Goal: Communication & Community: Share content

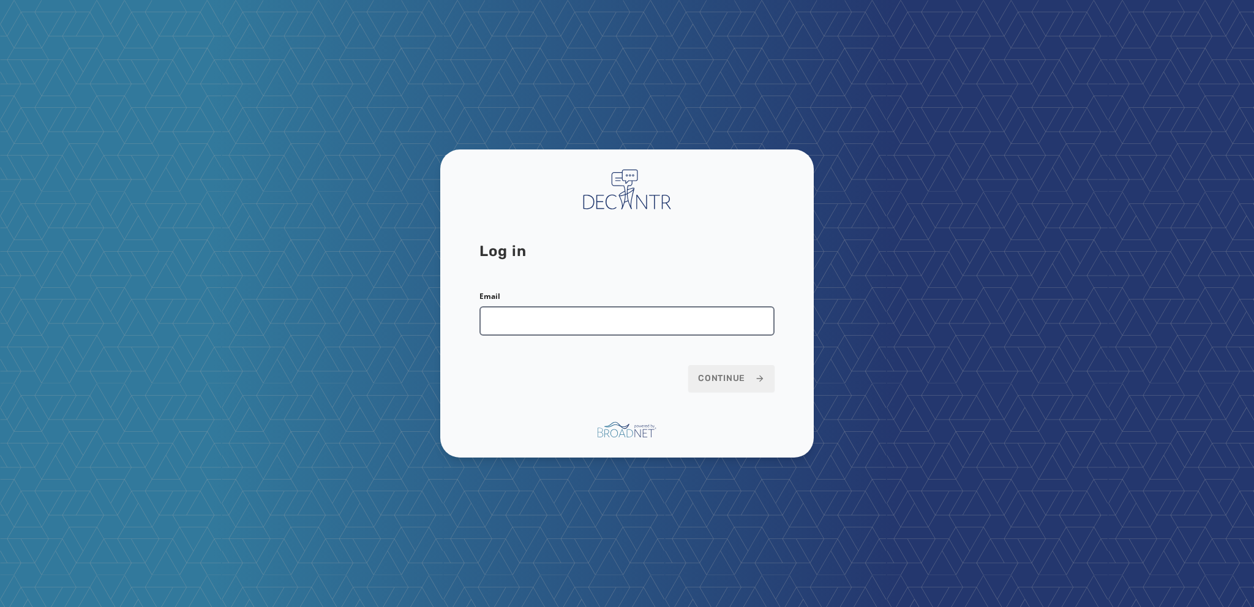
click at [494, 320] on input "Email" at bounding box center [626, 320] width 295 height 29
type input "**********"
click at [716, 379] on span "Continue" at bounding box center [731, 378] width 67 height 12
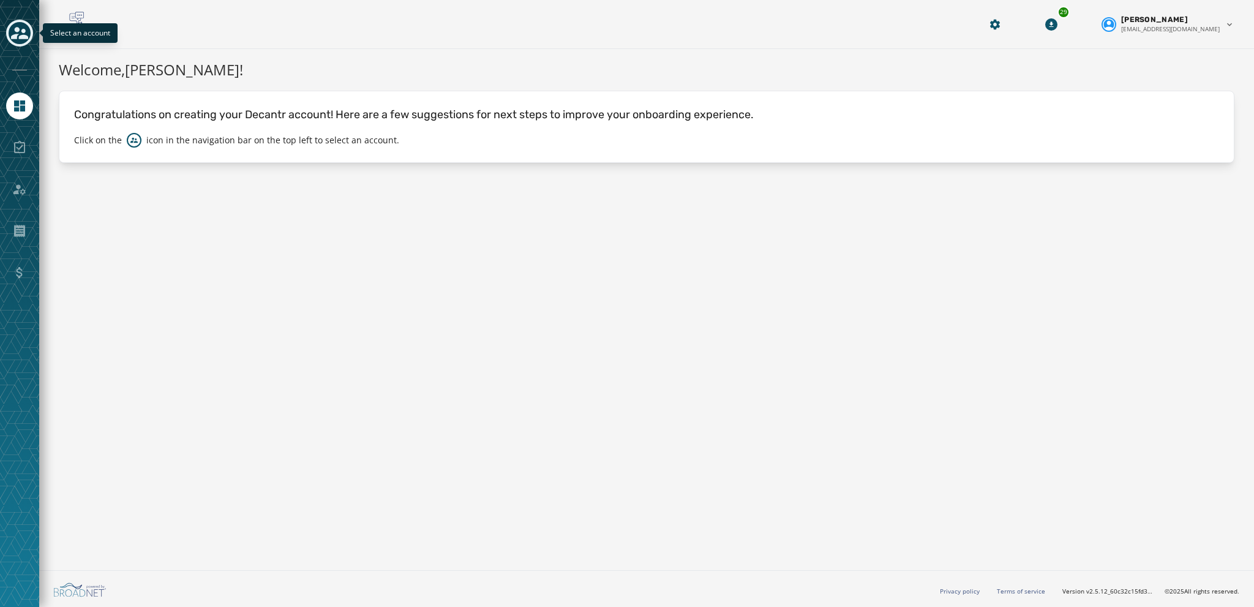
click at [10, 39] on div "Toggle account select drawer" at bounding box center [20, 33] width 22 height 22
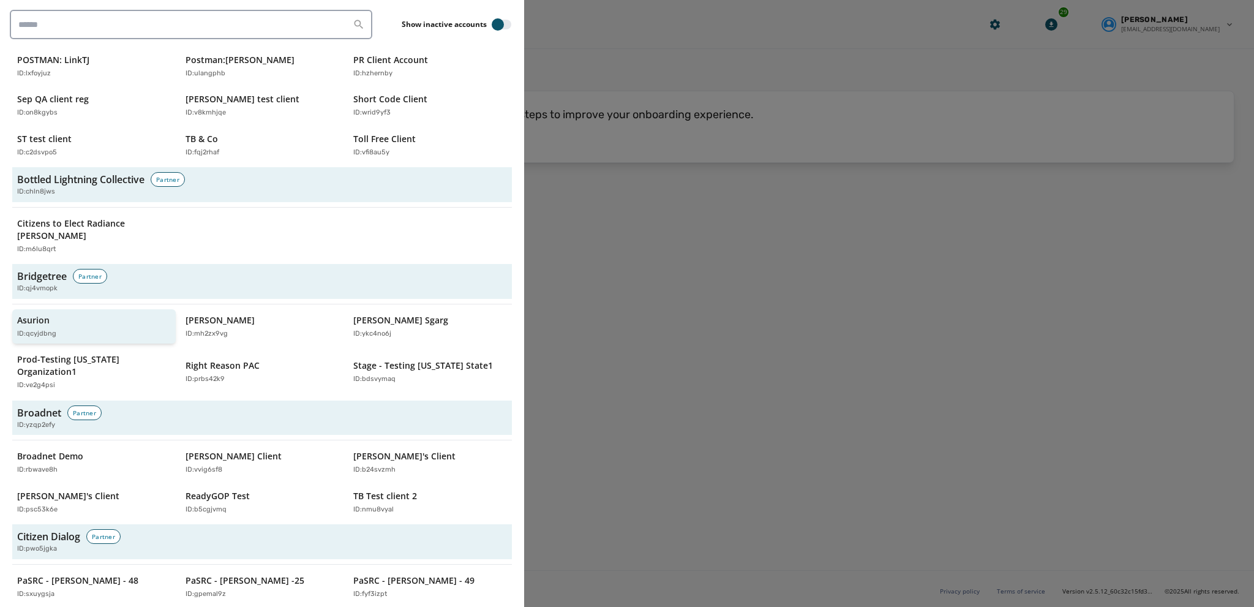
scroll to position [375, 0]
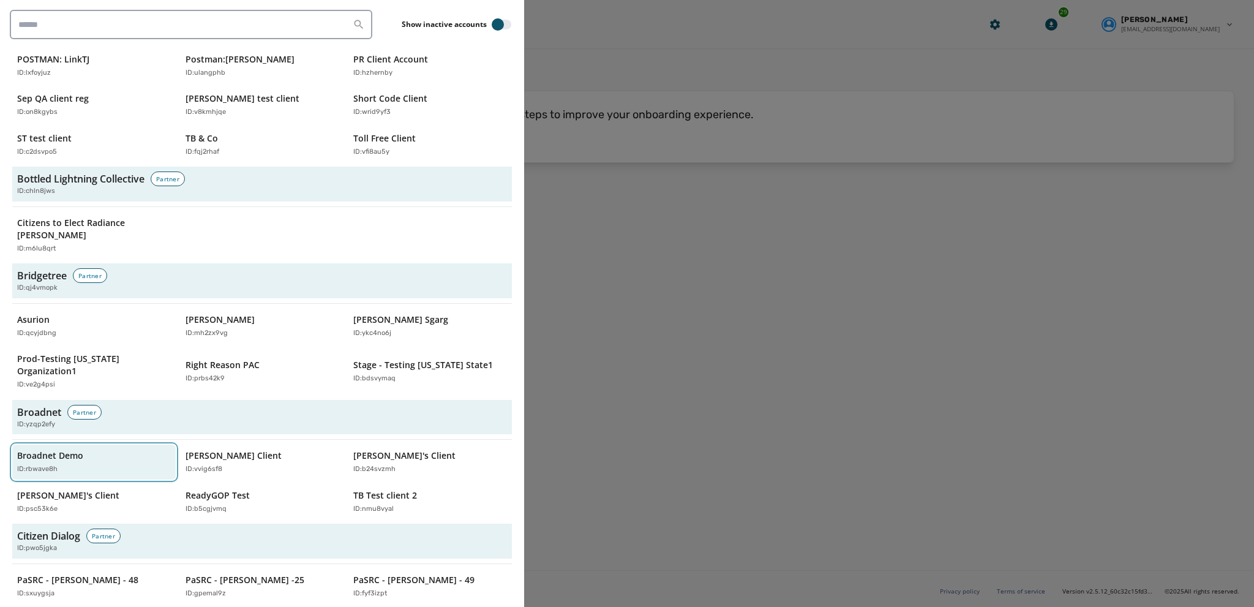
click at [34, 464] on p "ID: rbwave8h" at bounding box center [37, 469] width 40 height 10
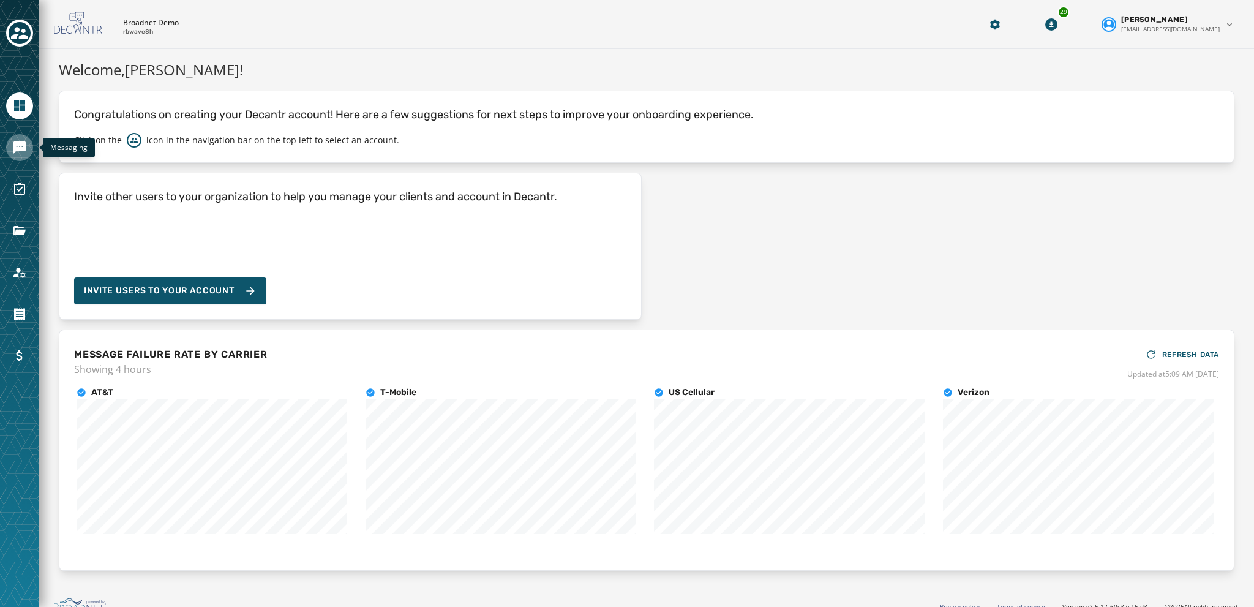
click at [15, 146] on icon "Navigate to Messaging" at bounding box center [19, 147] width 12 height 12
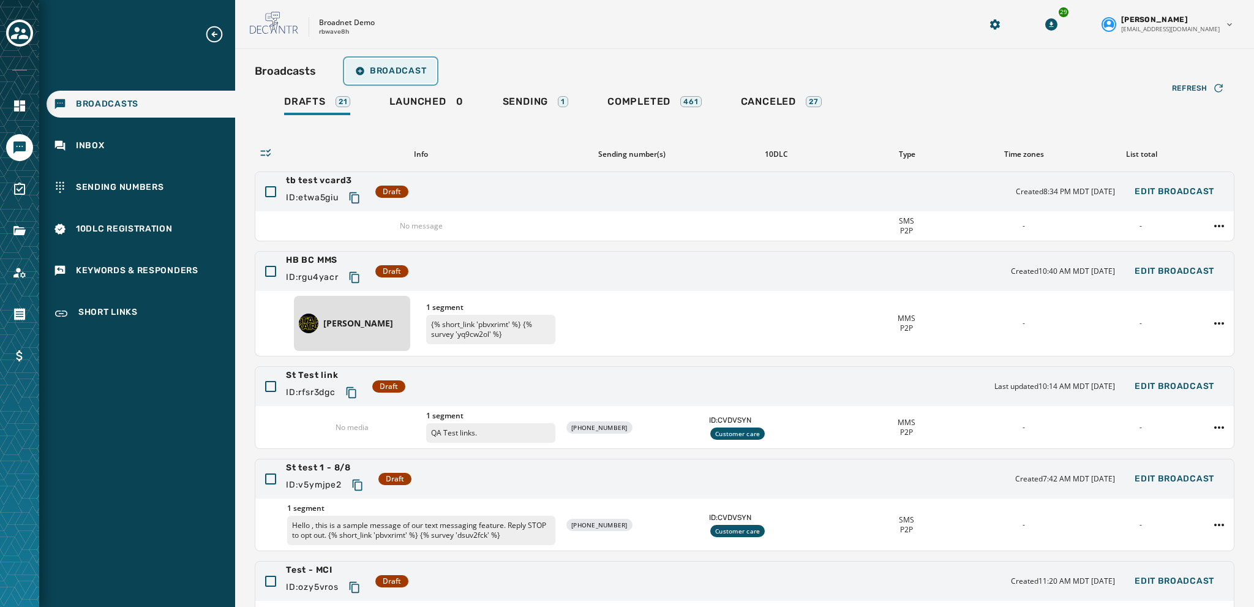
click at [386, 75] on span "Broadcast" at bounding box center [390, 71] width 71 height 10
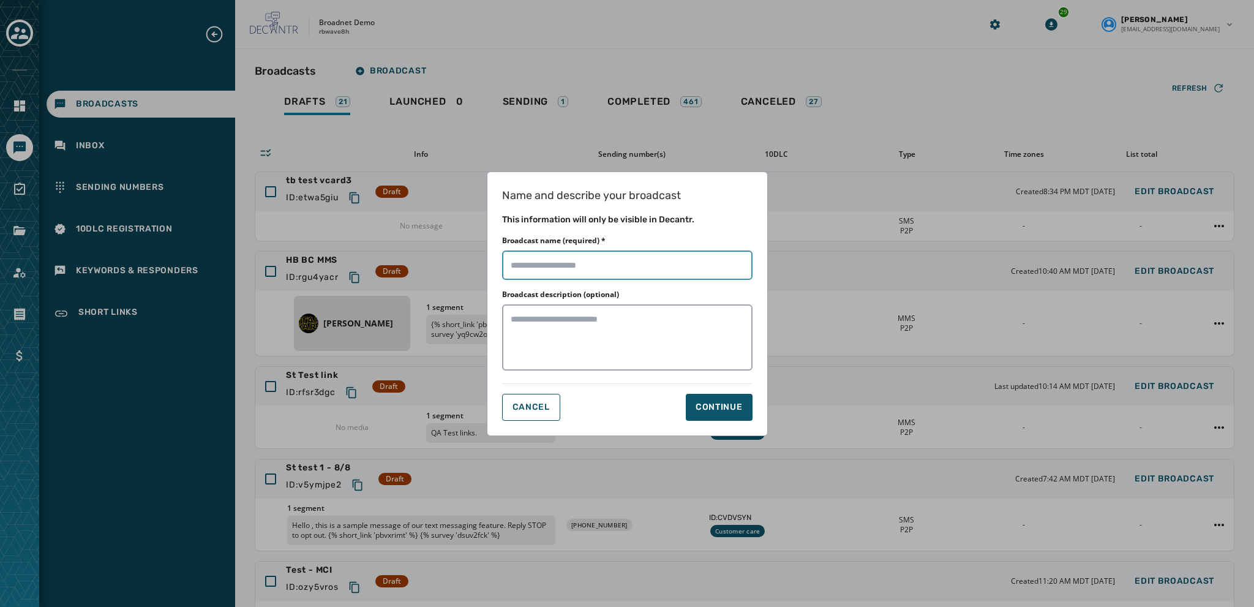
click at [521, 259] on input "Broadcast name (required) *" at bounding box center [627, 264] width 250 height 29
type input "**********"
click at [714, 406] on div "Continue" at bounding box center [718, 407] width 47 height 12
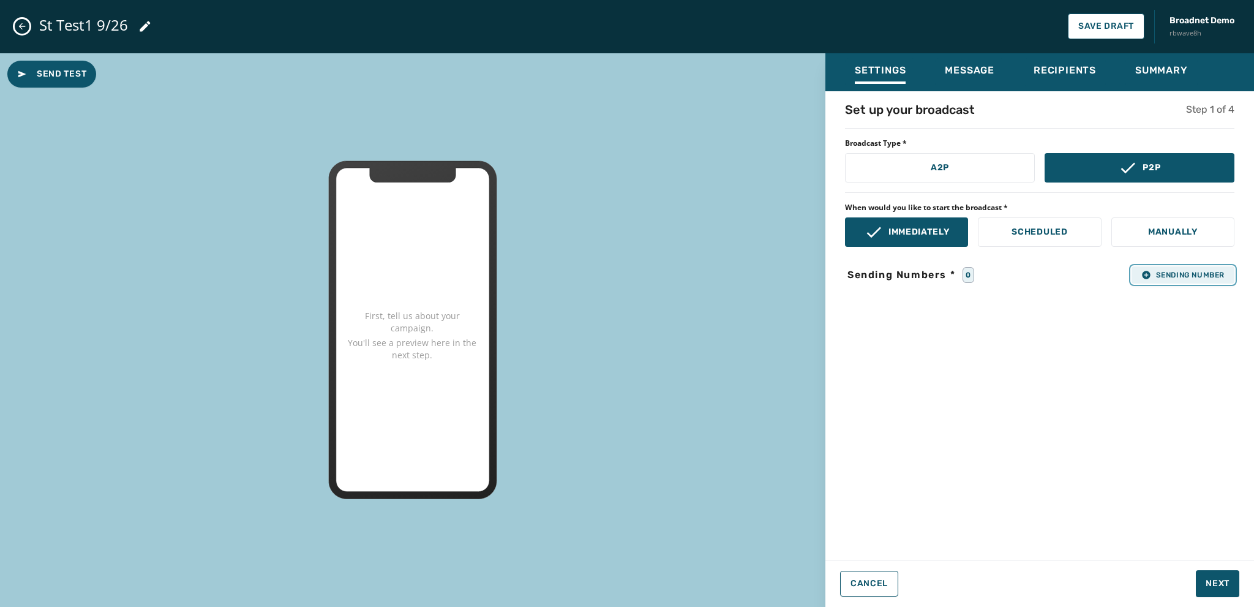
click at [1156, 279] on span "Sending Number" at bounding box center [1182, 275] width 83 height 10
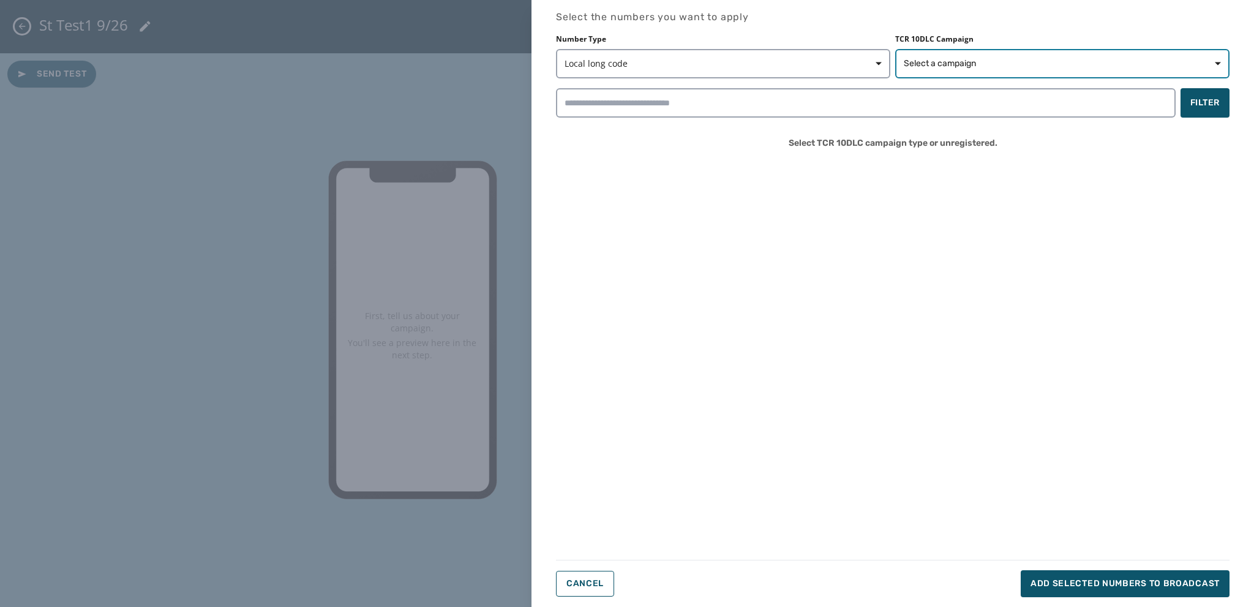
click at [962, 61] on span "Select a campaign" at bounding box center [940, 64] width 72 height 12
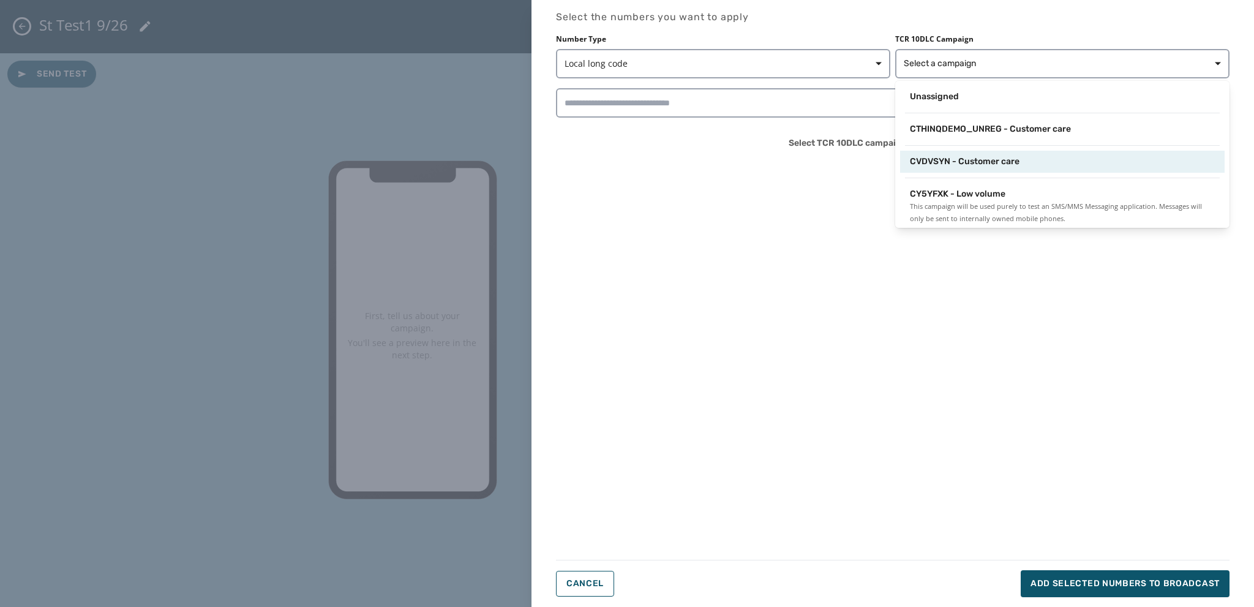
click at [940, 170] on div "CVDVSYN - Customer care" at bounding box center [1062, 162] width 324 height 22
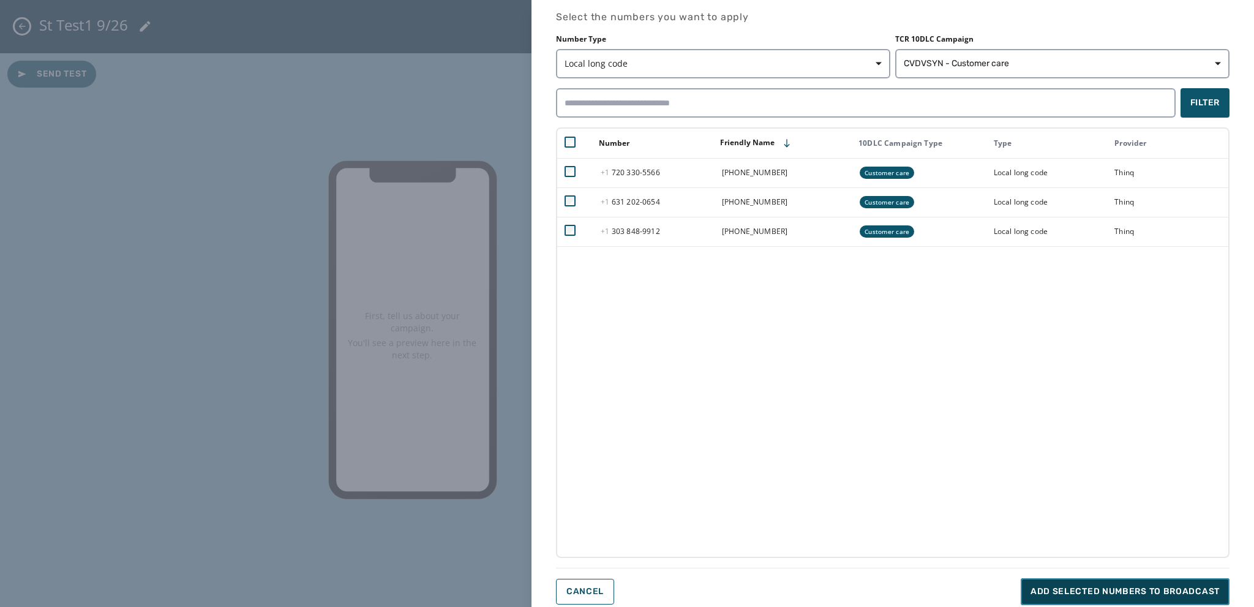
click at [1053, 590] on span "Add selected numbers to broadcast" at bounding box center [1124, 591] width 189 height 12
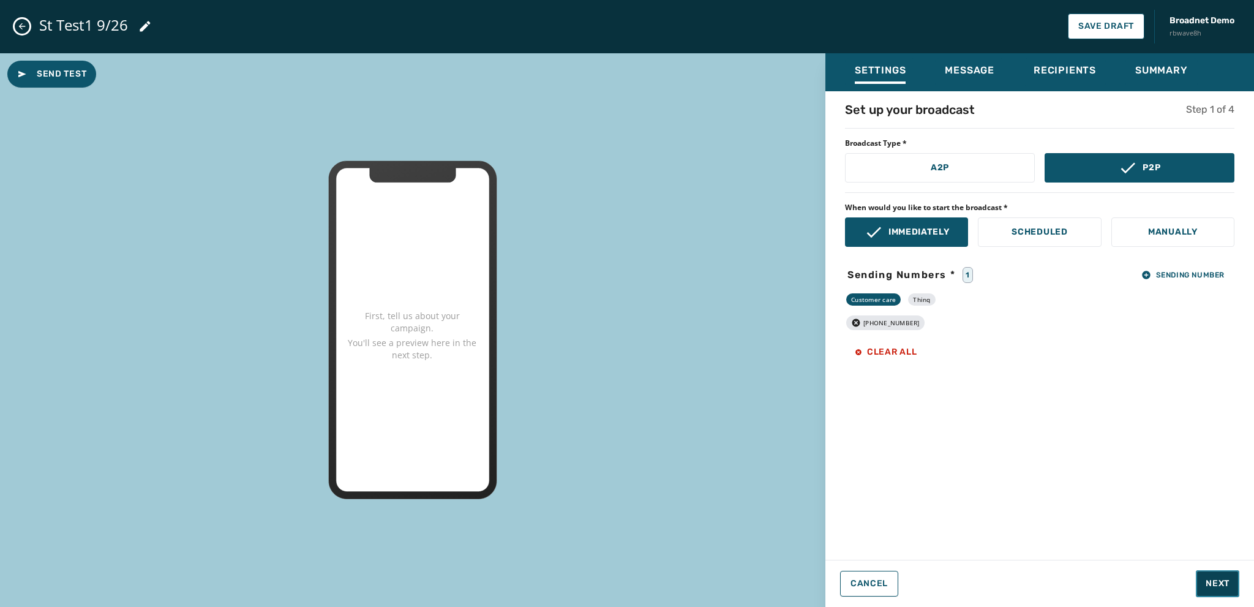
click at [1218, 585] on span "Next" at bounding box center [1217, 583] width 24 height 12
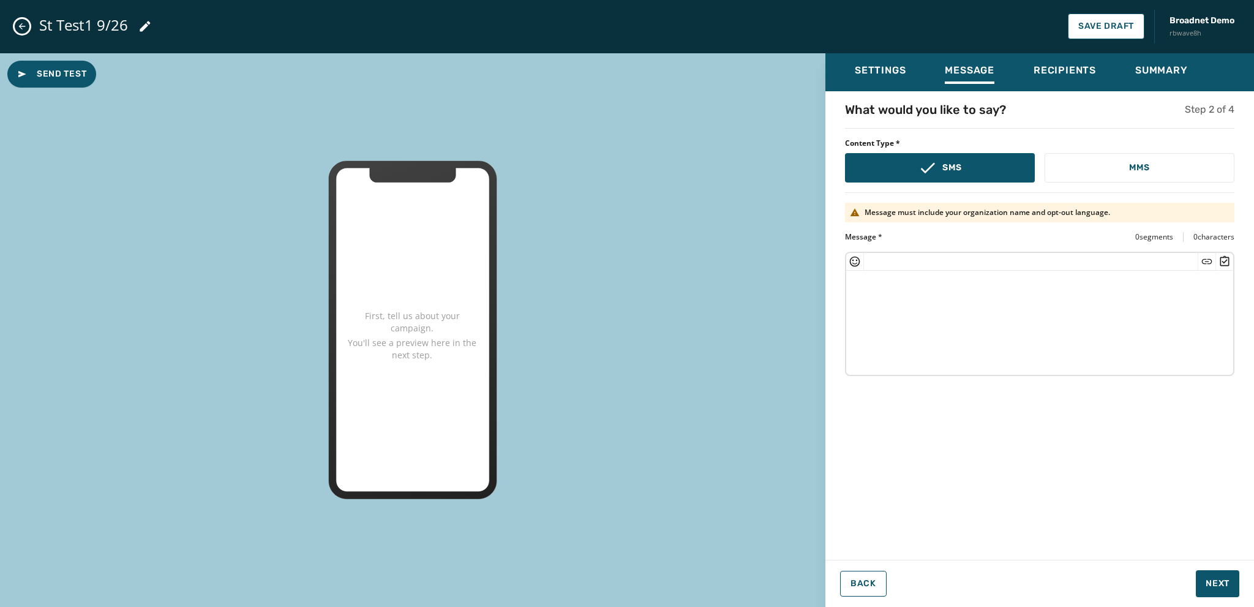
click at [862, 286] on textarea at bounding box center [1039, 321] width 387 height 100
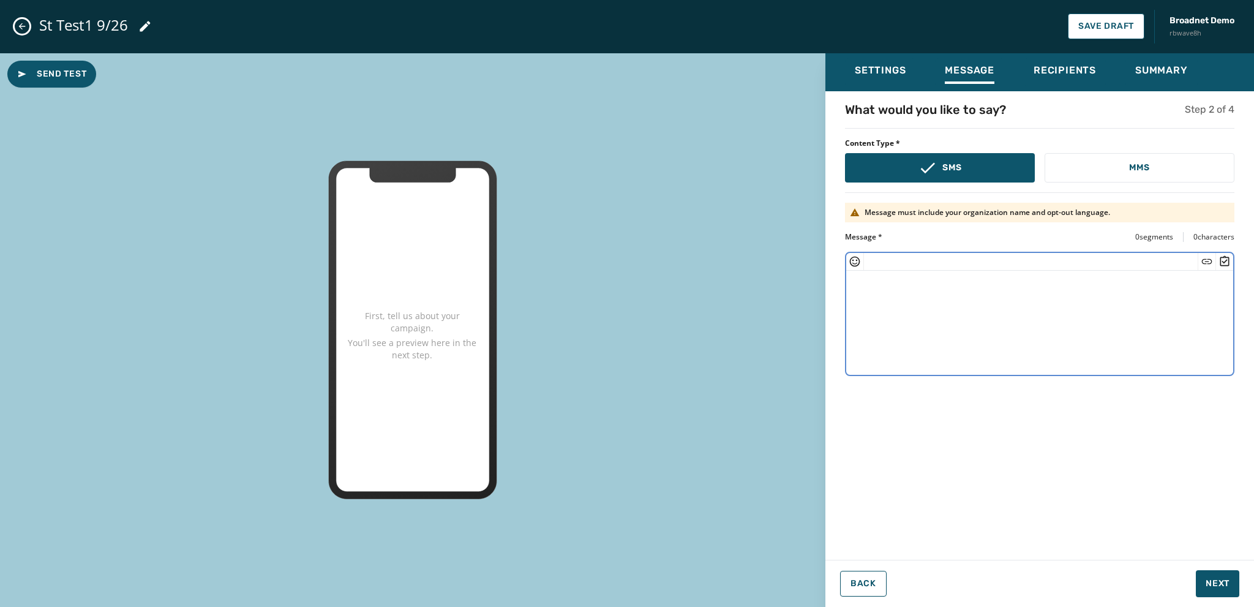
paste textarea "**********"
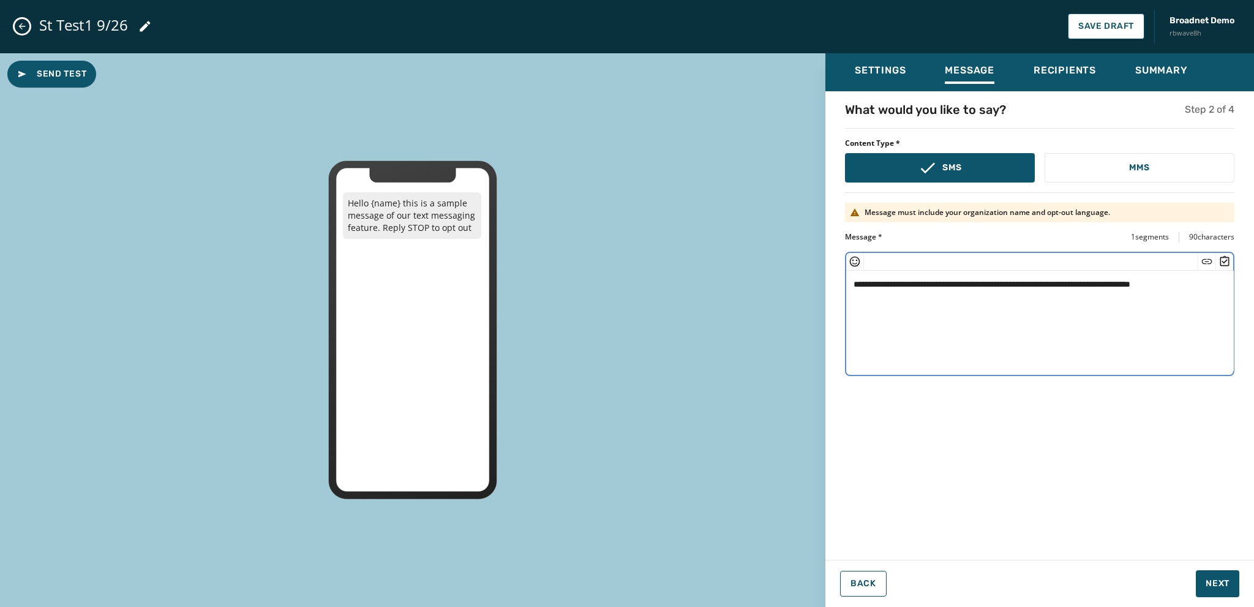
click at [904, 286] on textarea "**********" at bounding box center [1040, 321] width 388 height 100
click at [1194, 282] on textarea "**********" at bounding box center [1040, 321] width 388 height 100
click at [1218, 257] on icon "Insert Survey" at bounding box center [1224, 261] width 12 height 12
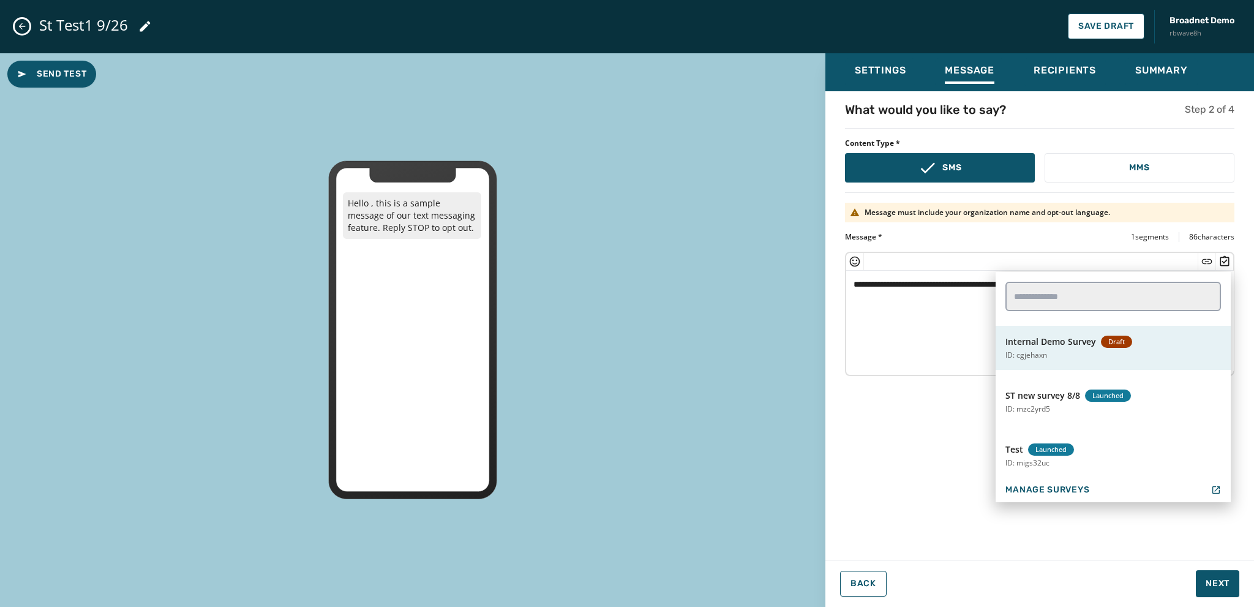
scroll to position [589, 0]
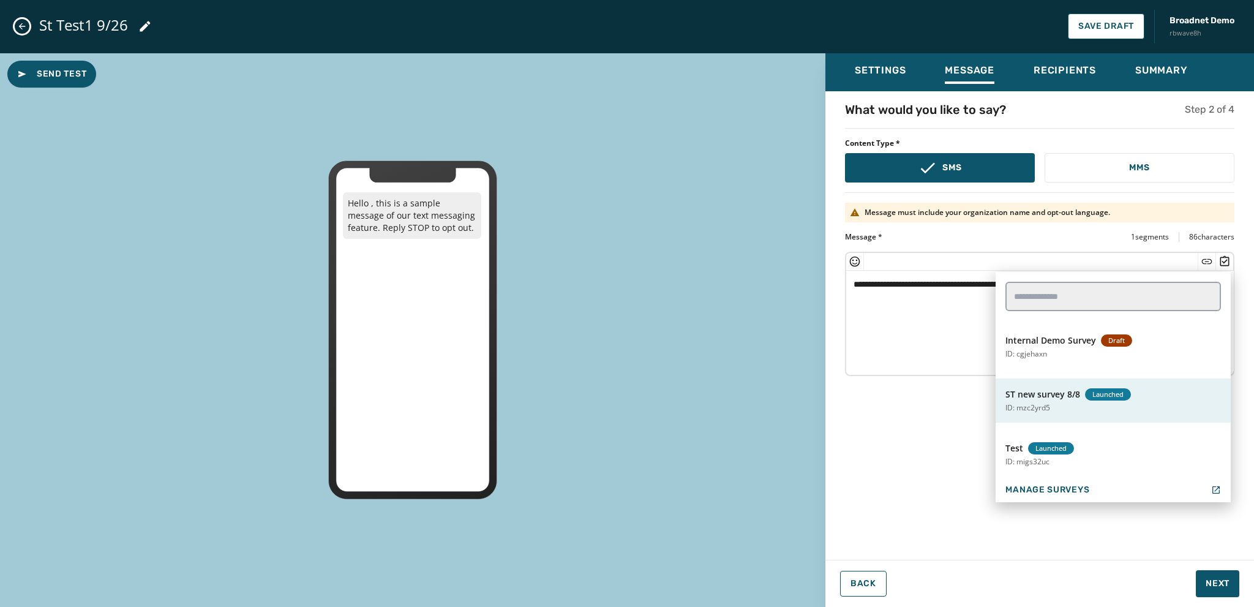
click at [1033, 408] on p "ID: mzc2yrd5" at bounding box center [1027, 408] width 45 height 10
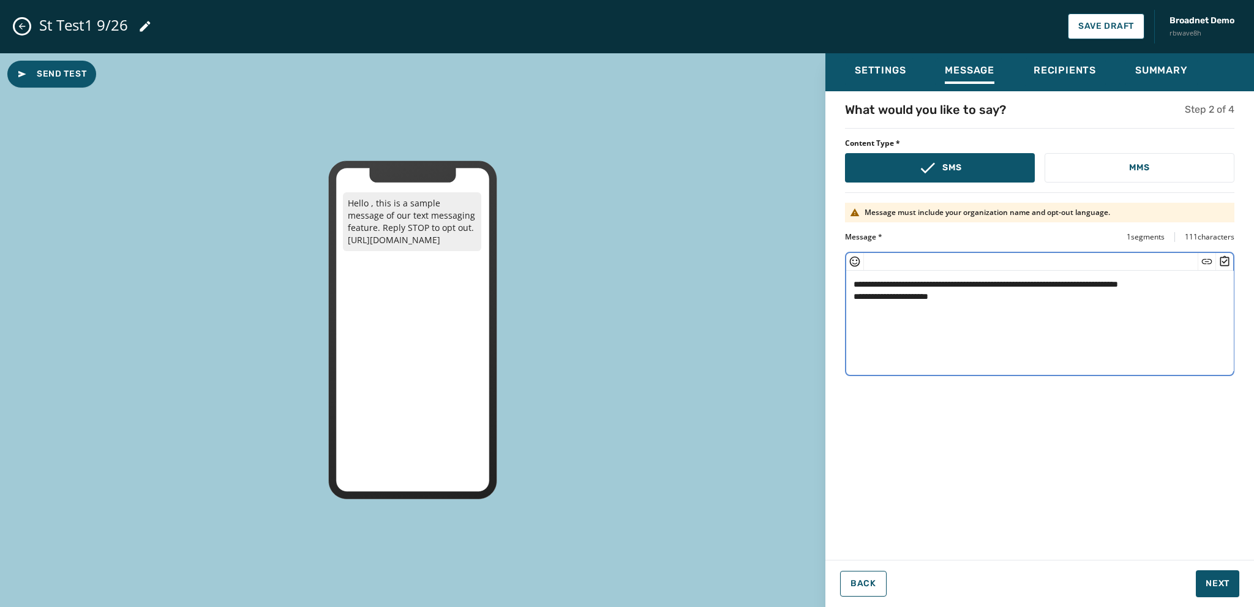
click at [981, 302] on textarea "**********" at bounding box center [1040, 321] width 388 height 100
click at [1202, 262] on icon "Insert Short Link" at bounding box center [1207, 260] width 10 height 5
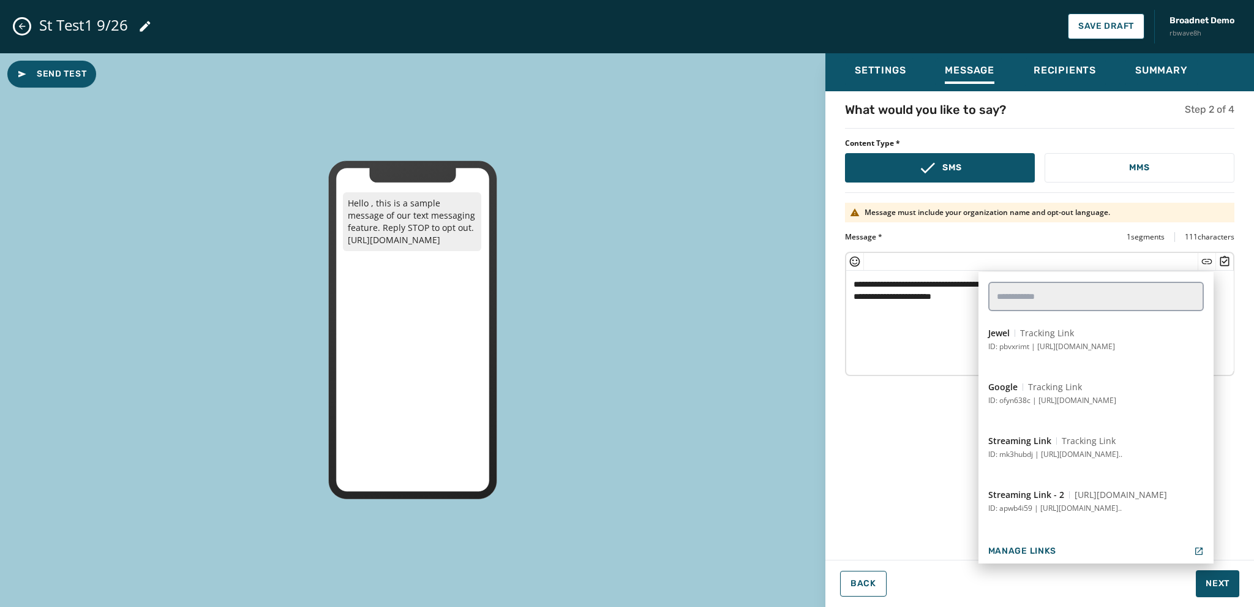
scroll to position [394, 0]
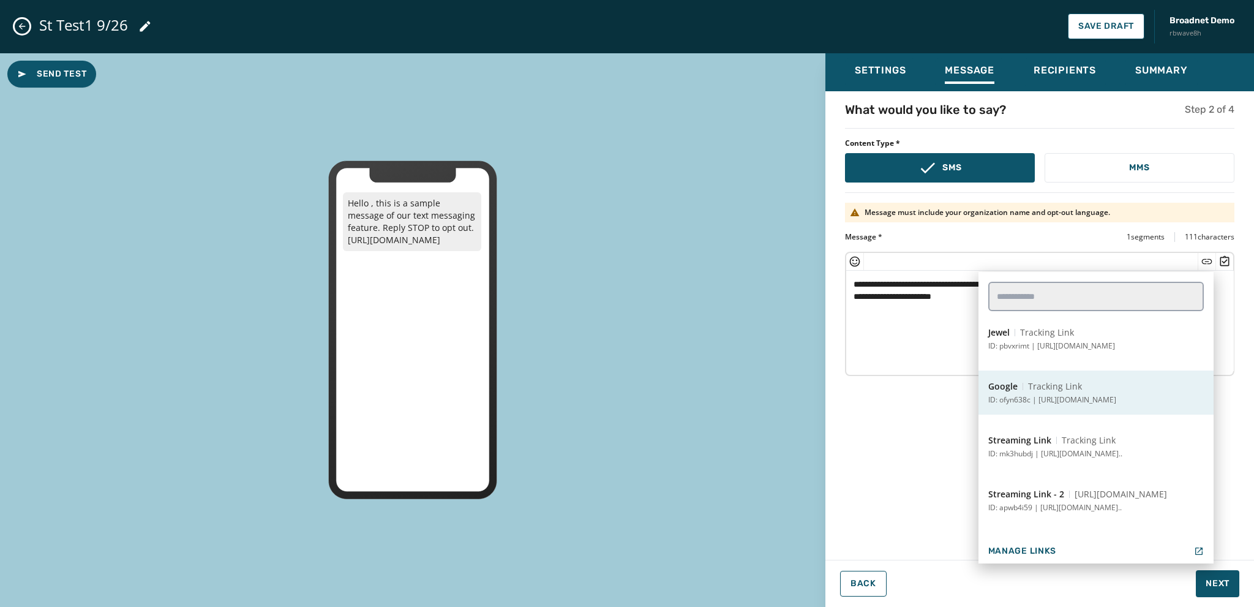
click at [1043, 392] on button "Google Tracking Link ID: ofyn638c | [URL][DOMAIN_NAME]" at bounding box center [1095, 392] width 235 height 44
type textarea "**********"
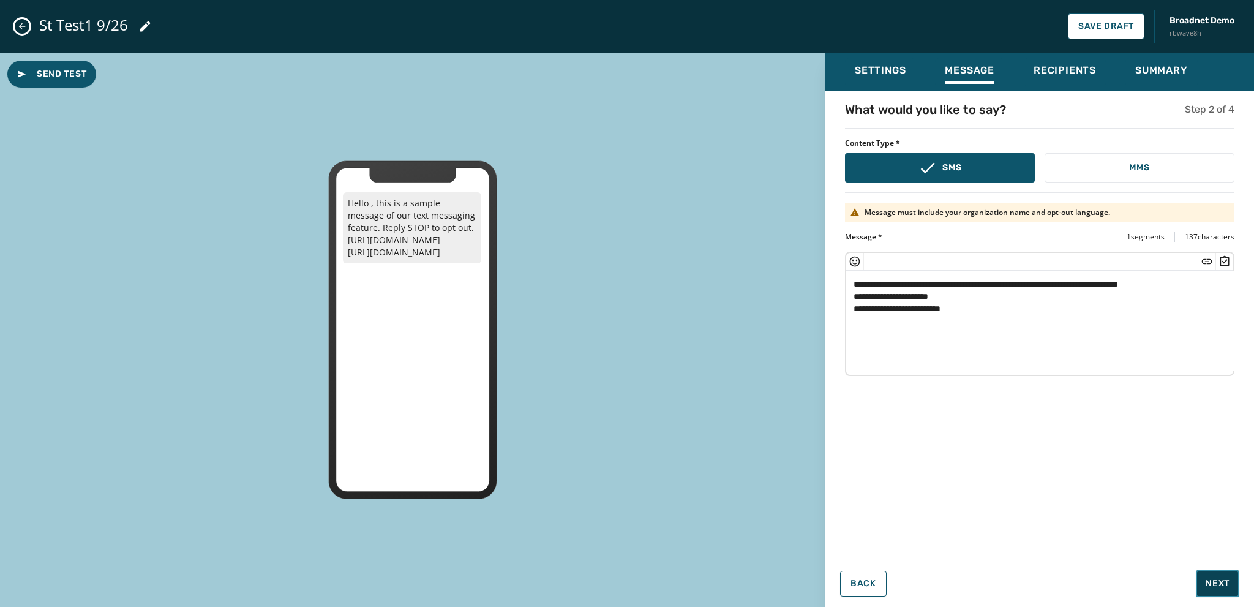
click at [1216, 585] on span "Next" at bounding box center [1217, 583] width 24 height 12
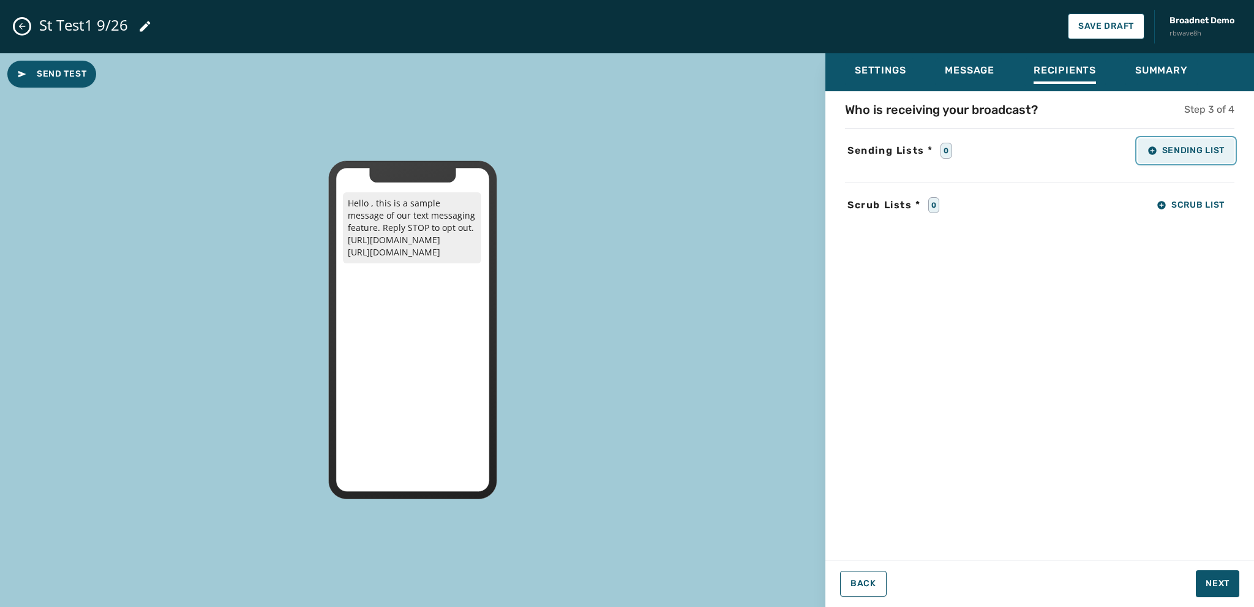
click at [1177, 154] on span "Sending List" at bounding box center [1185, 151] width 77 height 10
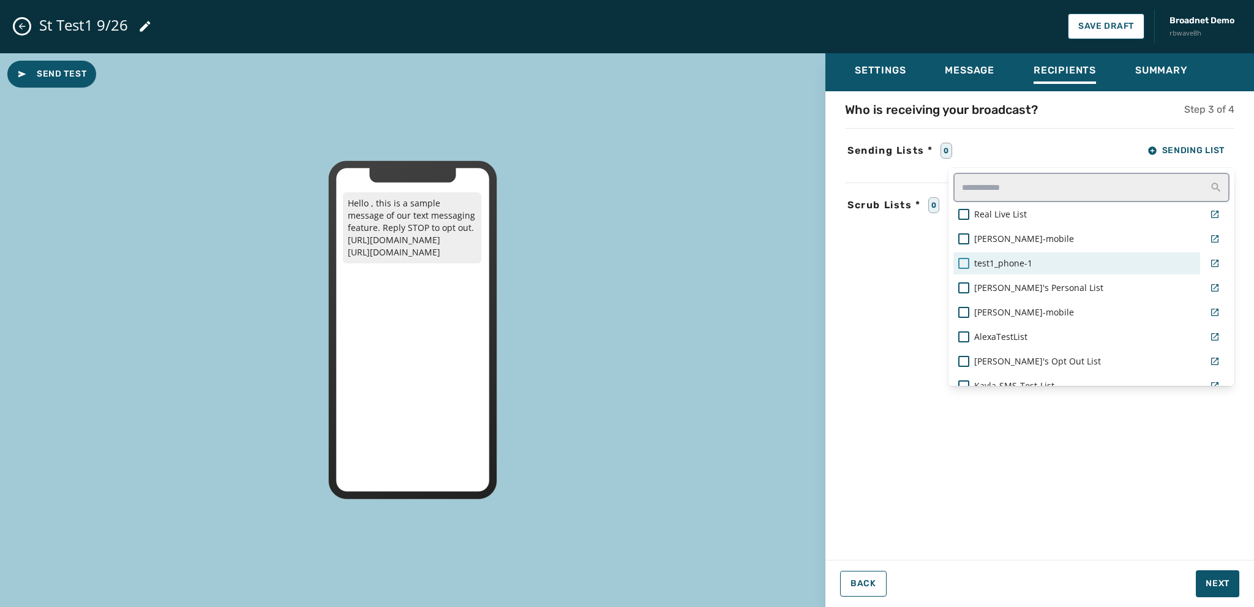
click at [960, 259] on div at bounding box center [963, 263] width 11 height 11
click at [1216, 586] on div "Settings Message Recipients Summary Who is receiving your broadcast? Step 3 of …" at bounding box center [1039, 325] width 429 height 544
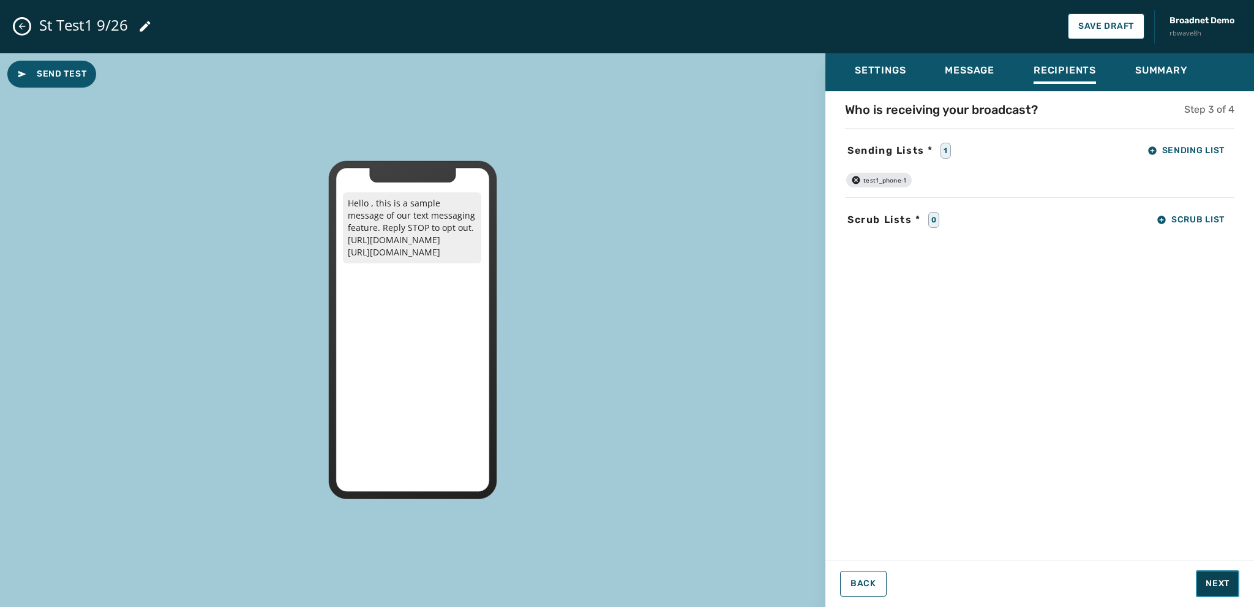
click at [1216, 582] on span "Next" at bounding box center [1217, 583] width 24 height 12
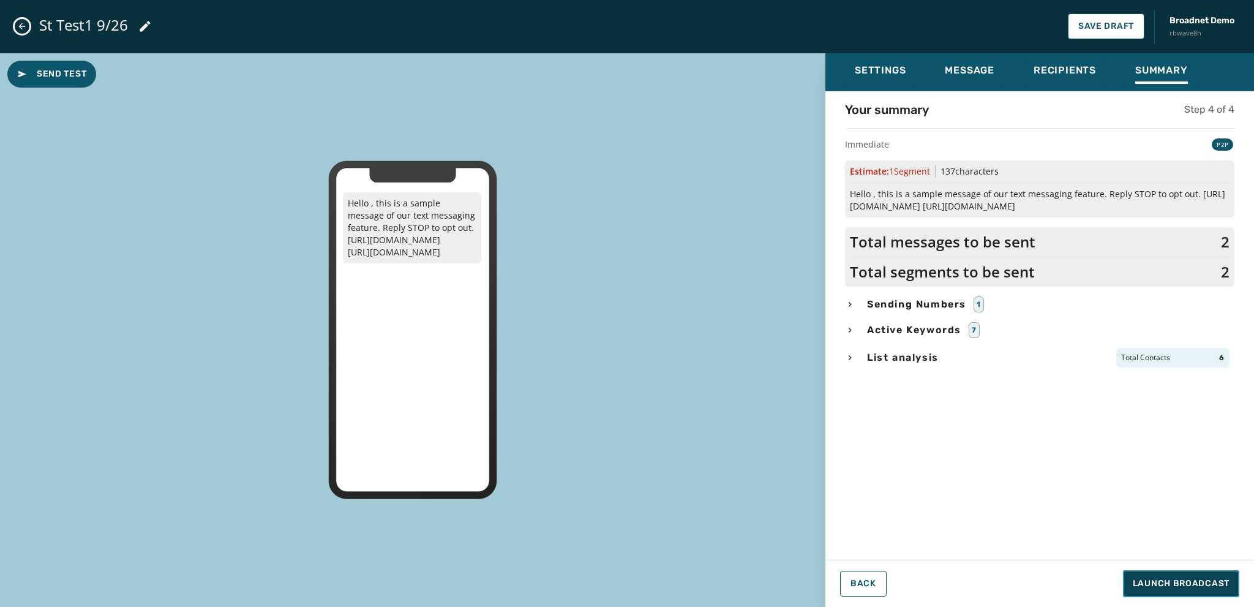
click at [1170, 582] on span "Launch Broadcast" at bounding box center [1181, 583] width 97 height 12
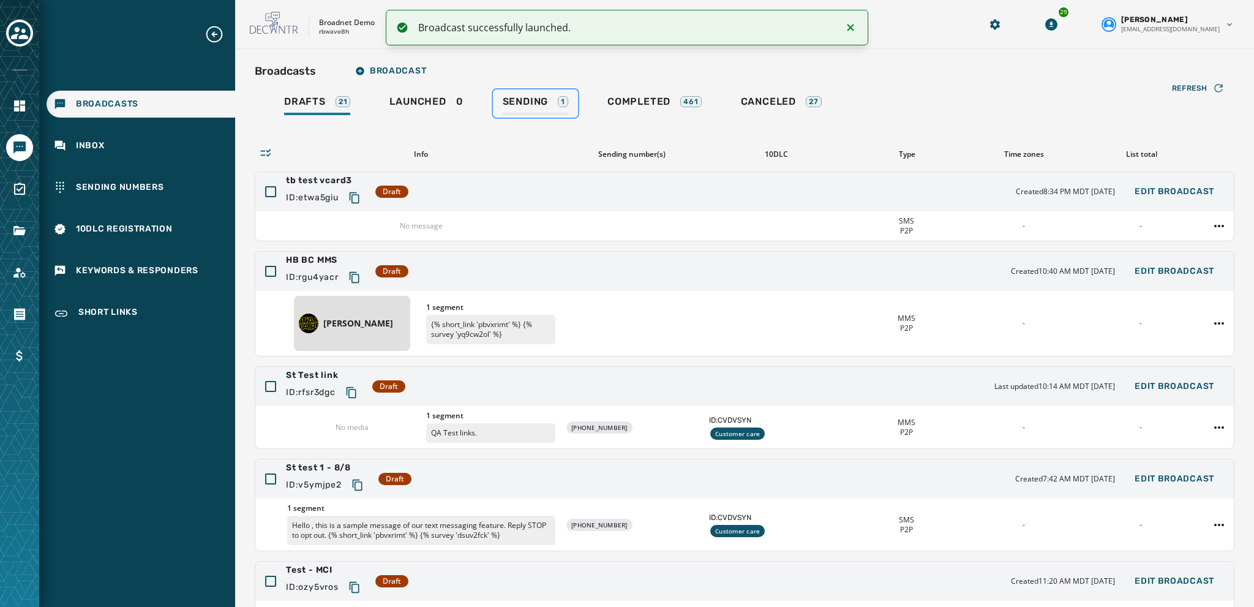
click at [524, 102] on span "Sending" at bounding box center [526, 101] width 46 height 12
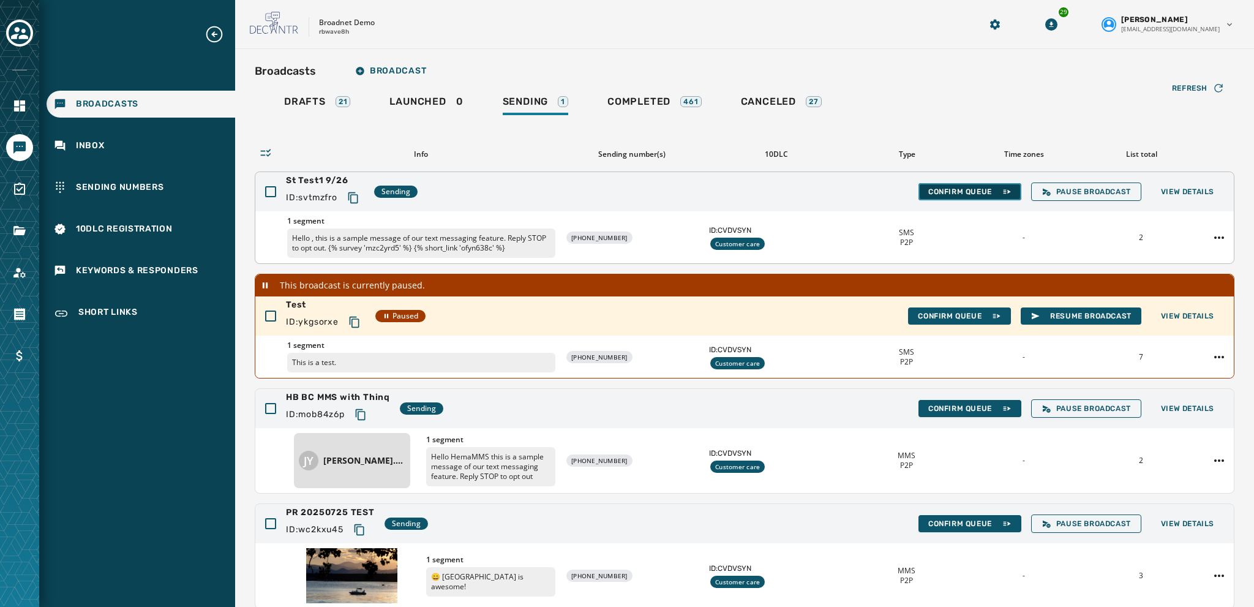
click at [931, 193] on span "Confirm Queue" at bounding box center [969, 192] width 83 height 10
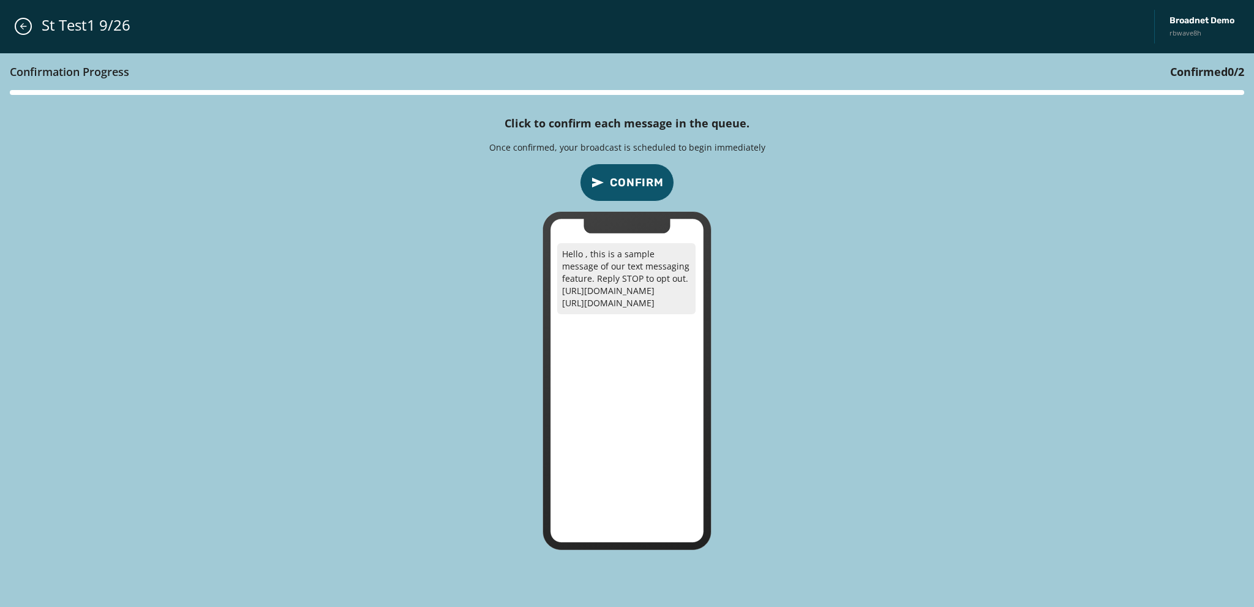
click at [625, 183] on span "Confirm" at bounding box center [637, 182] width 54 height 17
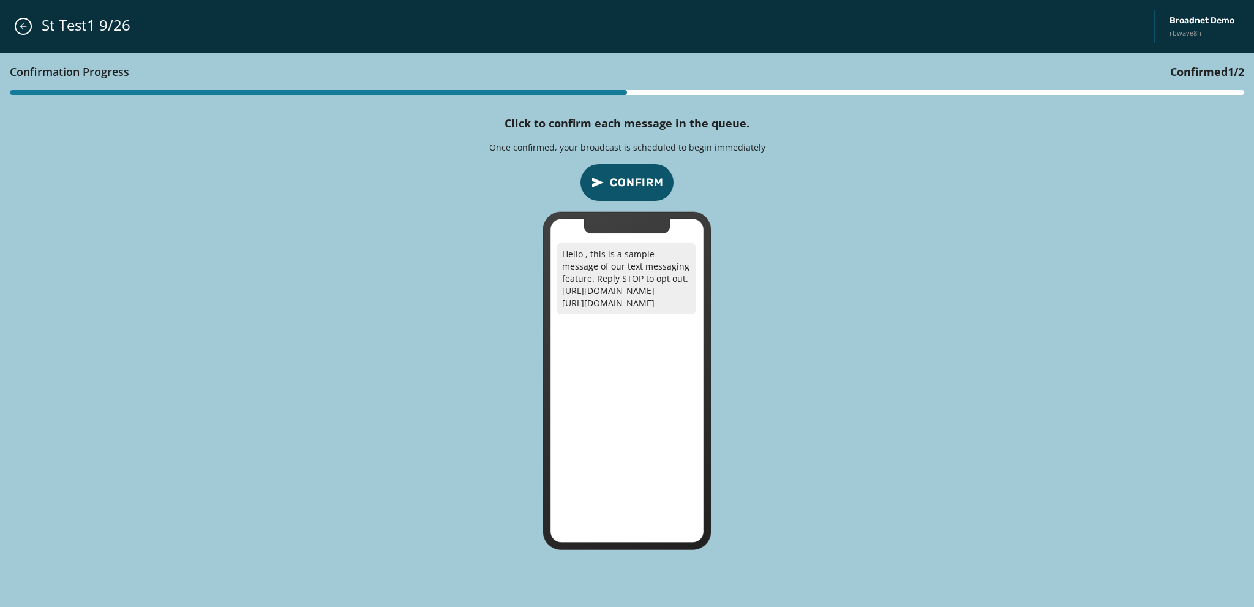
click at [625, 183] on span "Confirm" at bounding box center [637, 182] width 54 height 17
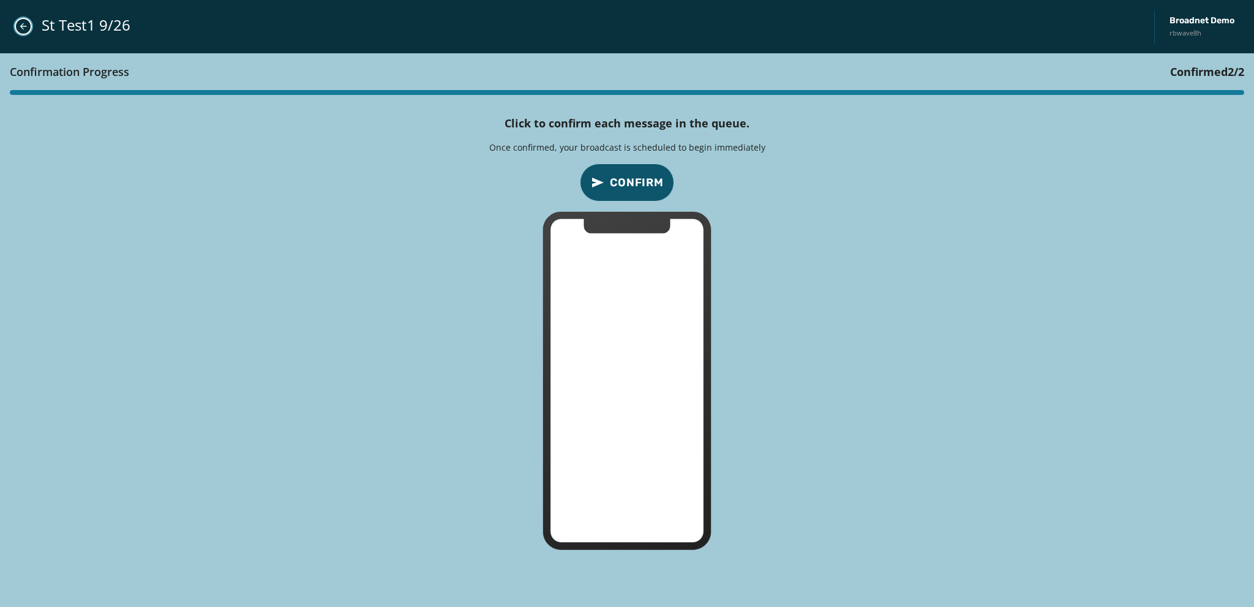
click at [21, 26] on icon "Close admin drawer" at bounding box center [23, 26] width 7 height 7
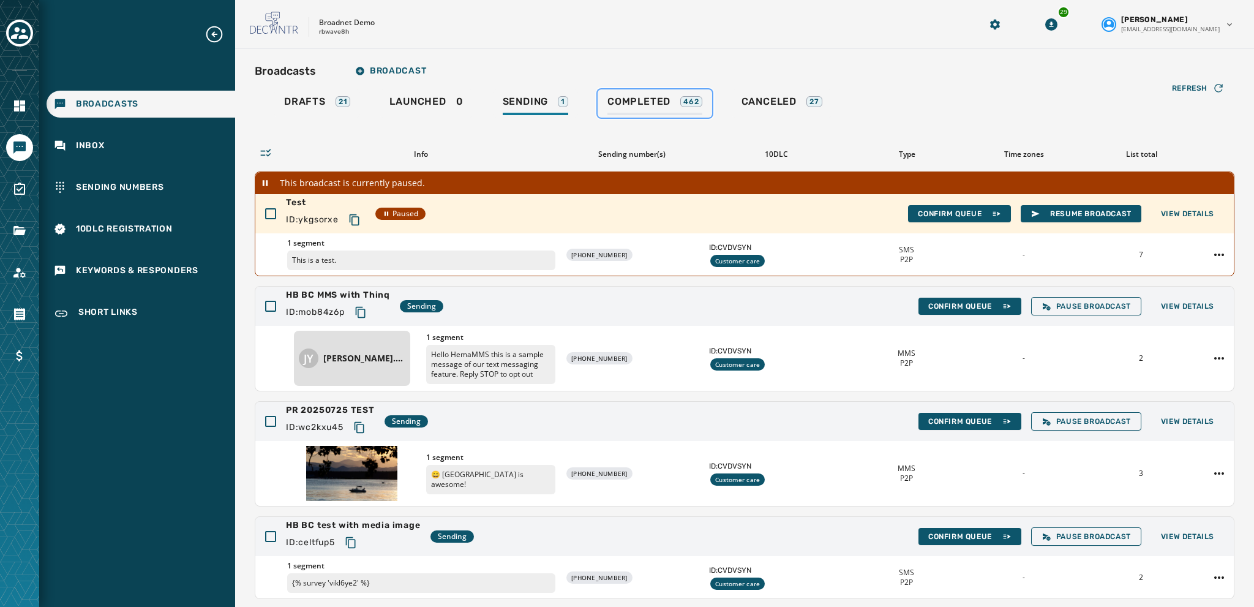
click at [634, 107] on span "Completed" at bounding box center [638, 101] width 63 height 12
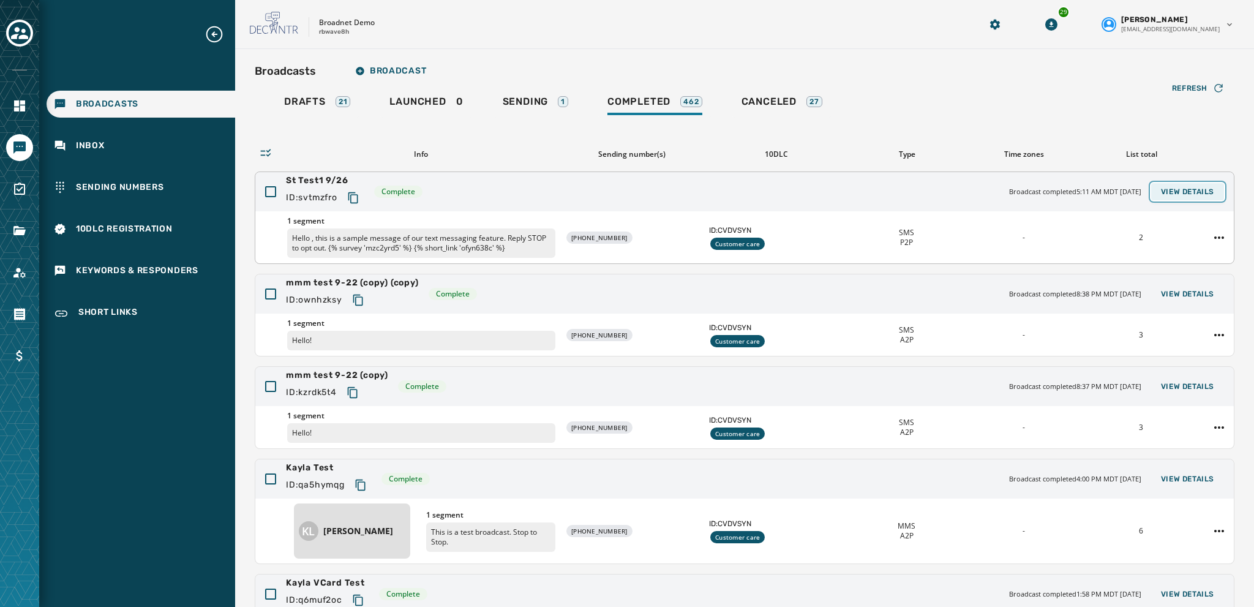
click at [1176, 190] on span "View Details" at bounding box center [1187, 192] width 53 height 10
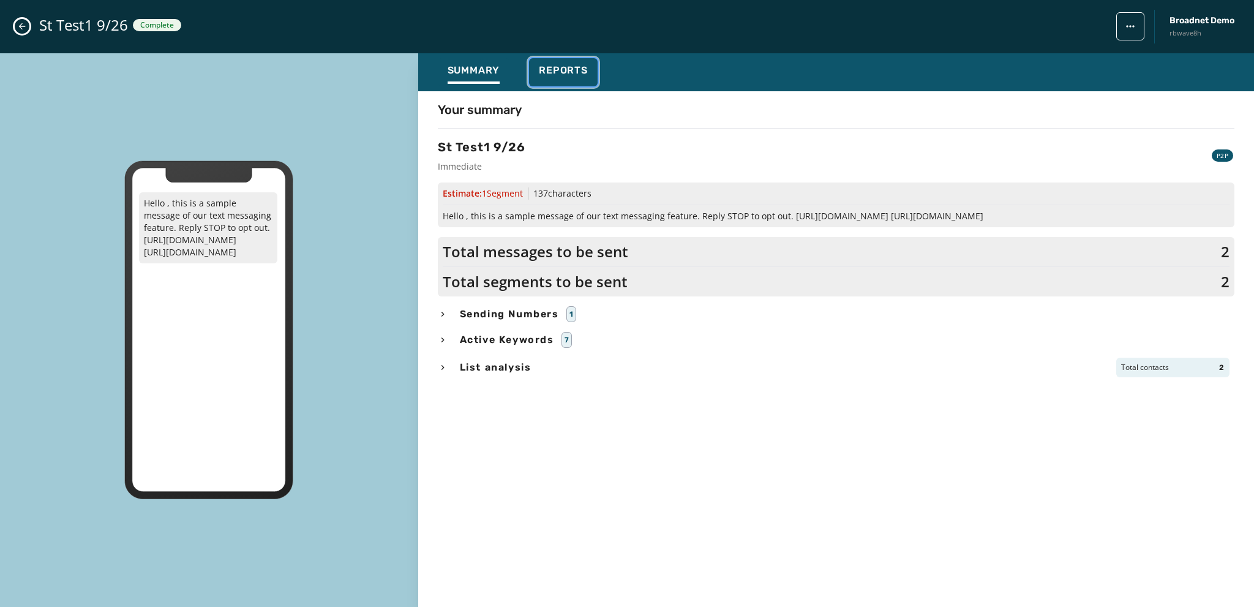
click at [563, 75] on span "Reports" at bounding box center [563, 70] width 49 height 12
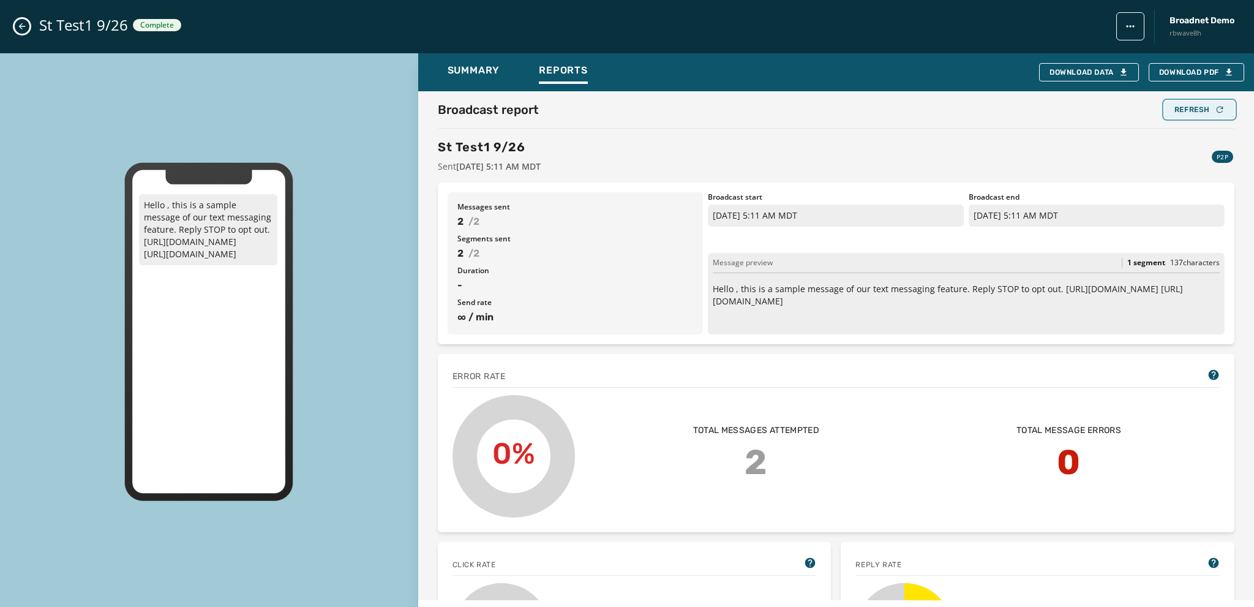
click at [1215, 109] on icon "button" at bounding box center [1220, 110] width 10 height 10
click at [1183, 71] on span "Download PDF" at bounding box center [1196, 72] width 75 height 10
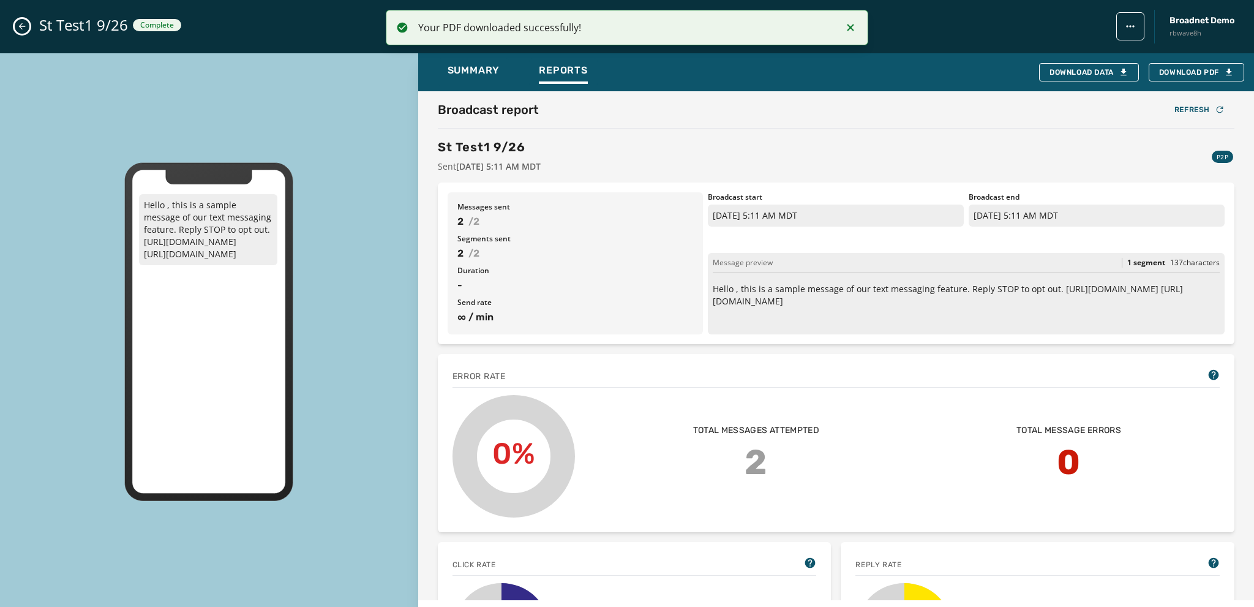
click at [81, 137] on div "Hello , this is a sample message of our text messaging feature. Reply STOP to o…" at bounding box center [209, 331] width 418 height 556
click at [66, 114] on div "Hello , this is a sample message of our text messaging feature. Reply STOP to o…" at bounding box center [209, 331] width 418 height 556
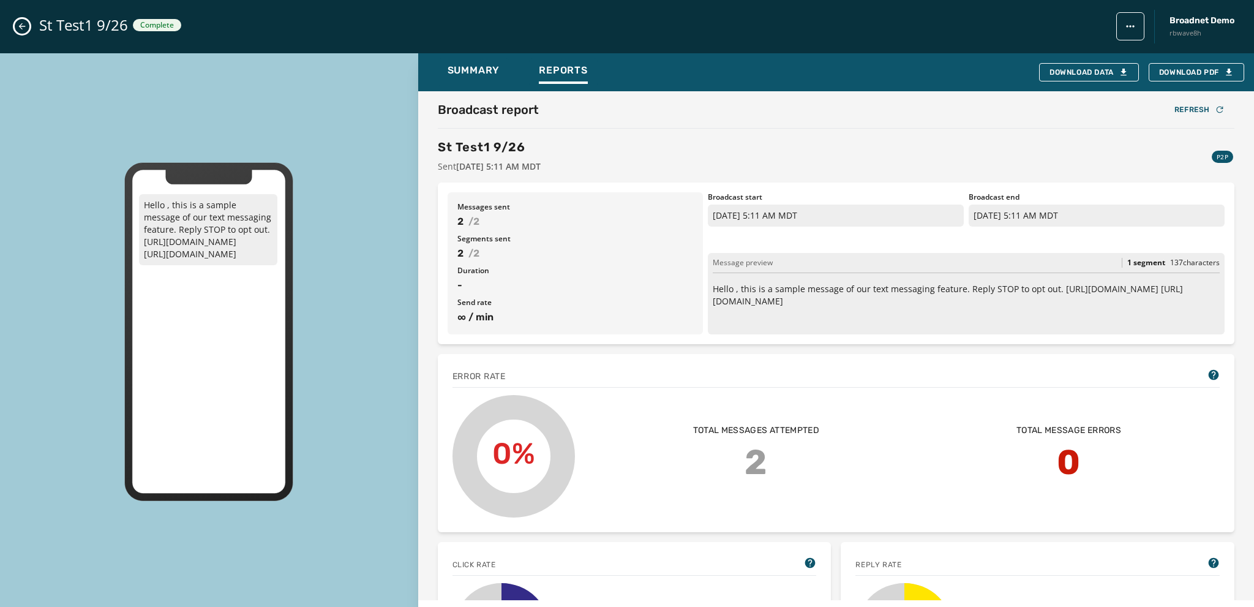
click at [20, 34] on button "Close admin drawer" at bounding box center [22, 26] width 15 height 15
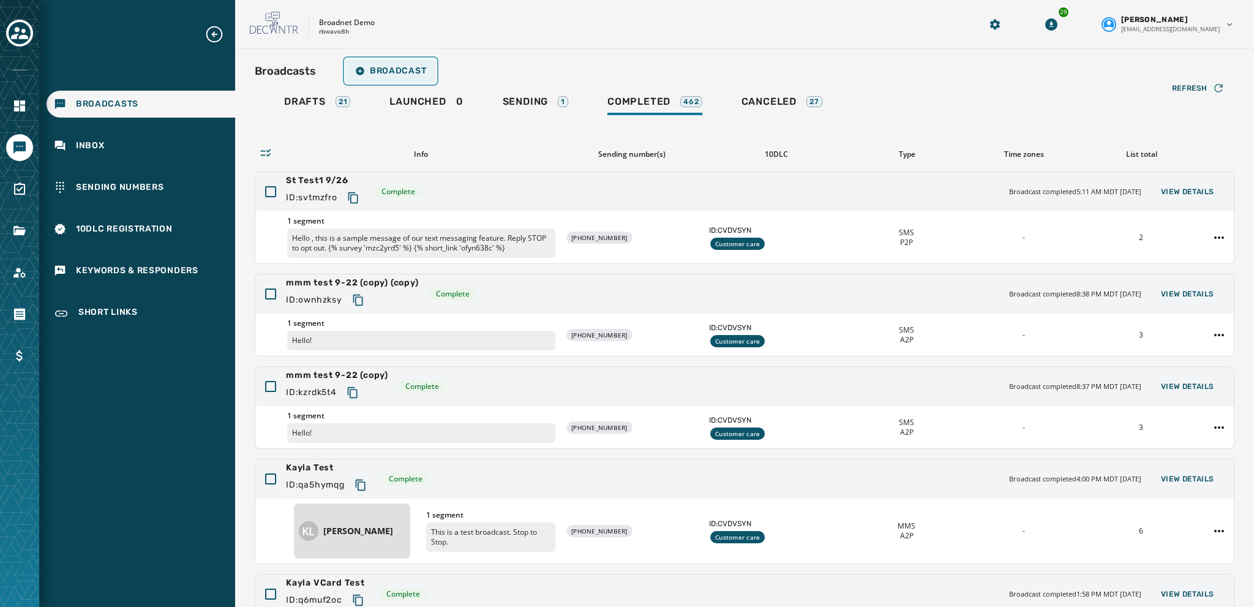
click at [398, 67] on span "Broadcast" at bounding box center [390, 71] width 71 height 10
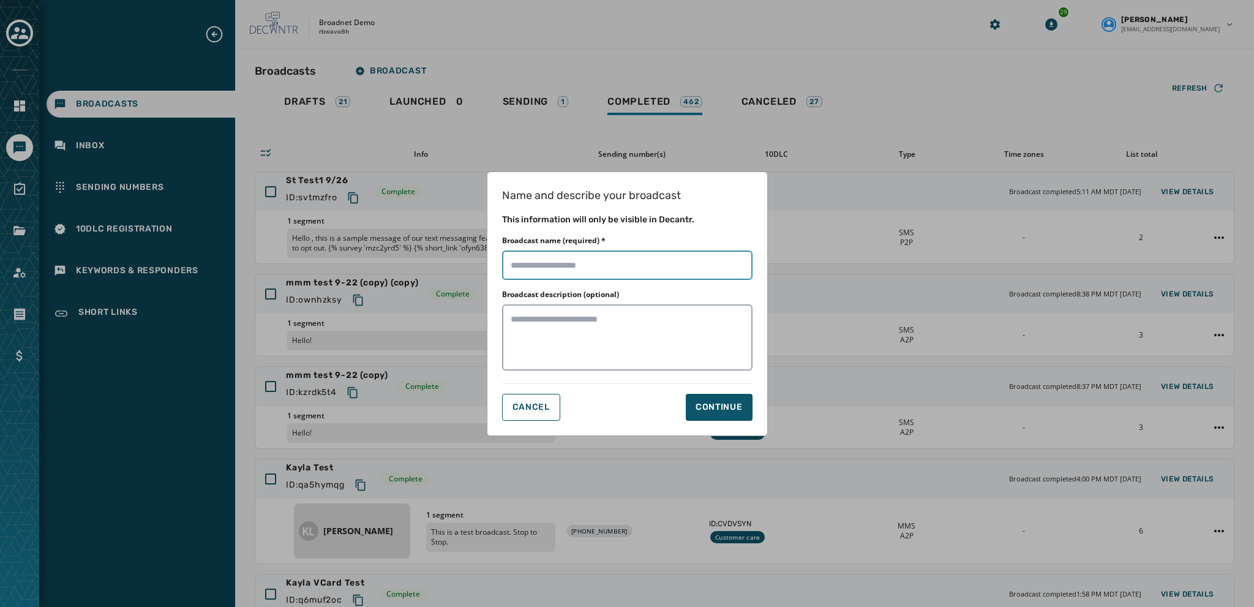
click at [527, 261] on input "Broadcast name (required) *" at bounding box center [627, 264] width 250 height 29
type input "**********"
click at [694, 411] on button "Continue" at bounding box center [719, 407] width 67 height 27
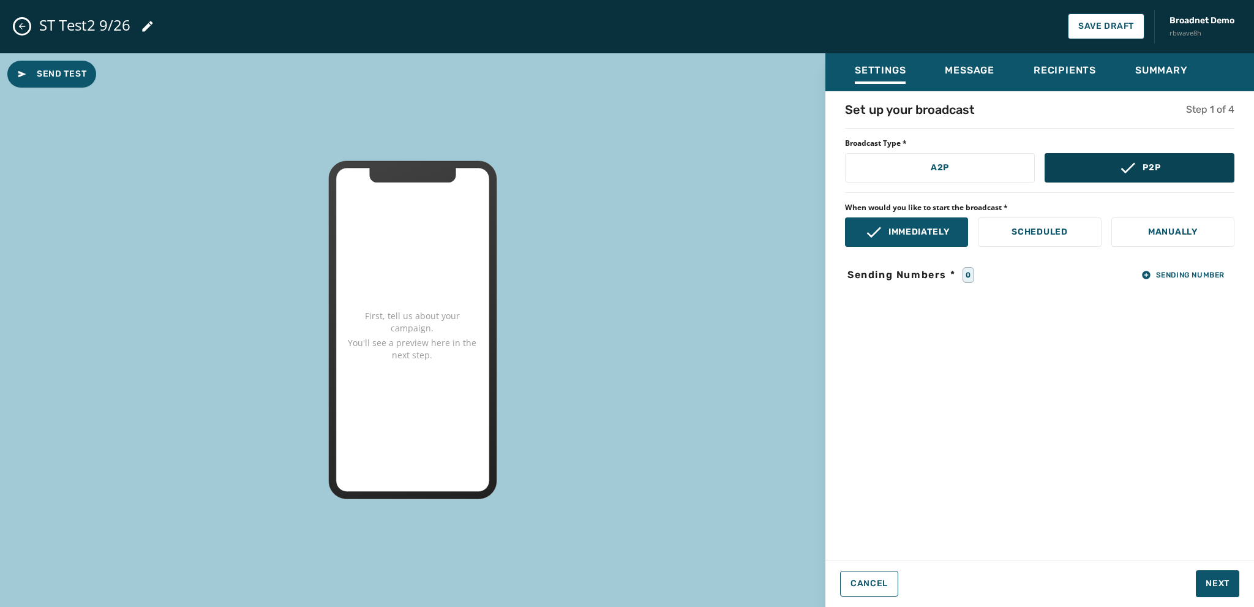
click at [1059, 160] on button "P2P" at bounding box center [1139, 167] width 190 height 29
click at [1166, 277] on span "Sending Number" at bounding box center [1182, 275] width 83 height 10
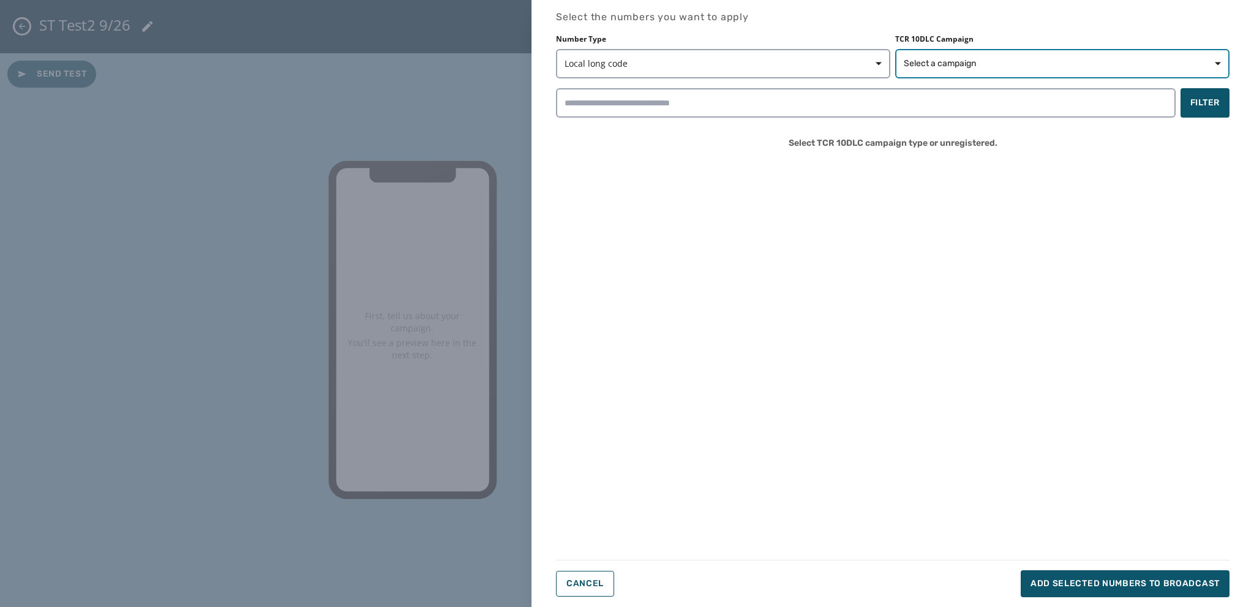
click at [933, 63] on span "Select a campaign" at bounding box center [940, 64] width 72 height 12
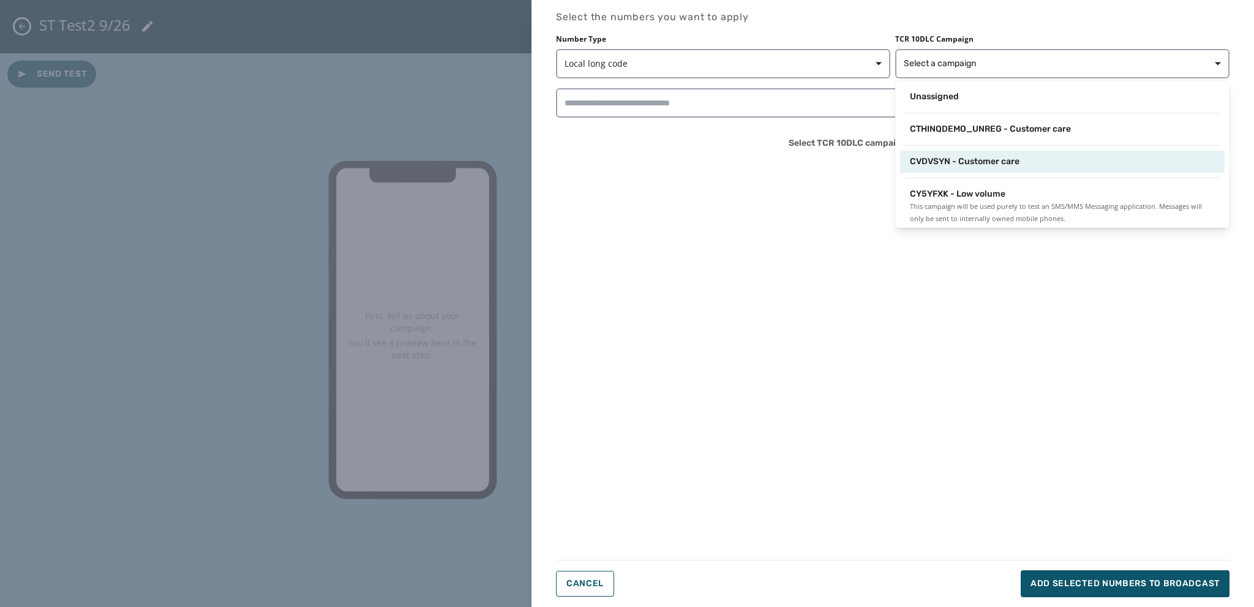
click at [940, 163] on span "CVDVSYN - Customer care" at bounding box center [965, 161] width 110 height 12
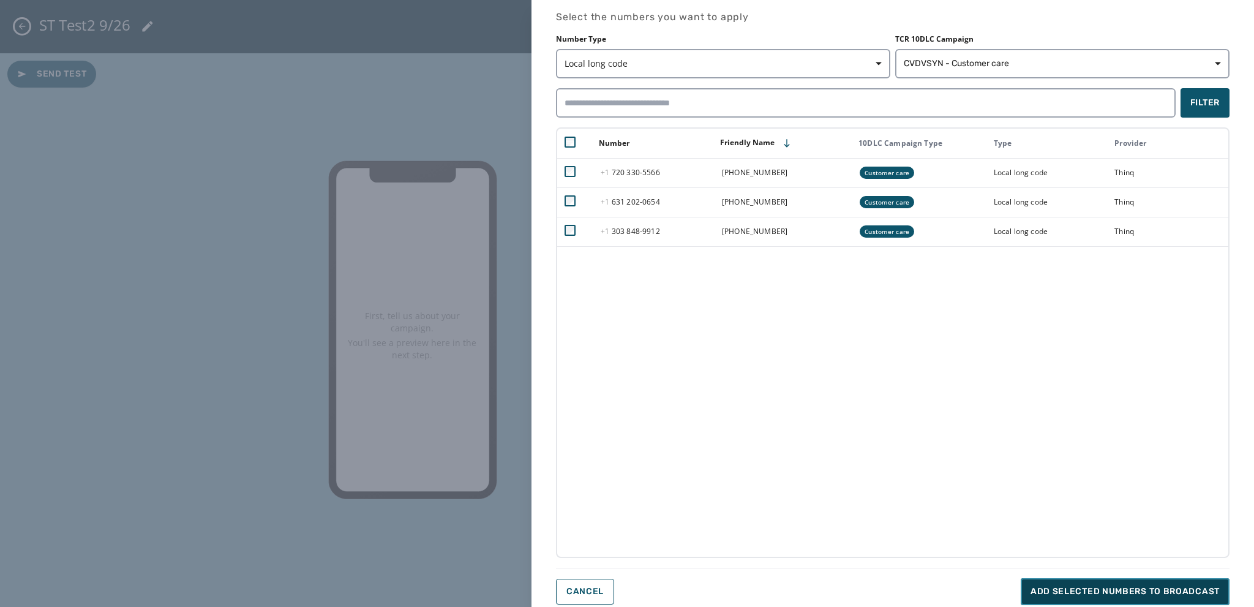
click at [1047, 590] on span "Add selected numbers to broadcast" at bounding box center [1124, 591] width 189 height 12
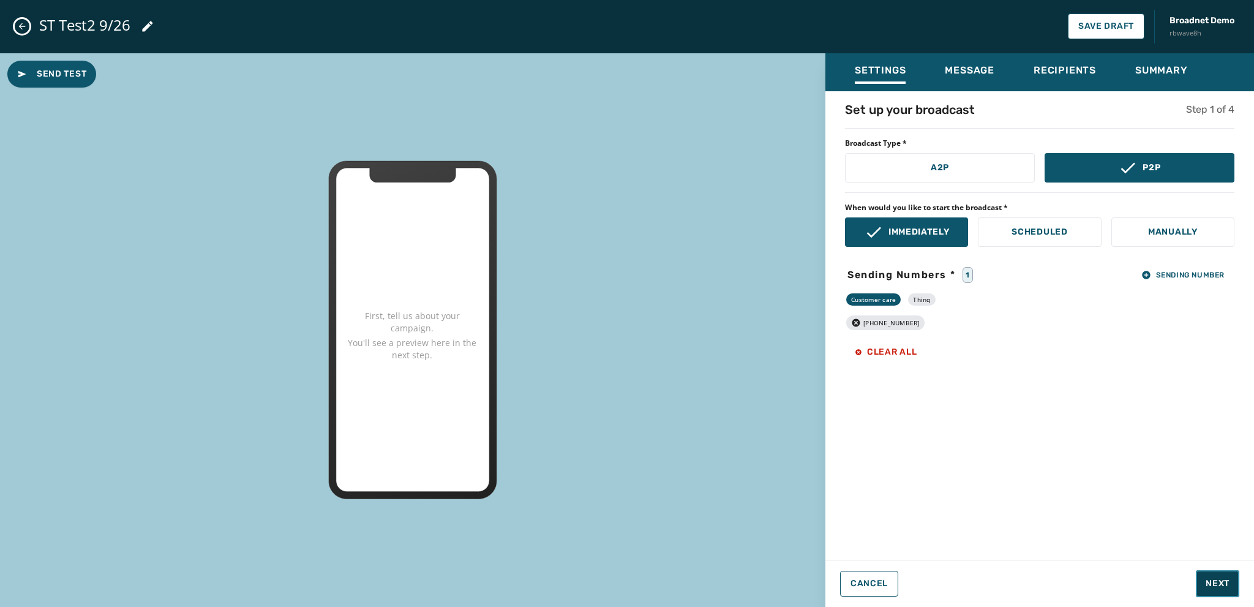
click at [1210, 576] on button "Next" at bounding box center [1217, 583] width 43 height 27
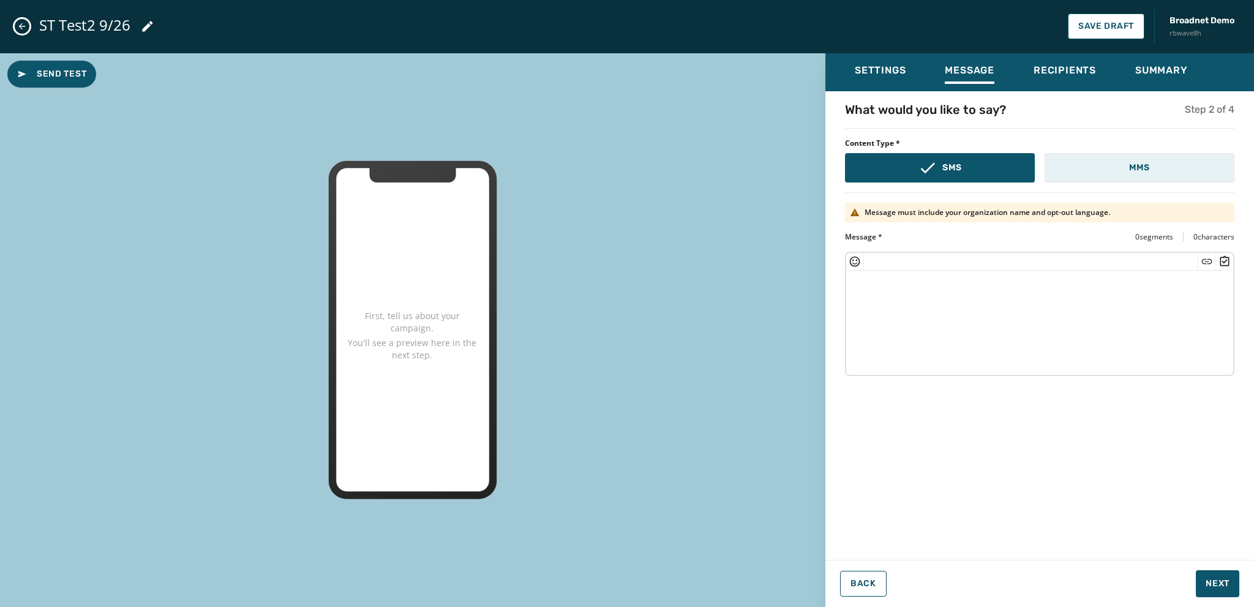
click at [1122, 164] on button "MMS" at bounding box center [1139, 167] width 190 height 29
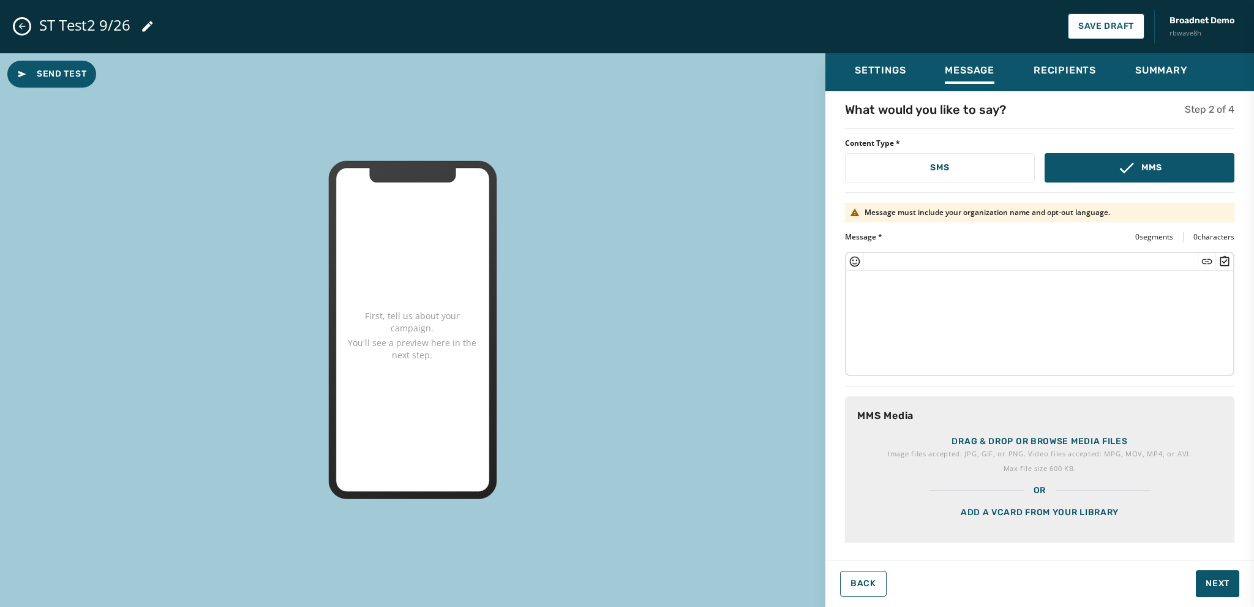
click at [980, 435] on p "Drag & drop or browse media files" at bounding box center [1039, 441] width 176 height 12
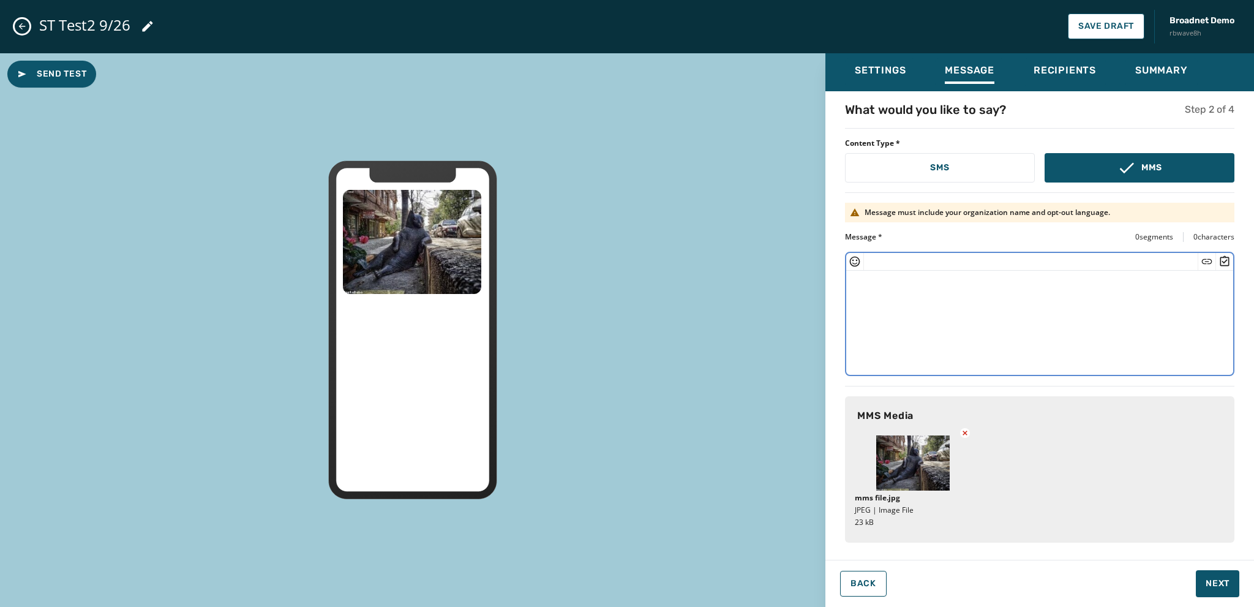
click at [856, 288] on textarea at bounding box center [1039, 321] width 387 height 100
paste textarea "**********"
click at [907, 281] on textarea "**********" at bounding box center [1040, 321] width 388 height 100
click at [1195, 290] on textarea "**********" at bounding box center [1040, 321] width 388 height 100
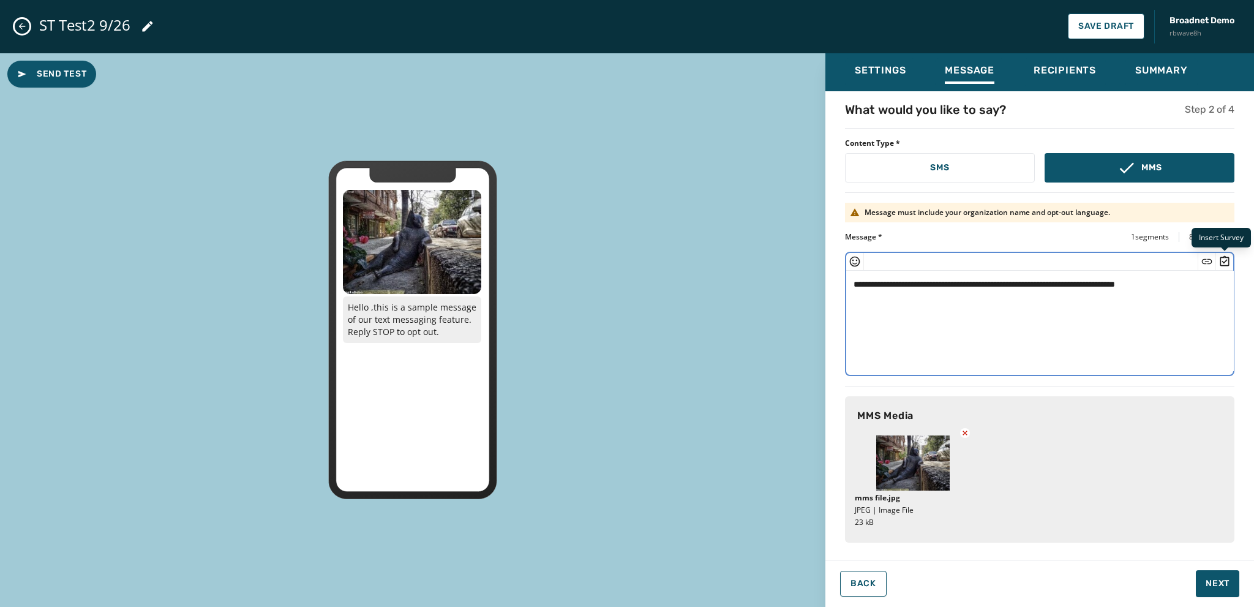
click at [1222, 261] on icon "Insert Survey" at bounding box center [1224, 261] width 12 height 12
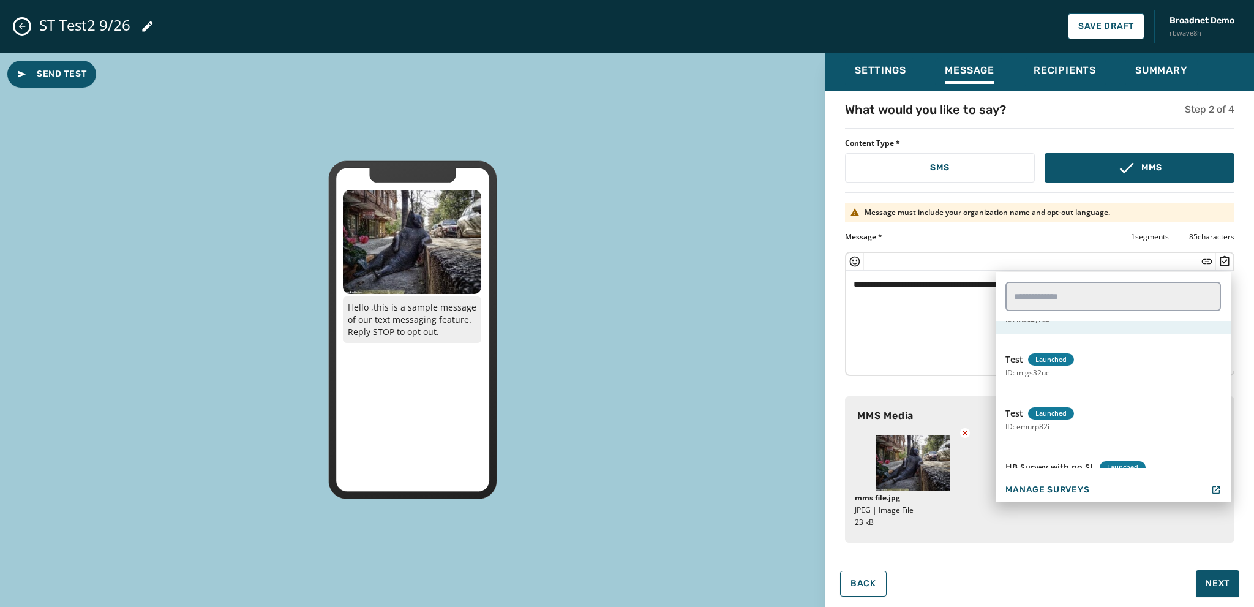
scroll to position [683, 0]
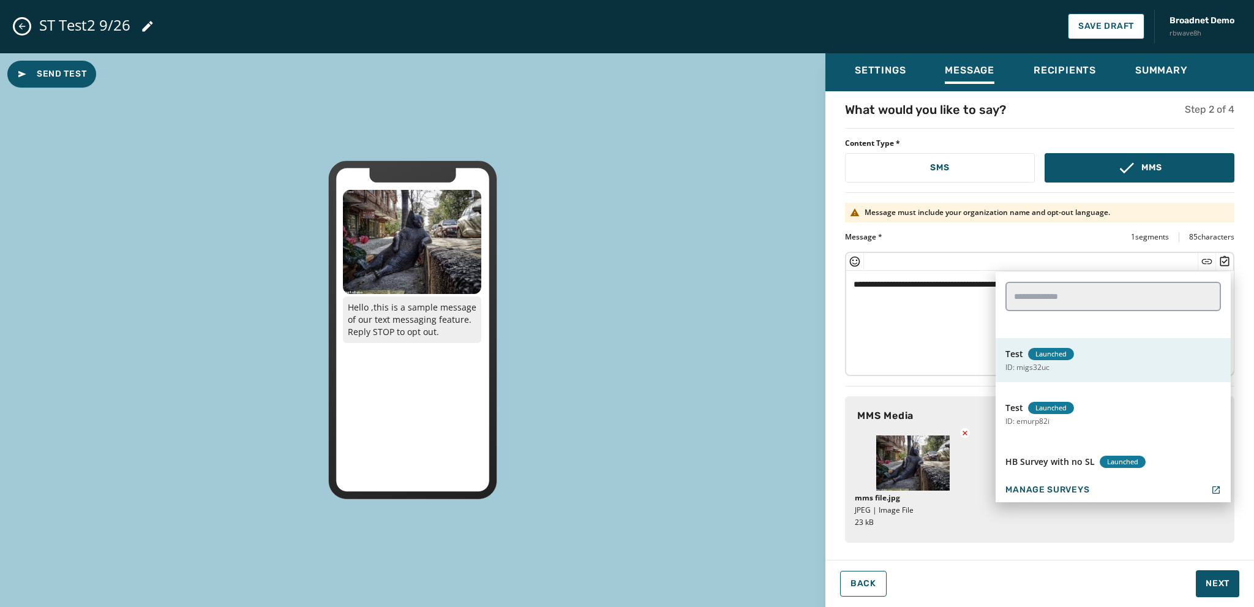
click at [1039, 367] on p "ID: migs32uc" at bounding box center [1027, 367] width 44 height 10
type textarea "**********"
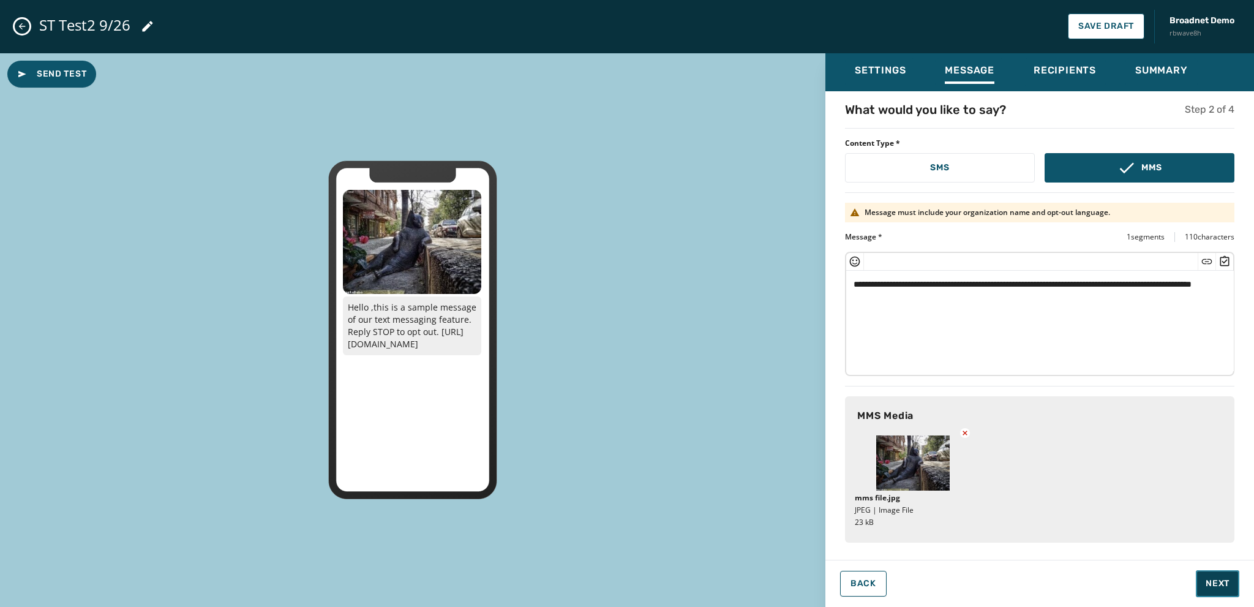
click at [1220, 589] on span "Next" at bounding box center [1217, 583] width 24 height 12
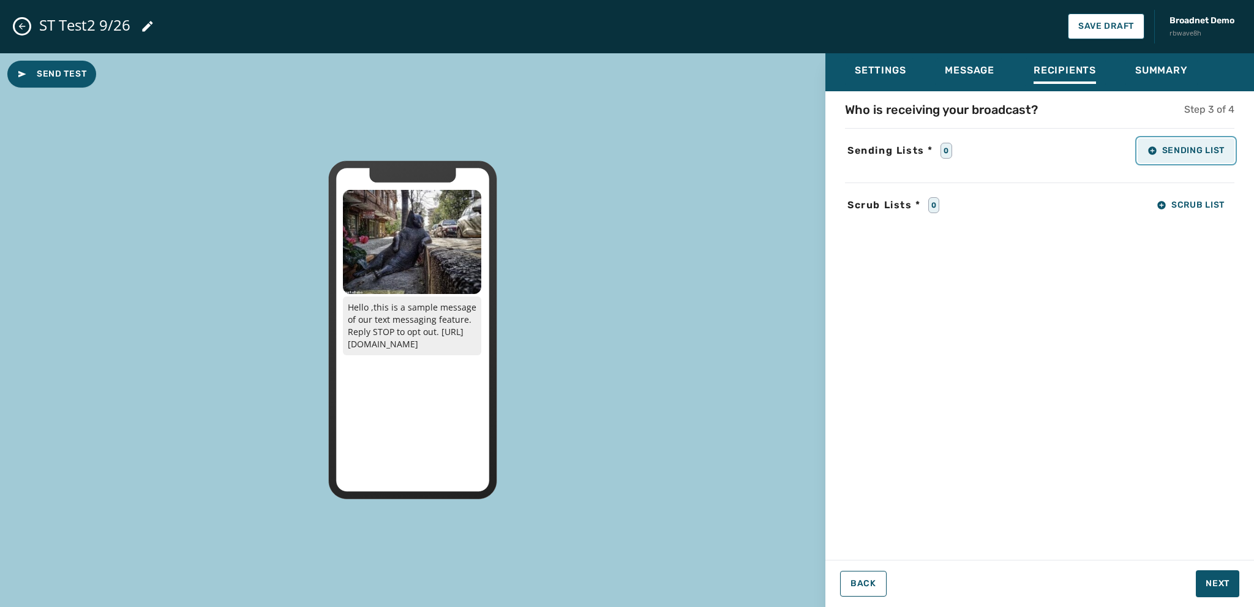
click at [1159, 152] on span "Sending List" at bounding box center [1185, 151] width 77 height 10
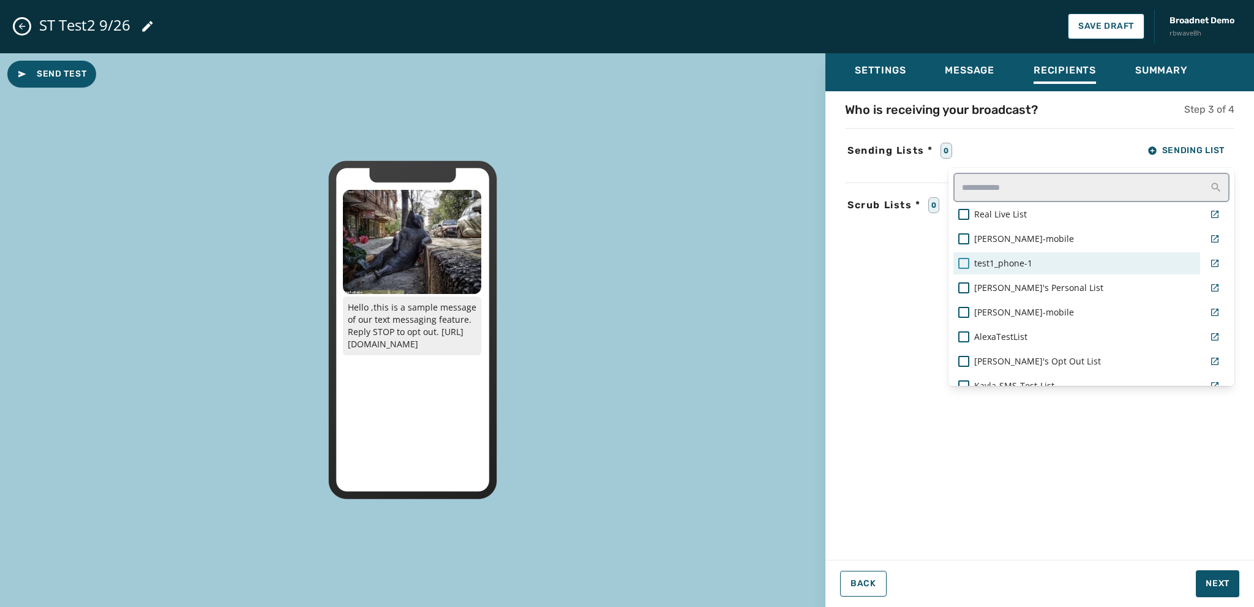
click at [963, 261] on div at bounding box center [963, 263] width 11 height 11
click at [1218, 582] on div "Settings Message Recipients Summary Who is receiving your broadcast? Step 3 of …" at bounding box center [1039, 325] width 429 height 544
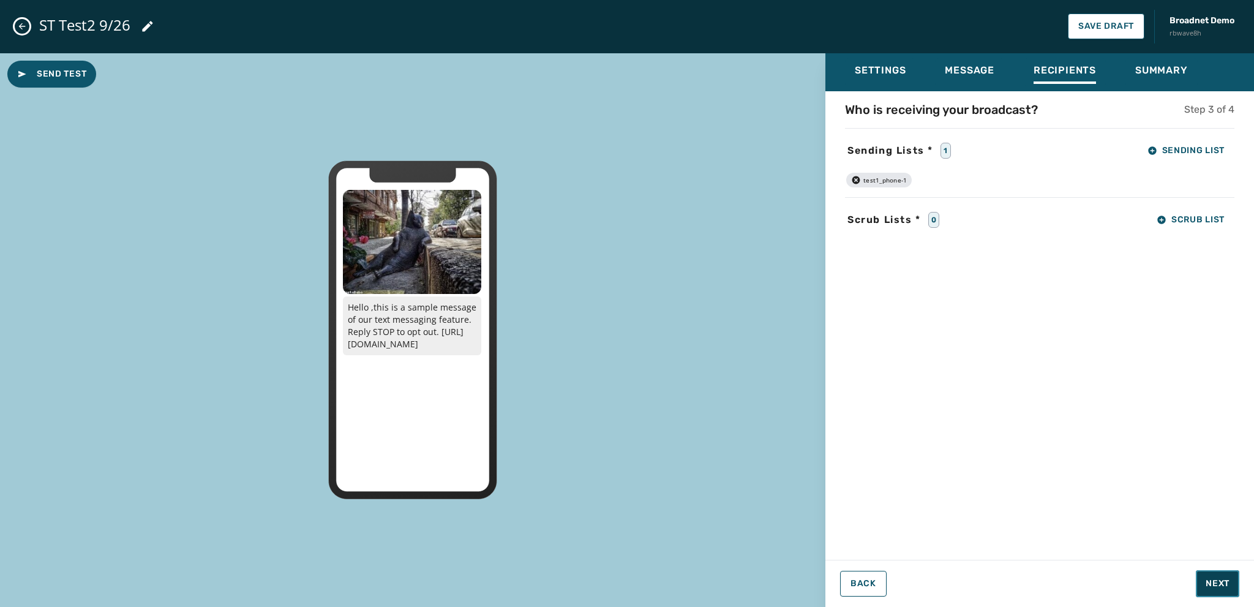
click at [1218, 582] on span "Next" at bounding box center [1217, 583] width 24 height 12
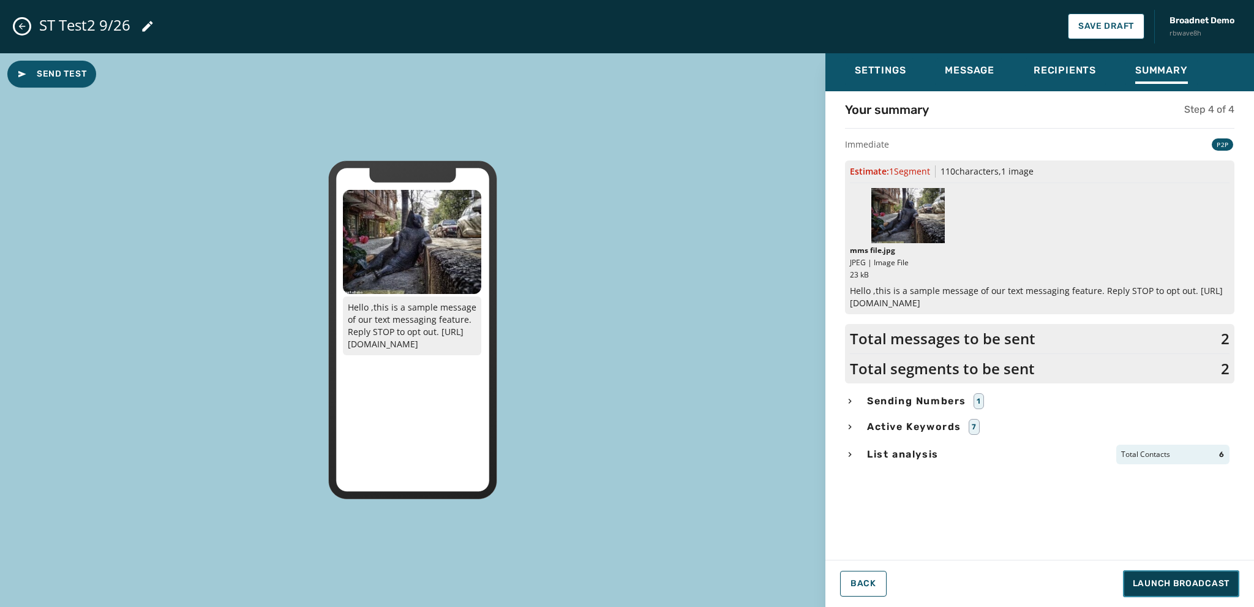
click at [1218, 582] on span "Launch Broadcast" at bounding box center [1181, 583] width 97 height 12
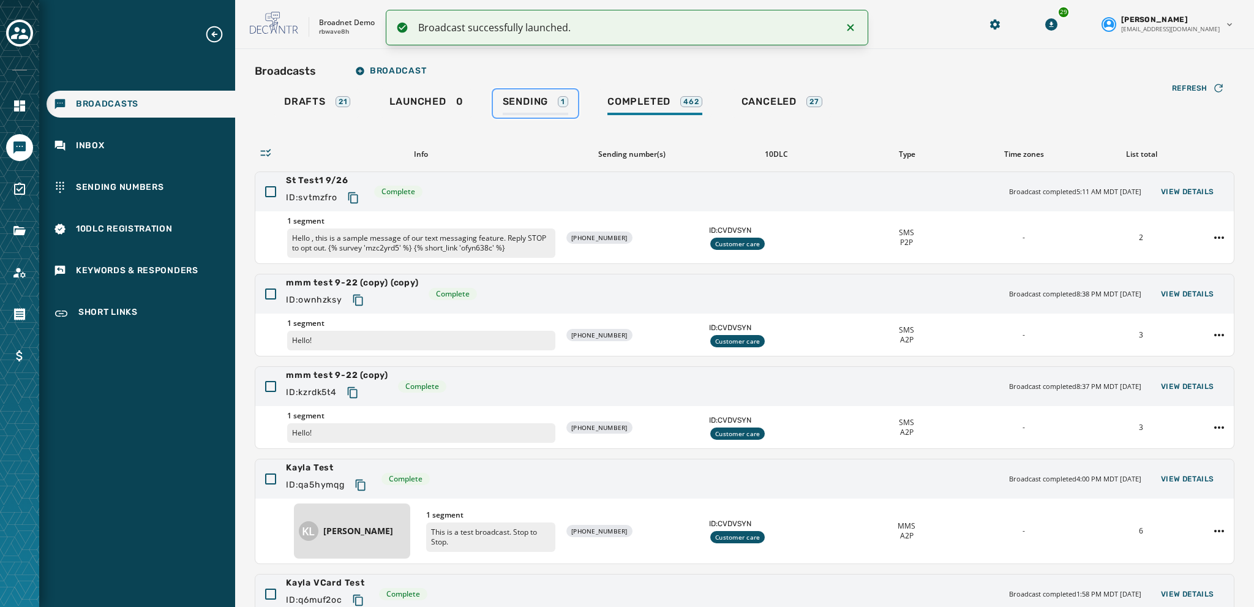
click at [510, 99] on span "Sending" at bounding box center [526, 101] width 46 height 12
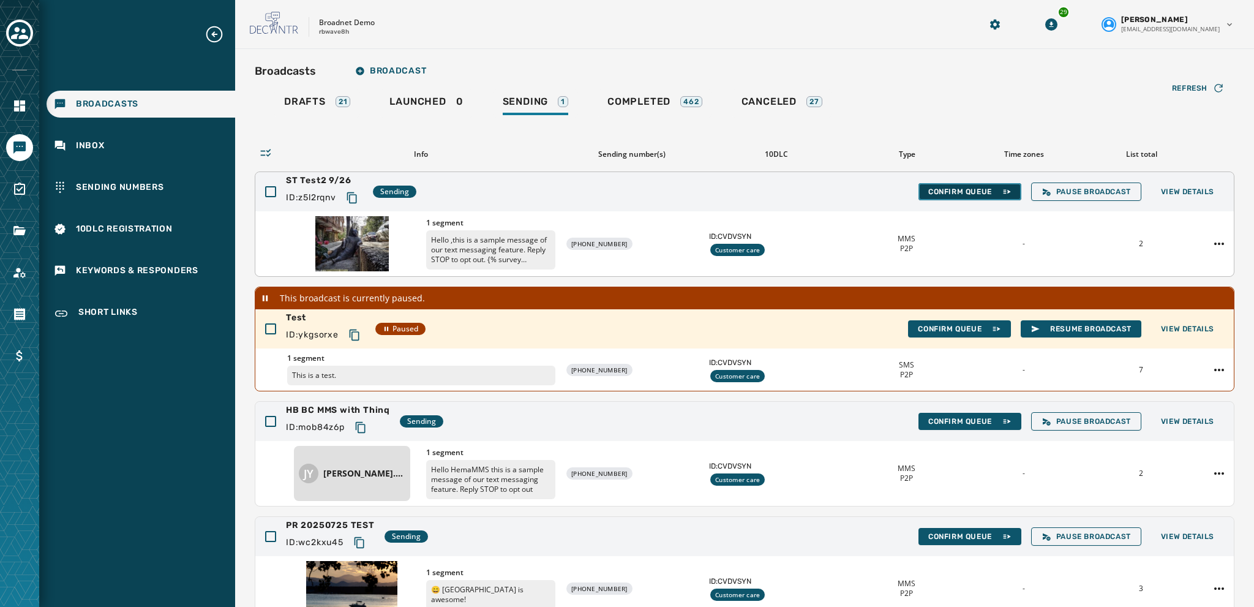
click at [951, 189] on span "Confirm Queue" at bounding box center [969, 192] width 83 height 10
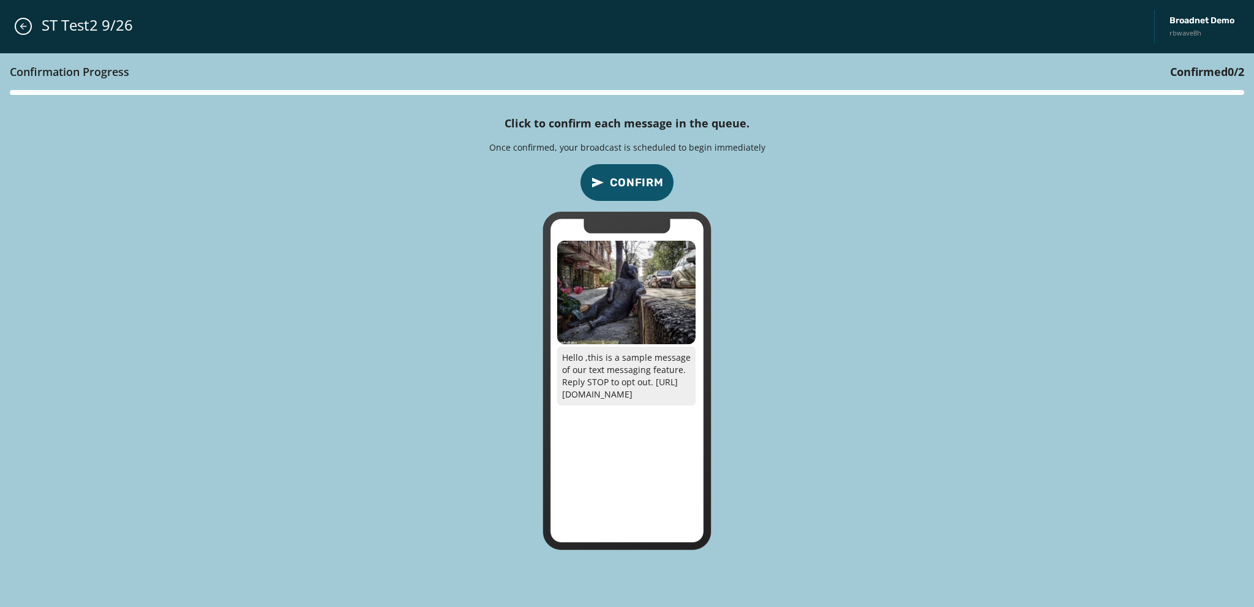
click at [643, 191] on button "Confirm" at bounding box center [627, 182] width 94 height 38
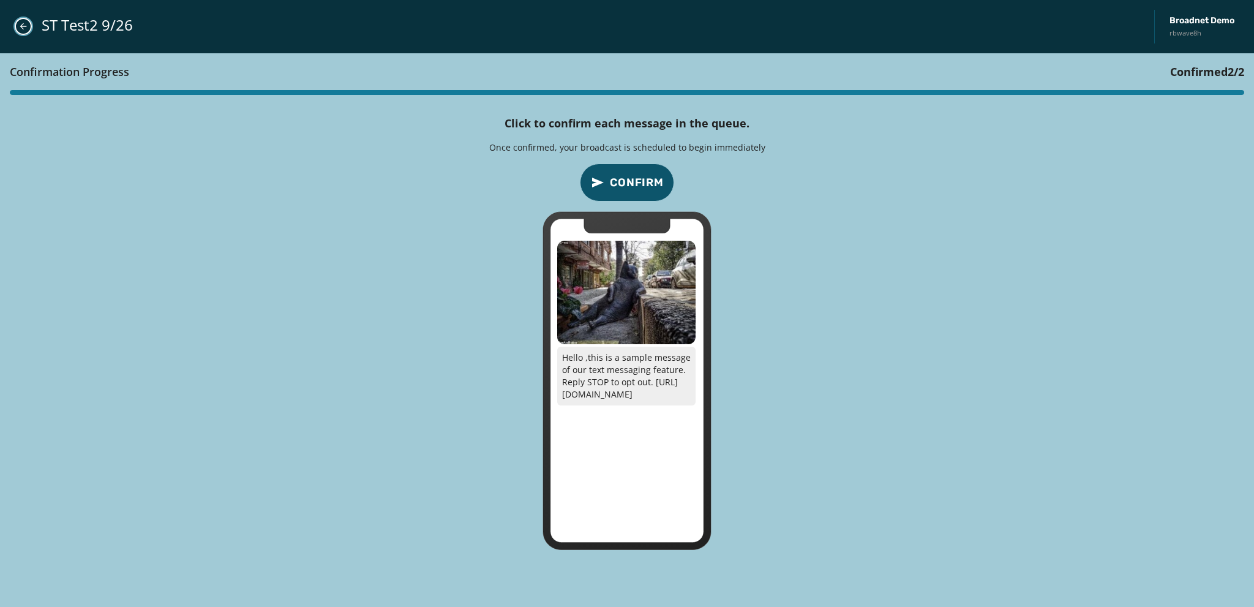
click at [20, 21] on button "Close admin drawer" at bounding box center [23, 26] width 17 height 17
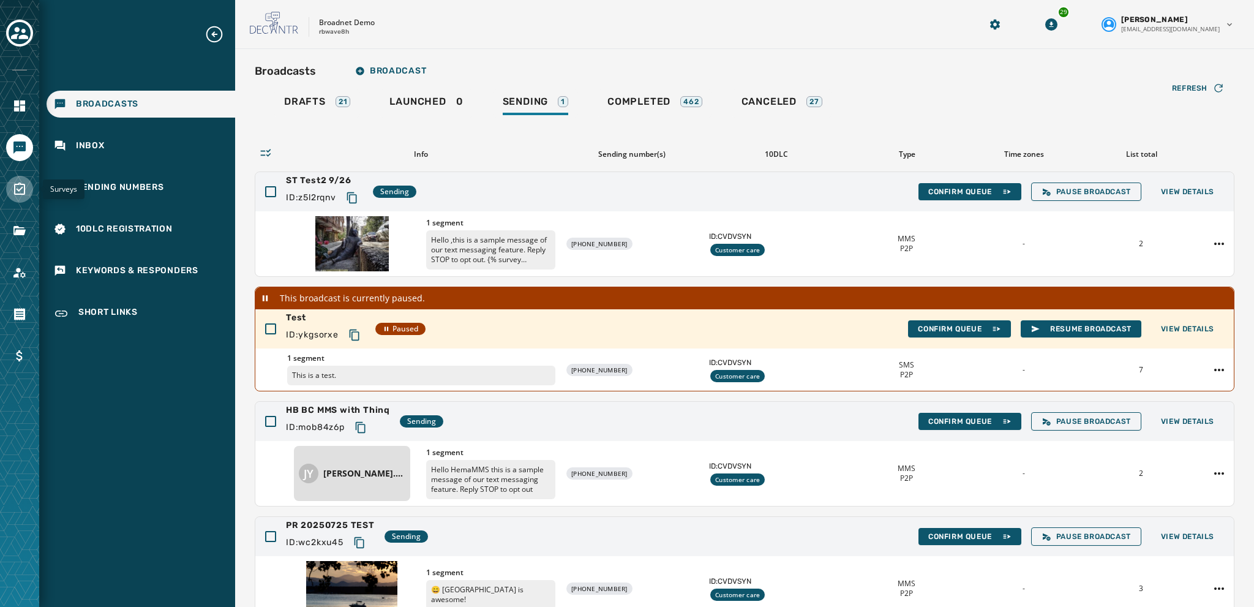
click at [17, 189] on icon "Navigate to Surveys" at bounding box center [19, 189] width 15 height 15
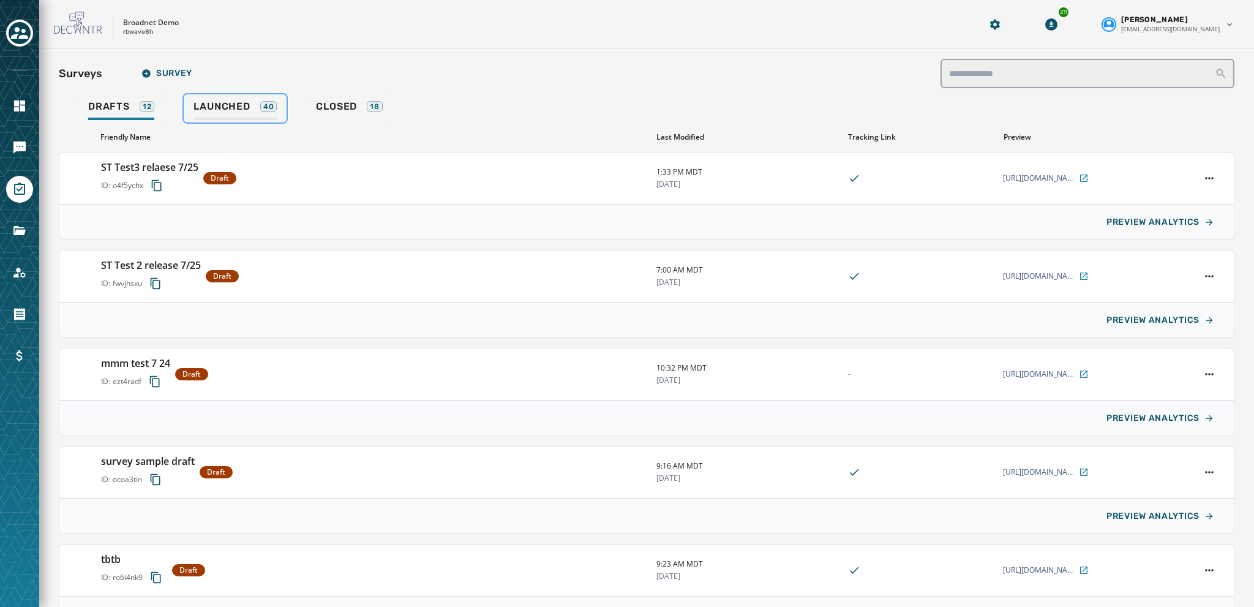
click at [217, 104] on span "Launched" at bounding box center [221, 106] width 56 height 12
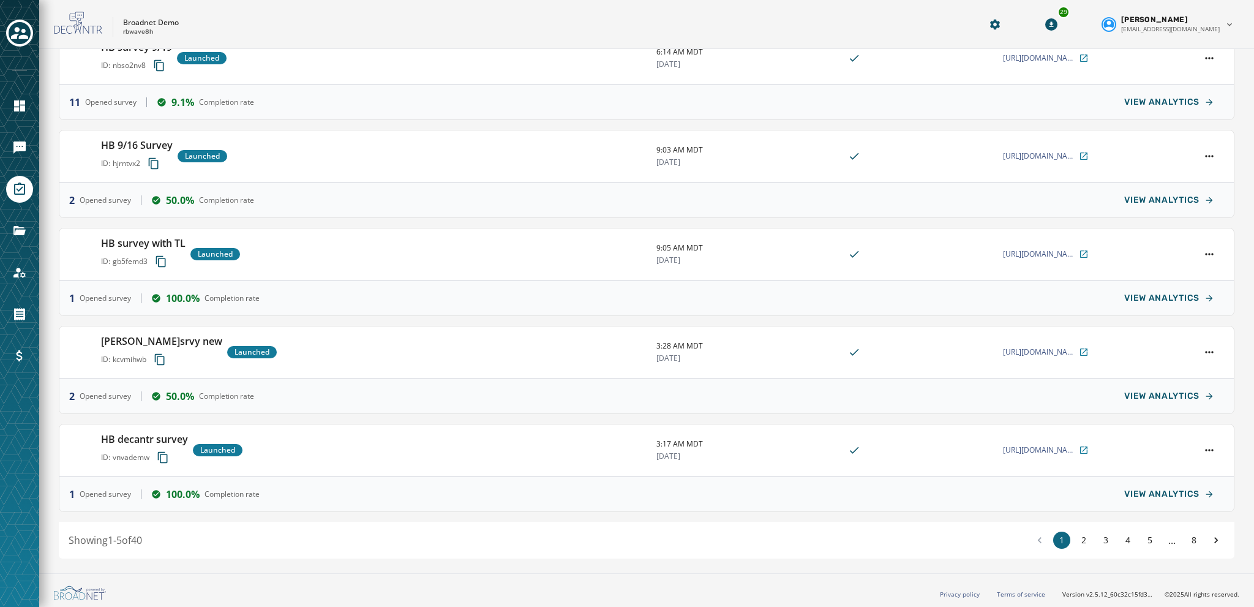
scroll to position [129, 0]
click at [1075, 539] on button "2" at bounding box center [1083, 540] width 17 height 17
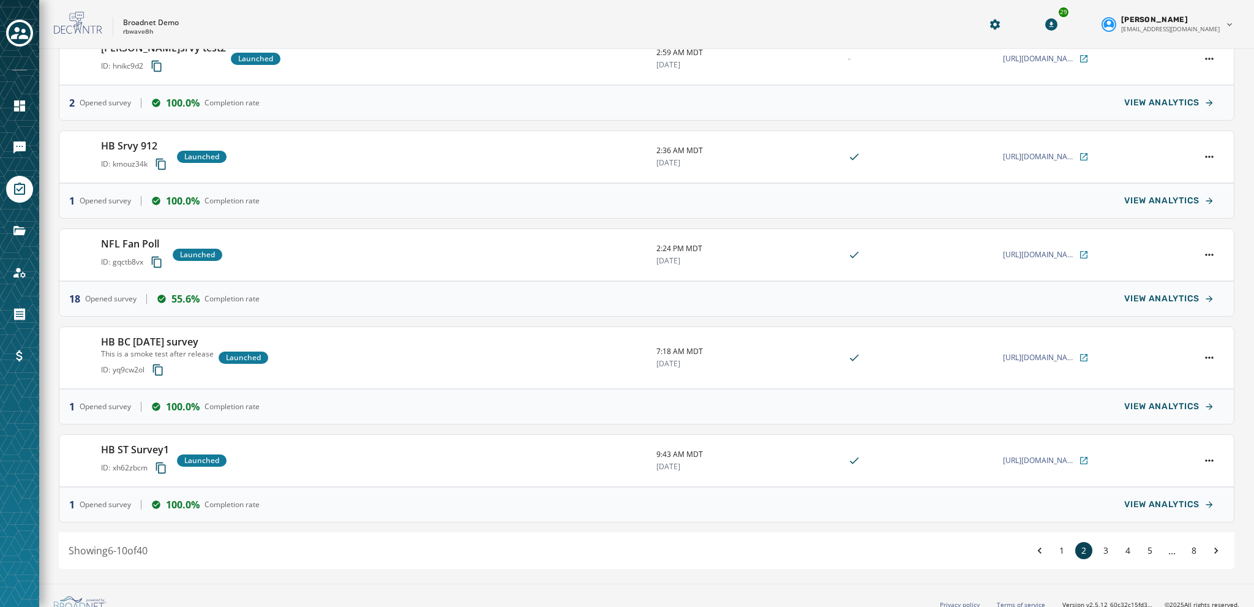
scroll to position [139, 0]
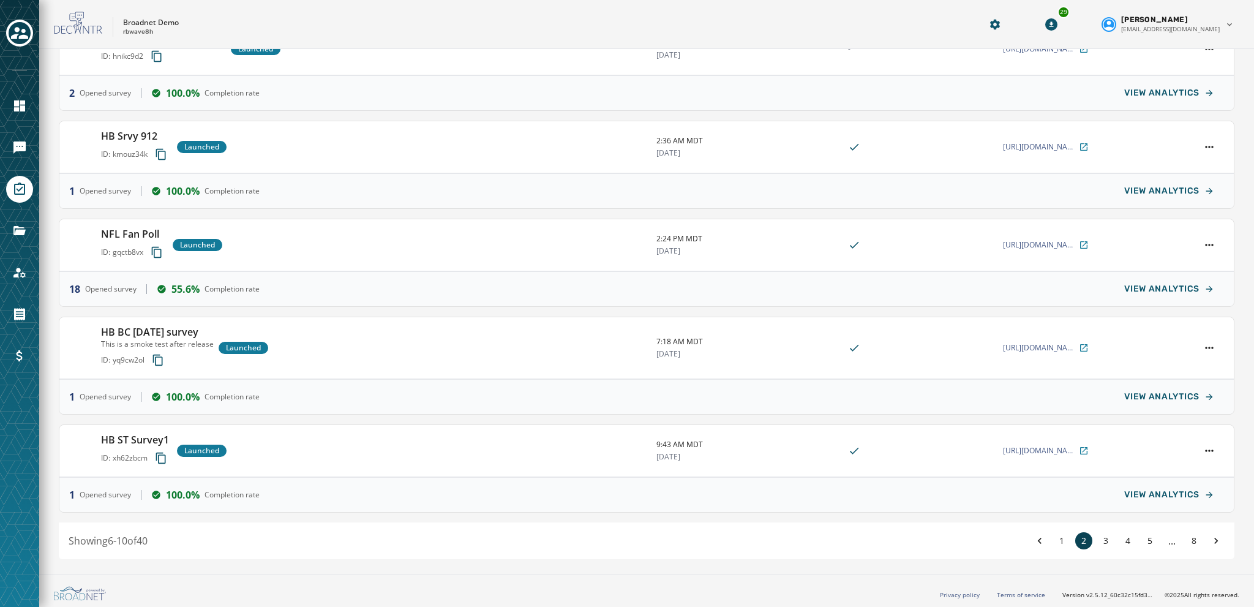
click at [1075, 539] on button "2" at bounding box center [1083, 540] width 17 height 17
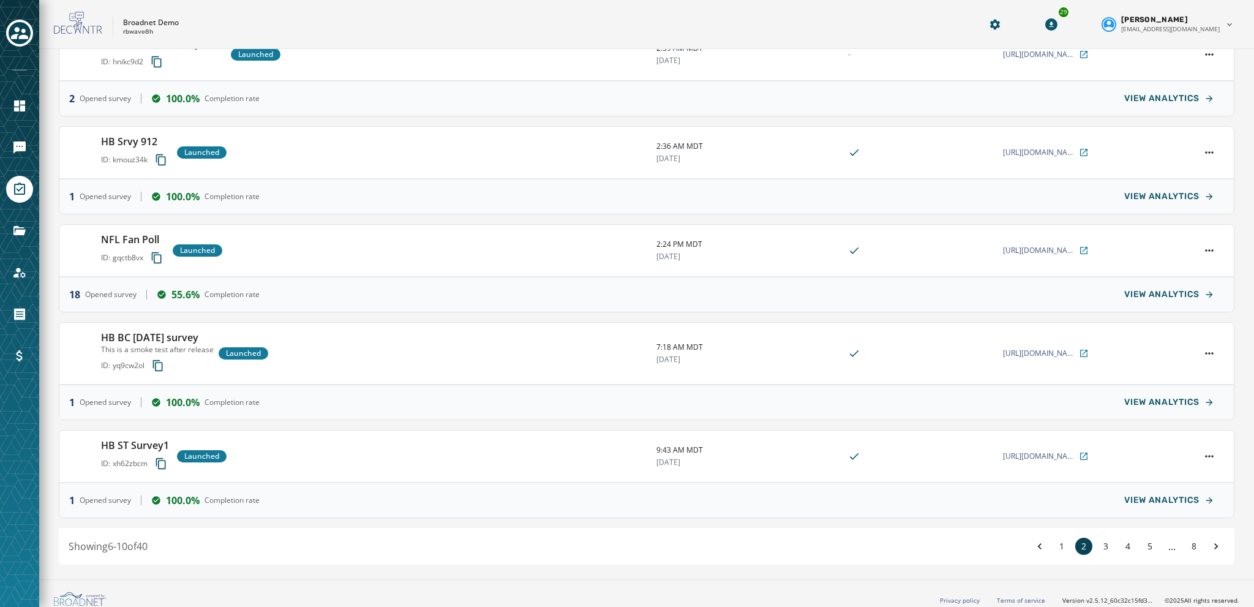
scroll to position [134, 0]
click at [1098, 545] on button "3" at bounding box center [1105, 545] width 17 height 17
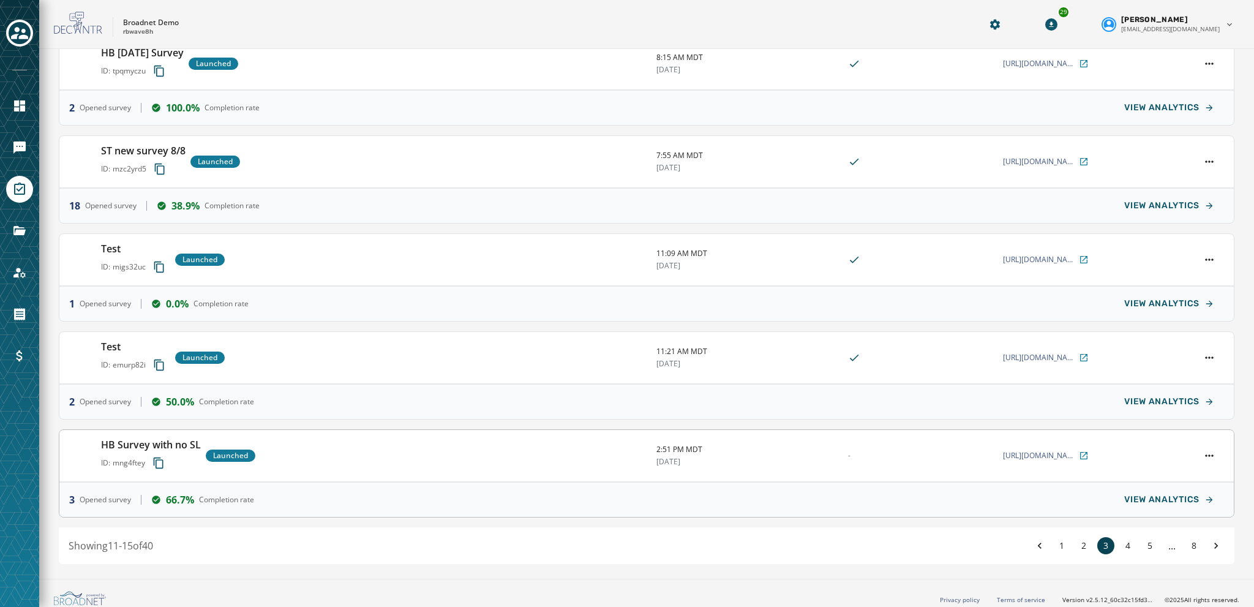
scroll to position [48, 0]
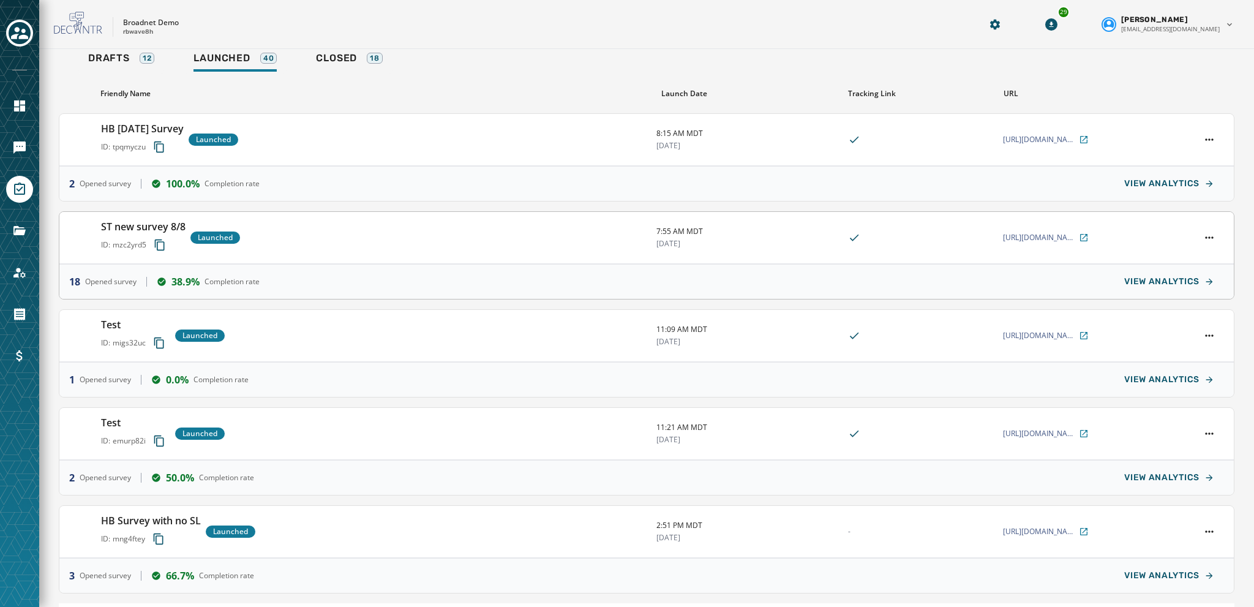
click at [519, 293] on div "18 Opened survey 38.9% Completion rate VIEW ANALYTICS" at bounding box center [646, 281] width 1174 height 35
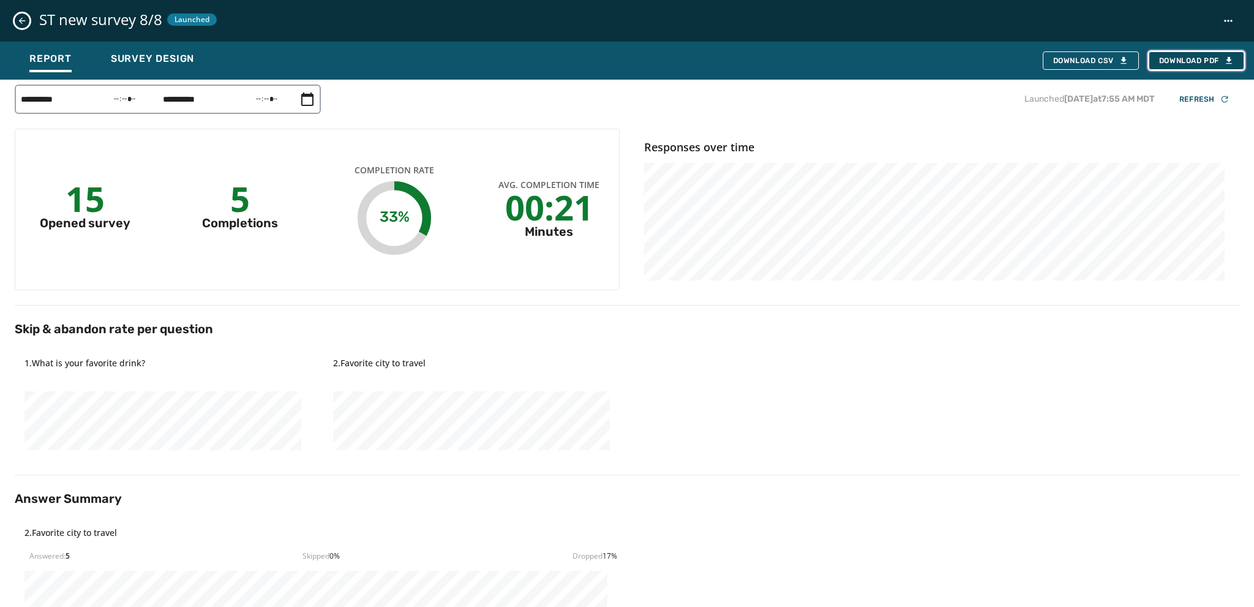
click at [1166, 54] on button "Download PDF" at bounding box center [1195, 60] width 95 height 18
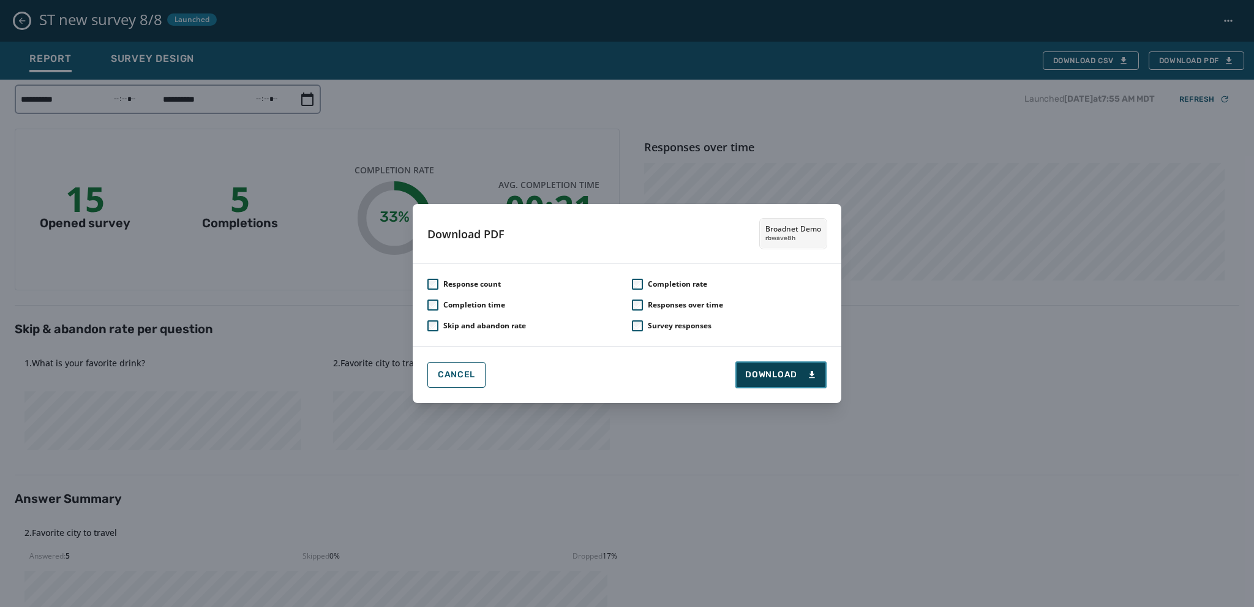
click at [782, 379] on span "Download" at bounding box center [781, 375] width 72 height 12
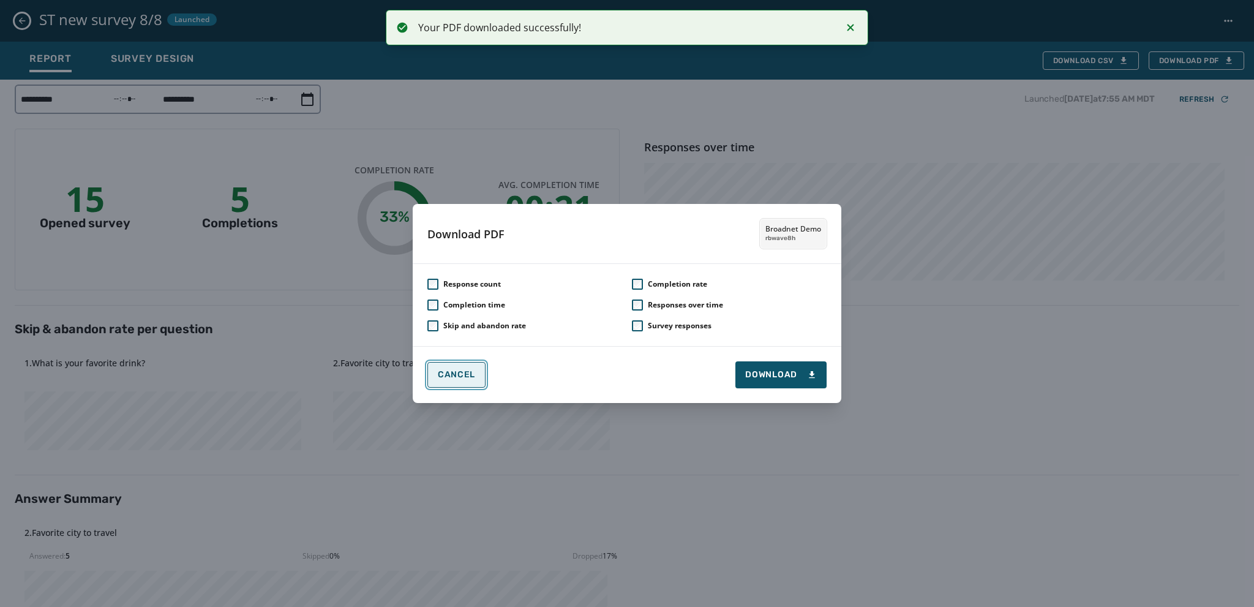
click at [473, 381] on button "Cancel" at bounding box center [456, 375] width 58 height 26
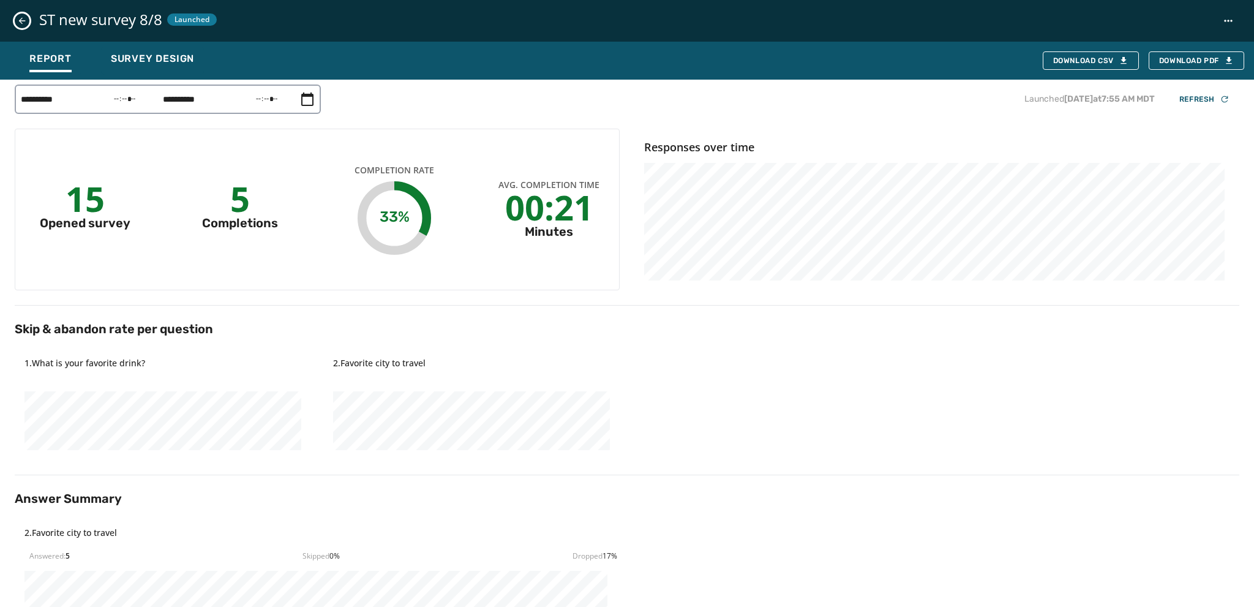
click at [21, 17] on icon "Close survey details drawer" at bounding box center [22, 21] width 10 height 10
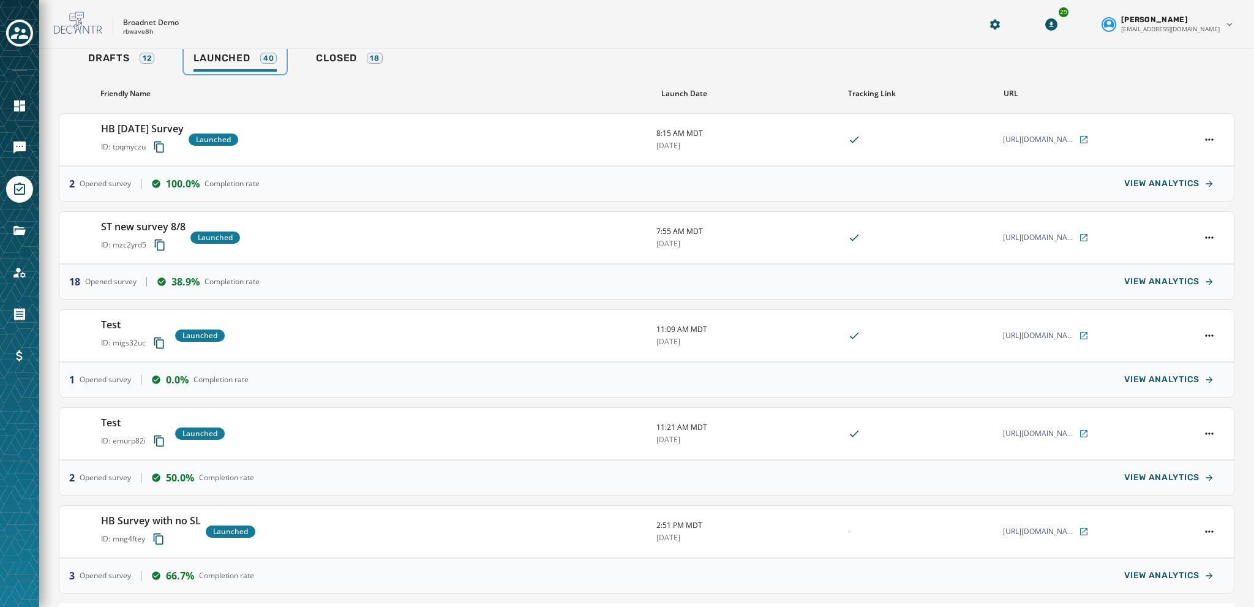
click at [221, 59] on span "Launched" at bounding box center [221, 58] width 56 height 12
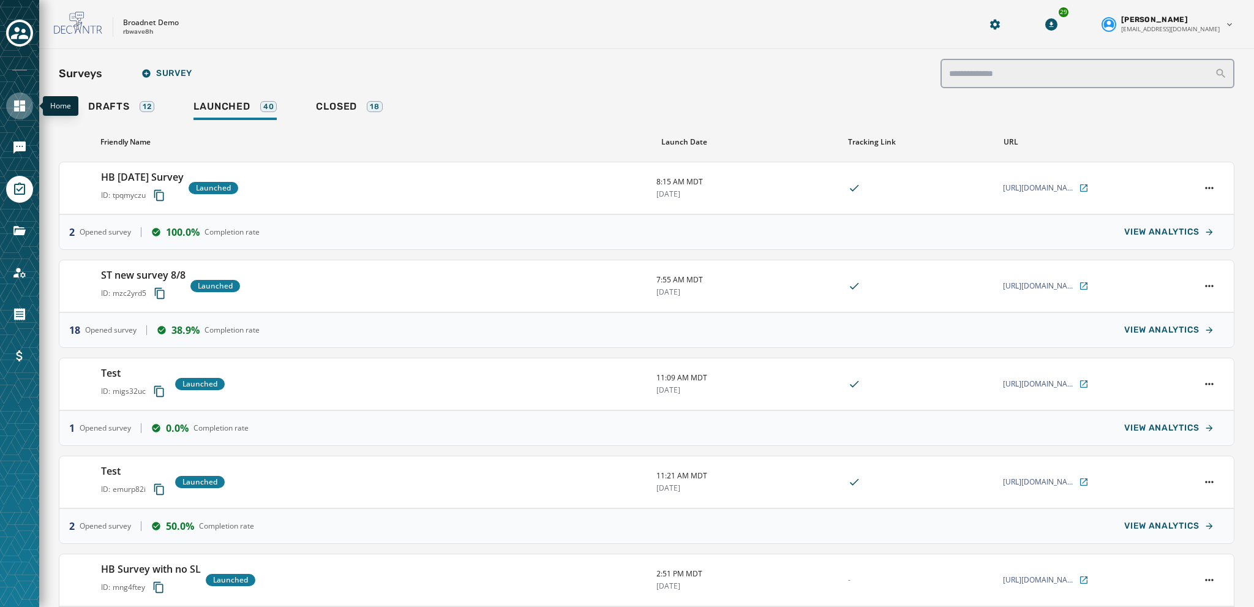
click at [17, 100] on icon "Navigate to Home" at bounding box center [19, 106] width 15 height 15
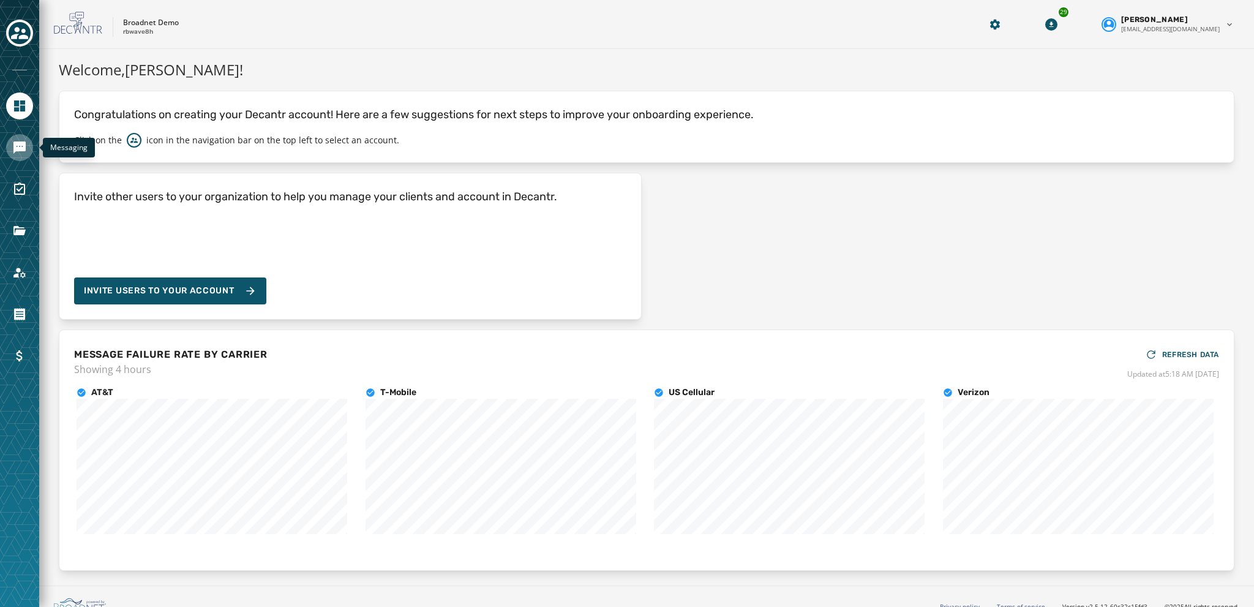
click at [21, 144] on icon "Navigate to Messaging" at bounding box center [19, 147] width 12 height 12
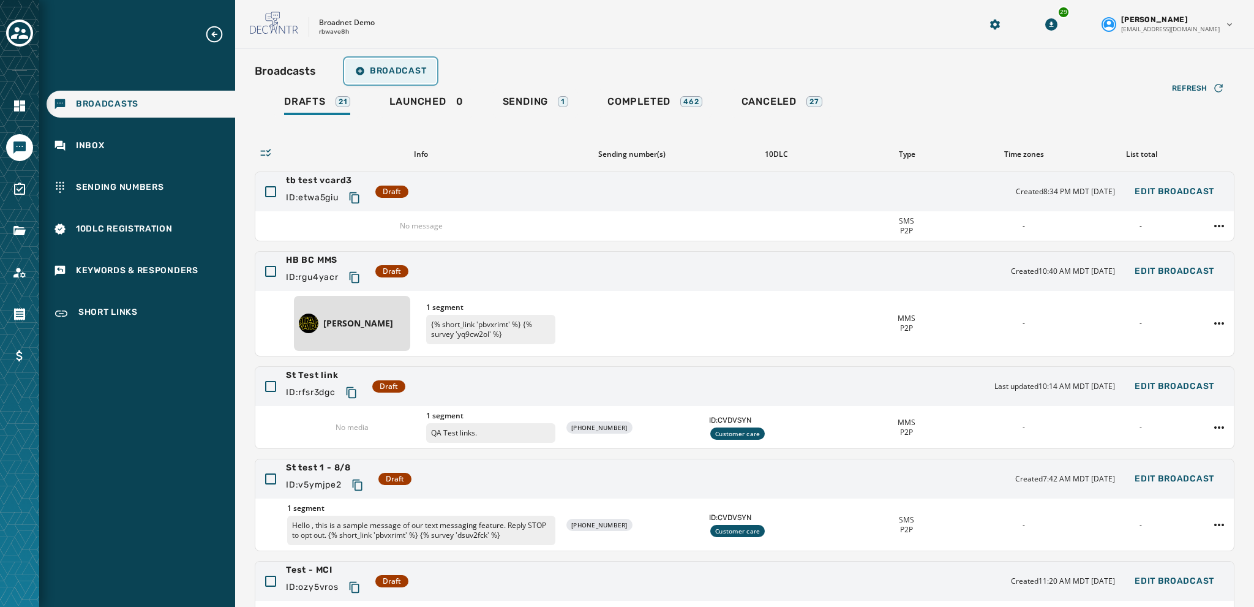
click at [389, 69] on span "Broadcast" at bounding box center [390, 71] width 71 height 10
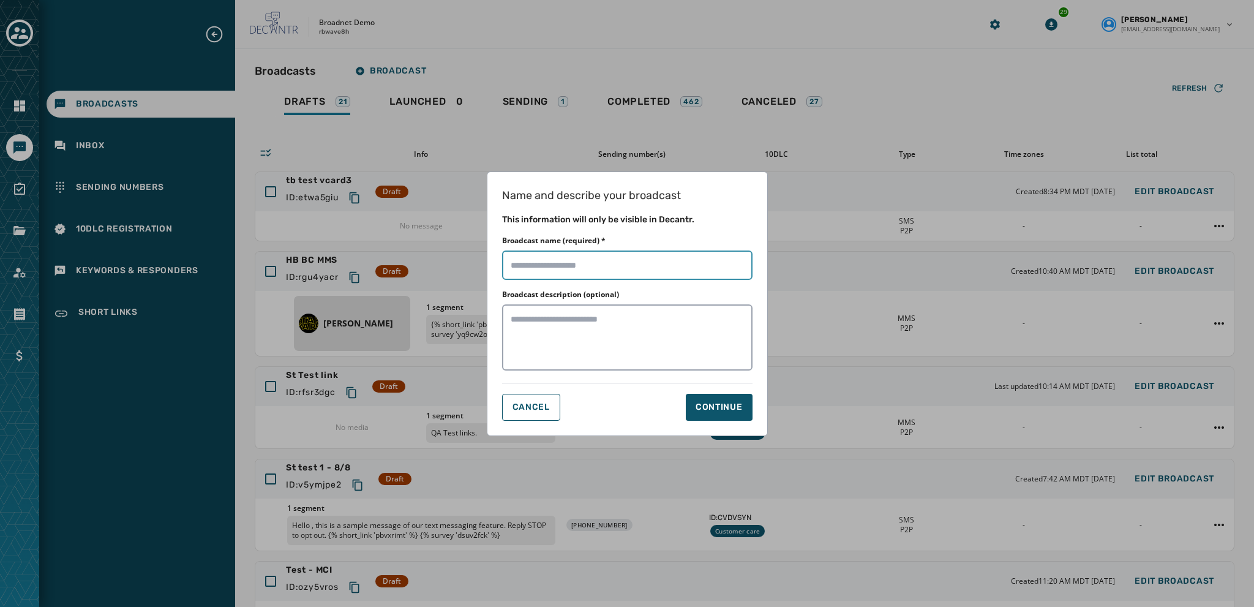
click at [516, 264] on input "Broadcast name (required) *" at bounding box center [627, 264] width 250 height 29
type input "**********"
click at [721, 406] on div "Continue" at bounding box center [718, 407] width 47 height 12
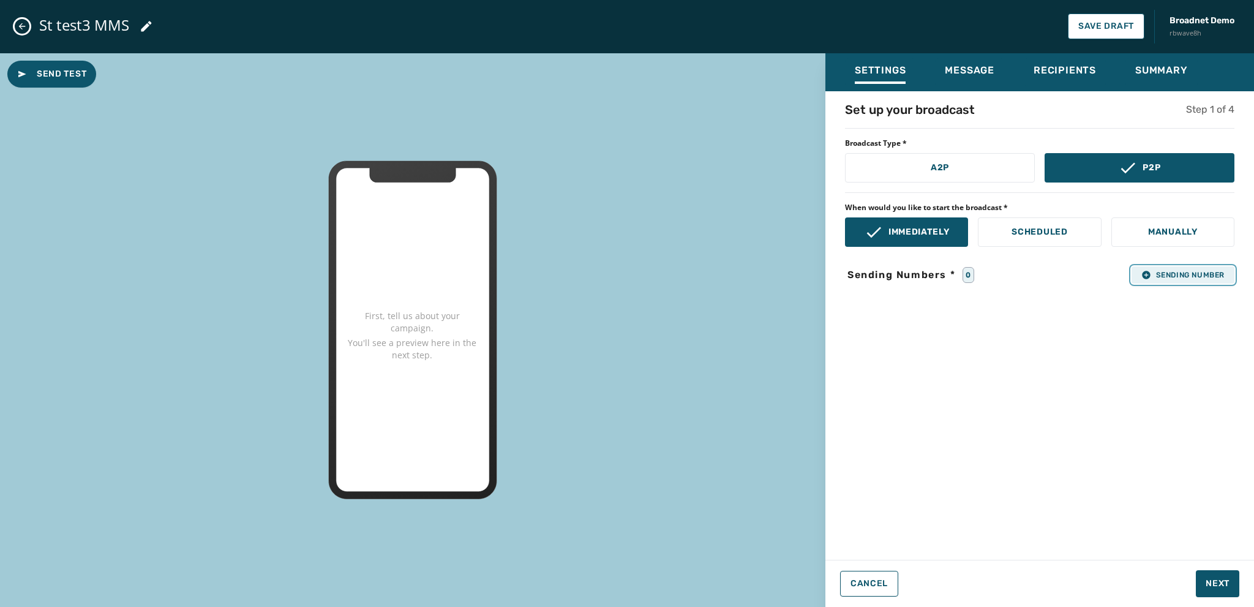
click at [1161, 280] on button "Sending Number" at bounding box center [1182, 274] width 103 height 17
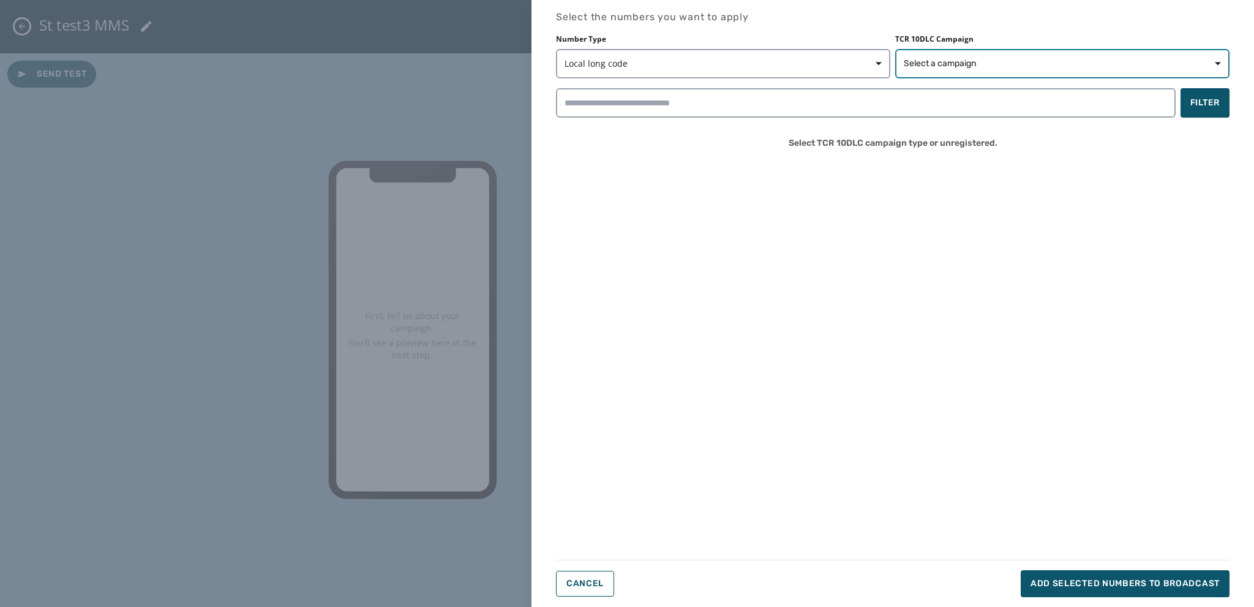
click at [942, 63] on span "Select a campaign" at bounding box center [940, 64] width 72 height 12
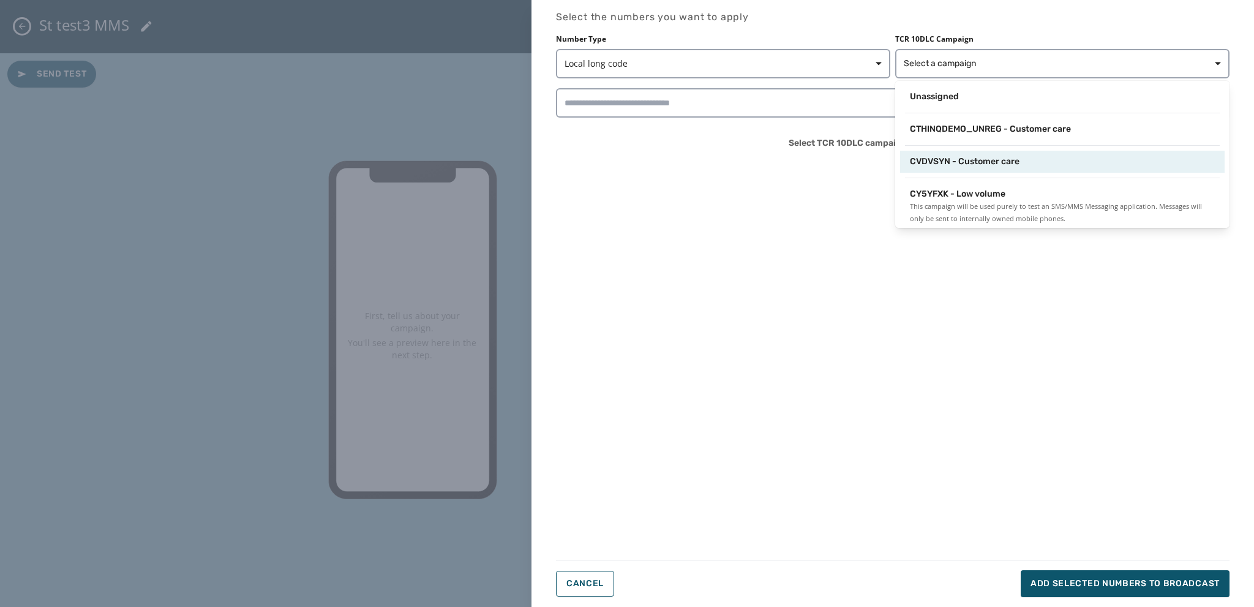
click at [940, 163] on span "CVDVSYN - Customer care" at bounding box center [965, 161] width 110 height 12
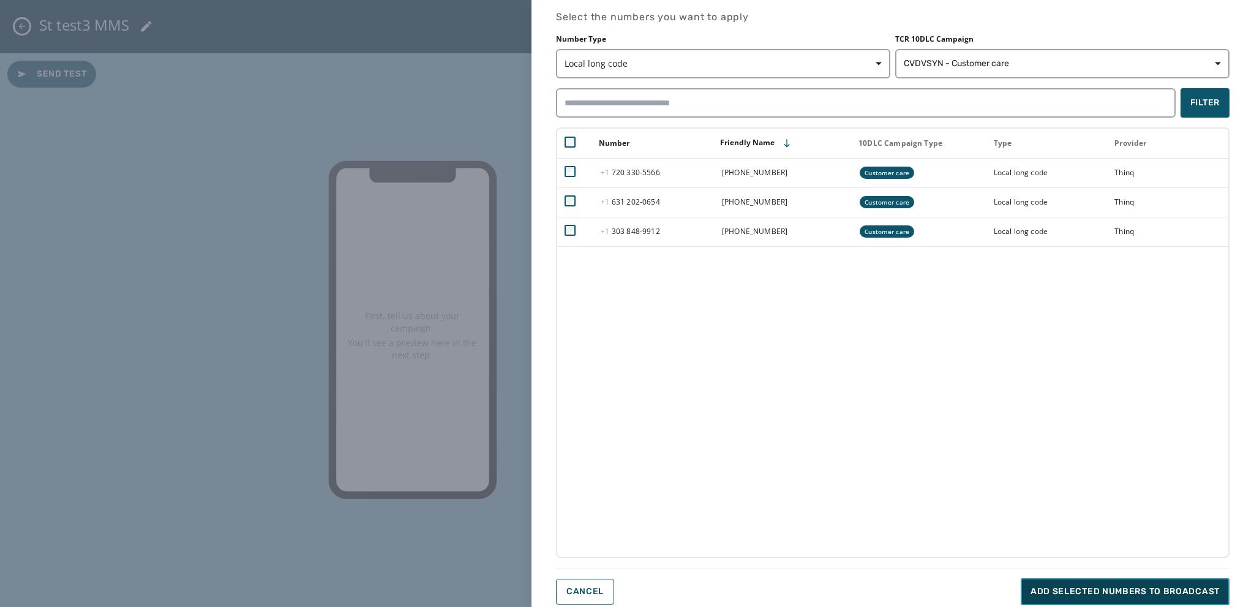
click at [1061, 587] on span "Add selected numbers to broadcast" at bounding box center [1124, 591] width 189 height 12
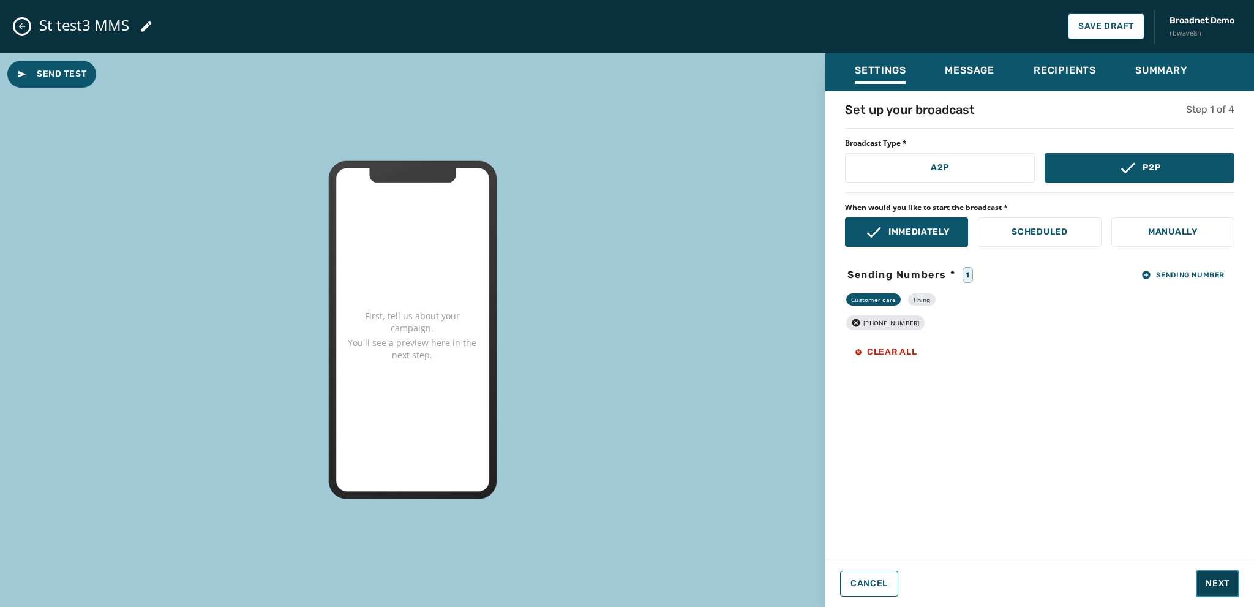
click at [1212, 585] on span "Next" at bounding box center [1217, 583] width 24 height 12
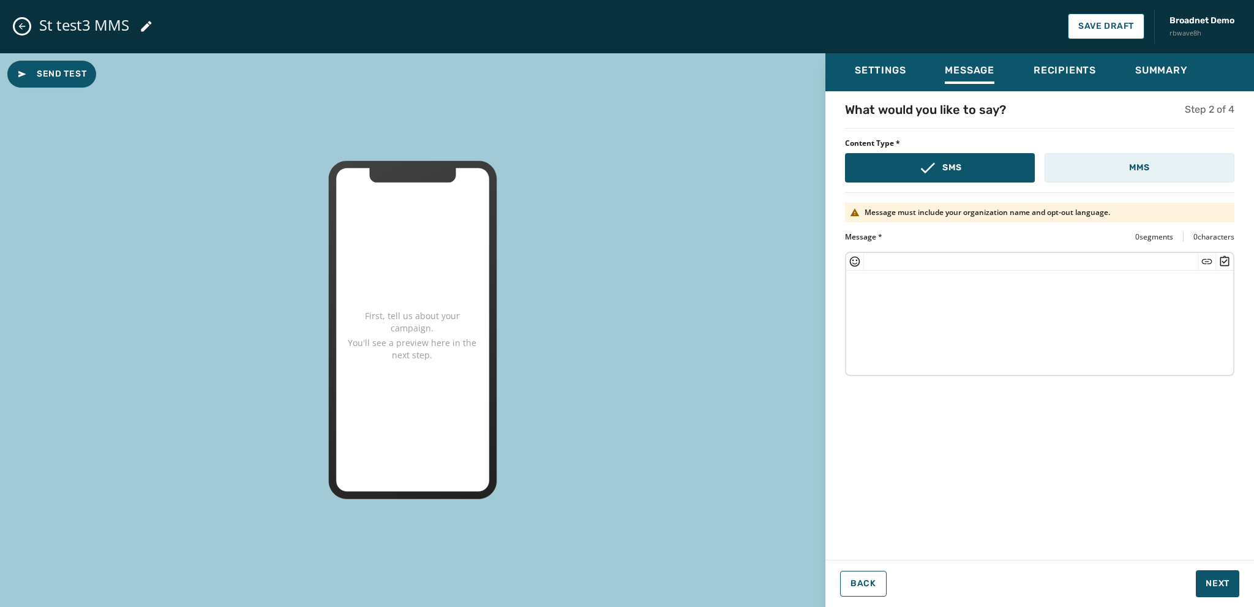
click at [1139, 173] on p "MMS" at bounding box center [1139, 168] width 20 height 12
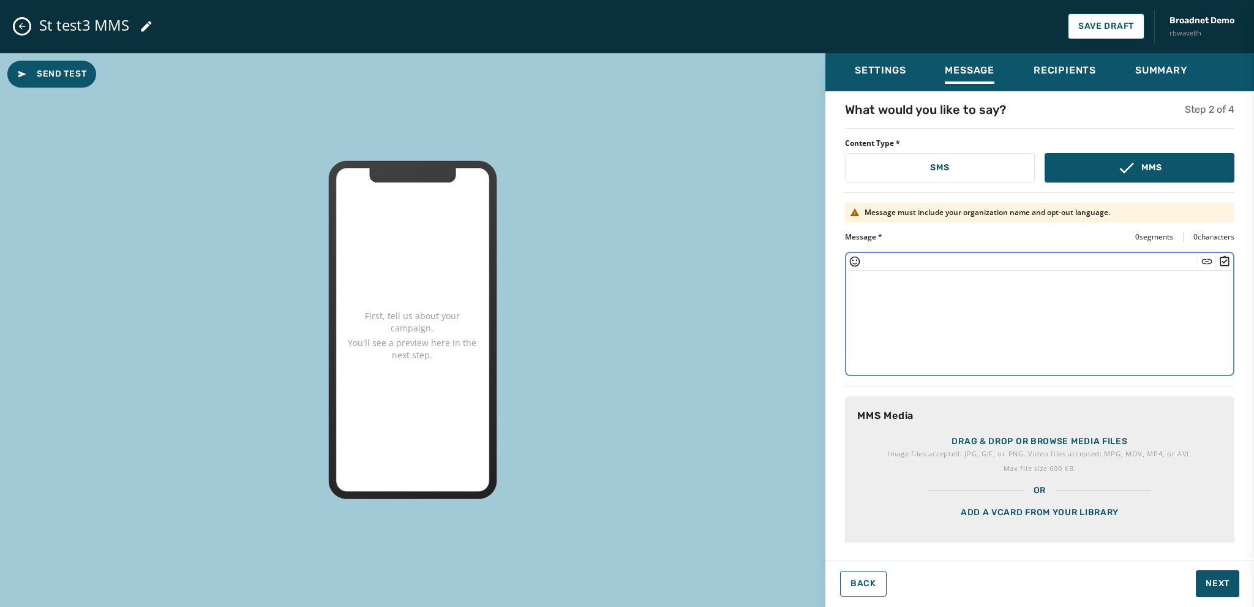
click at [886, 285] on textarea at bounding box center [1039, 321] width 387 height 100
paste textarea "**********"
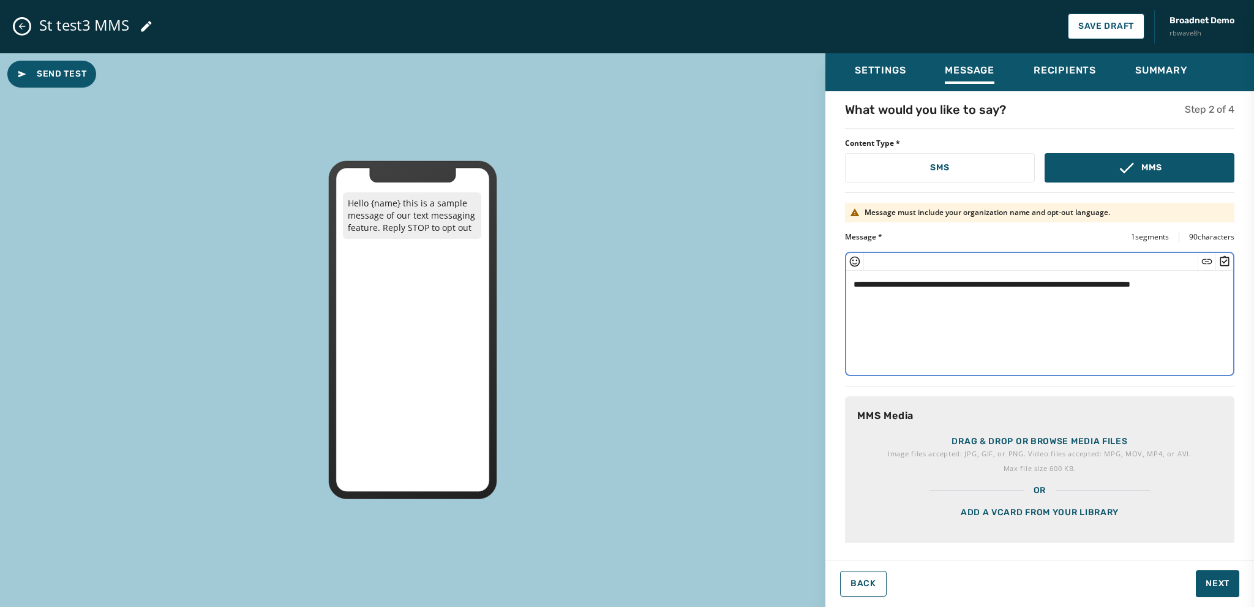
click at [906, 285] on textarea "**********" at bounding box center [1035, 321] width 378 height 100
click at [1195, 290] on textarea "**********" at bounding box center [1035, 321] width 378 height 100
type textarea "**********"
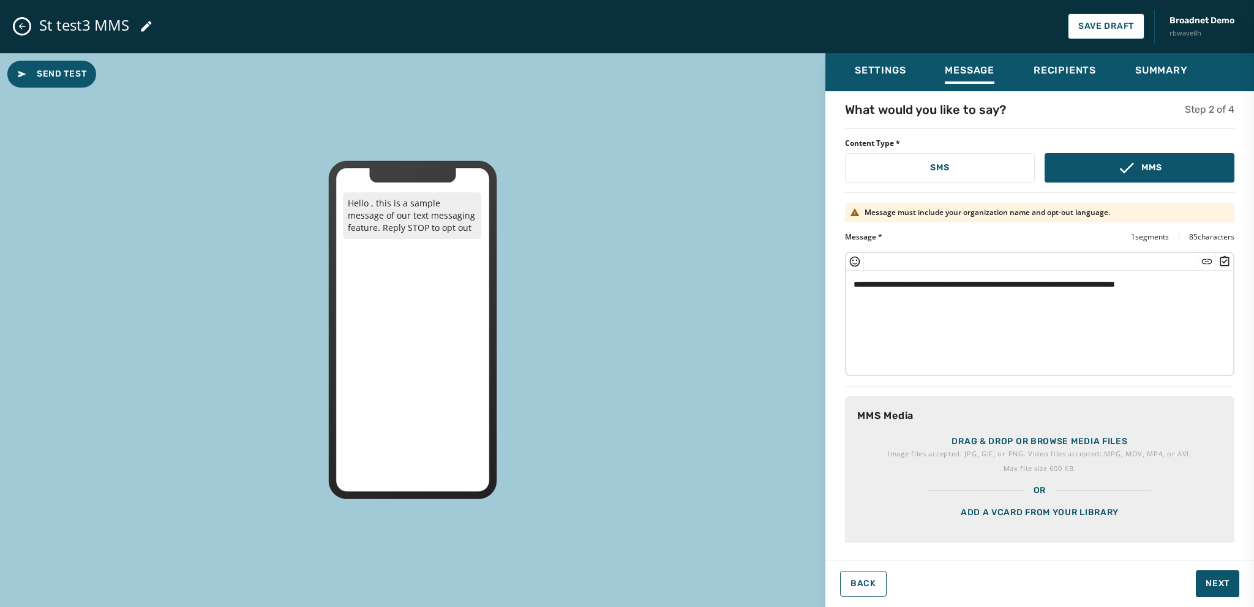
click at [1062, 523] on div "Add a vCard from your library" at bounding box center [1039, 526] width 389 height 61
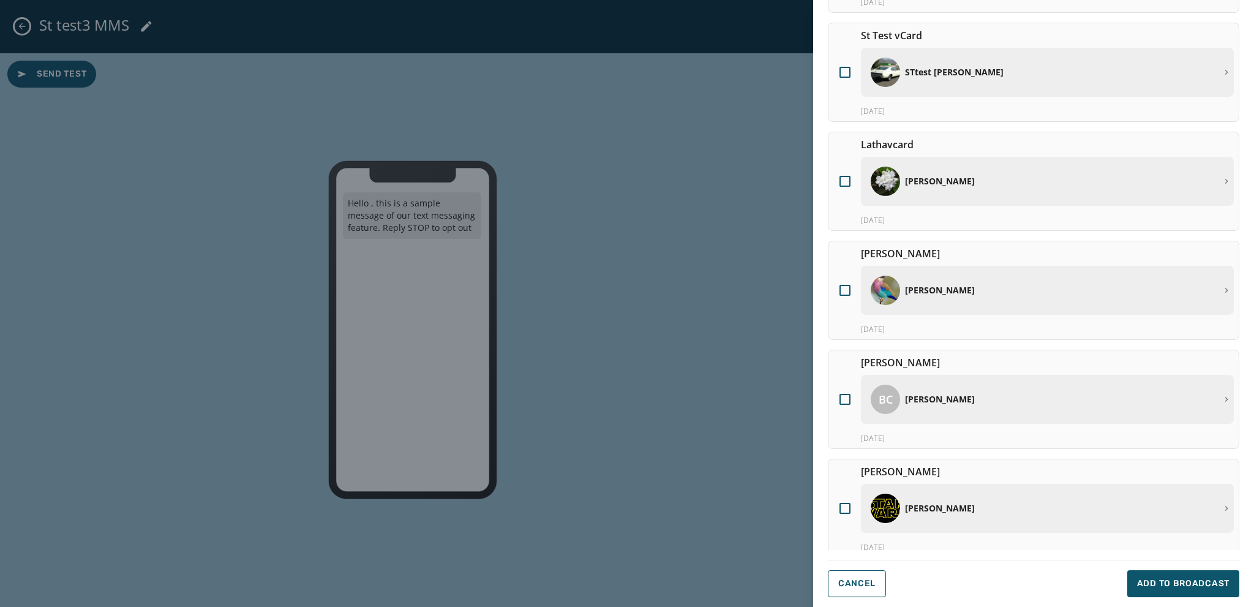
scroll to position [274, 0]
click at [845, 283] on div at bounding box center [844, 287] width 11 height 11
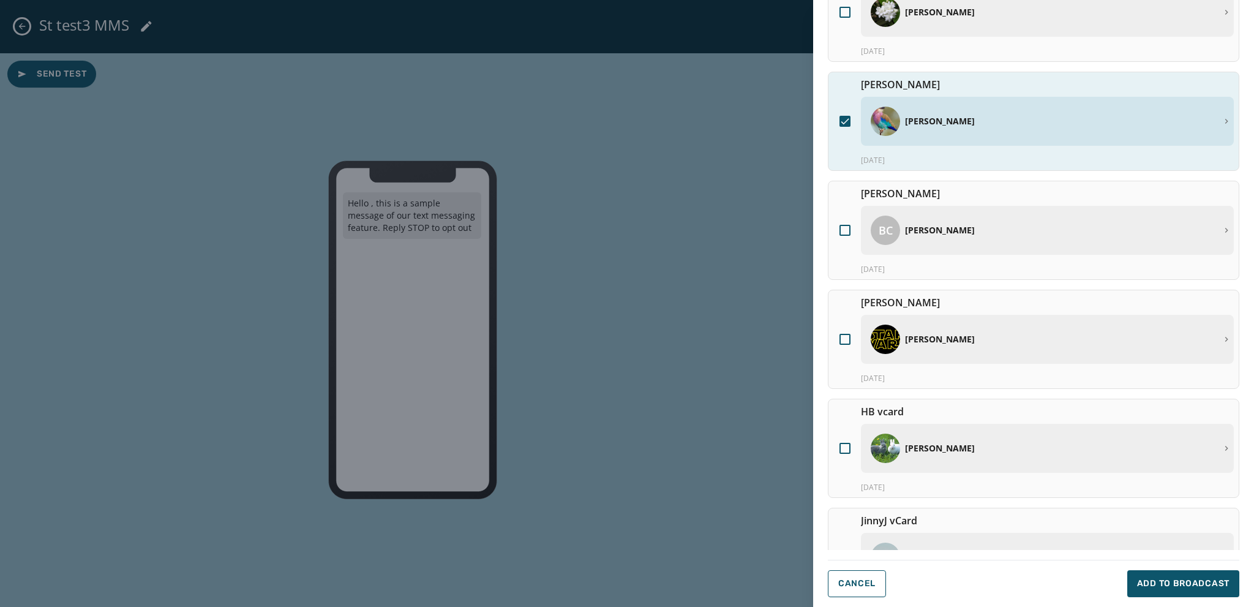
scroll to position [372, 0]
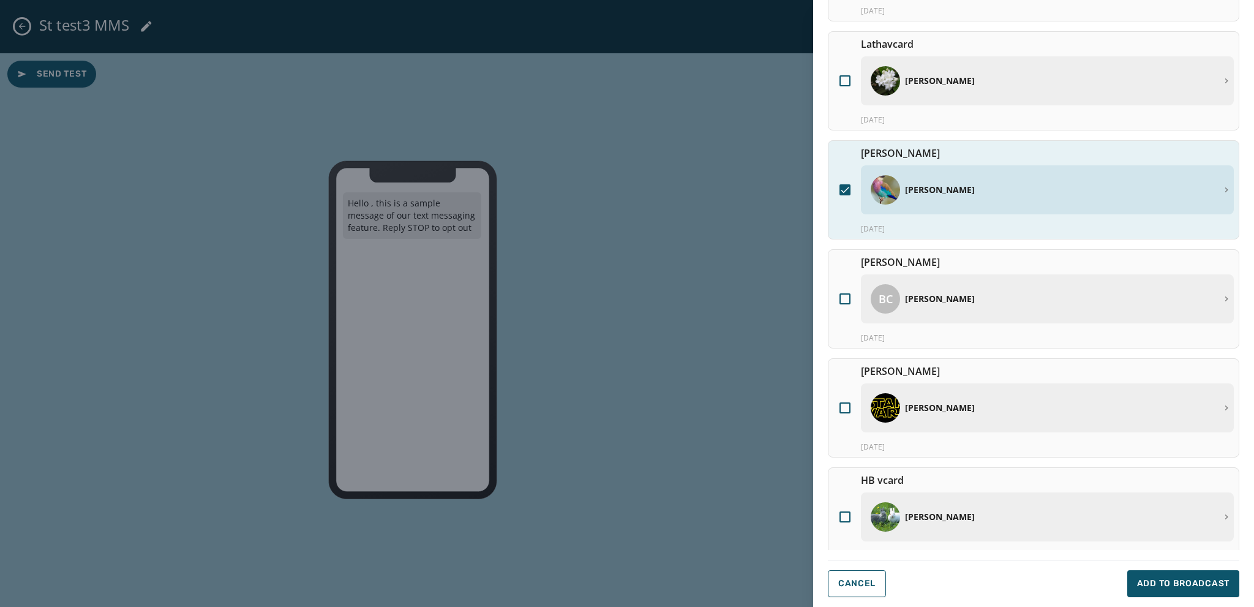
click at [845, 187] on icon at bounding box center [844, 189] width 11 height 11
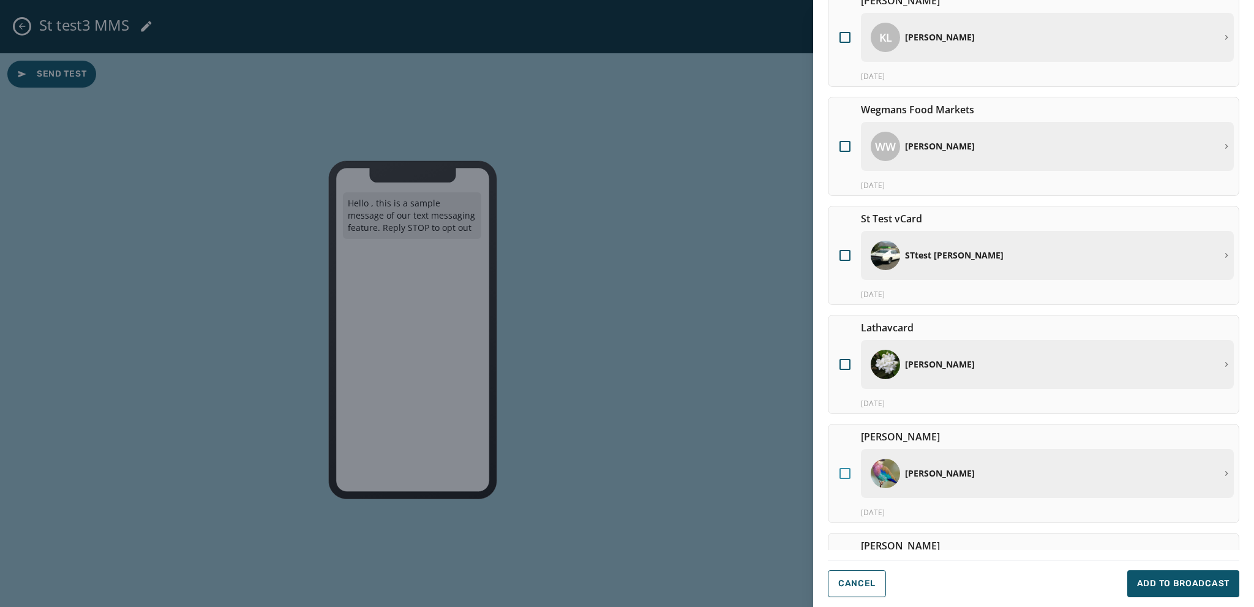
scroll to position [0, 0]
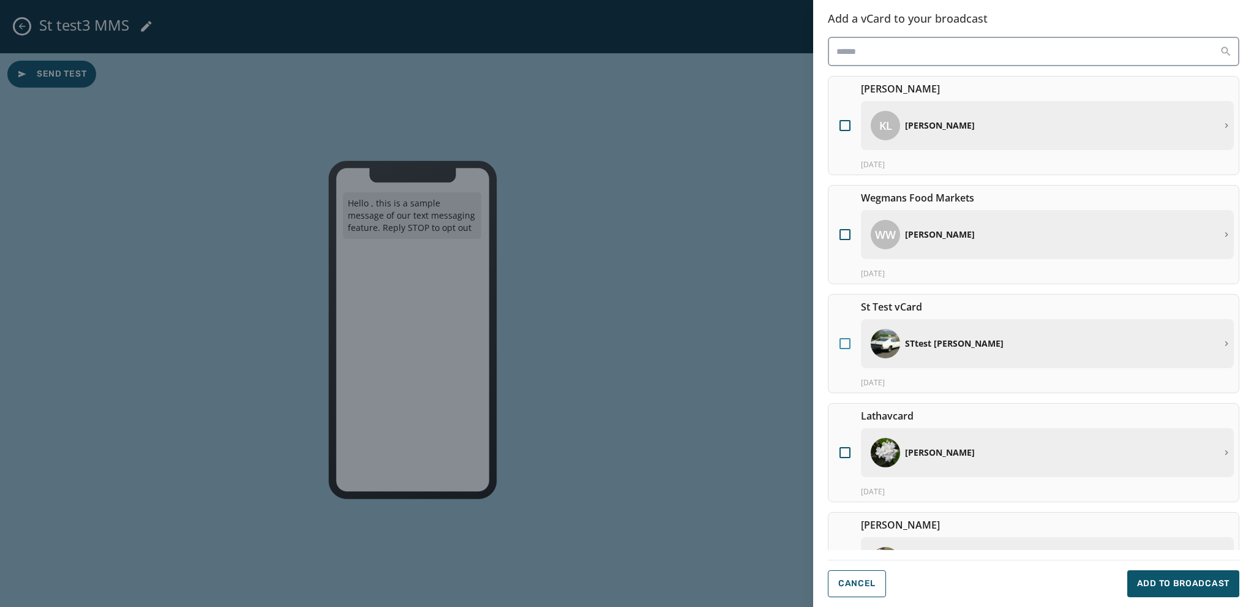
click at [842, 339] on div at bounding box center [844, 343] width 11 height 11
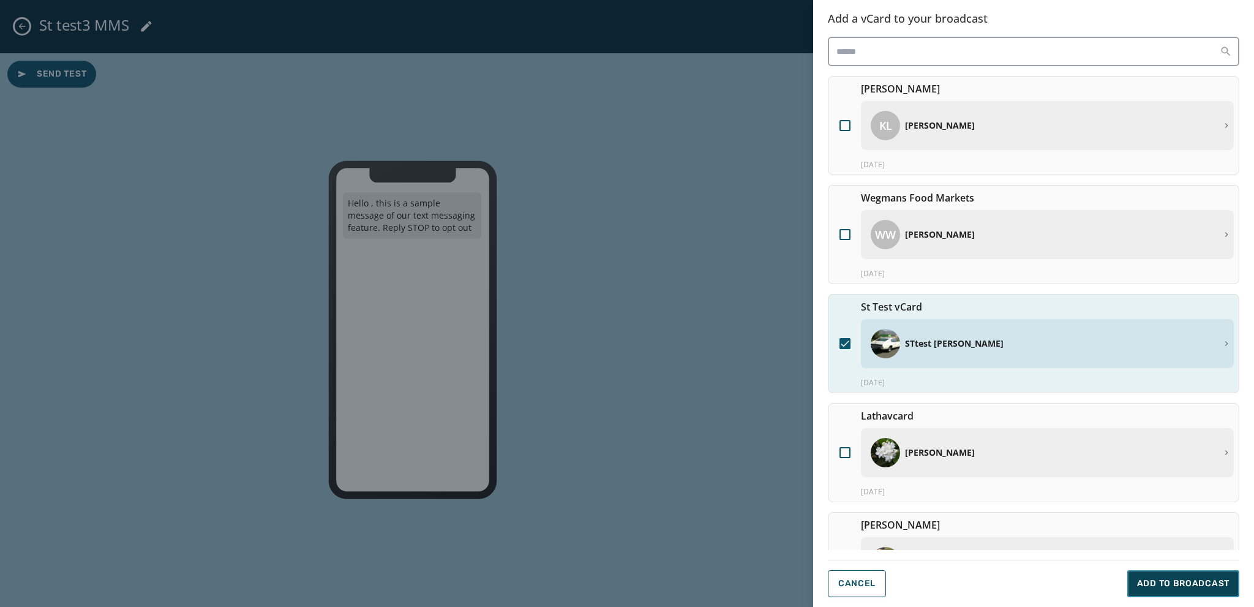
click at [1159, 589] on span "Add to Broadcast" at bounding box center [1183, 583] width 92 height 12
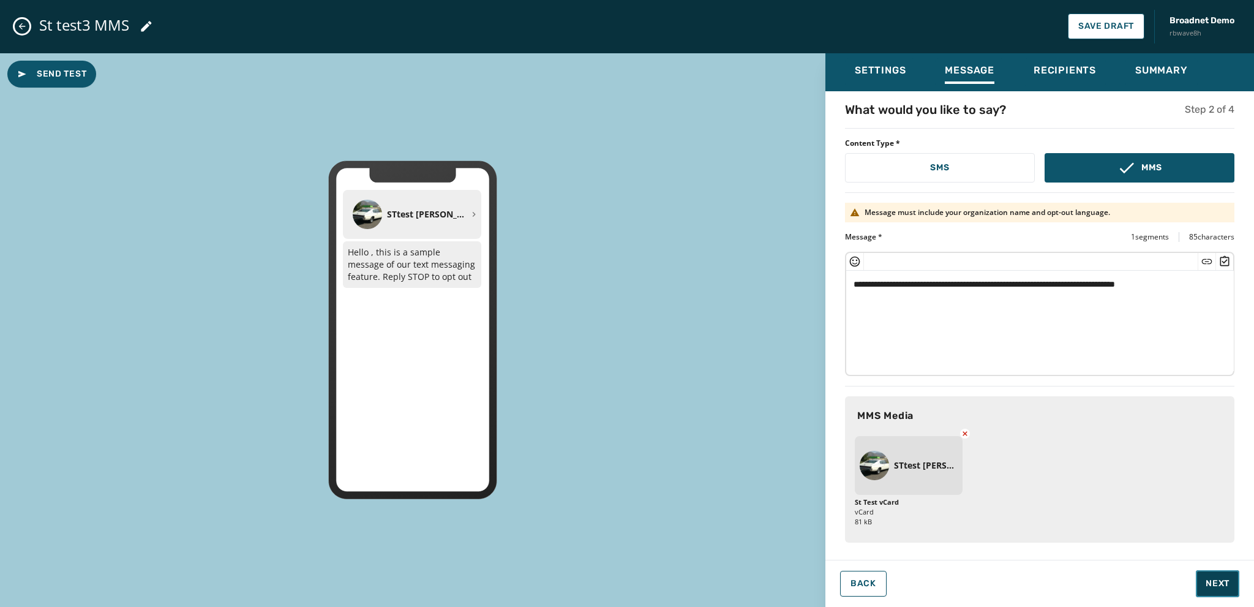
click at [1217, 587] on span "Next" at bounding box center [1217, 583] width 24 height 12
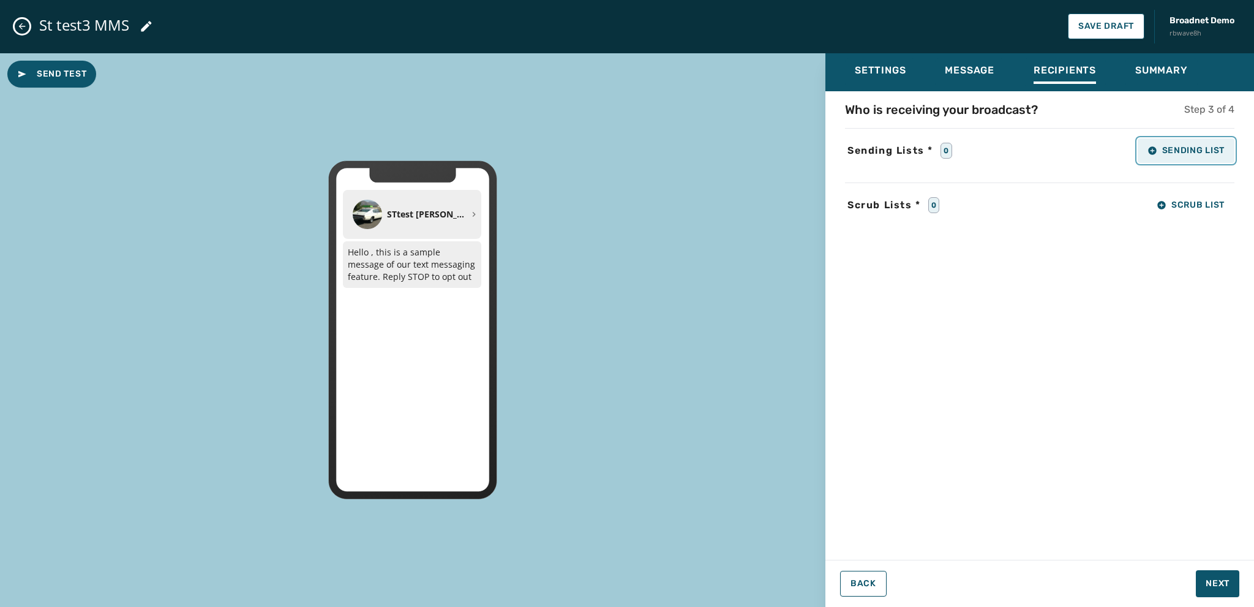
click at [1182, 146] on span "Sending List" at bounding box center [1185, 151] width 77 height 10
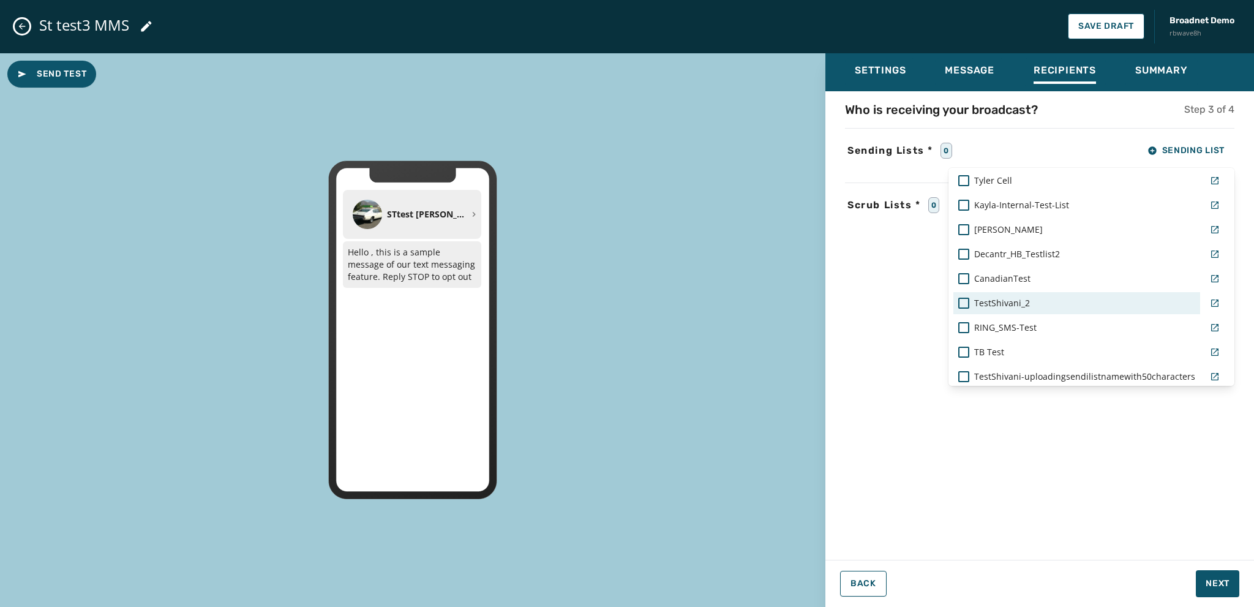
scroll to position [482, 0]
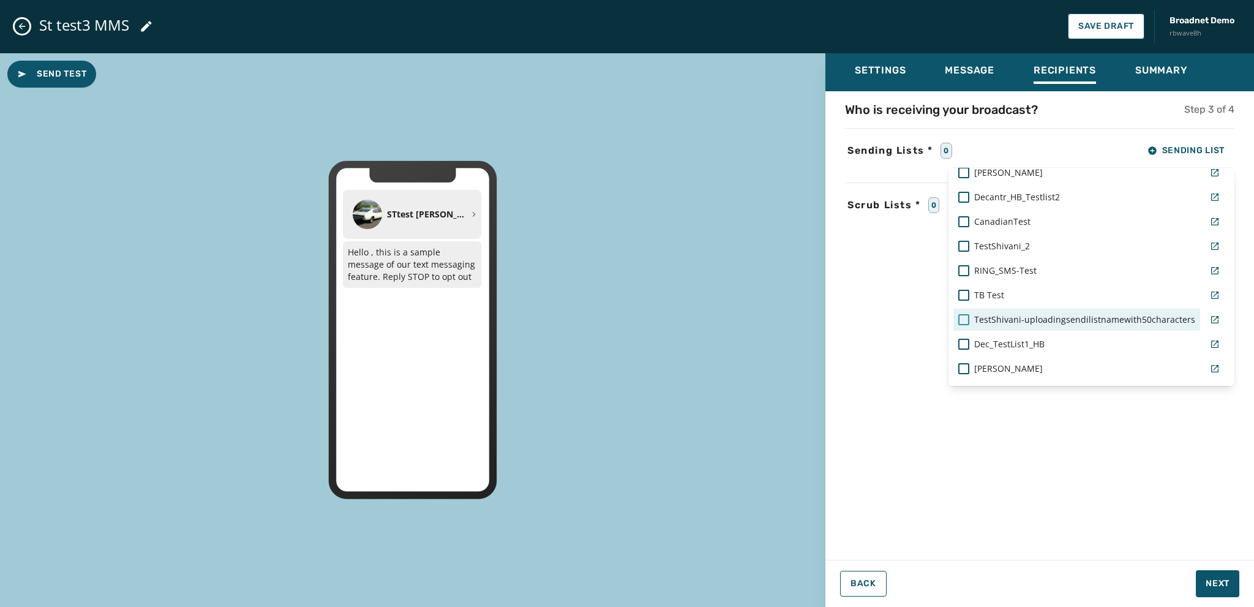
click at [961, 315] on div at bounding box center [963, 319] width 11 height 11
click at [1210, 579] on div "Settings Message Recipients Summary Who is receiving your broadcast? Step 3 of …" at bounding box center [1039, 325] width 429 height 544
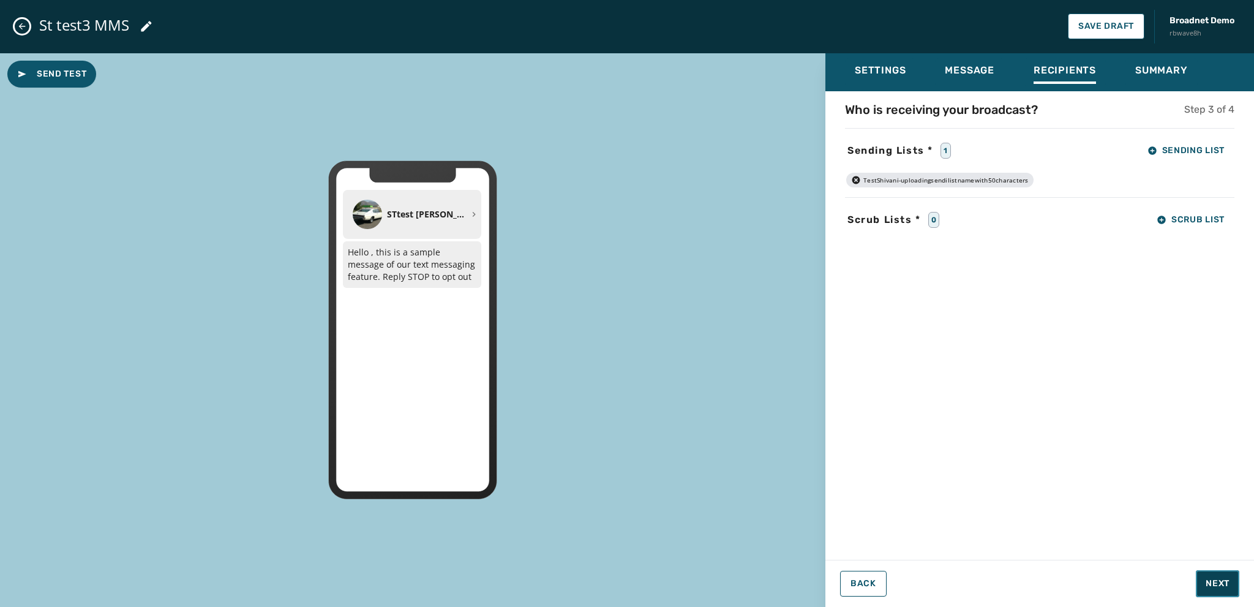
click at [1213, 580] on span "Next" at bounding box center [1217, 583] width 24 height 12
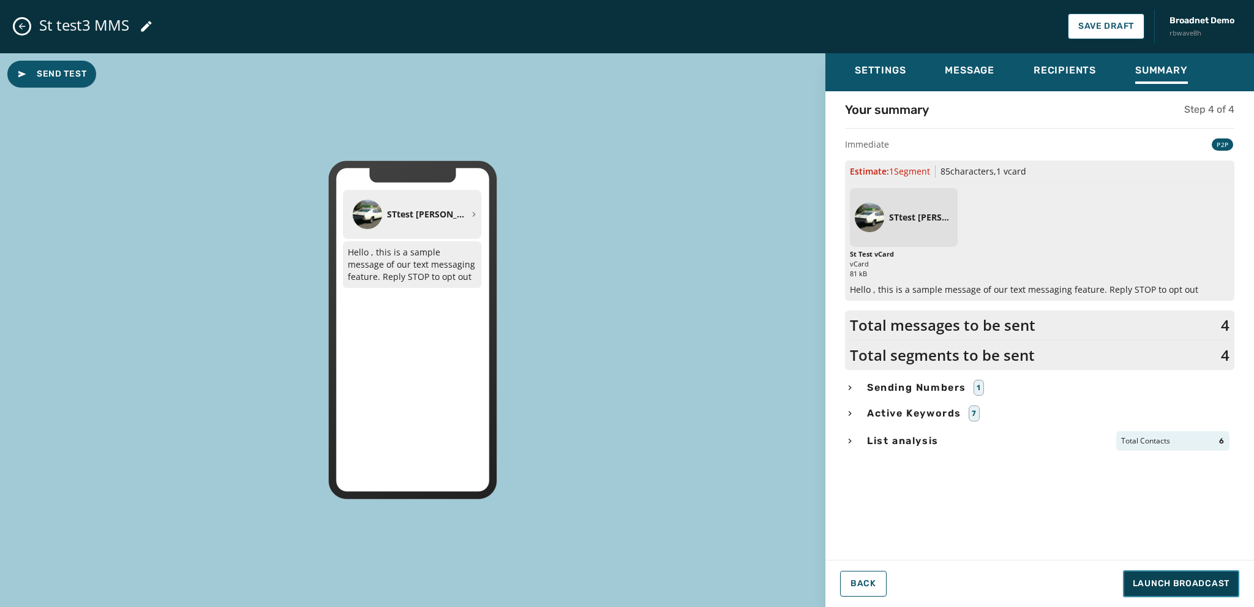
click at [1181, 582] on span "Launch Broadcast" at bounding box center [1181, 583] width 97 height 12
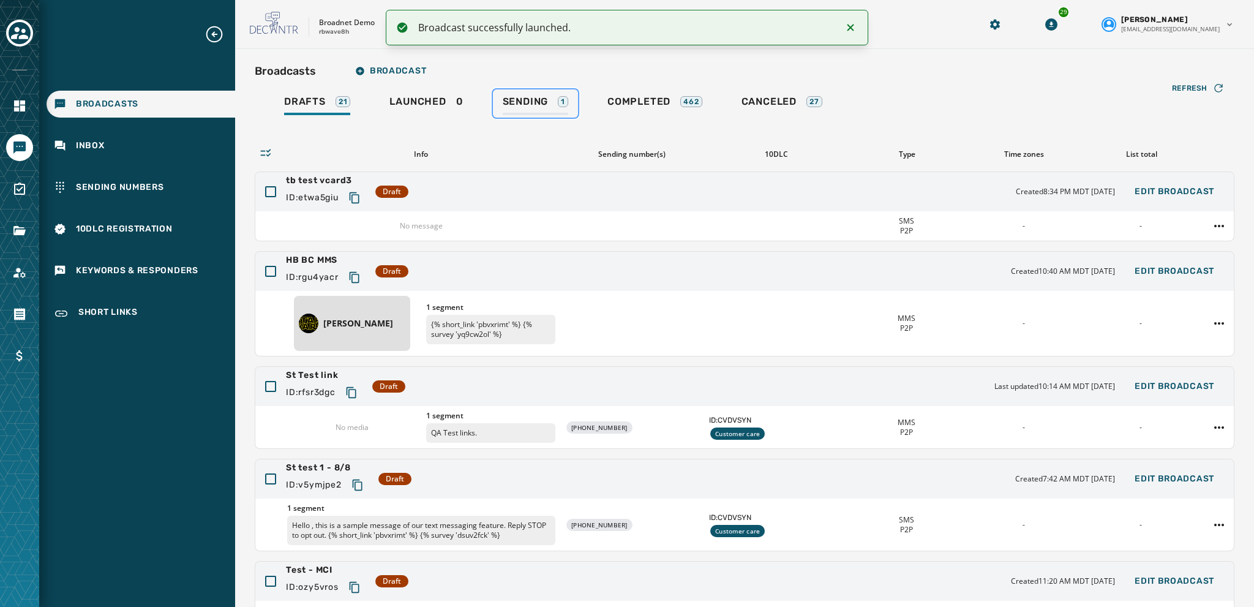
click at [525, 107] on span "Sending" at bounding box center [526, 101] width 46 height 12
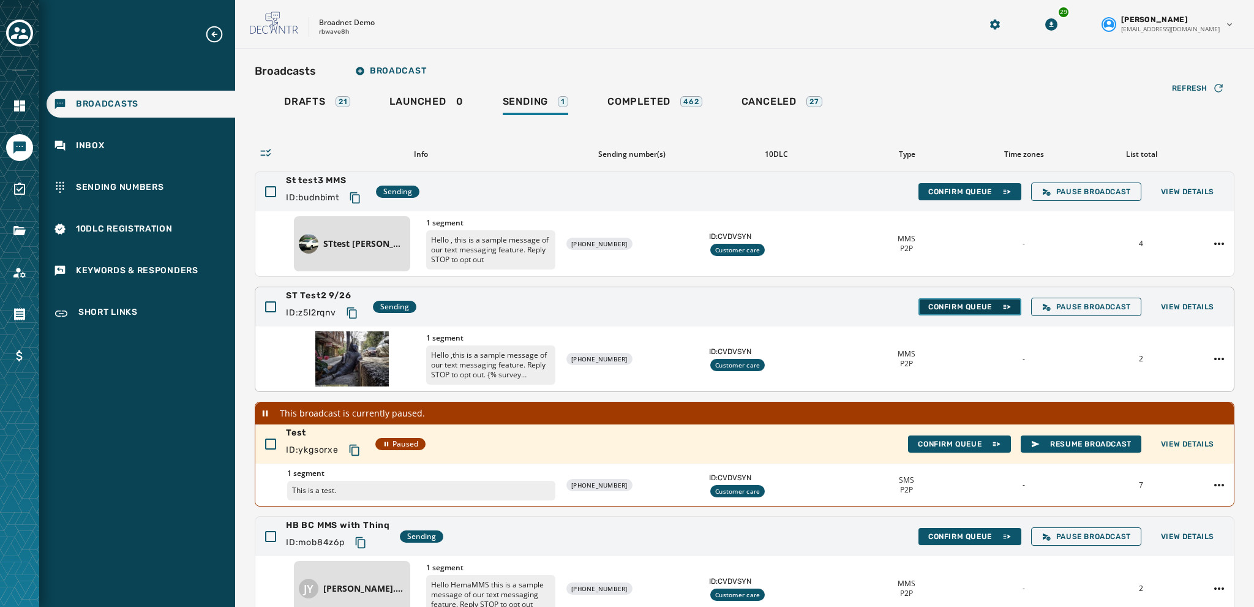
click at [939, 308] on span "Confirm Queue" at bounding box center [969, 307] width 83 height 10
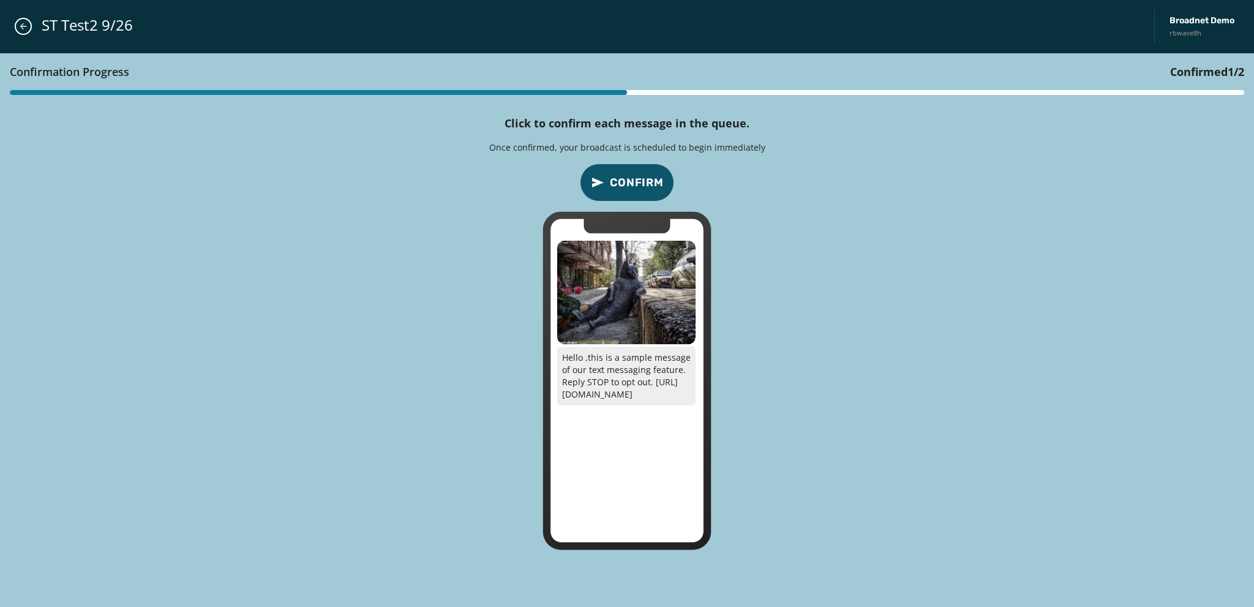
click at [644, 182] on span "Confirm" at bounding box center [637, 182] width 54 height 17
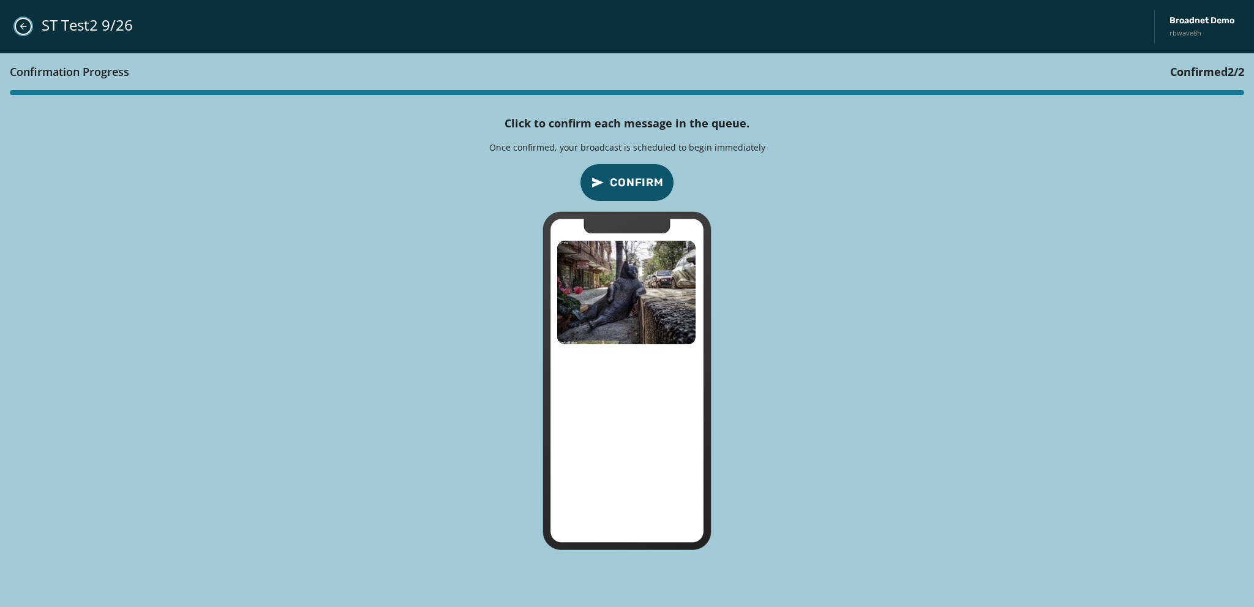
click at [26, 23] on icon "Close admin drawer" at bounding box center [23, 26] width 10 height 10
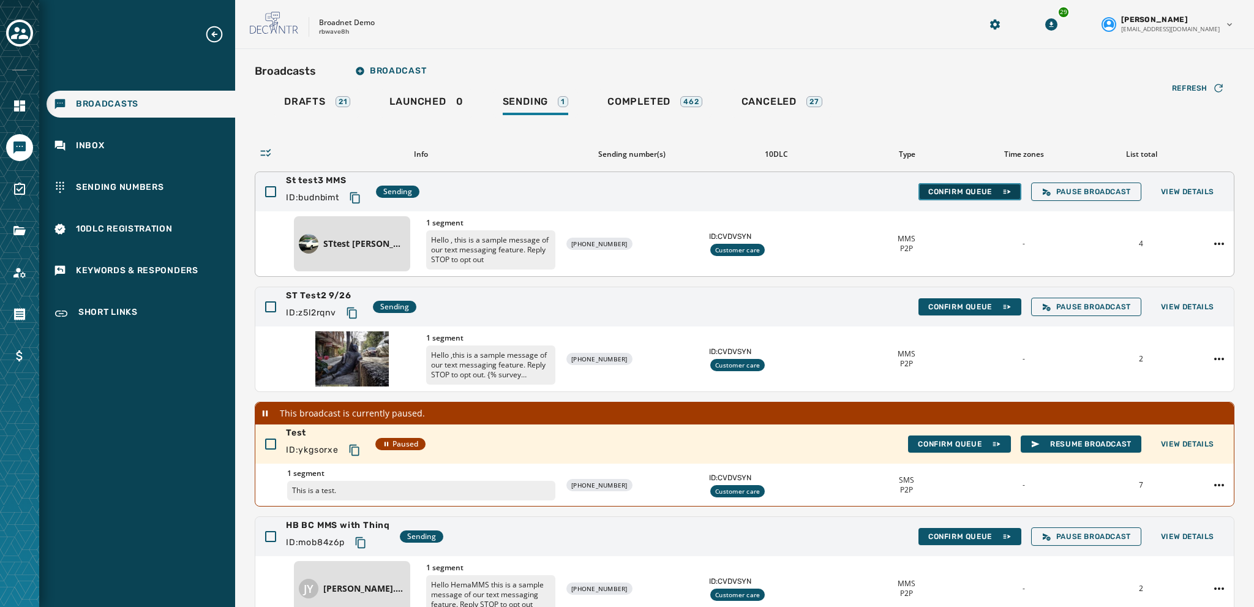
click at [959, 187] on span "Confirm Queue" at bounding box center [969, 192] width 83 height 10
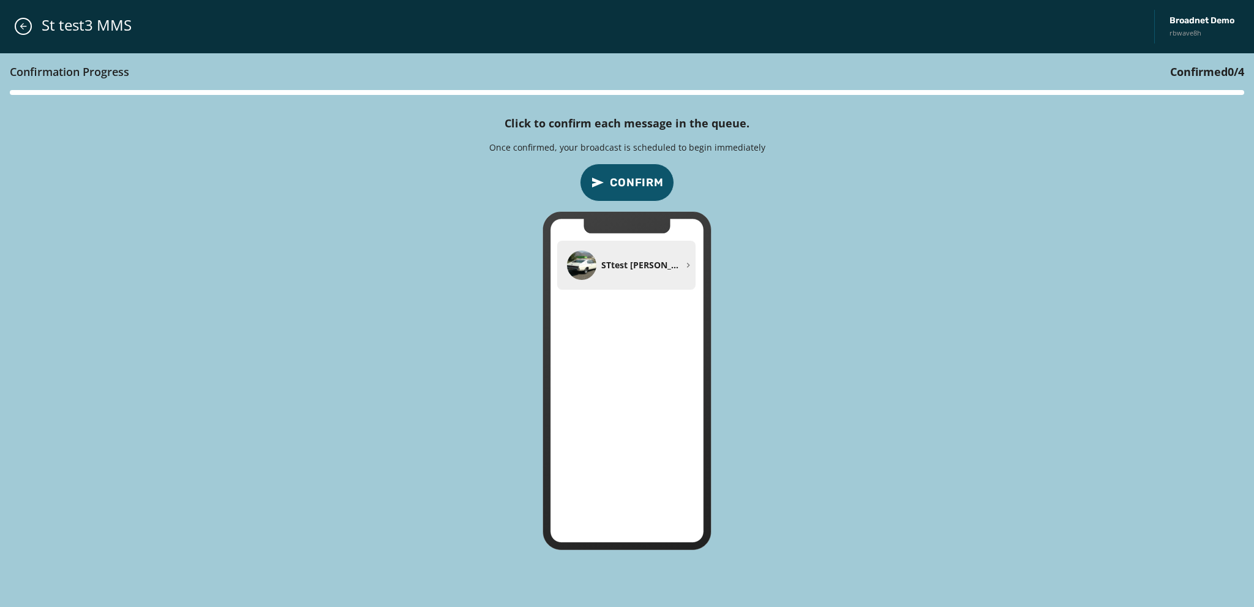
click at [637, 167] on button "Confirm" at bounding box center [627, 182] width 94 height 38
click at [637, 179] on span "Confirm" at bounding box center [637, 182] width 54 height 17
click at [23, 31] on icon "Close admin drawer" at bounding box center [23, 26] width 10 height 10
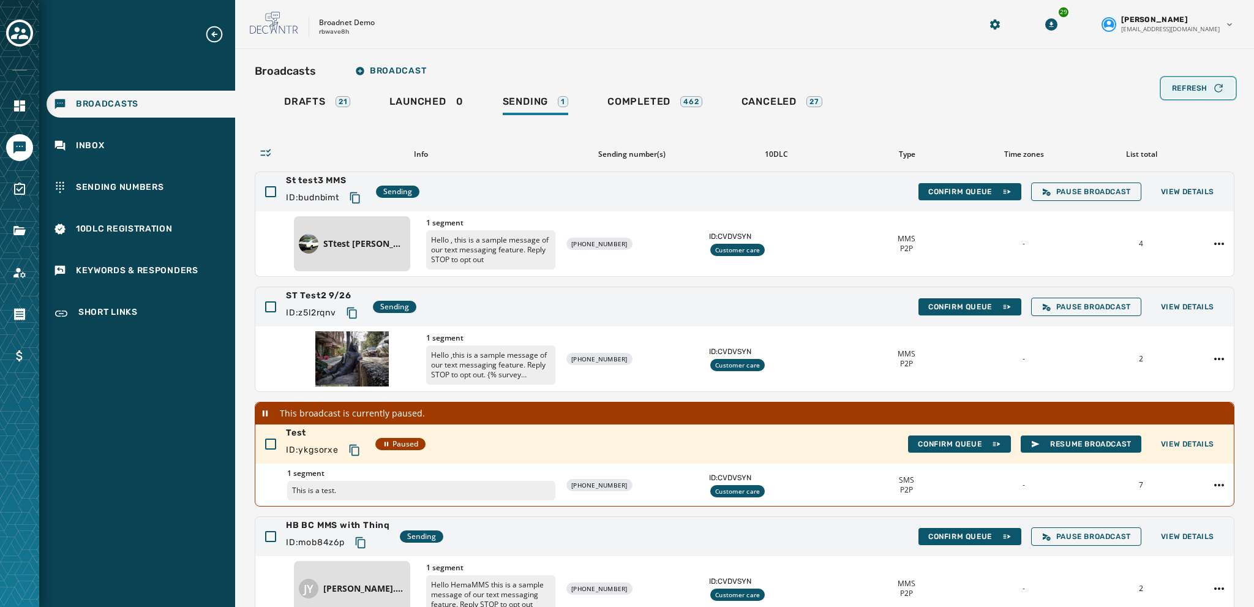
click at [1183, 82] on div "Refresh" at bounding box center [1198, 88] width 53 height 12
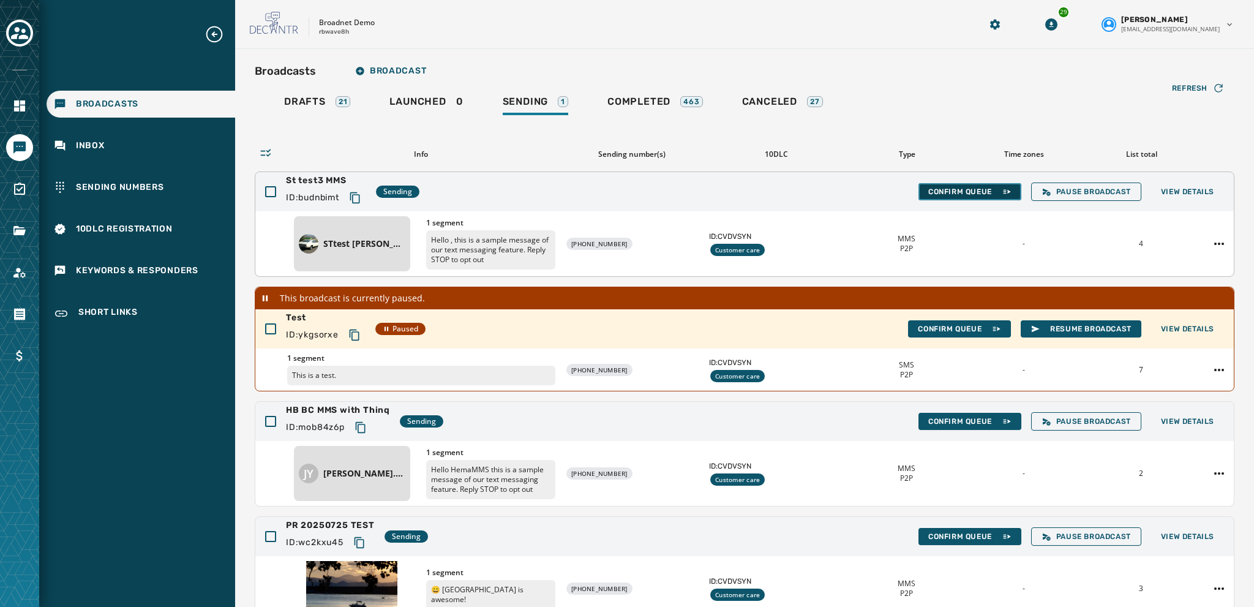
click at [945, 195] on span "Confirm Queue" at bounding box center [969, 192] width 83 height 10
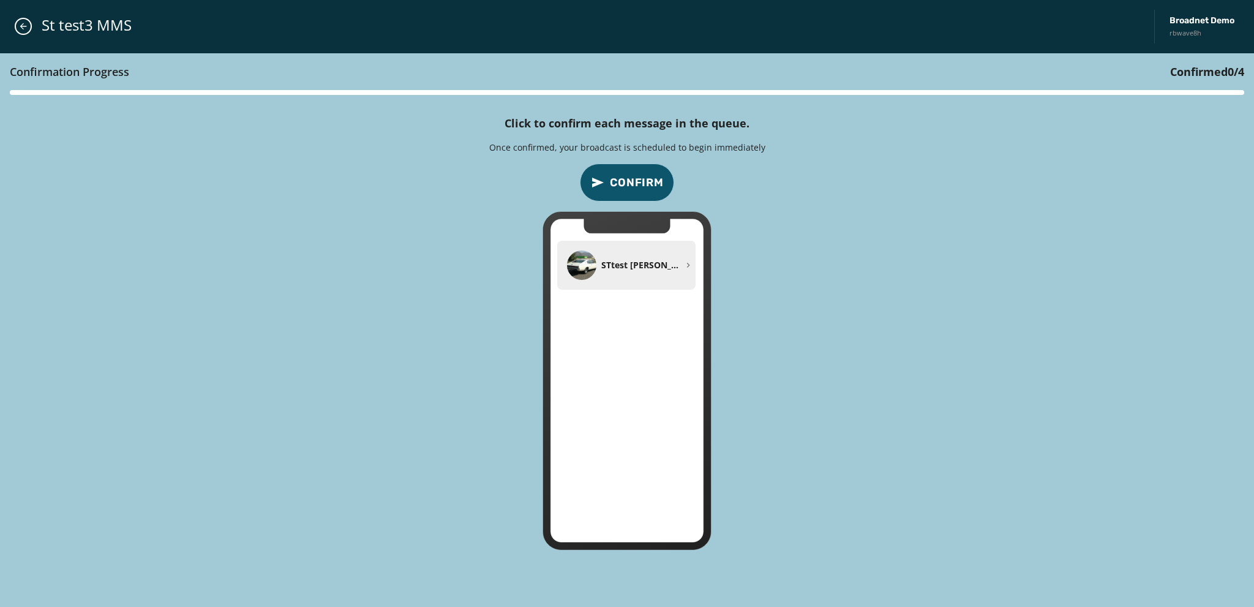
click at [635, 177] on span "Confirm" at bounding box center [637, 182] width 54 height 17
click at [23, 24] on icon "Close admin drawer" at bounding box center [23, 26] width 7 height 7
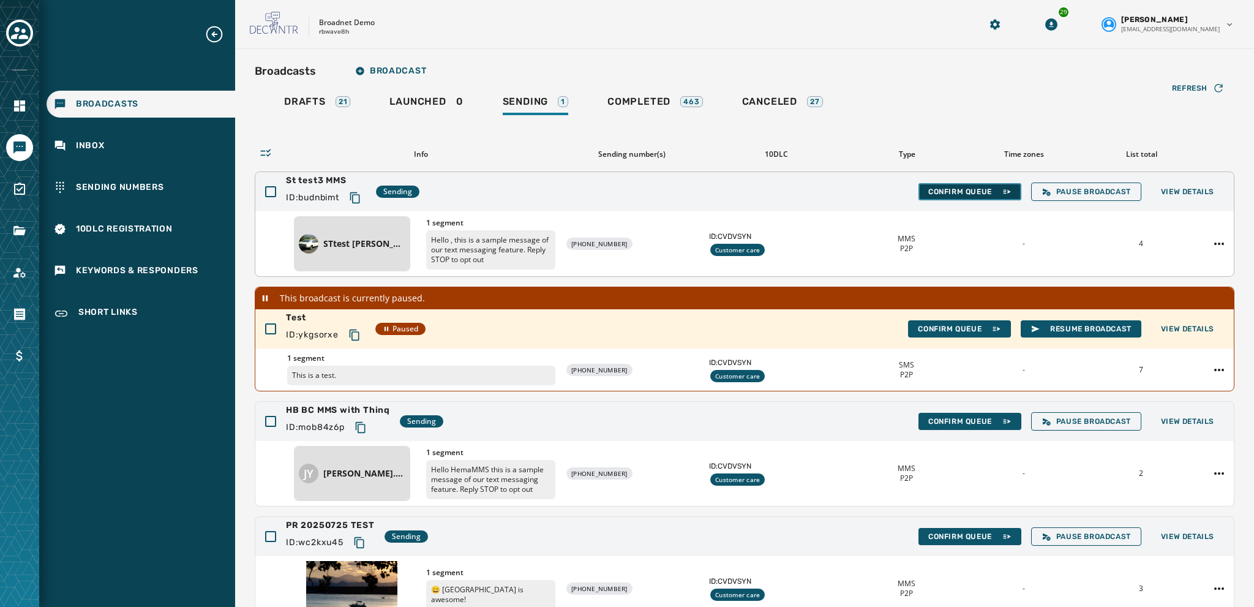
click at [945, 187] on span "Confirm Queue" at bounding box center [969, 192] width 83 height 10
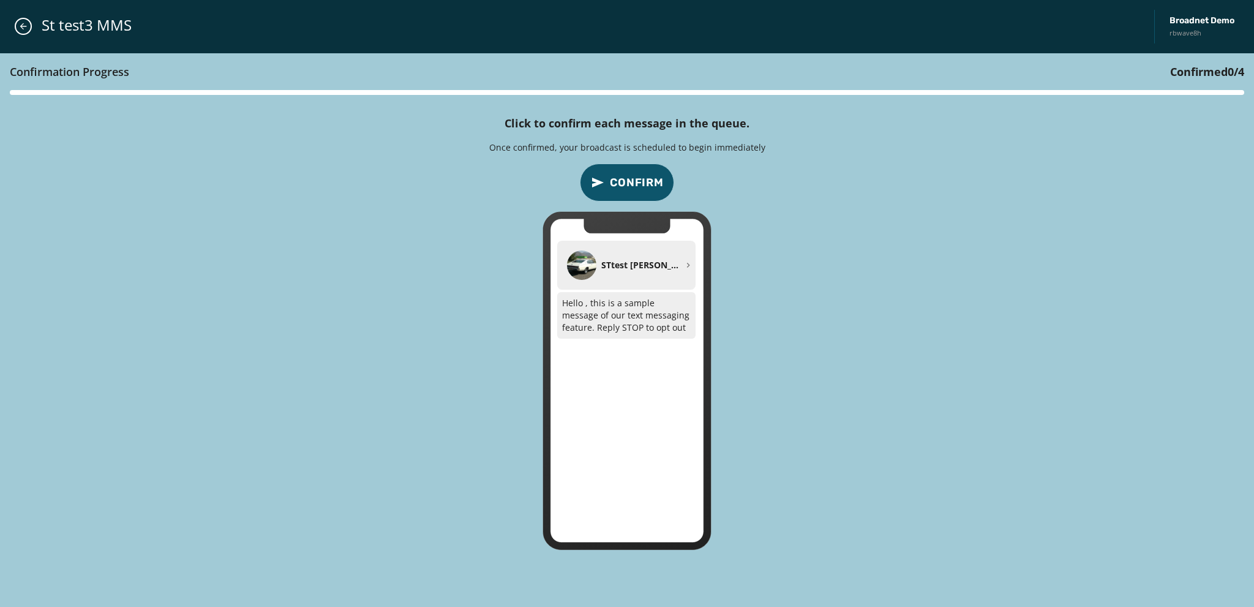
click at [639, 188] on span "Confirm" at bounding box center [637, 182] width 54 height 17
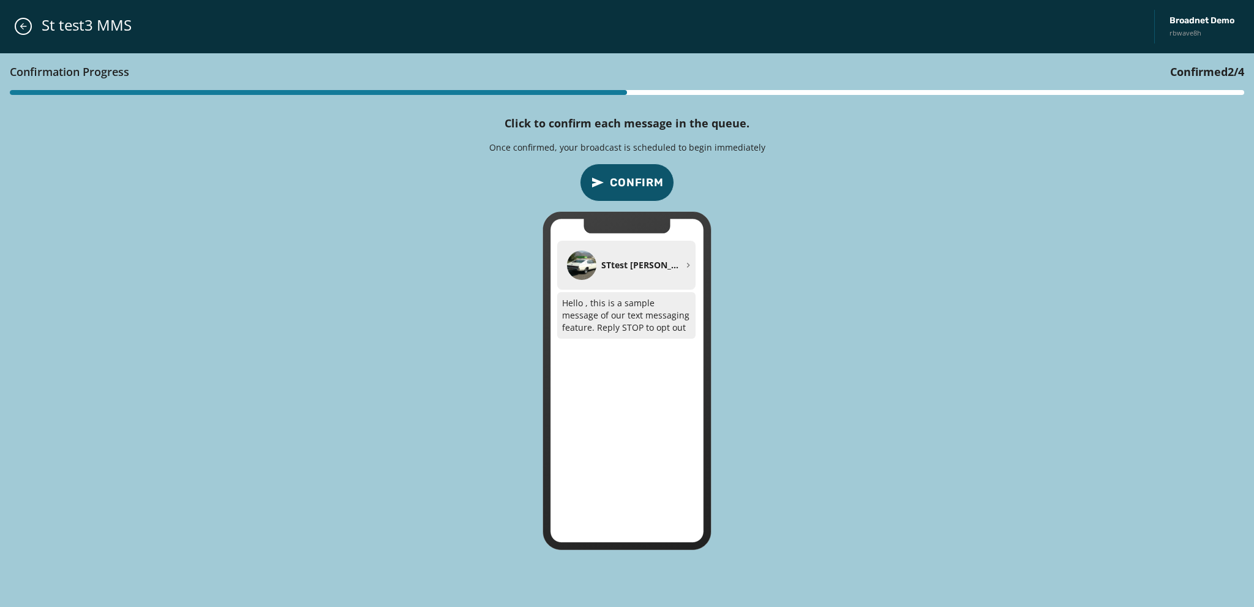
click at [639, 188] on span "Confirm" at bounding box center [637, 182] width 54 height 17
click at [638, 181] on span "Confirm" at bounding box center [637, 182] width 54 height 17
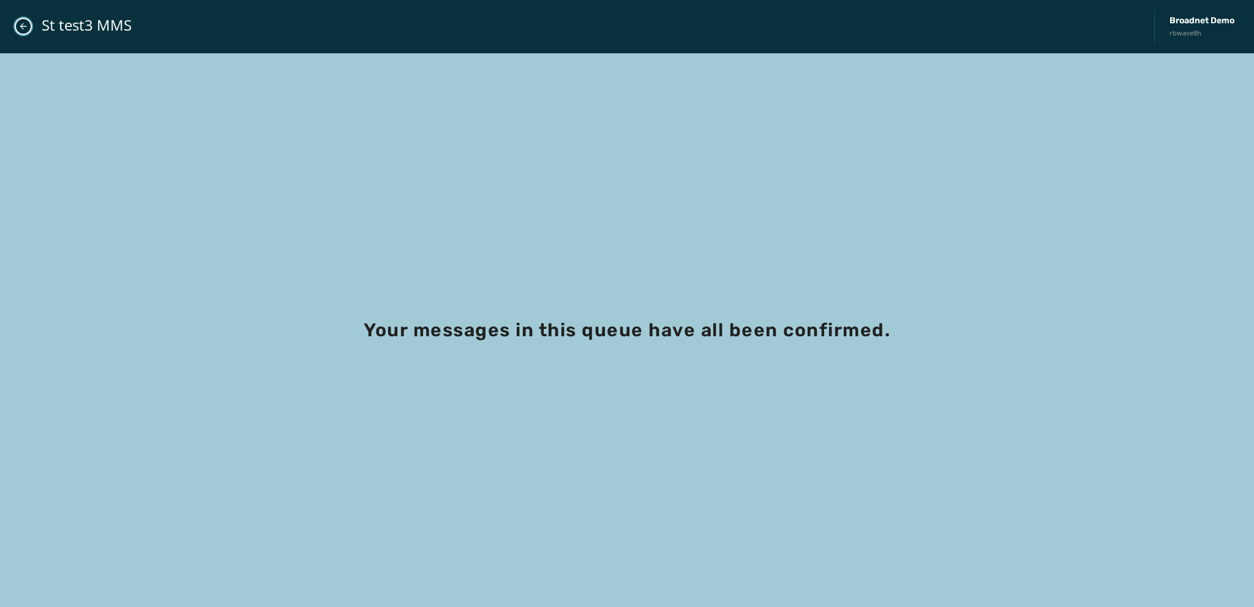
click at [23, 25] on icon "Close admin drawer" at bounding box center [23, 26] width 10 height 10
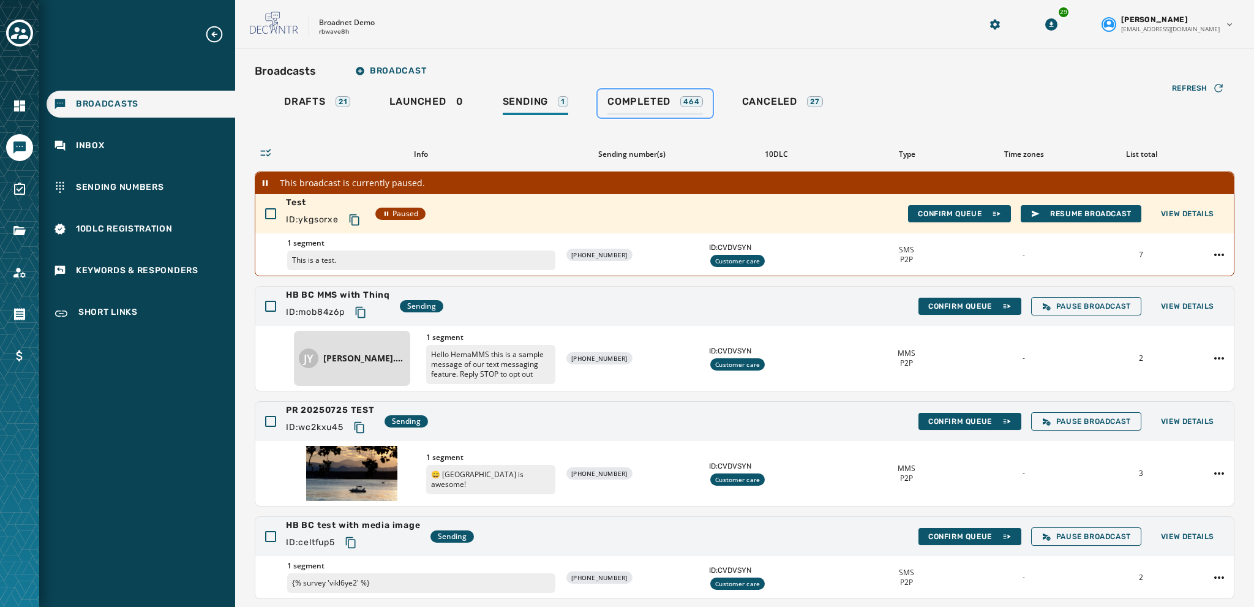
click at [632, 105] on span "Completed" at bounding box center [638, 101] width 63 height 12
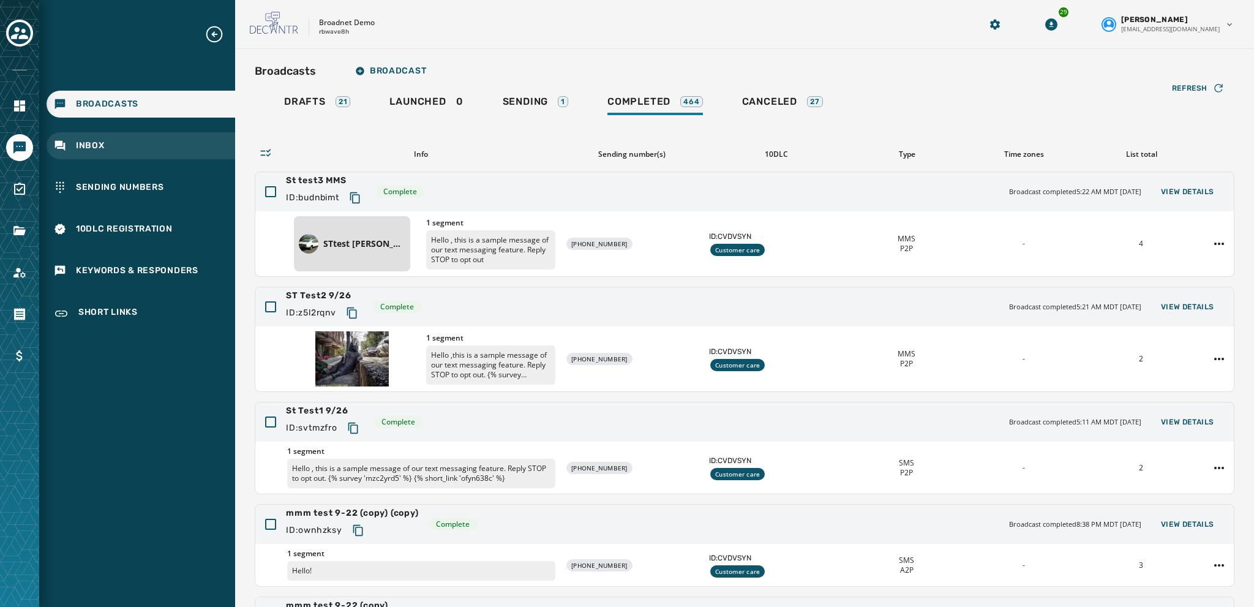
click at [89, 144] on span "Inbox" at bounding box center [90, 146] width 29 height 12
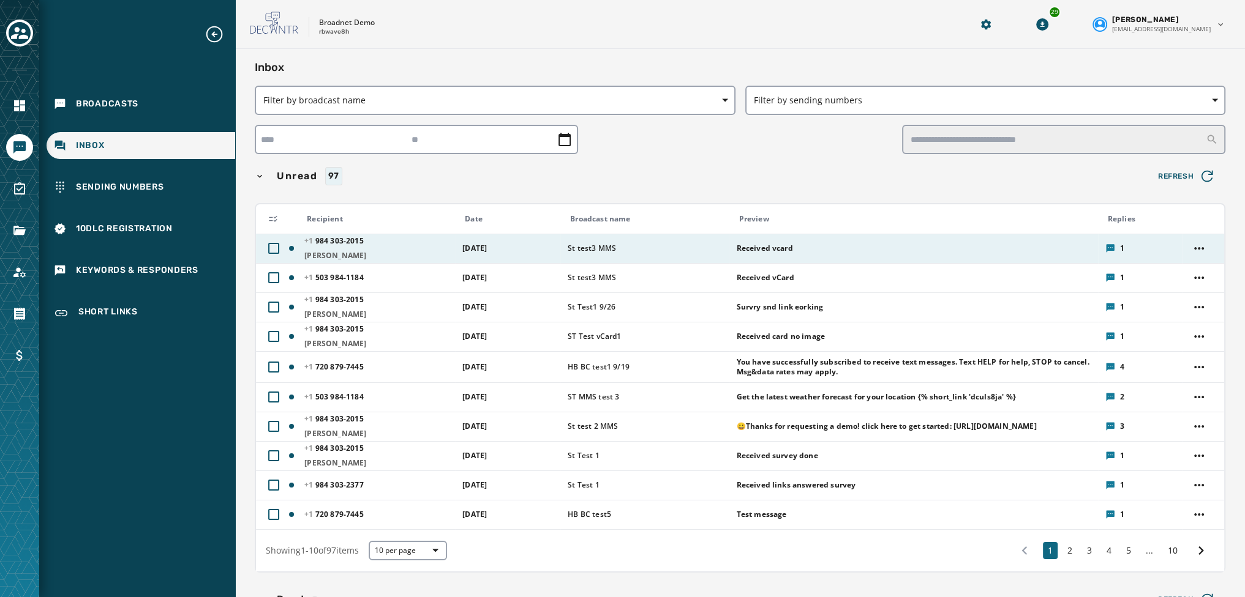
click at [590, 253] on span "St test3 MMS" at bounding box center [647, 249] width 160 height 10
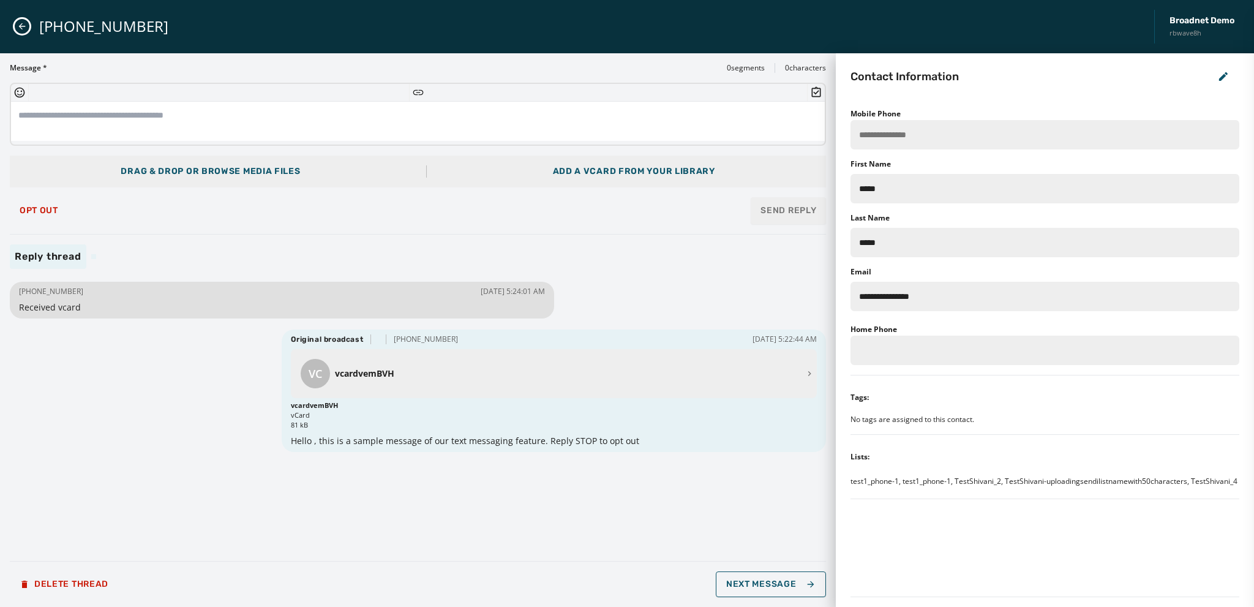
click at [20, 23] on icon "Close admin drawer" at bounding box center [22, 26] width 10 height 10
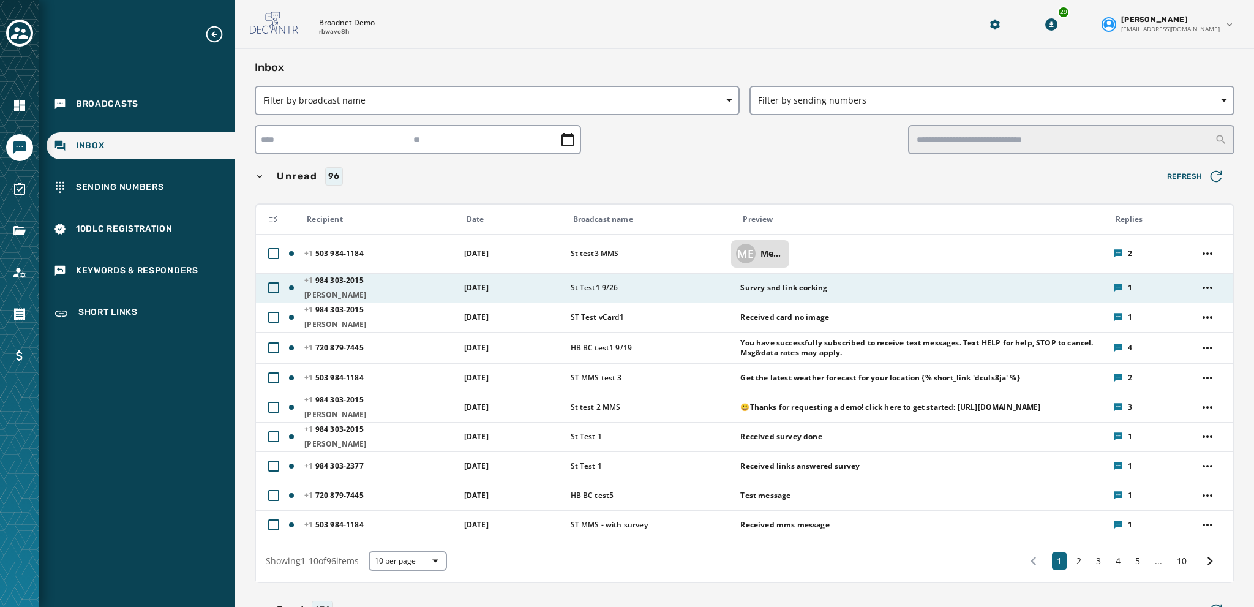
click at [487, 293] on td "[DATE]" at bounding box center [510, 287] width 107 height 29
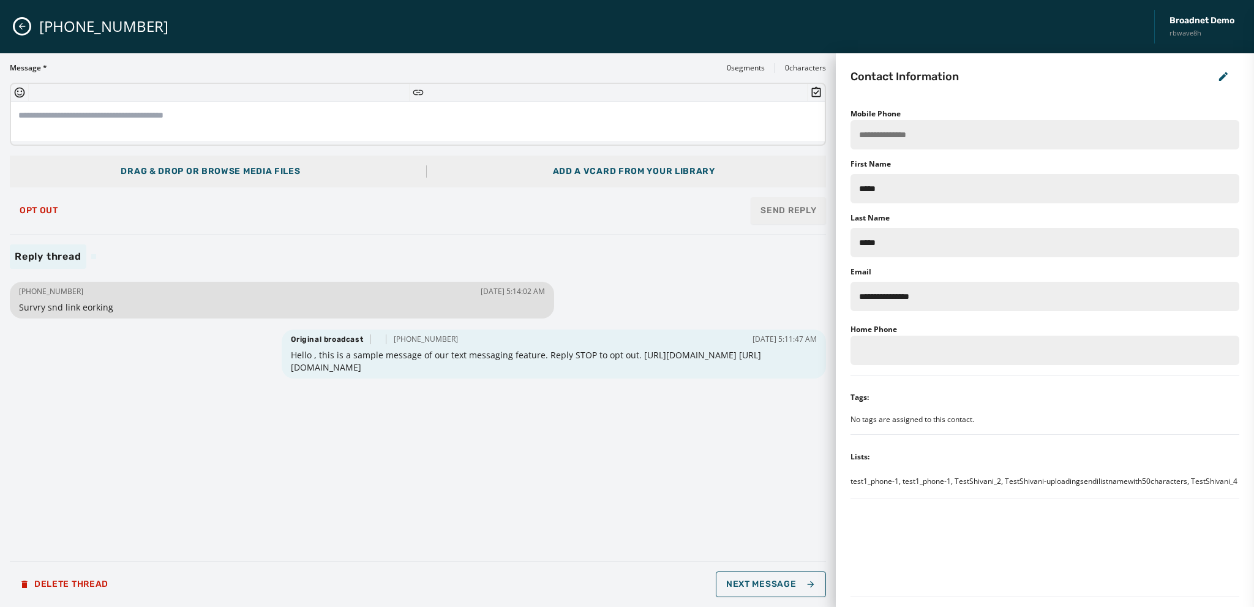
click at [20, 28] on icon "Close admin drawer" at bounding box center [22, 26] width 10 height 10
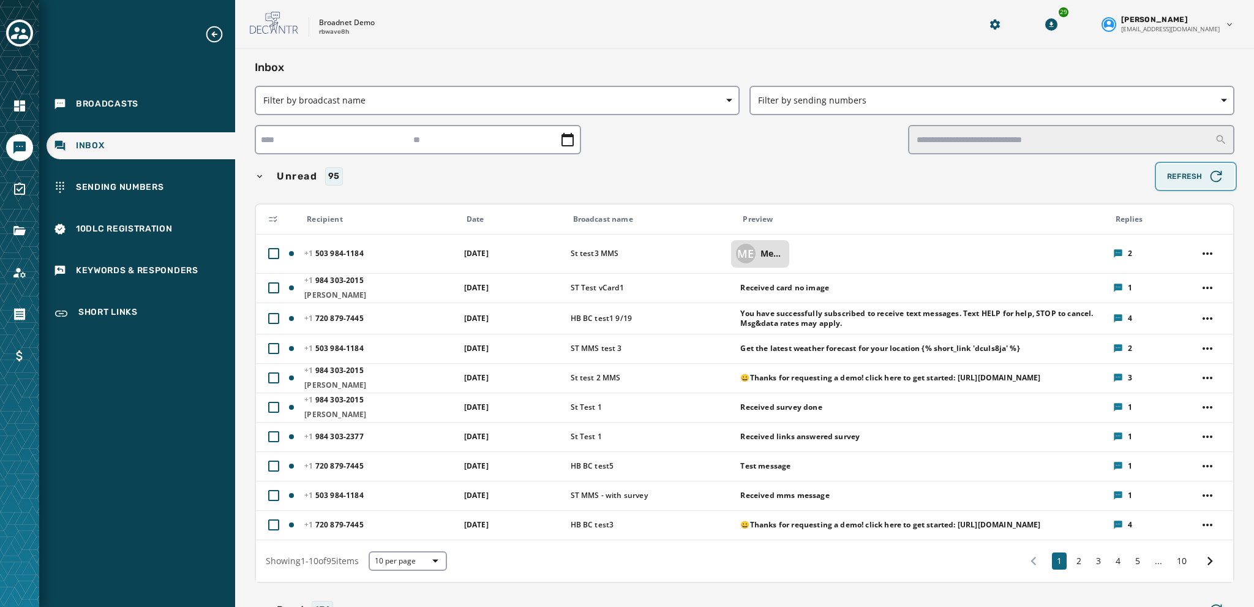
click at [1185, 171] on span "Refresh" at bounding box center [1196, 176] width 58 height 17
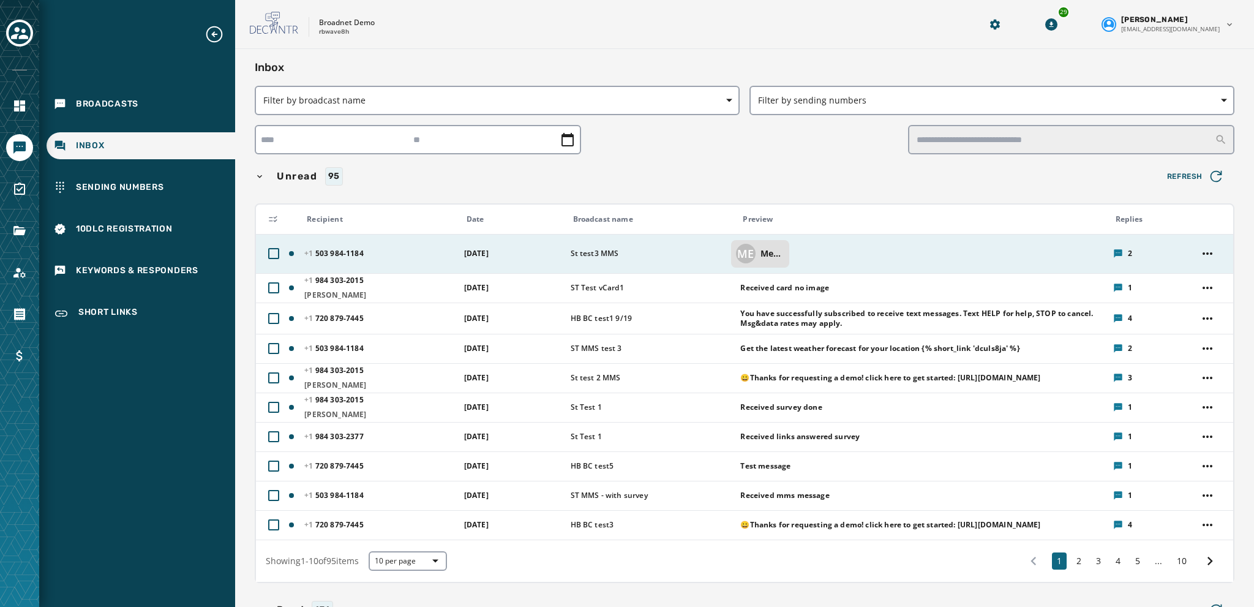
click at [763, 248] on p "MediaUrlDownloadEyTSOC" at bounding box center [772, 253] width 24 height 12
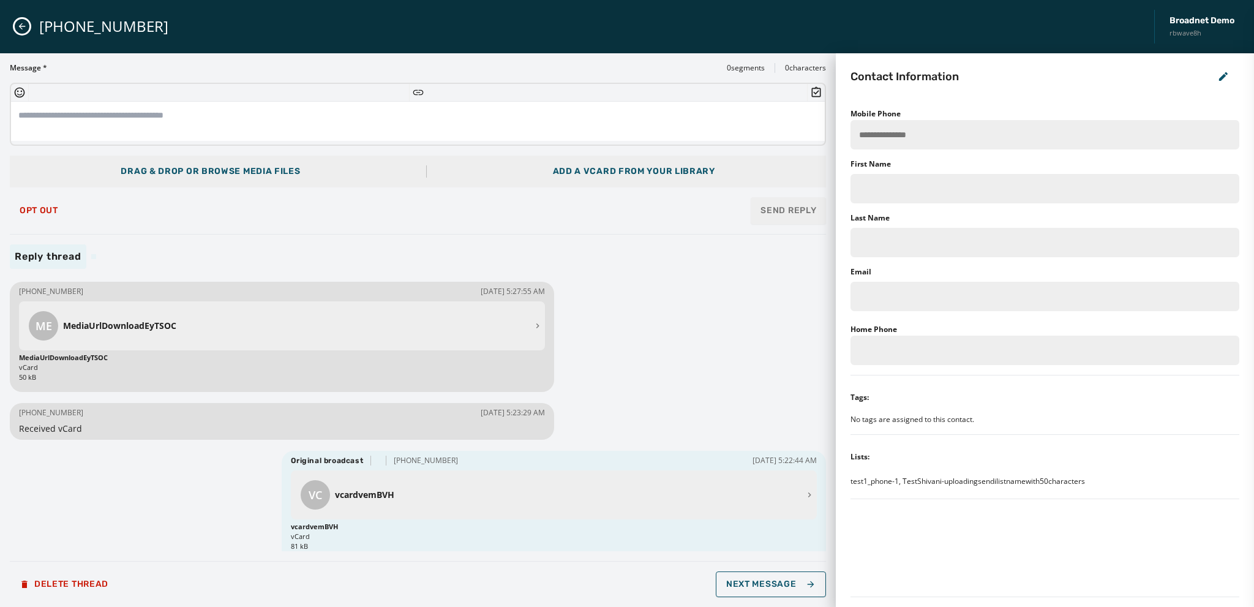
scroll to position [24, 0]
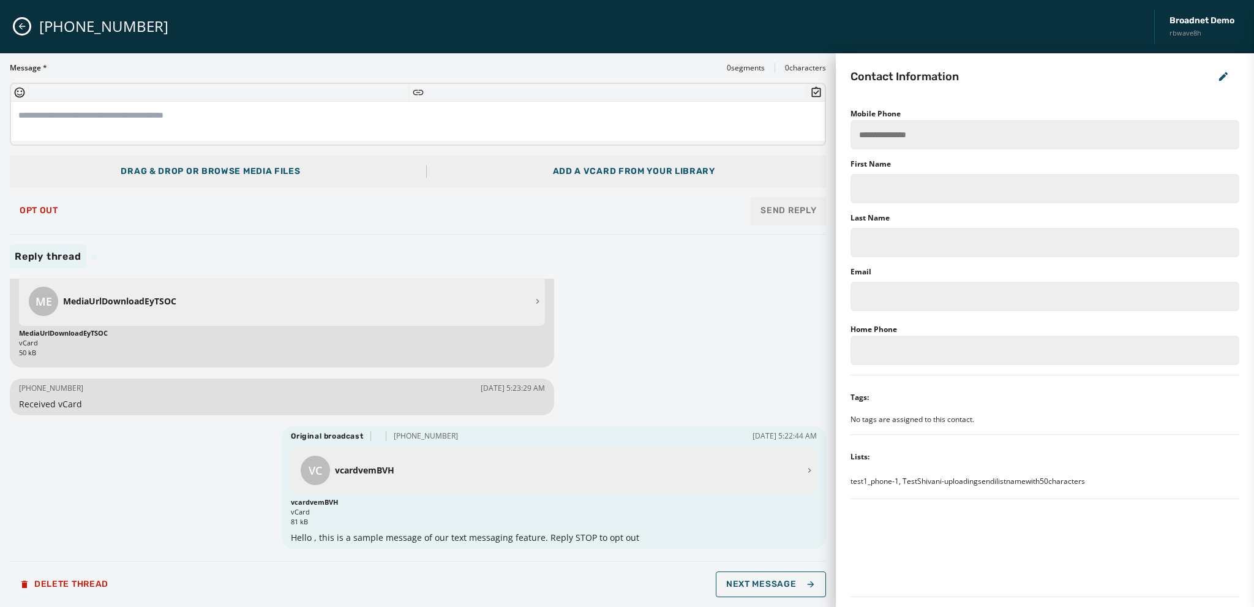
click at [309, 466] on span "VC" at bounding box center [315, 470] width 13 height 17
click at [359, 474] on p "vcardvemBVH" at bounding box center [567, 470] width 465 height 12
click at [558, 160] on div "Drag & Drop or browse media files Add a vCard from your library" at bounding box center [418, 171] width 816 height 32
click at [564, 168] on div "Add a vCard from your library" at bounding box center [634, 171] width 162 height 12
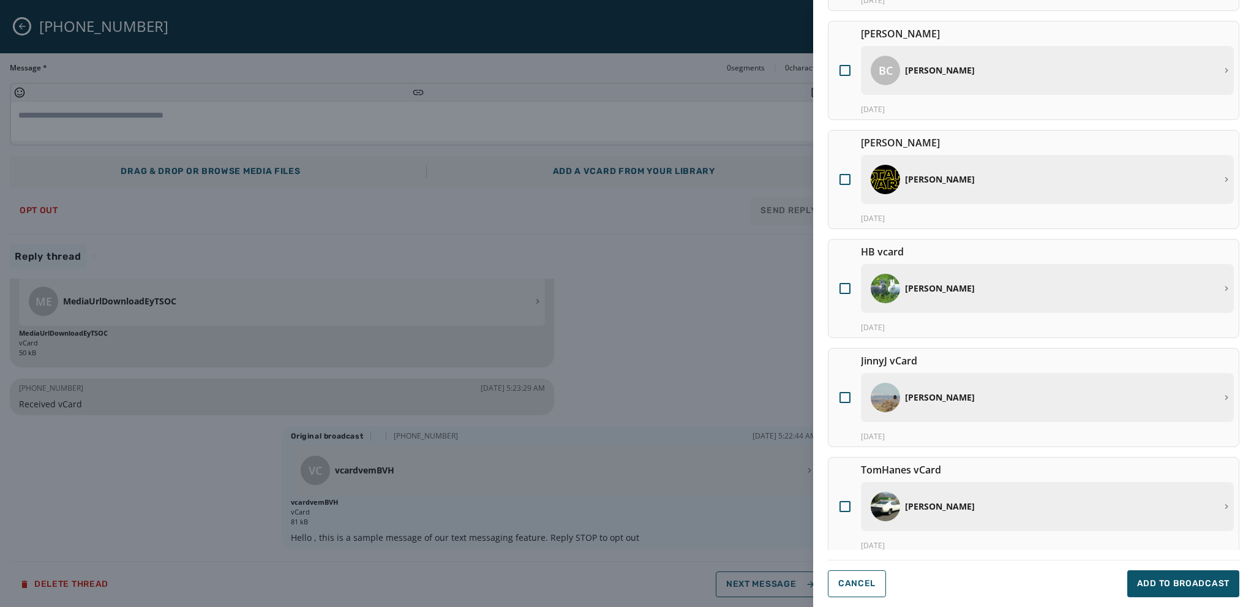
scroll to position [602, 0]
click at [845, 503] on div at bounding box center [844, 503] width 11 height 11
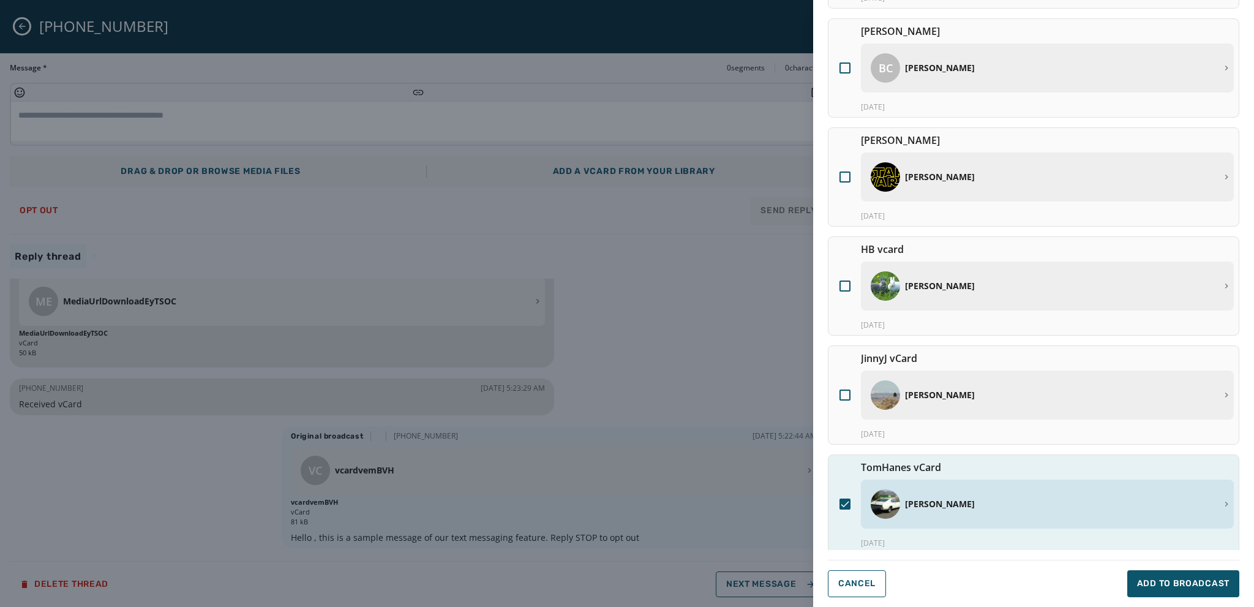
click at [837, 389] on div at bounding box center [844, 395] width 23 height 88
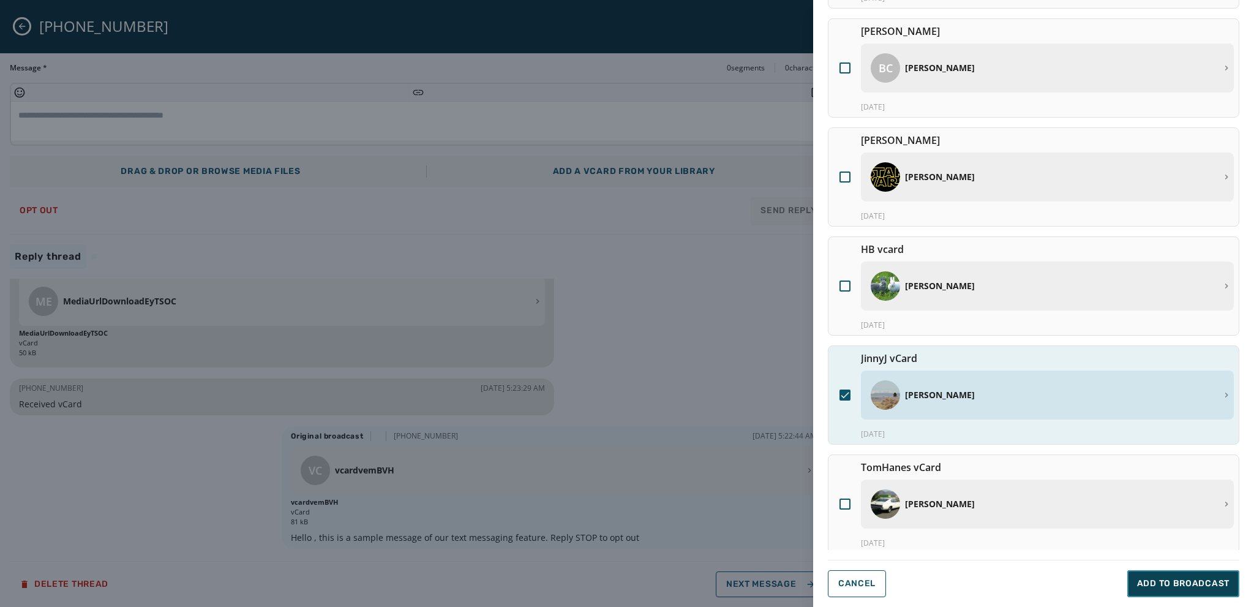
click at [1152, 577] on span "Add to Broadcast" at bounding box center [1183, 583] width 92 height 12
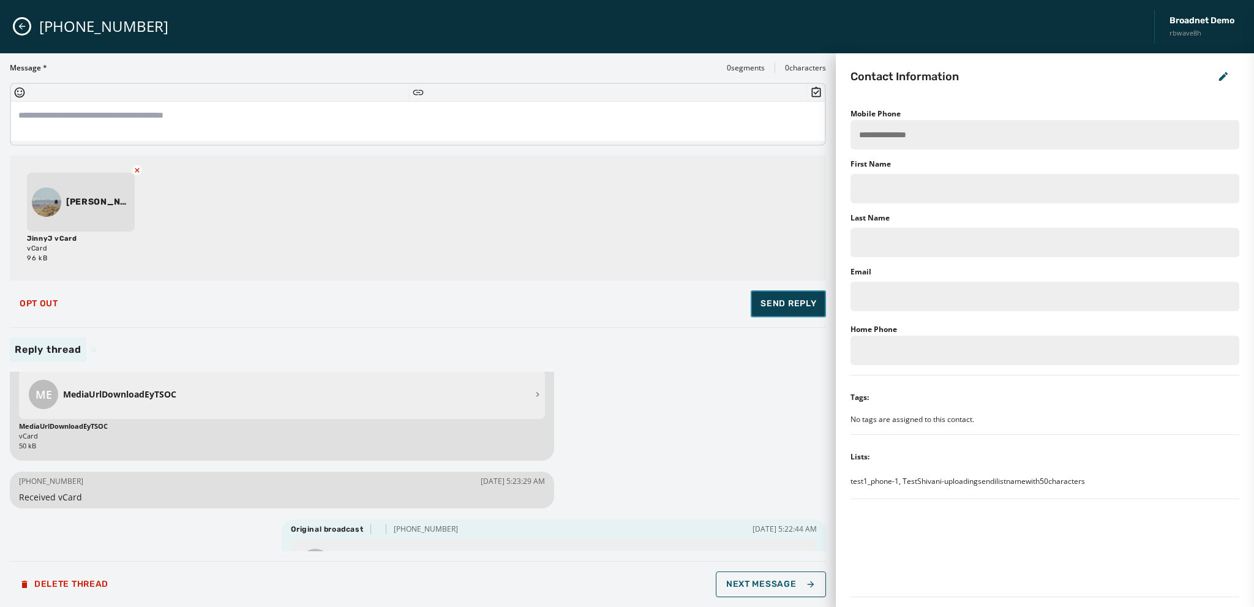
click at [784, 309] on span "Send Reply" at bounding box center [788, 304] width 56 height 12
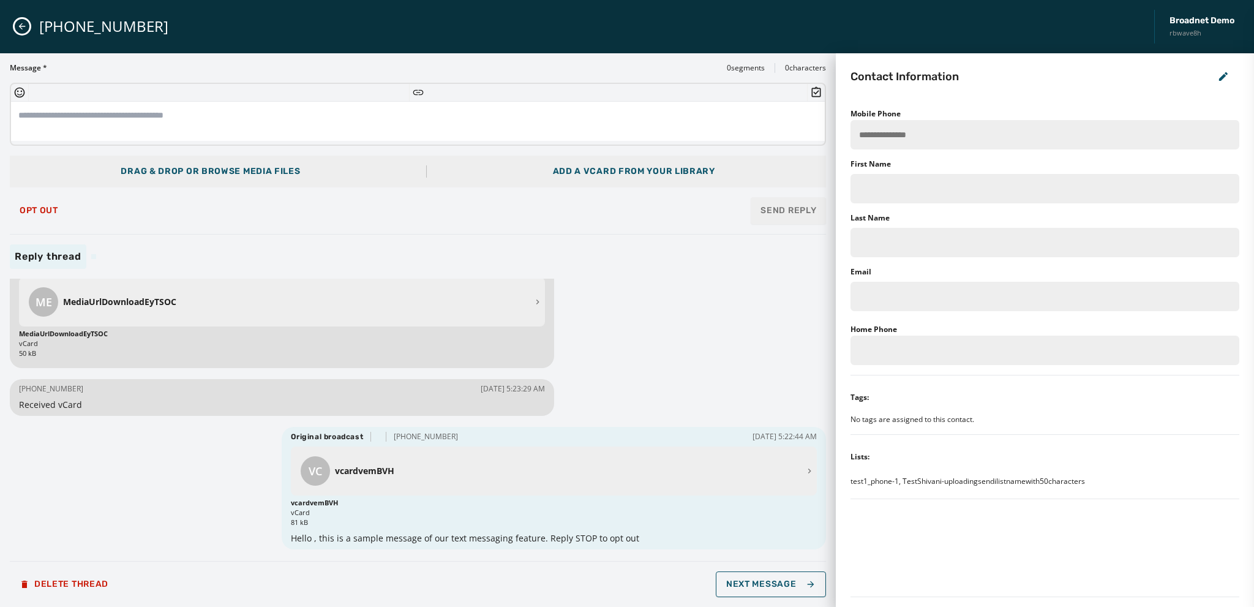
scroll to position [0, 0]
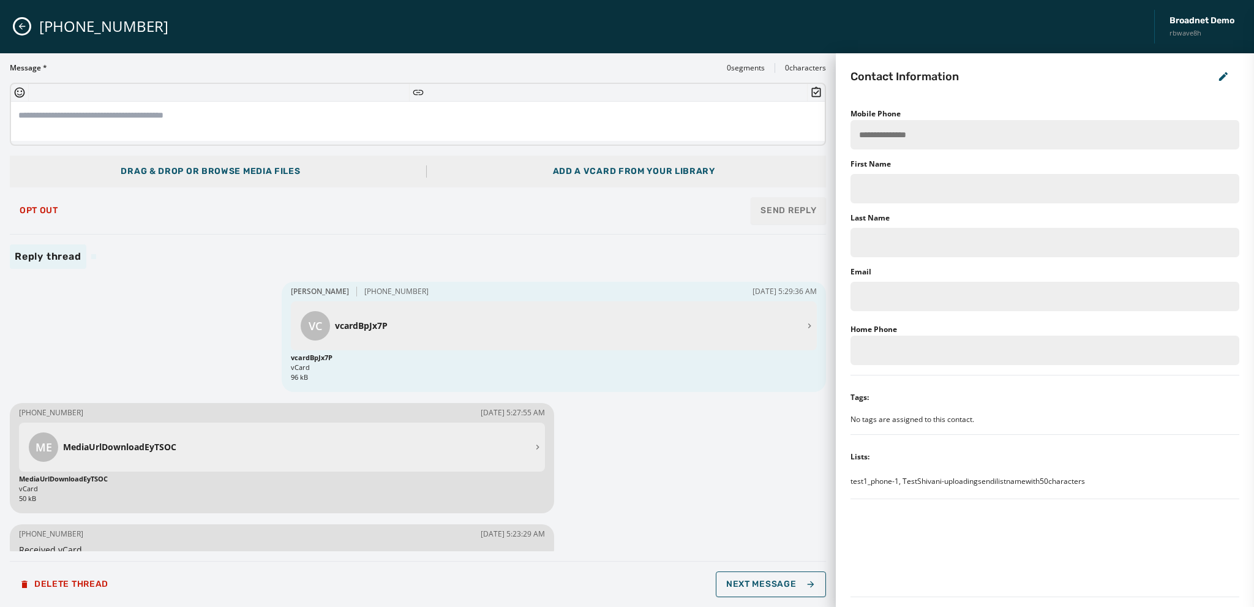
click at [21, 23] on icon "Close admin drawer" at bounding box center [22, 26] width 10 height 10
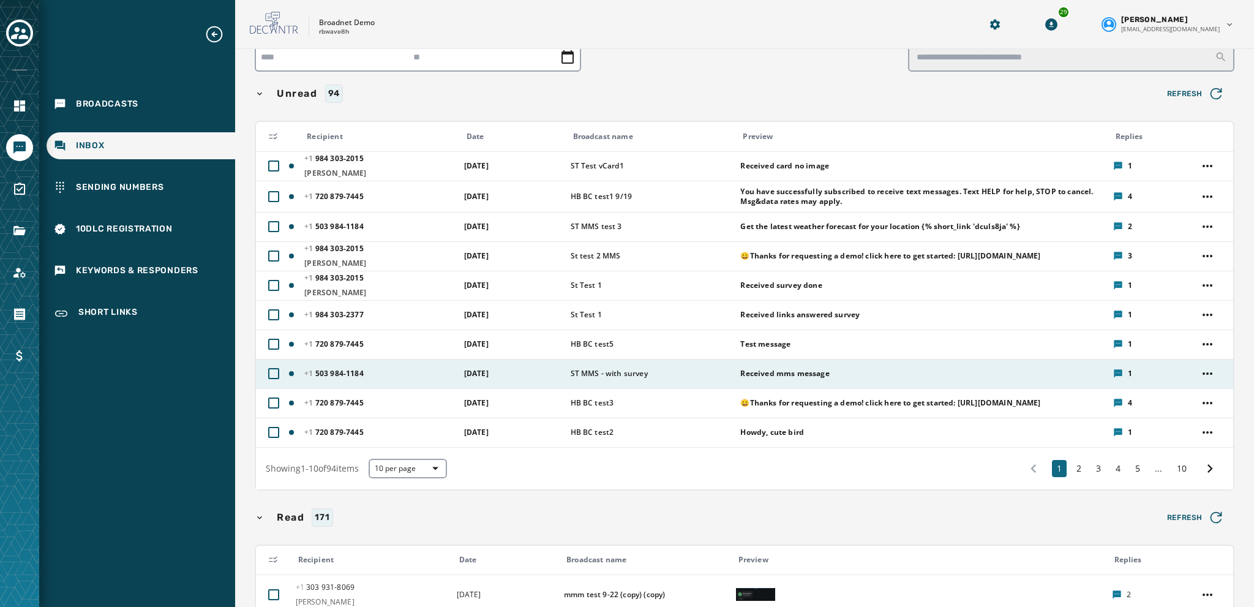
scroll to position [83, 0]
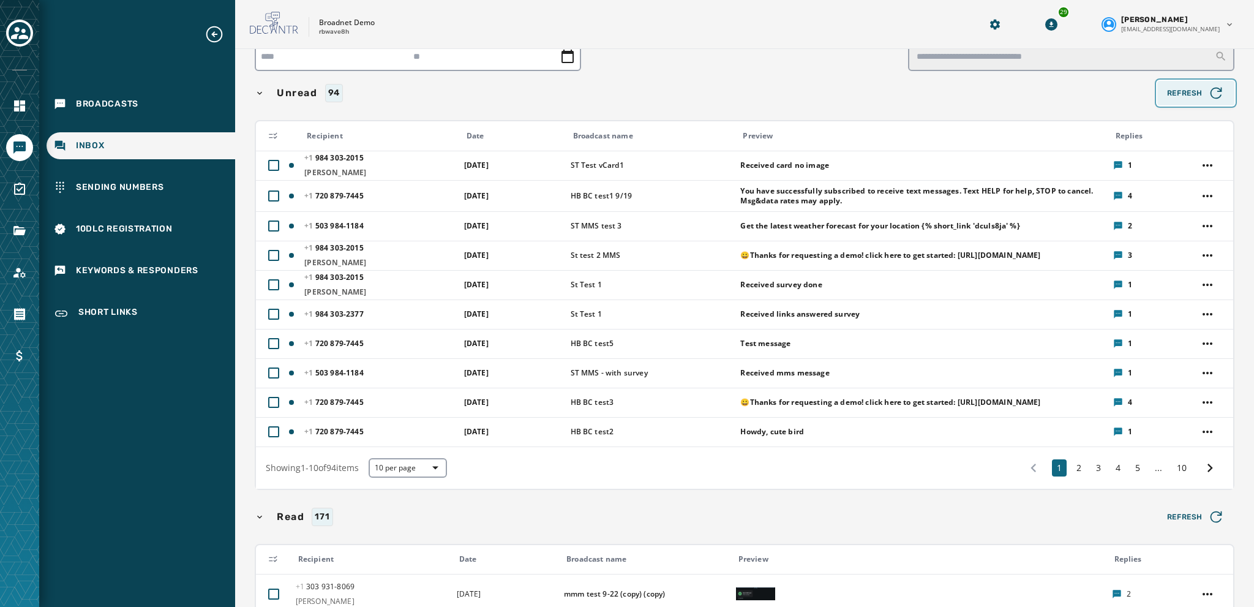
click at [1180, 86] on span "Refresh" at bounding box center [1196, 92] width 58 height 17
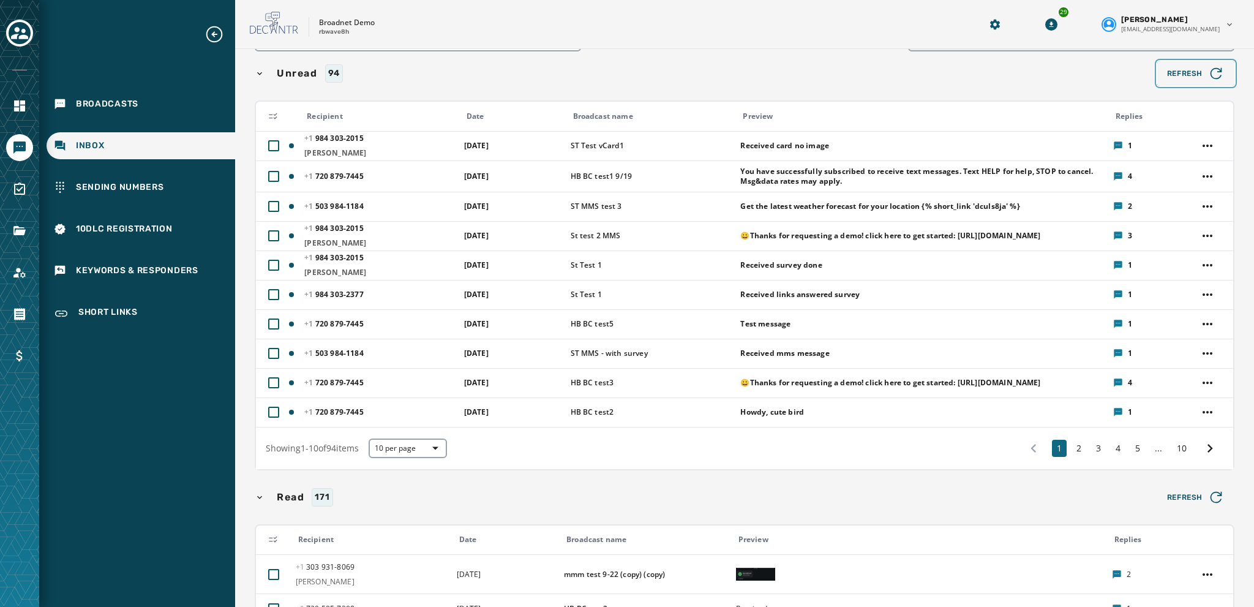
scroll to position [28, 0]
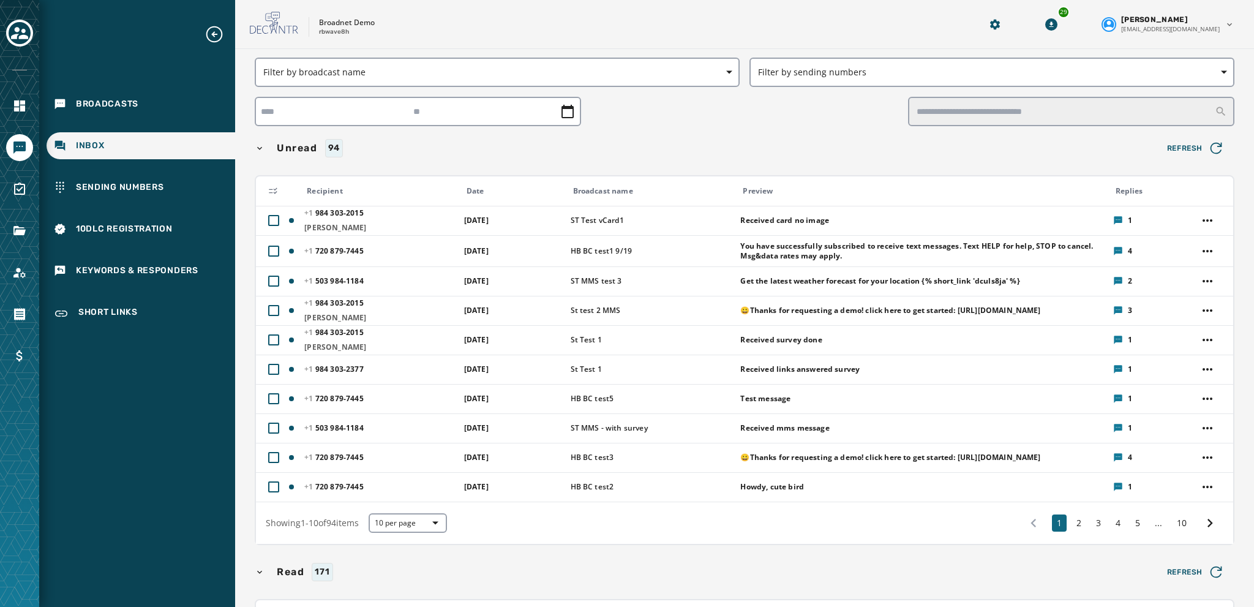
click at [564, 114] on icon at bounding box center [567, 111] width 15 height 15
click at [563, 112] on icon at bounding box center [567, 111] width 15 height 15
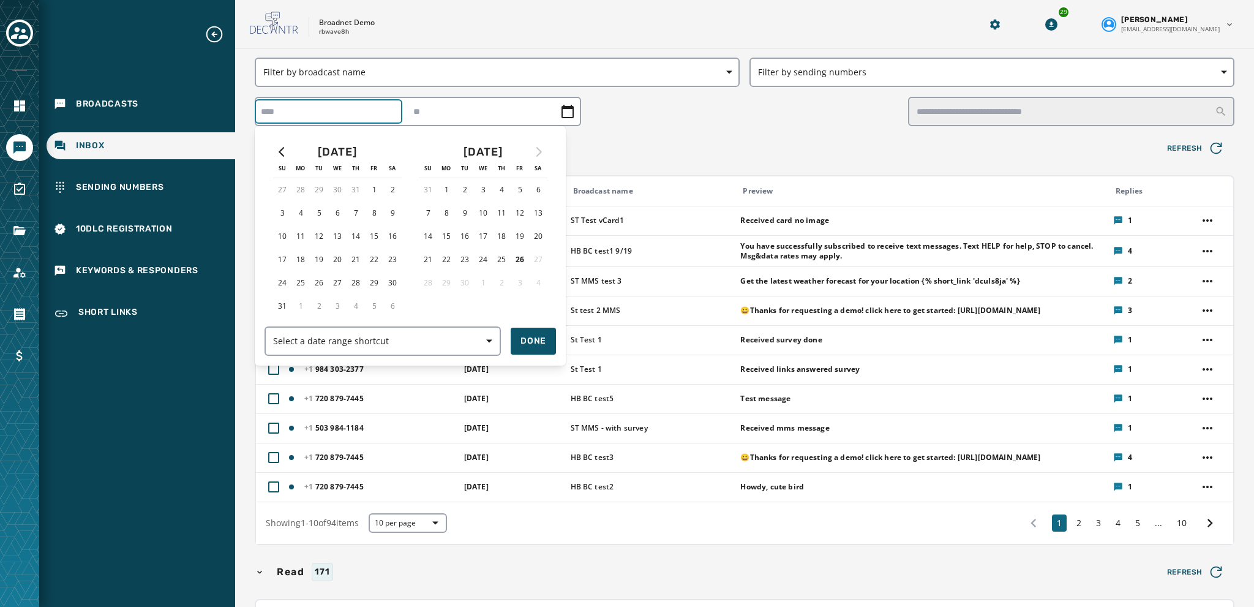
click at [304, 112] on div "August 2025 Su Mo Tu We Th Fr Sa 27 28 29 30 31 1 2 3 4 5 6 7 8 9 10 11 12 13 1…" at bounding box center [418, 111] width 326 height 29
click at [514, 261] on button "26" at bounding box center [520, 259] width 18 height 18
type input "**********"
click at [517, 257] on button "26" at bounding box center [520, 259] width 18 height 18
type input "**********"
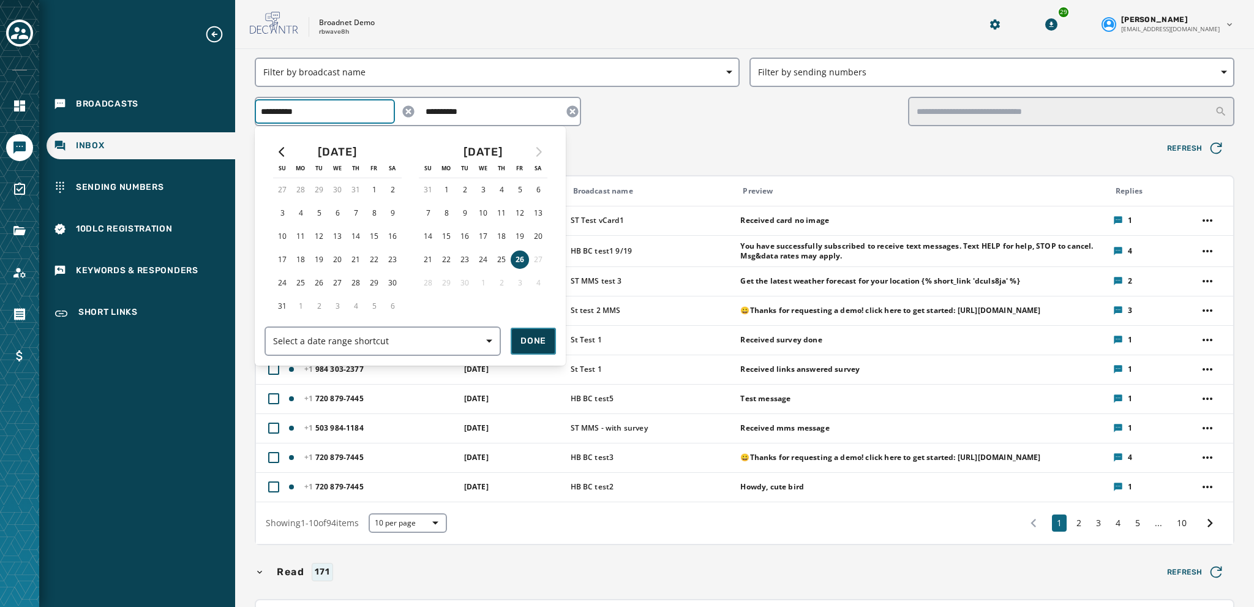
click at [523, 342] on span "Done" at bounding box center [533, 341] width 26 height 12
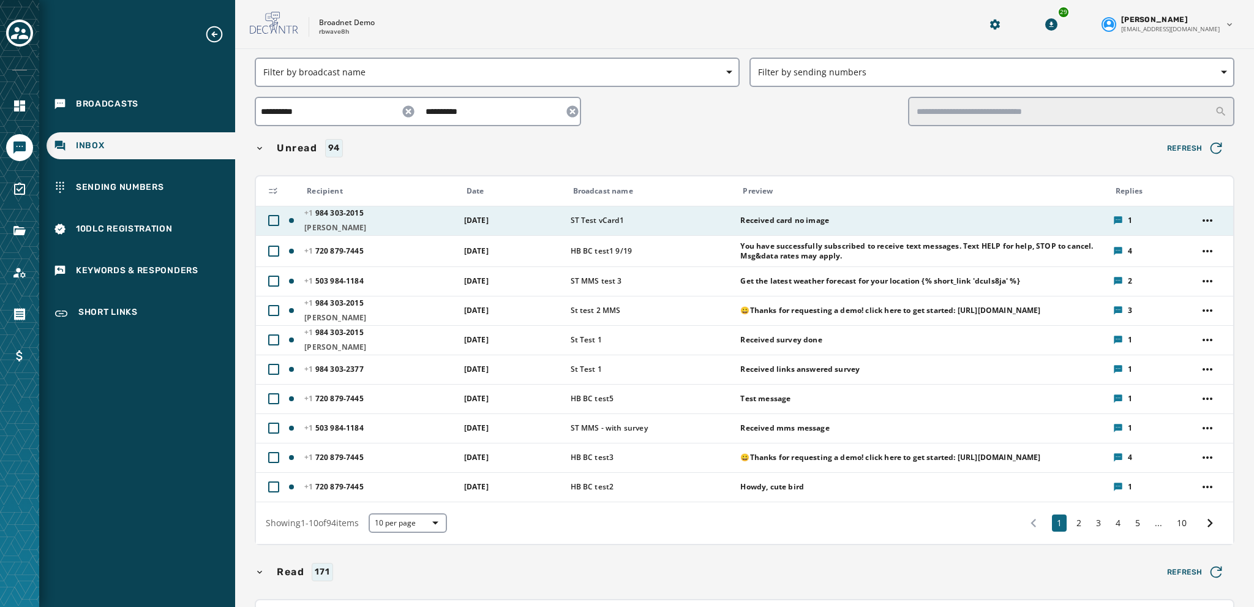
click at [762, 223] on span "Received card no image" at bounding box center [922, 220] width 364 height 10
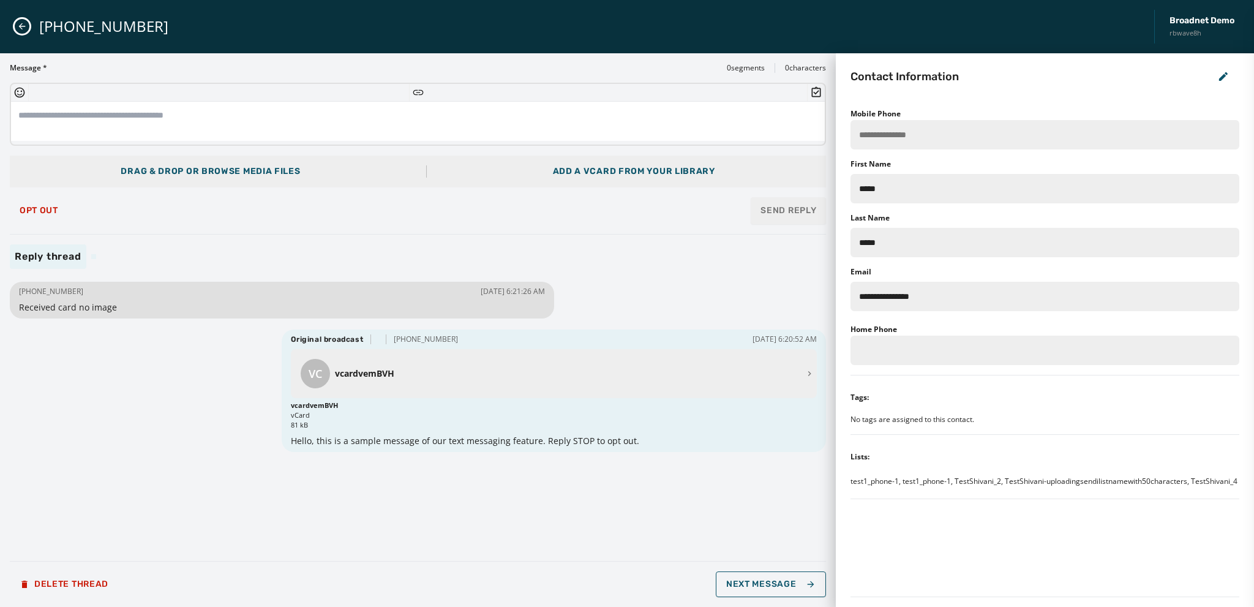
click at [18, 26] on icon "Close admin drawer" at bounding box center [22, 26] width 10 height 10
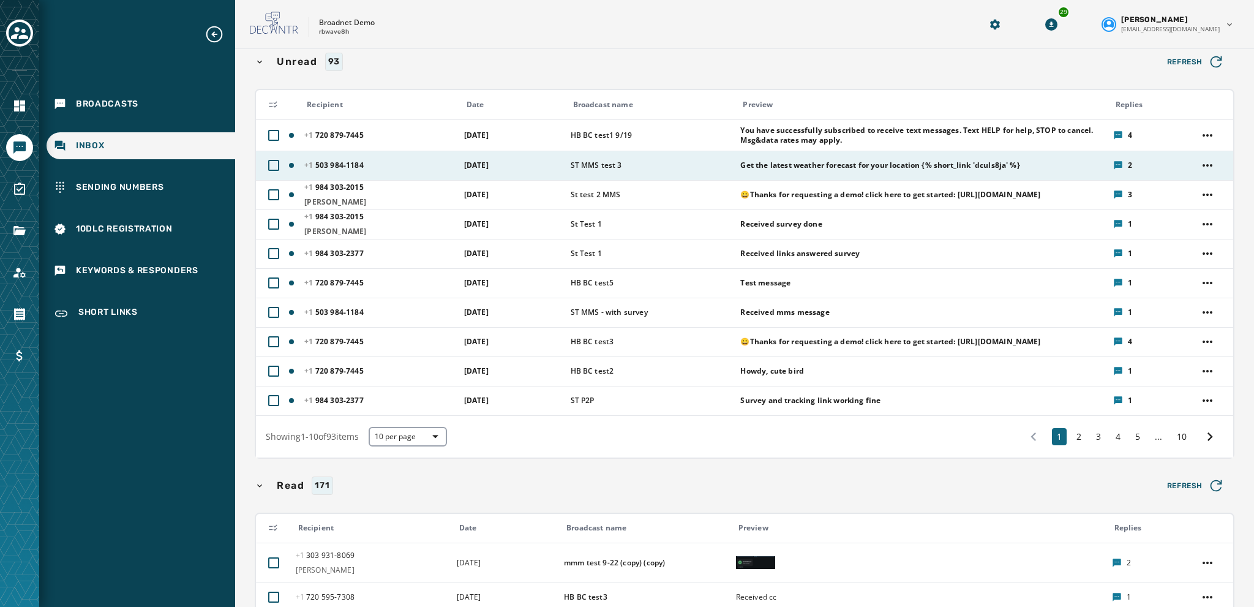
scroll to position [115, 0]
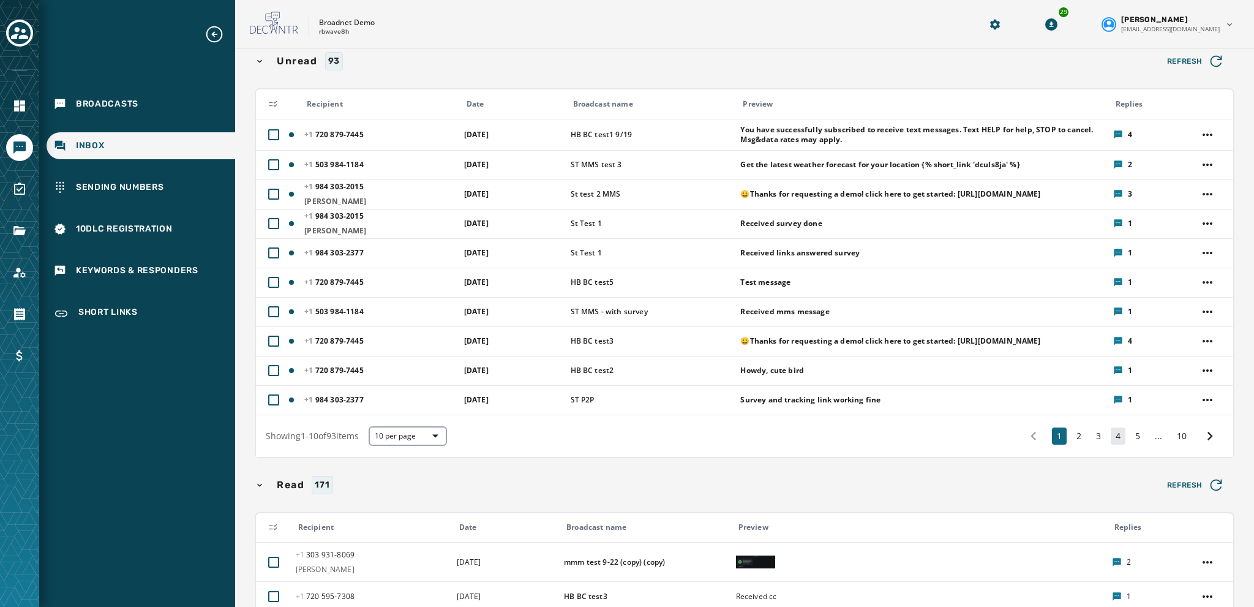
click at [1110, 433] on button "4" at bounding box center [1117, 435] width 15 height 17
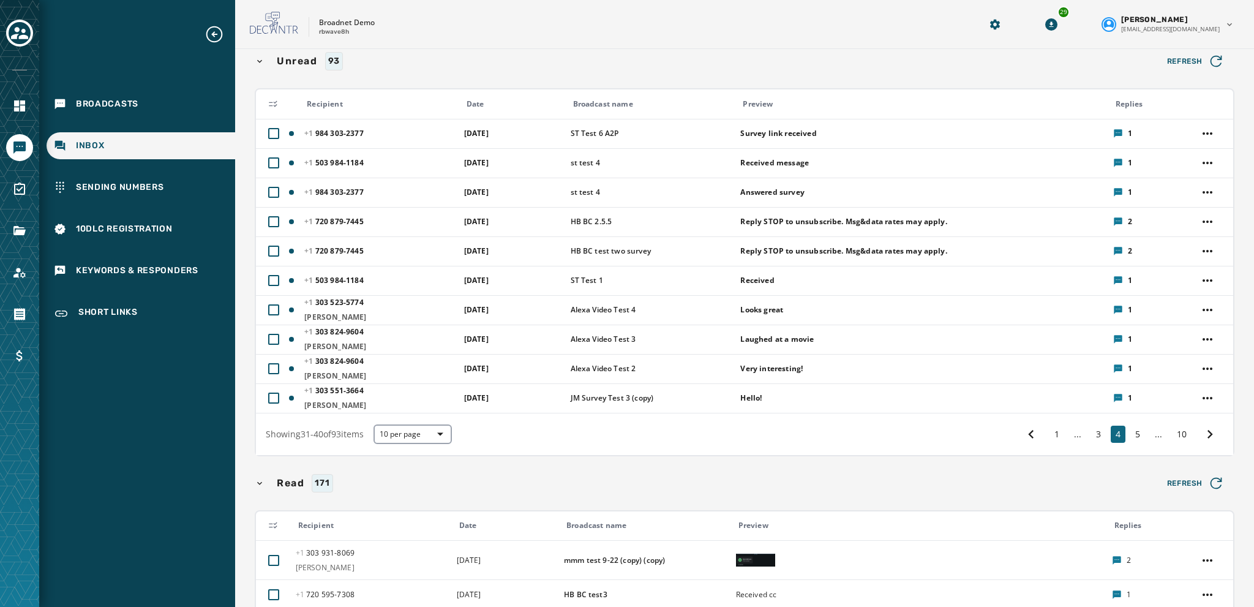
click at [1117, 439] on div "1 ... 3 4 5 ... 10" at bounding box center [1120, 434] width 206 height 22
click at [1130, 438] on button "5" at bounding box center [1137, 433] width 15 height 17
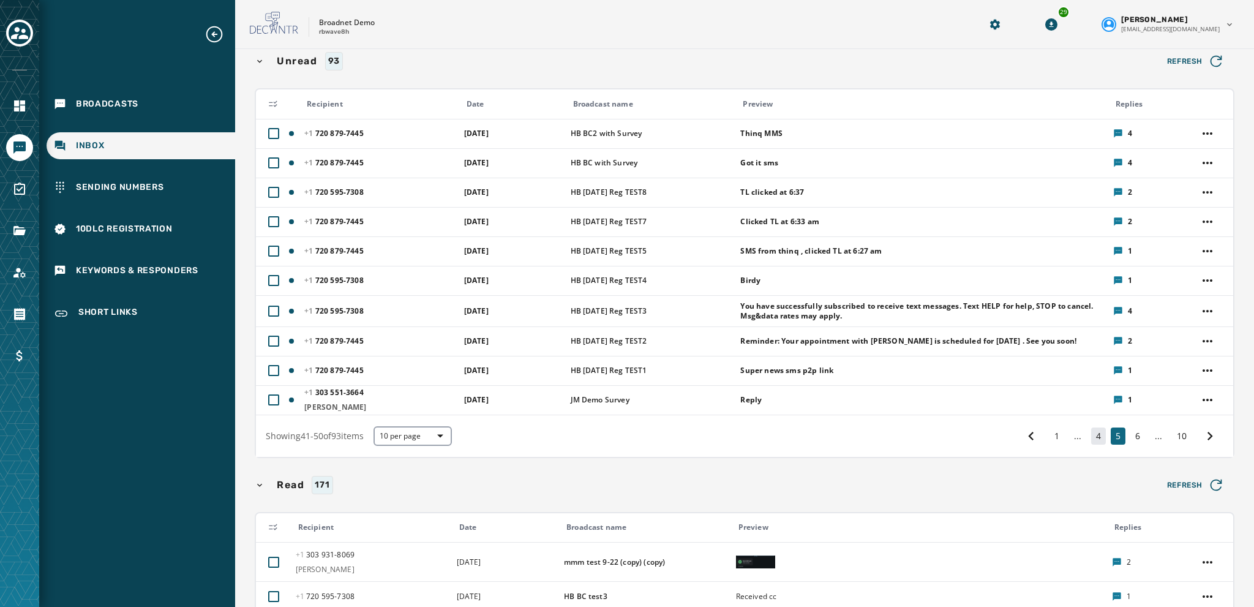
click at [1091, 440] on button "4" at bounding box center [1098, 435] width 15 height 17
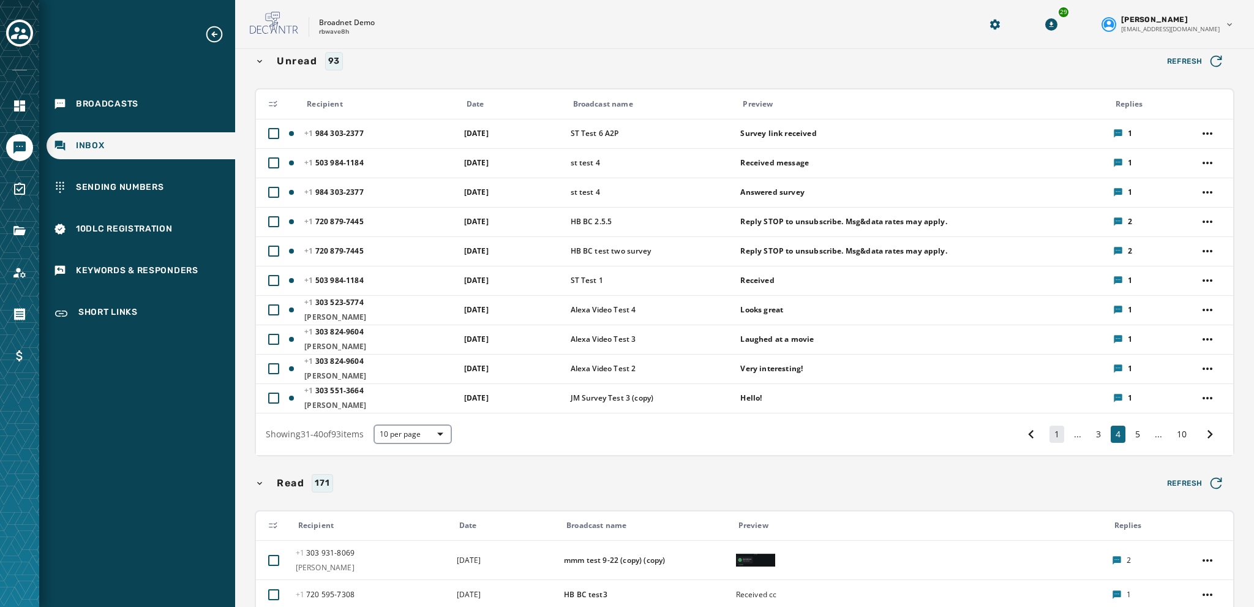
click at [1053, 435] on button "1" at bounding box center [1056, 433] width 15 height 17
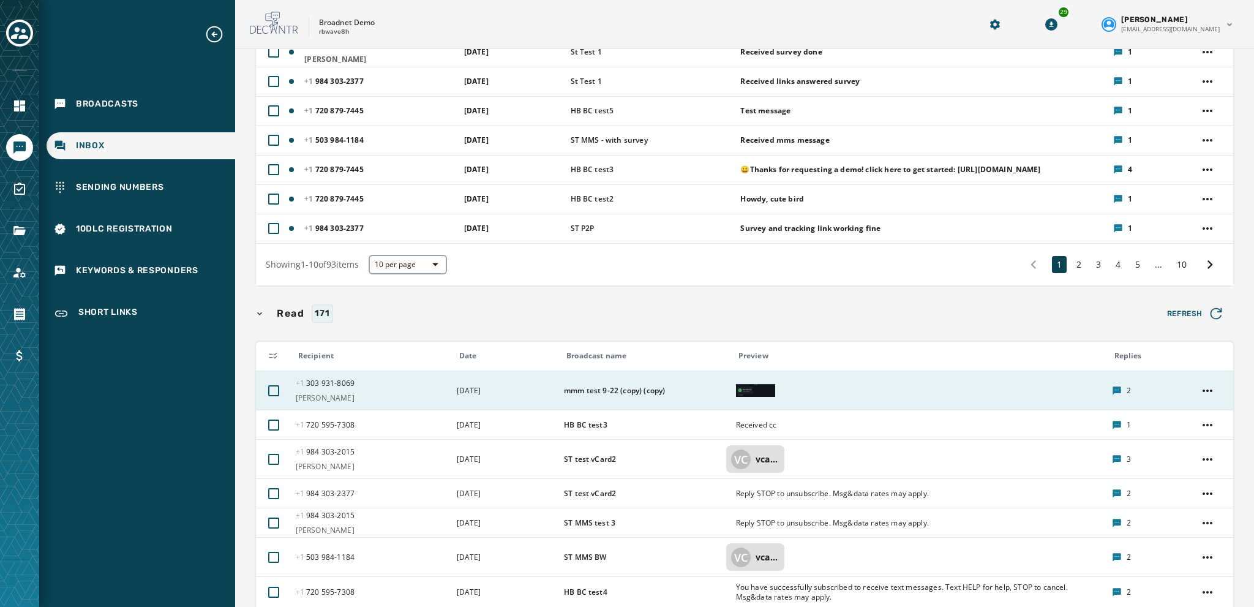
scroll to position [299, 0]
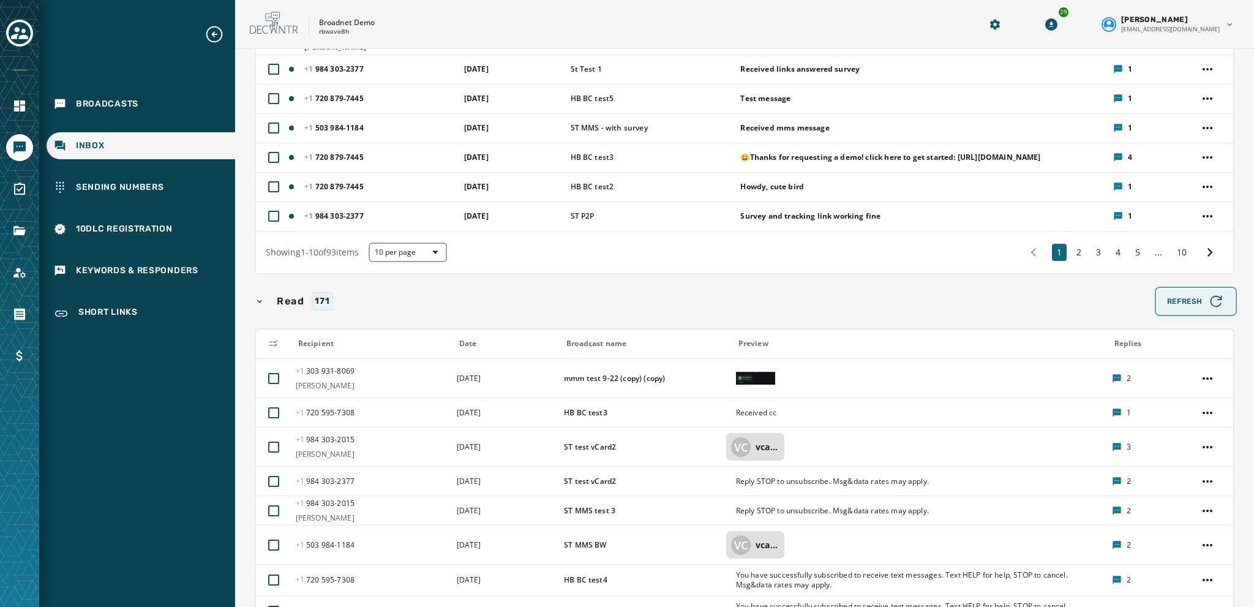
click at [1193, 304] on span "Refresh" at bounding box center [1196, 301] width 58 height 17
click at [1194, 301] on span "Refresh" at bounding box center [1196, 301] width 58 height 17
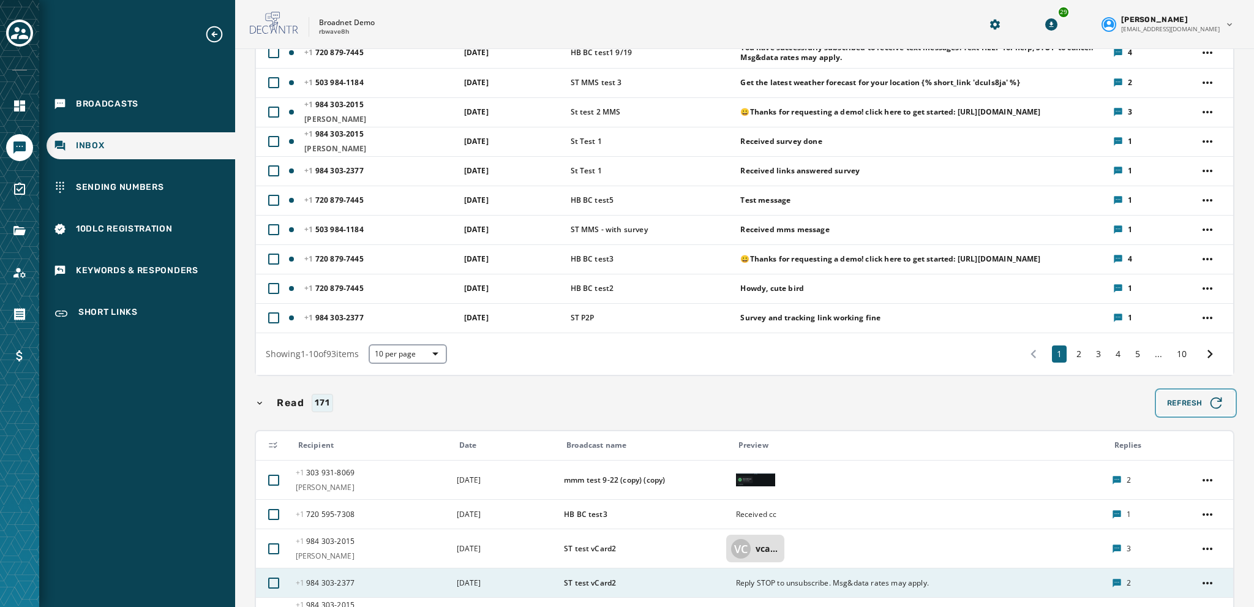
scroll to position [0, 0]
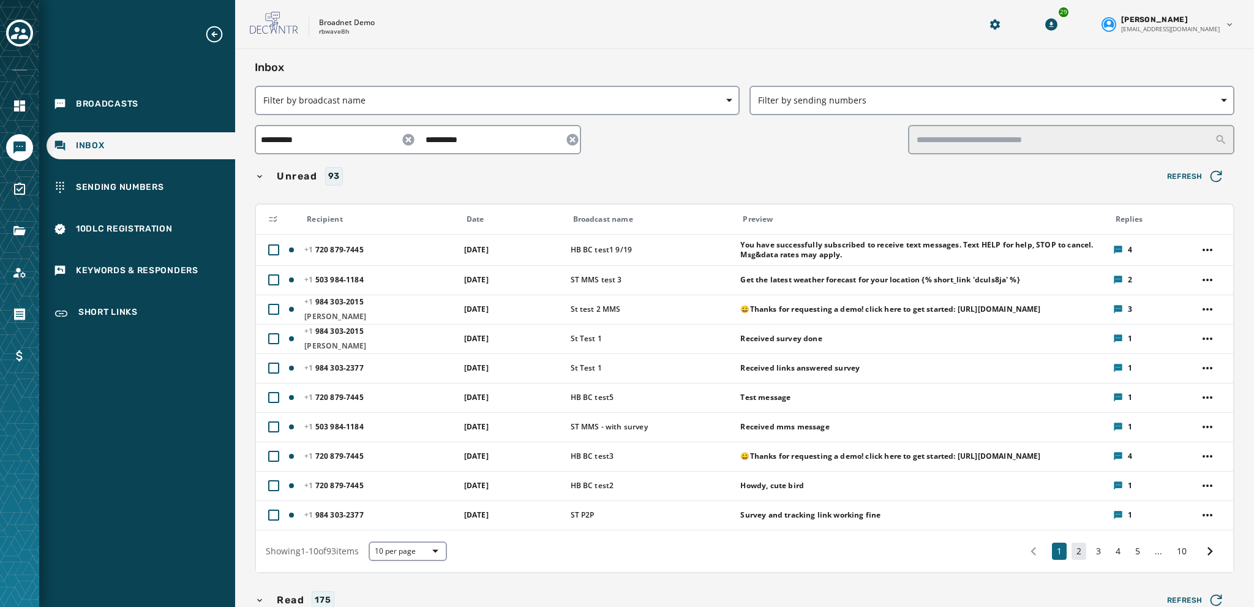
click at [1071, 545] on button "2" at bounding box center [1078, 550] width 15 height 17
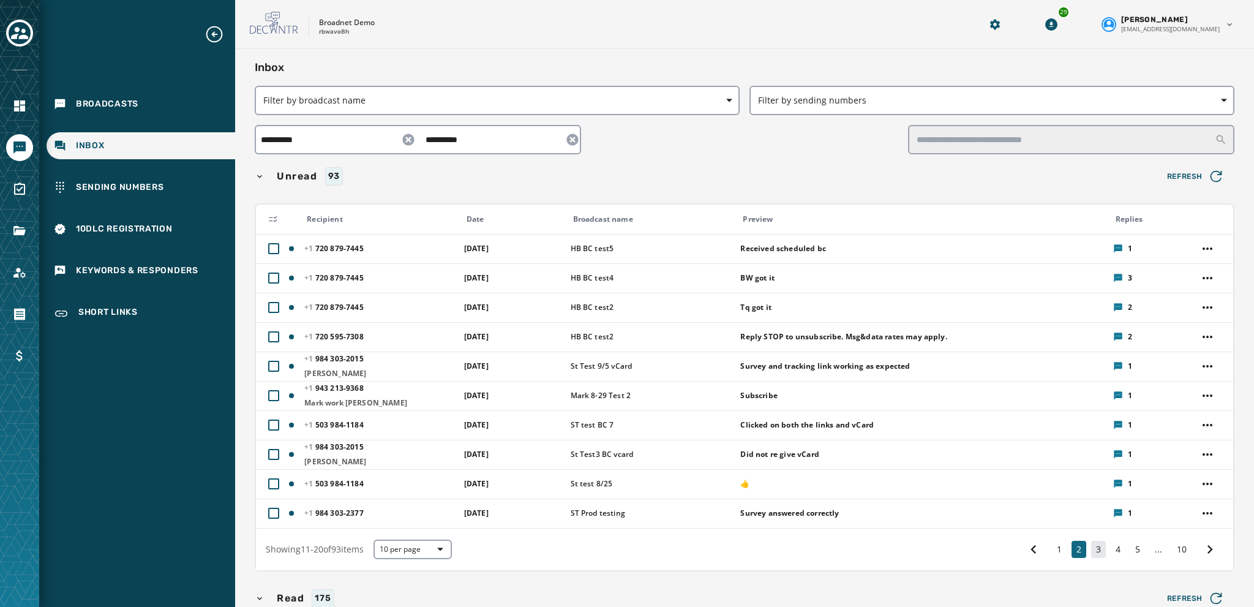
click at [1093, 550] on button "3" at bounding box center [1098, 549] width 15 height 17
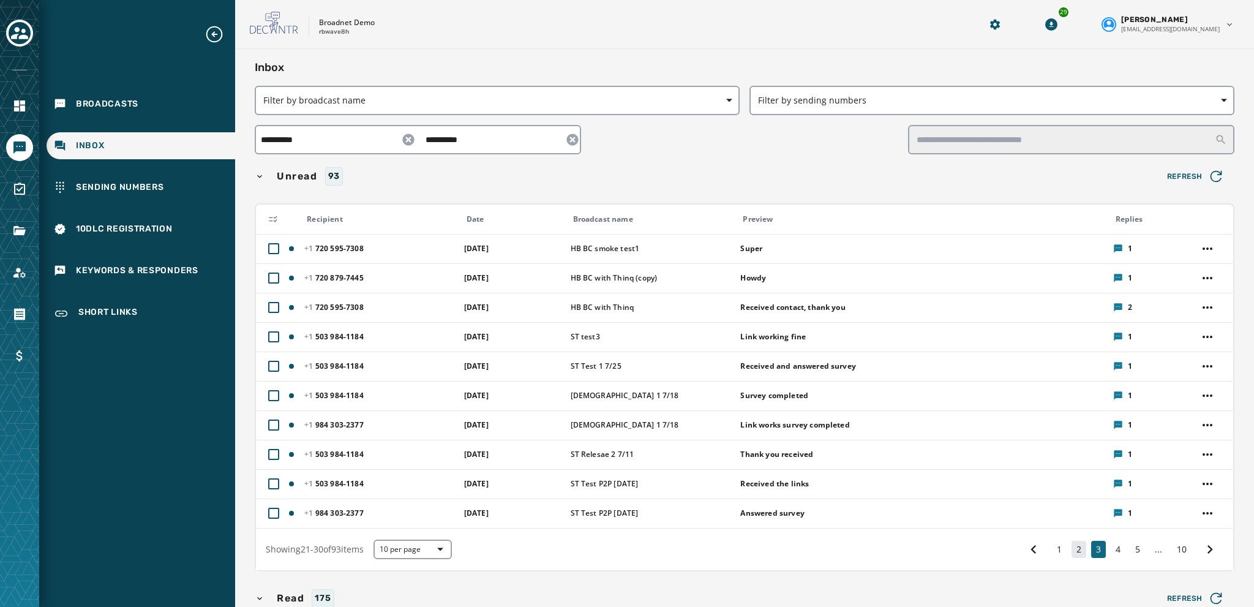
click at [1071, 550] on button "2" at bounding box center [1078, 549] width 15 height 17
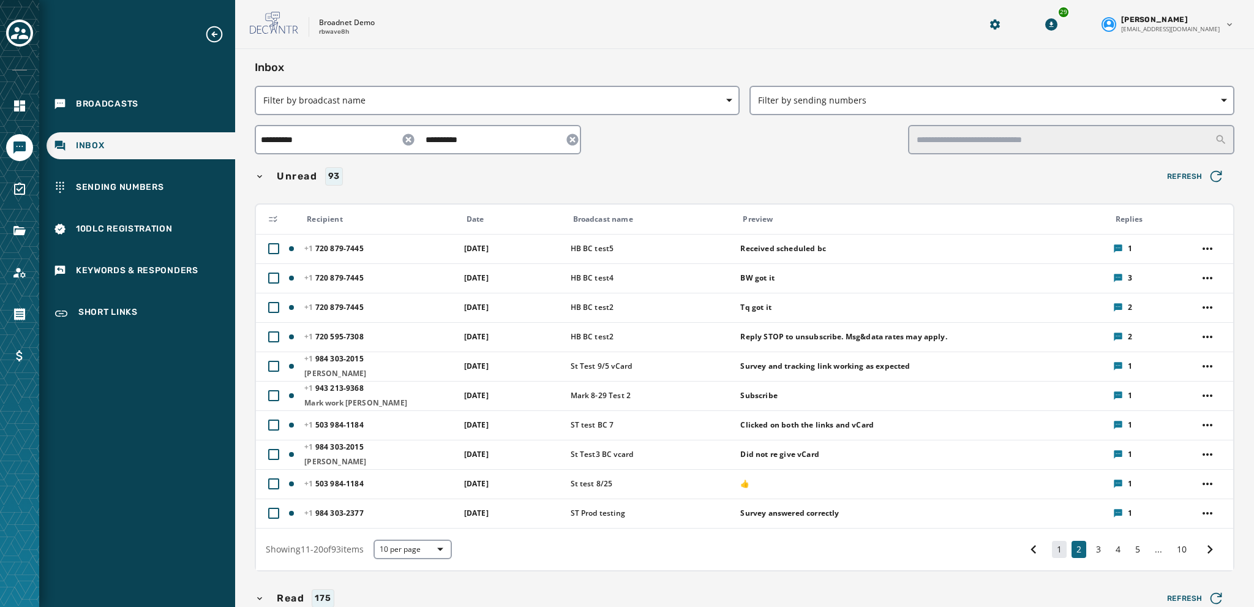
click at [1052, 551] on button "1" at bounding box center [1059, 549] width 15 height 17
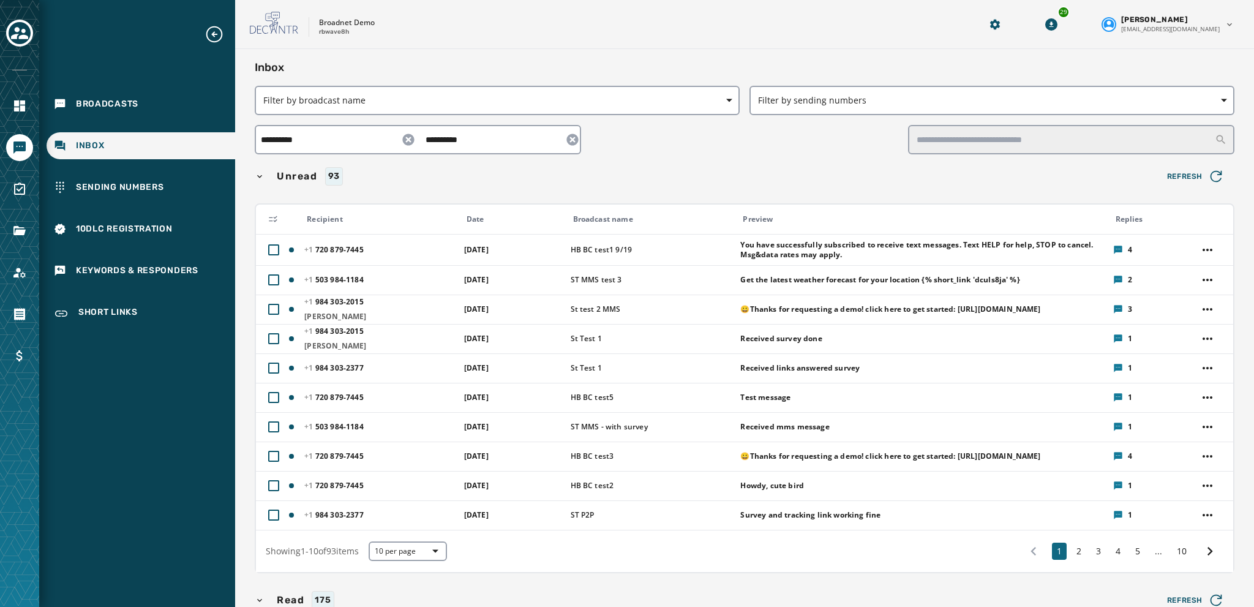
click at [402, 140] on icon at bounding box center [408, 139] width 12 height 12
click at [565, 133] on icon at bounding box center [572, 139] width 15 height 15
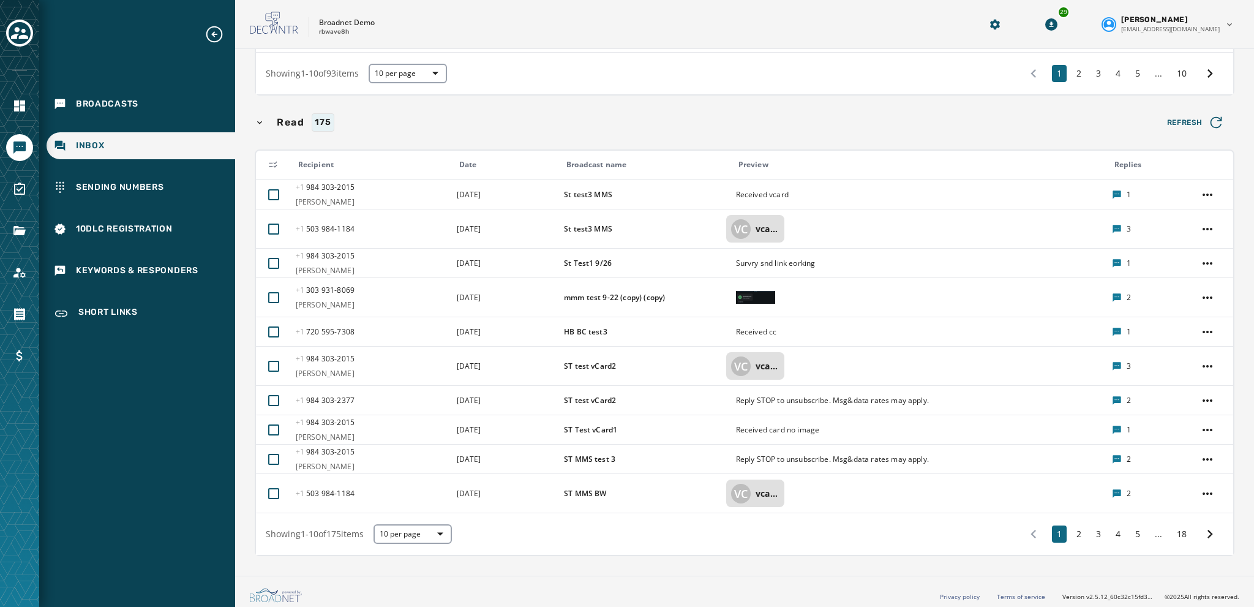
scroll to position [477, 0]
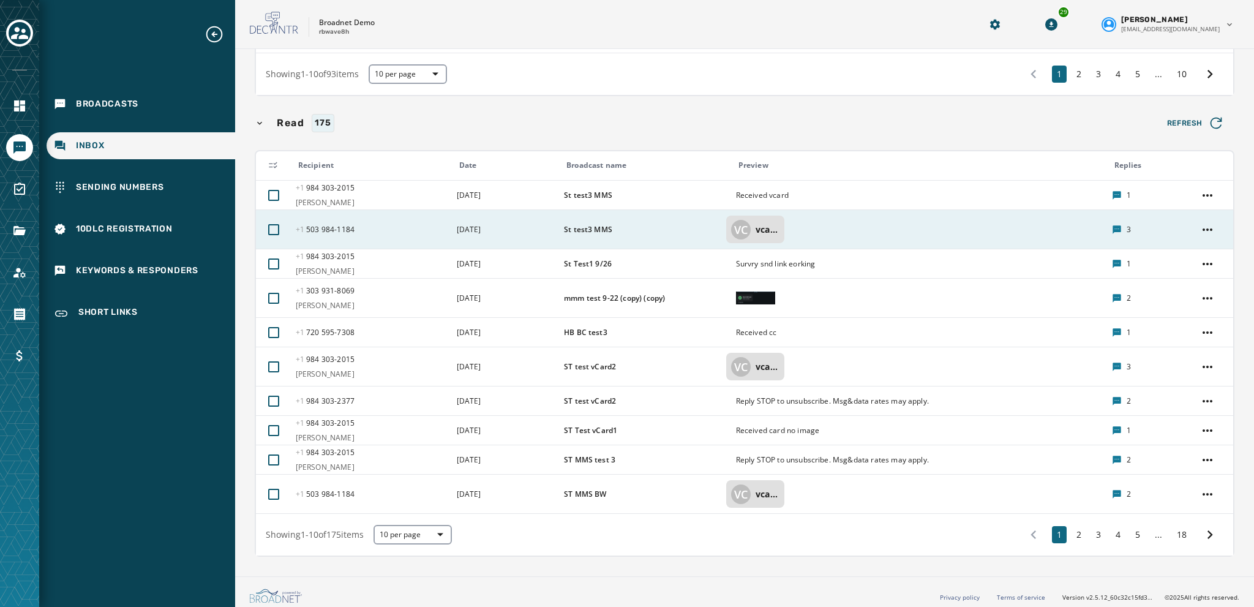
click at [755, 225] on p "vcardBpJx7P" at bounding box center [767, 229] width 24 height 12
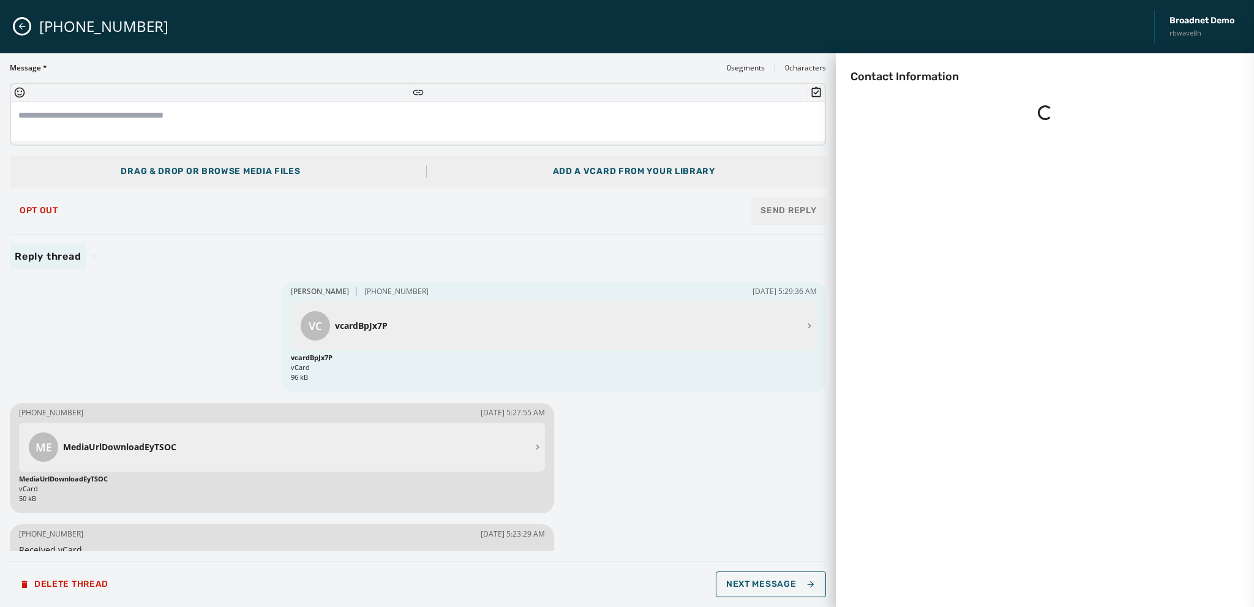
scroll to position [0, 0]
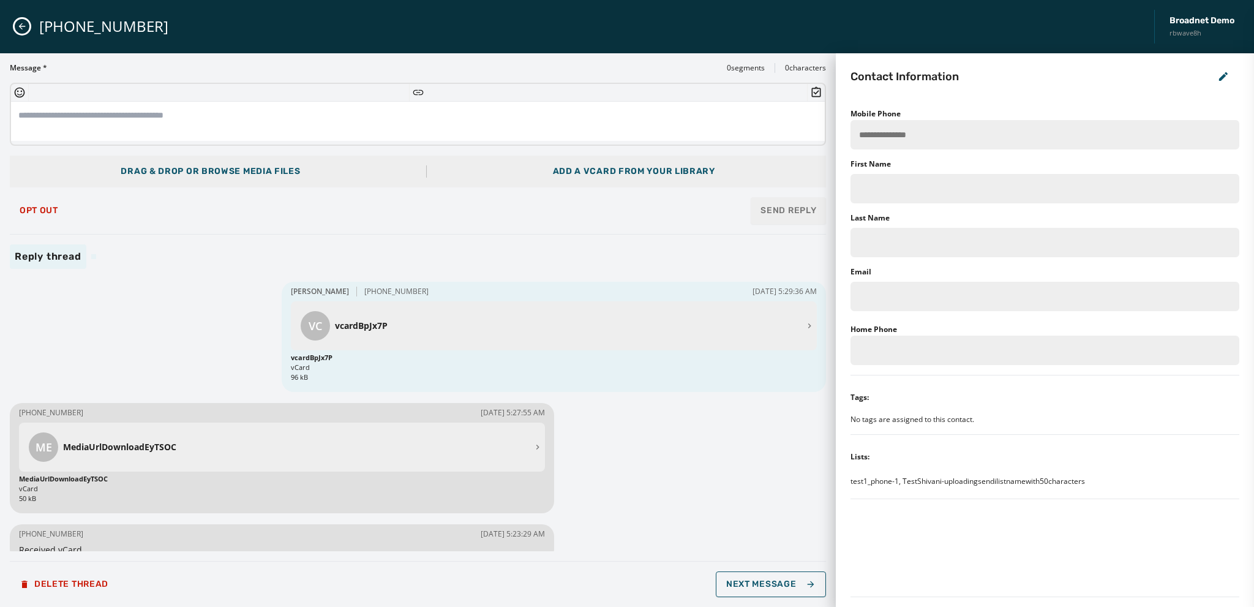
click at [20, 30] on icon "Close admin drawer" at bounding box center [22, 26] width 10 height 10
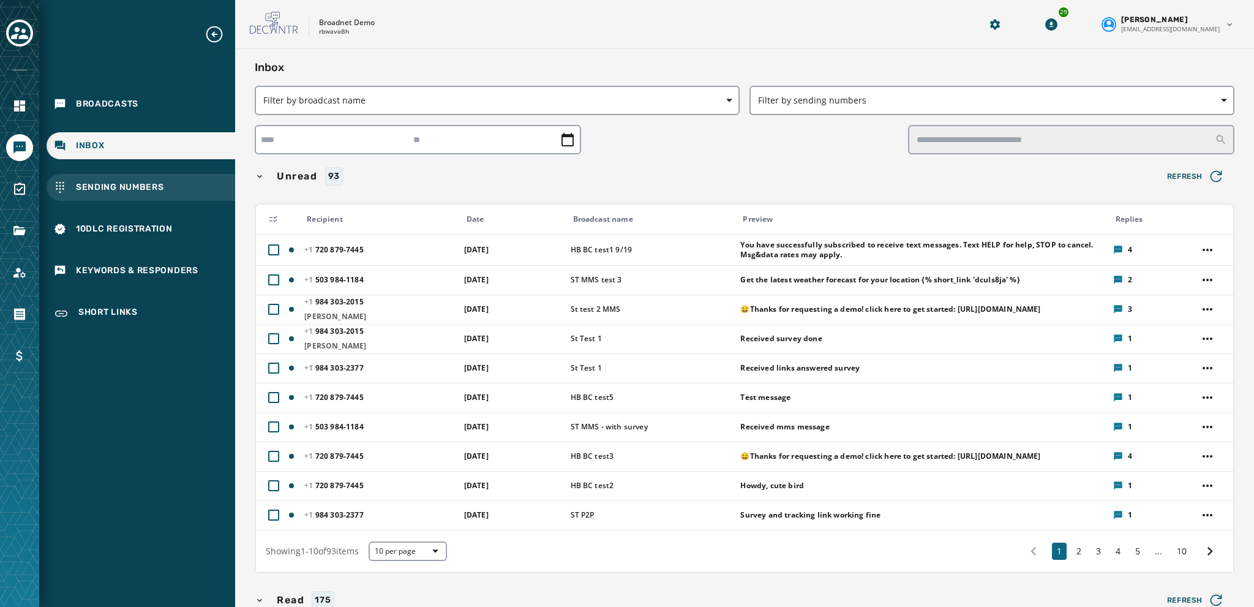
click at [120, 183] on span "Sending Numbers" at bounding box center [120, 187] width 88 height 12
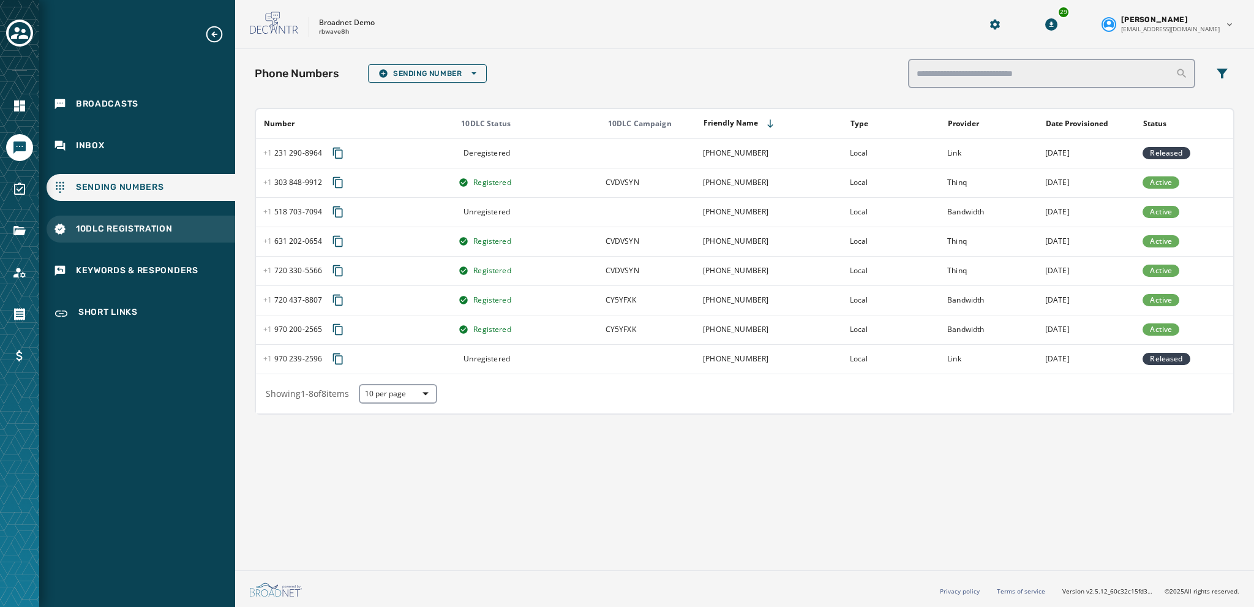
click at [105, 230] on span "10DLC Registration" at bounding box center [124, 229] width 97 height 12
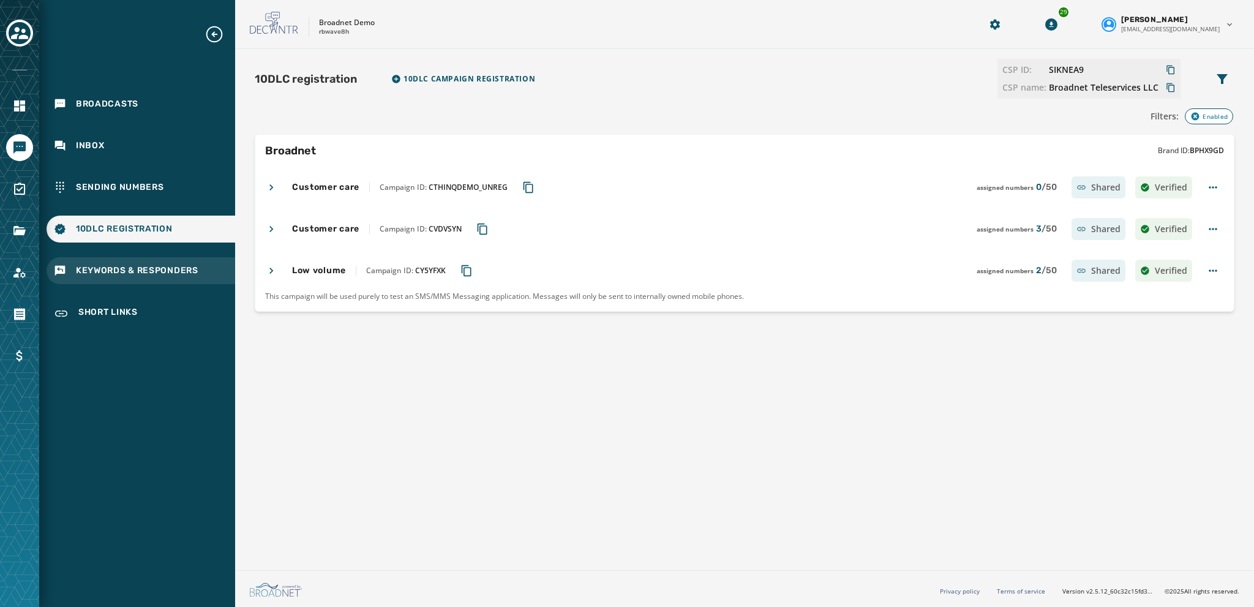
click at [97, 265] on span "Keywords & Responders" at bounding box center [137, 270] width 122 height 12
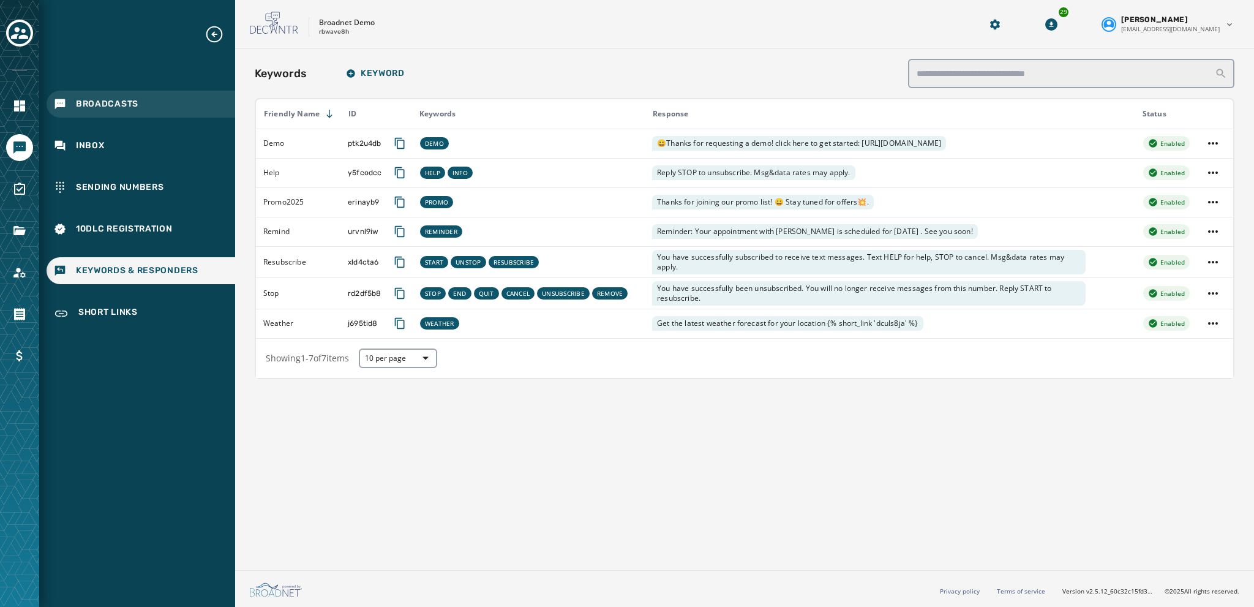
click at [113, 99] on span "Broadcasts" at bounding box center [107, 104] width 62 height 12
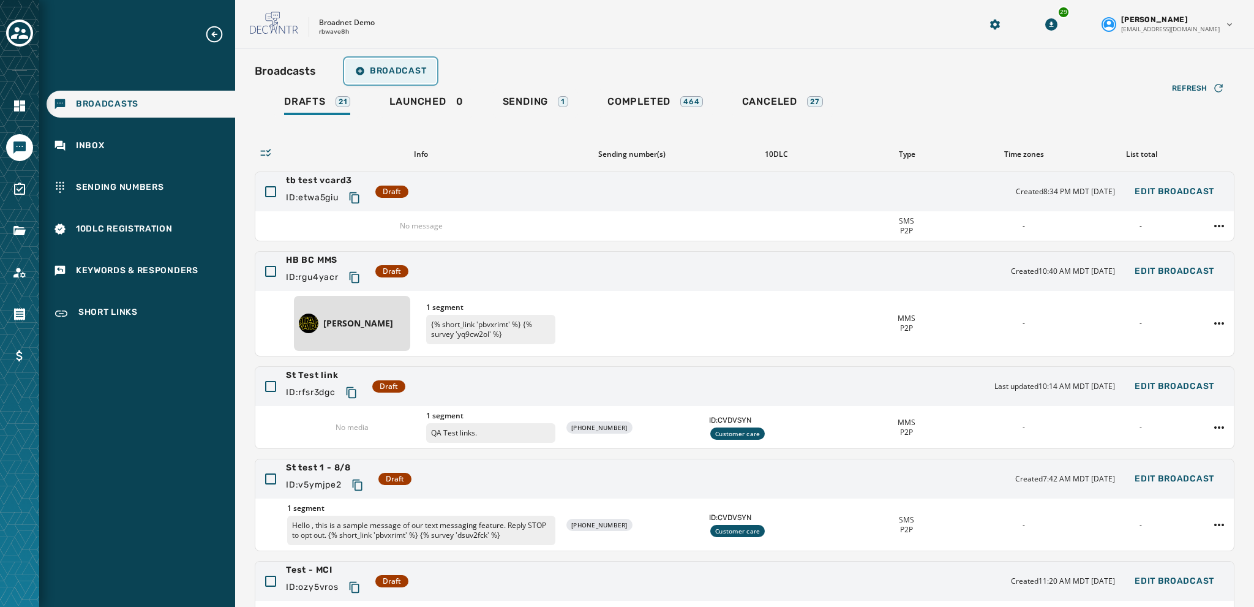
click at [389, 75] on span "Broadcast" at bounding box center [390, 71] width 71 height 10
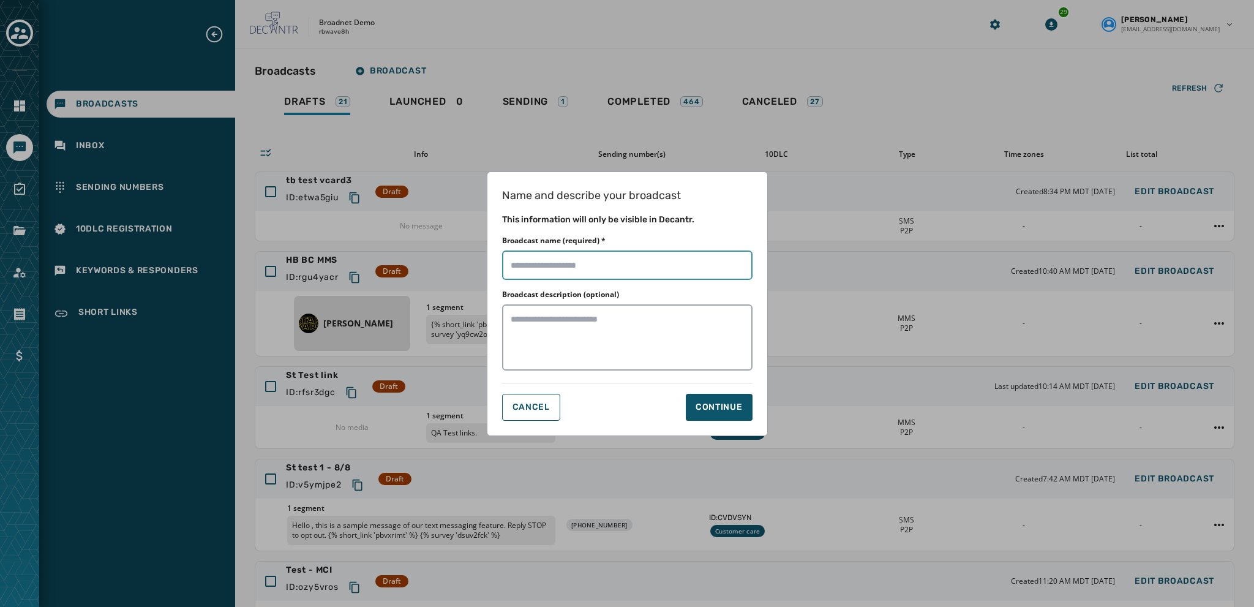
click at [534, 272] on input "Broadcast name (required) *" at bounding box center [627, 264] width 250 height 29
type input "**********"
click at [717, 408] on div "Continue" at bounding box center [718, 407] width 47 height 12
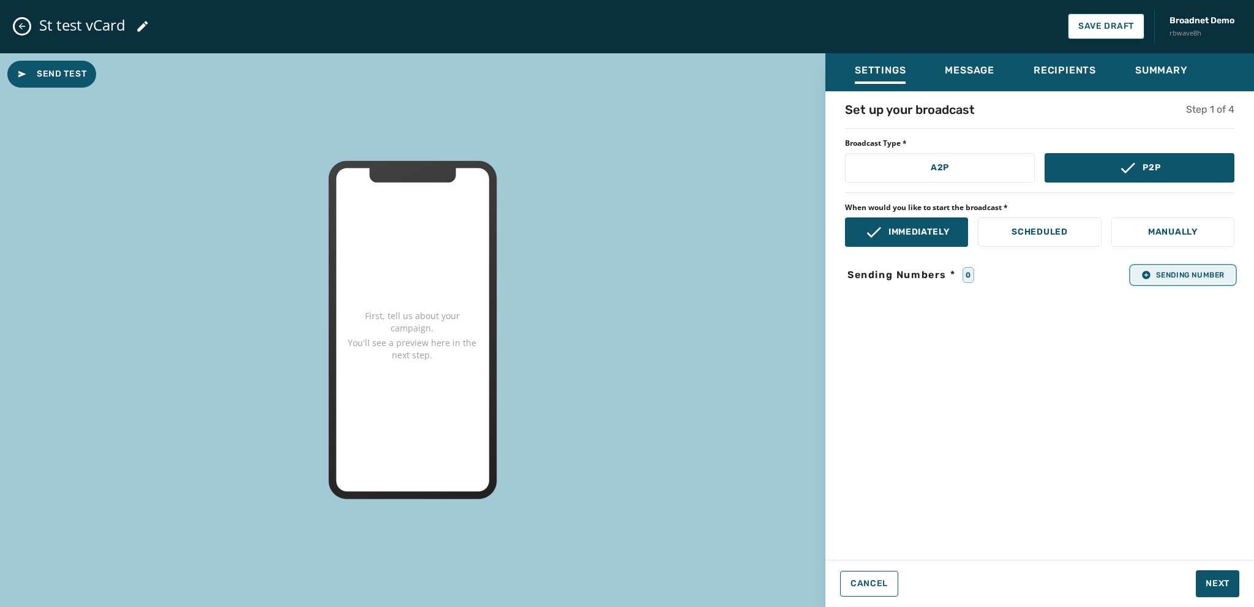
click at [1168, 282] on button "Sending Number" at bounding box center [1182, 274] width 103 height 17
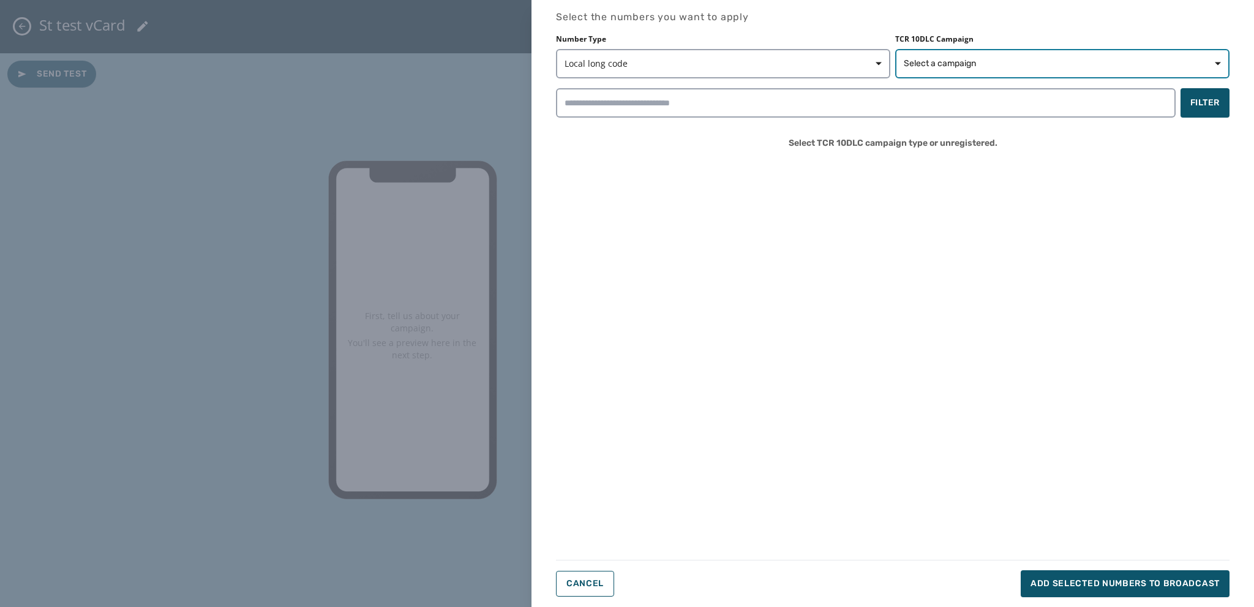
click at [945, 59] on span "Select a campaign" at bounding box center [940, 64] width 72 height 12
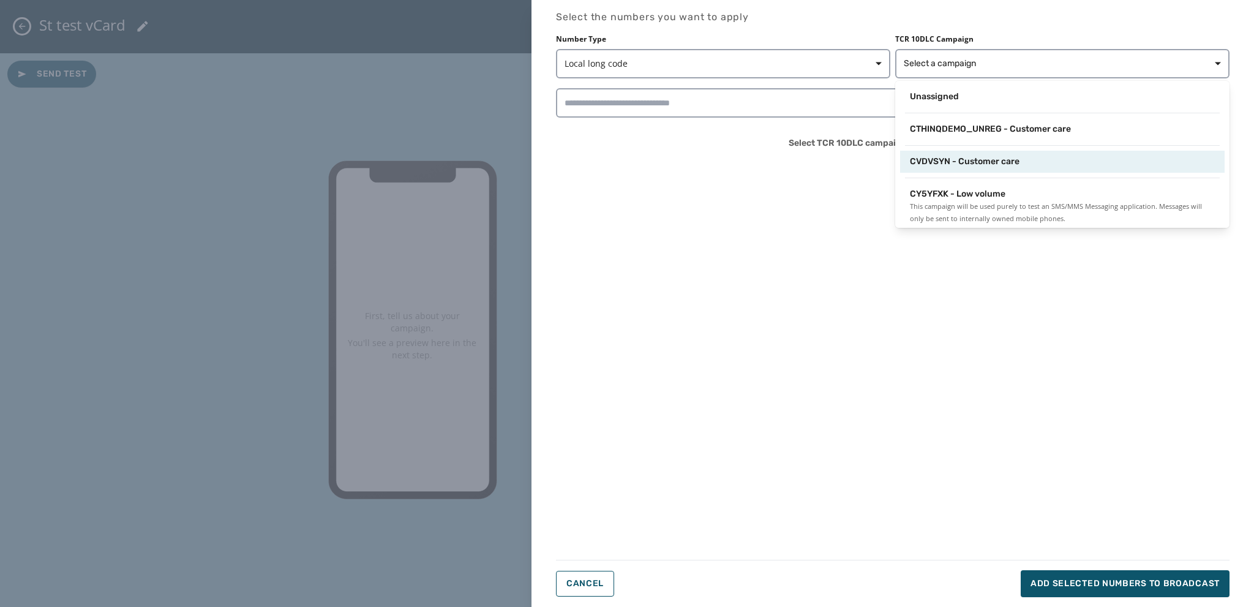
click at [948, 154] on div "CVDVSYN - Customer care" at bounding box center [1062, 162] width 324 height 22
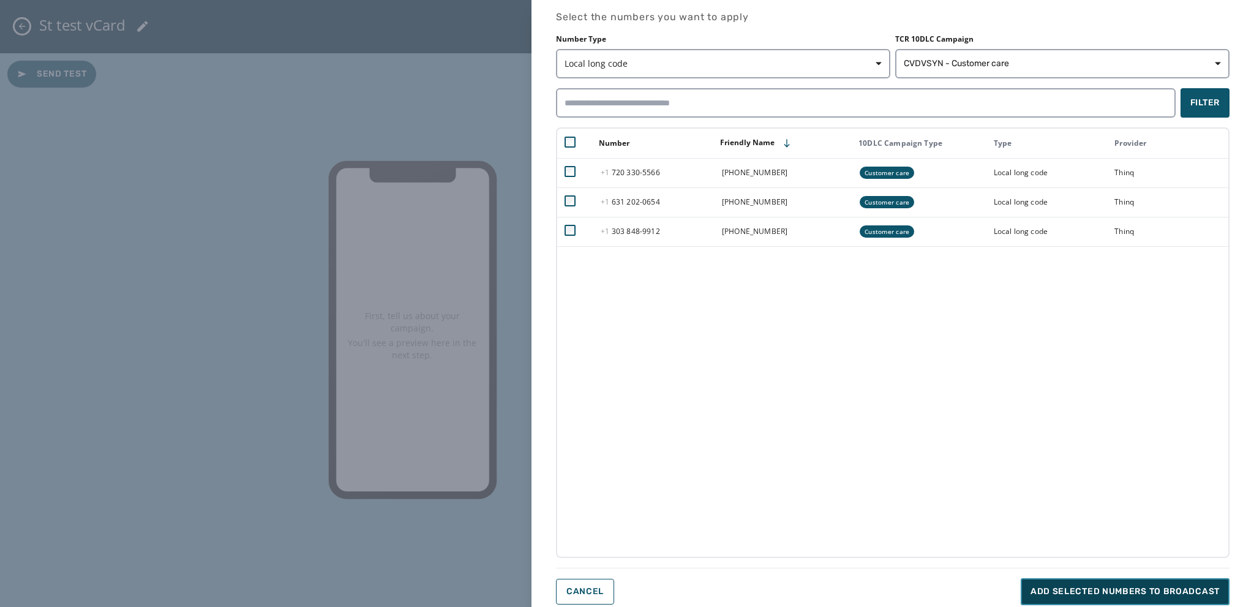
click at [1058, 593] on span "Add selected numbers to broadcast" at bounding box center [1124, 591] width 189 height 12
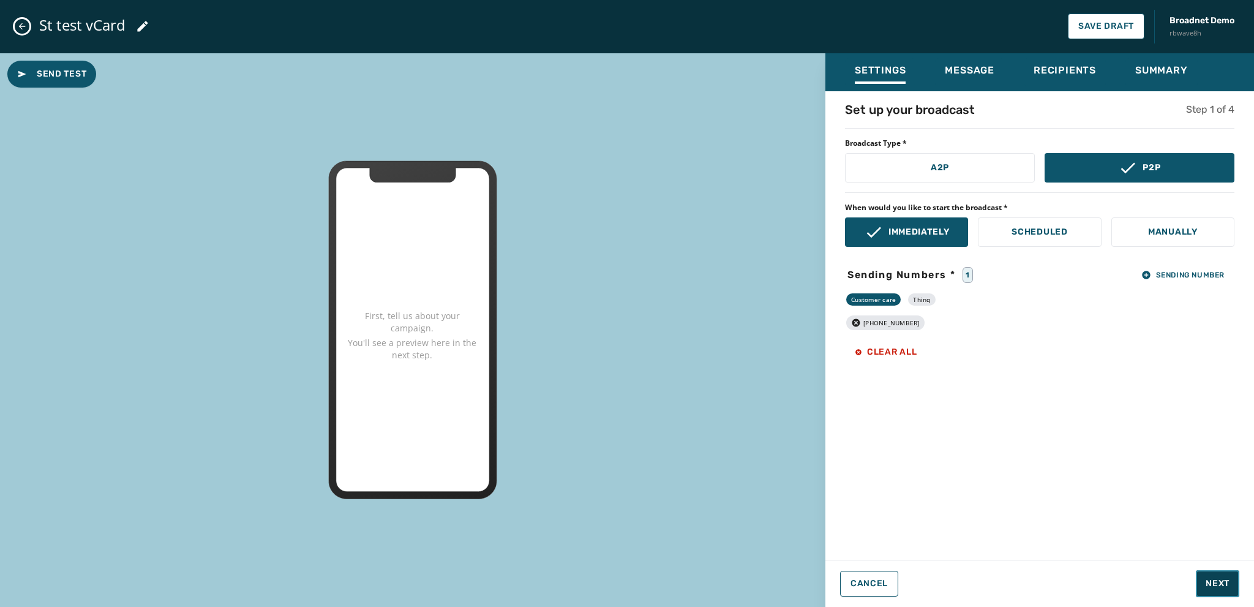
click at [1229, 582] on button "Next" at bounding box center [1217, 583] width 43 height 27
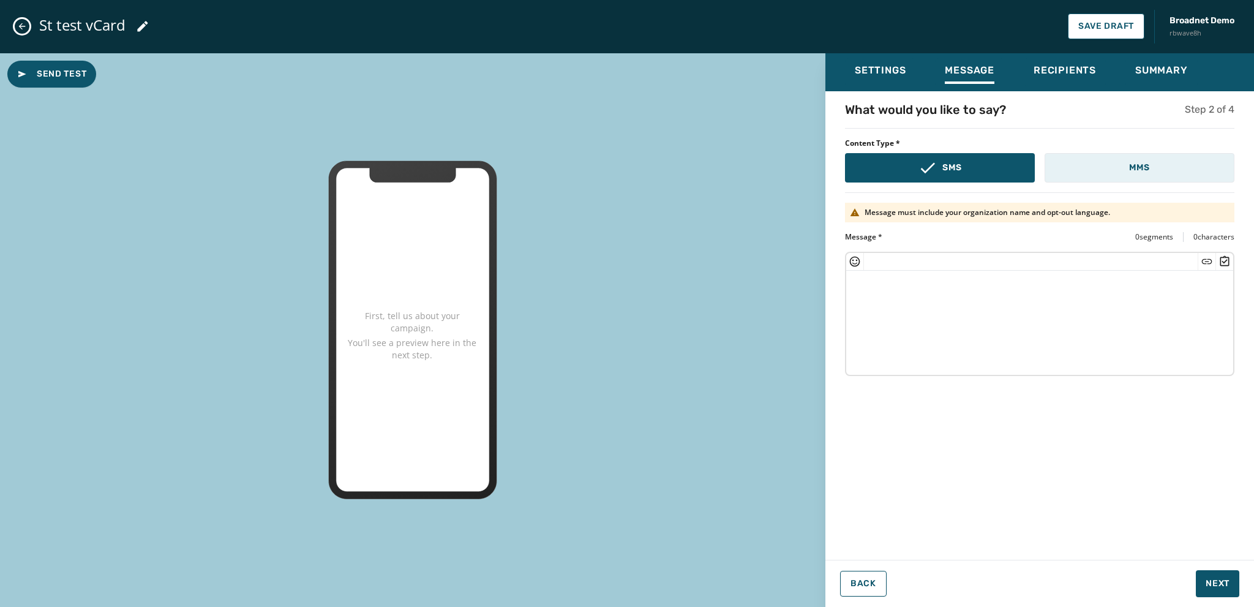
click at [1119, 170] on button "MMS" at bounding box center [1139, 167] width 190 height 29
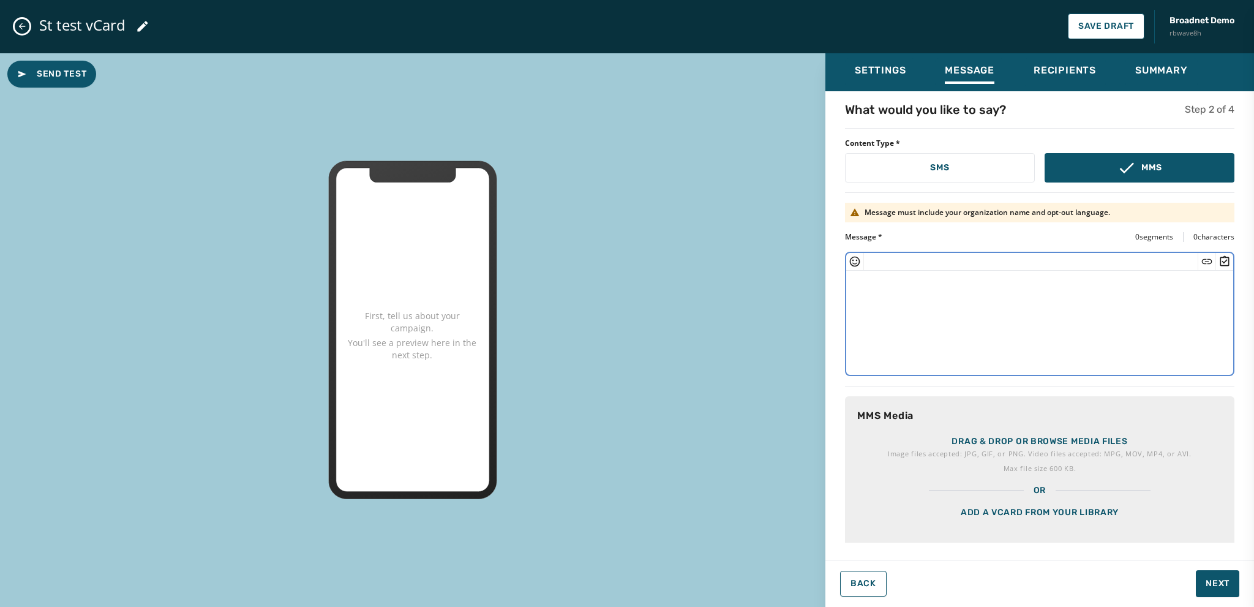
click at [867, 293] on textarea at bounding box center [1039, 321] width 387 height 100
type textarea "*"
click at [957, 286] on textarea "**********" at bounding box center [1035, 321] width 378 height 100
drag, startPoint x: 957, startPoint y: 286, endPoint x: 1048, endPoint y: 401, distance: 146.9
click at [1048, 401] on div "**********" at bounding box center [1039, 321] width 429 height 441
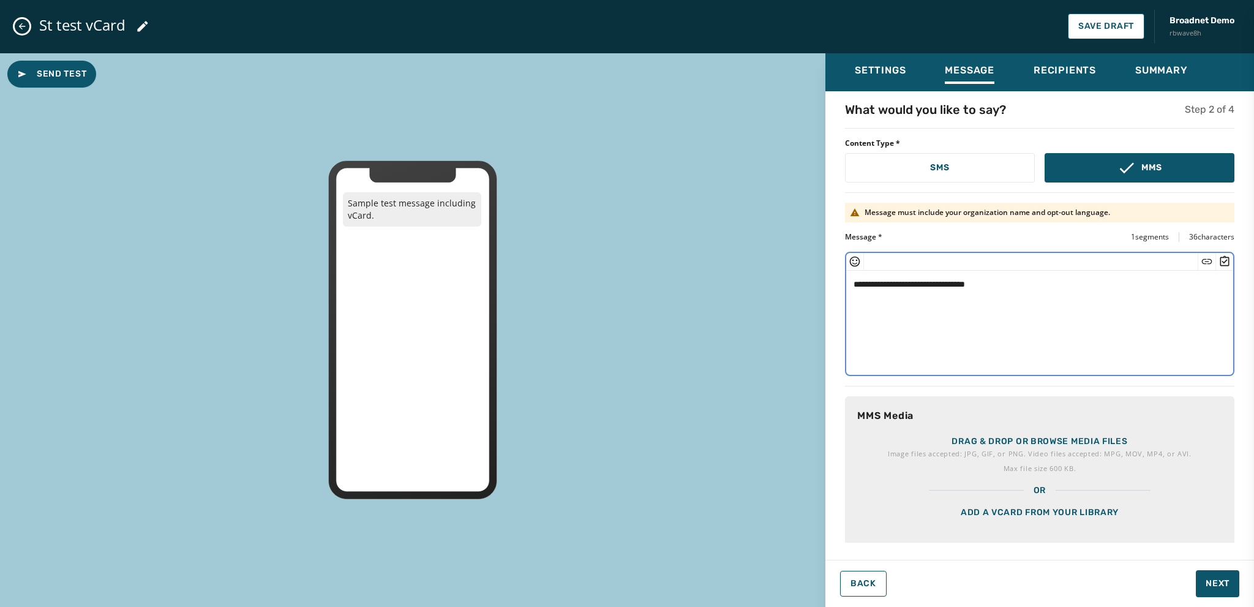
click at [1007, 345] on textarea "**********" at bounding box center [1035, 321] width 378 height 100
type textarea "**********"
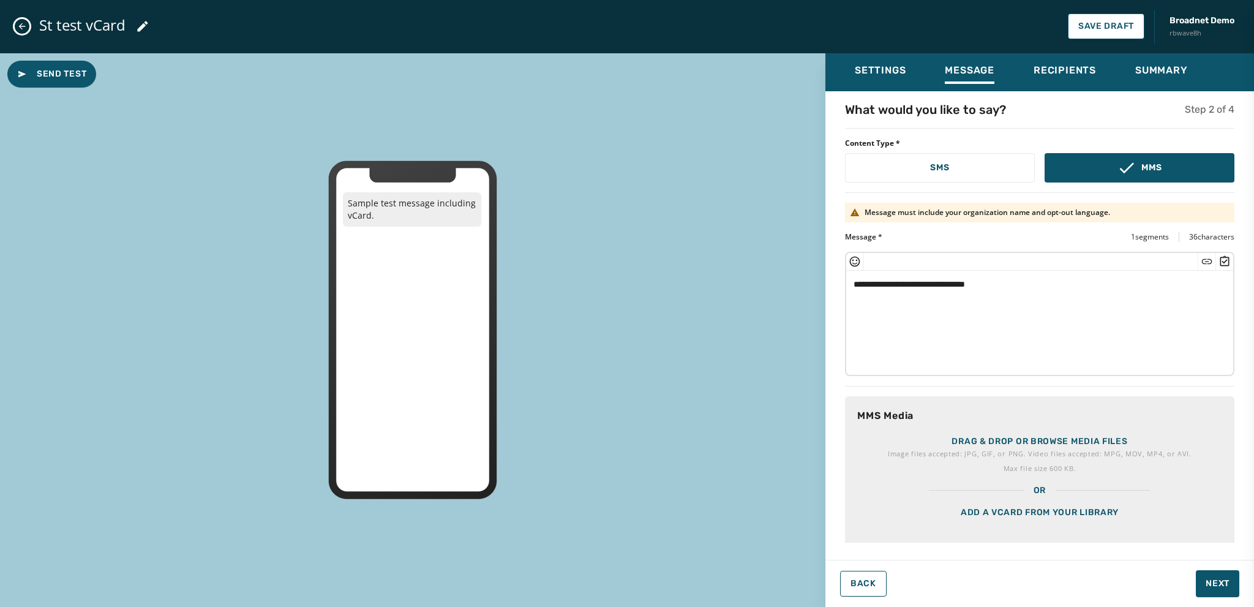
click at [1054, 508] on div "Add a vCard from your library" at bounding box center [1039, 526] width 389 height 61
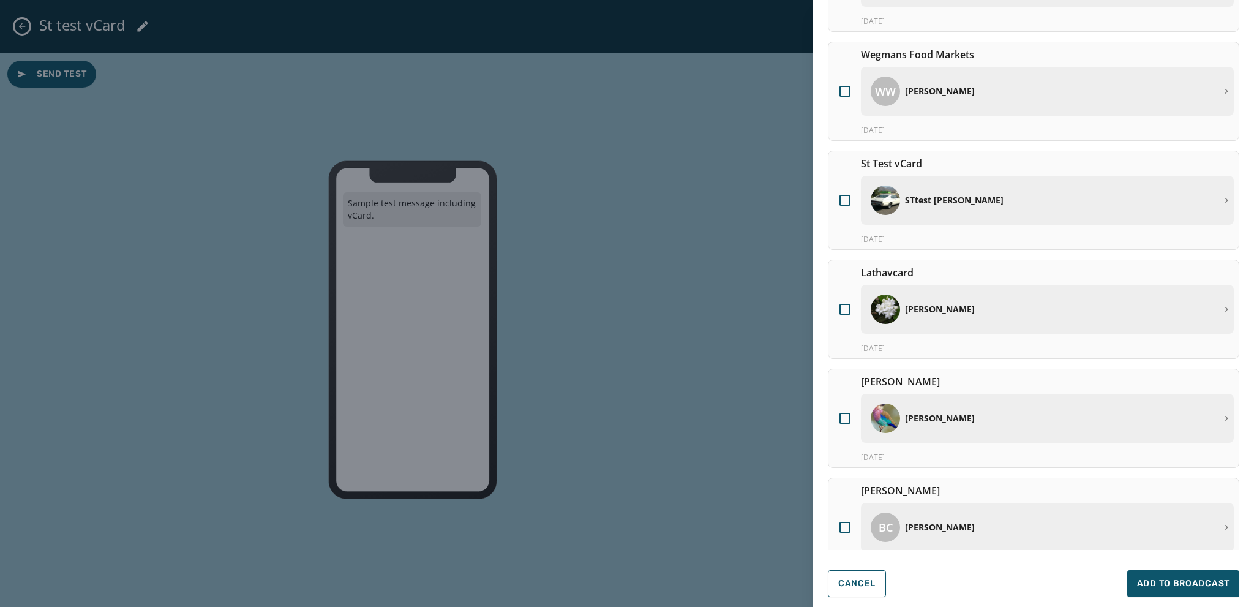
scroll to position [171, 0]
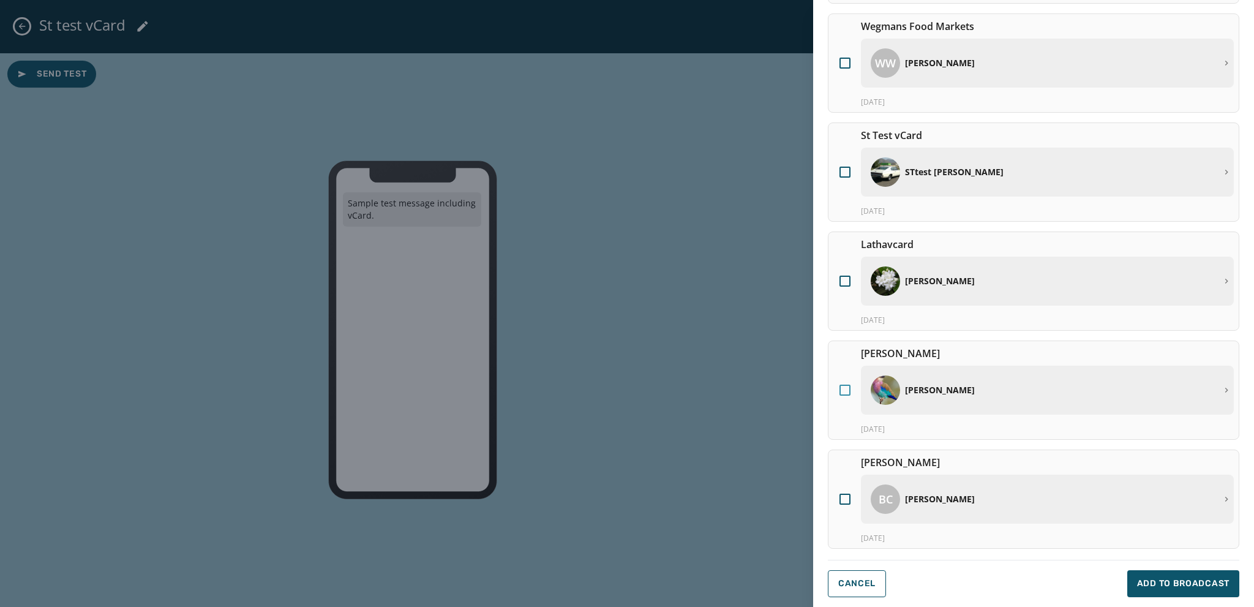
click at [845, 389] on div at bounding box center [844, 389] width 11 height 11
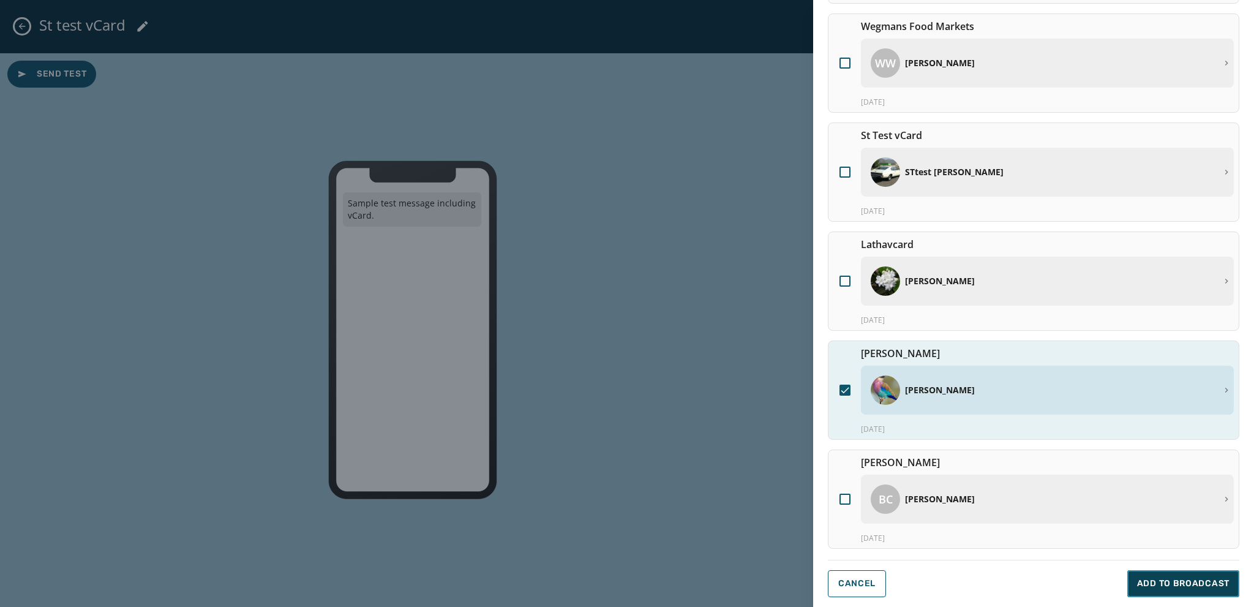
click at [1152, 580] on span "Add to Broadcast" at bounding box center [1183, 583] width 92 height 12
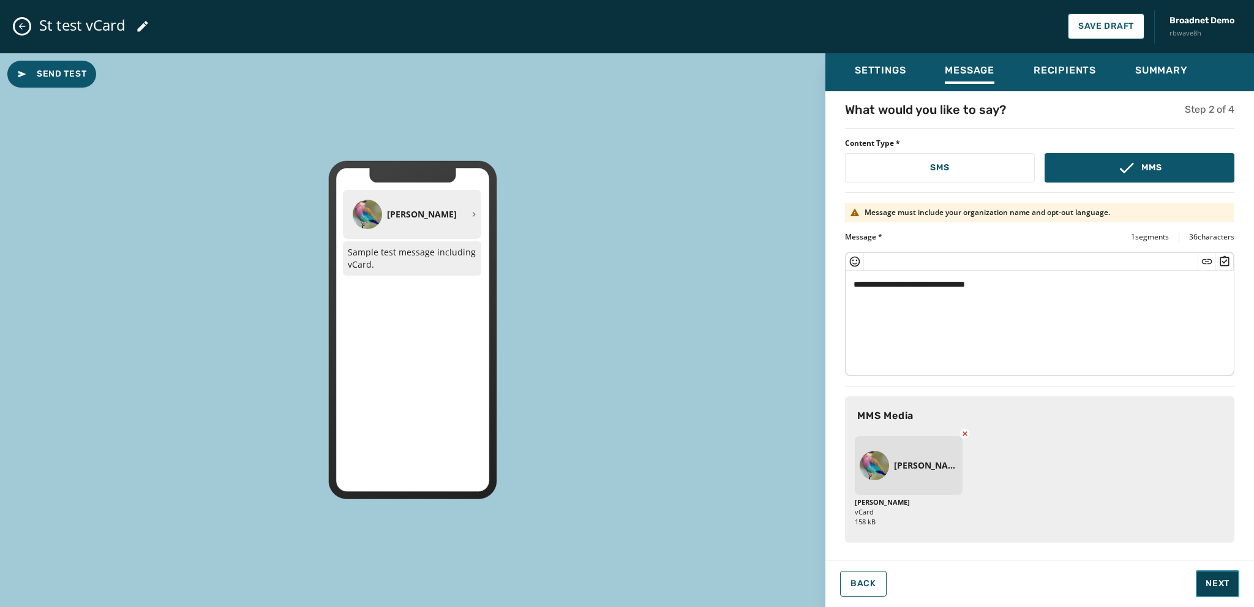
click at [1210, 581] on span "Next" at bounding box center [1217, 583] width 24 height 12
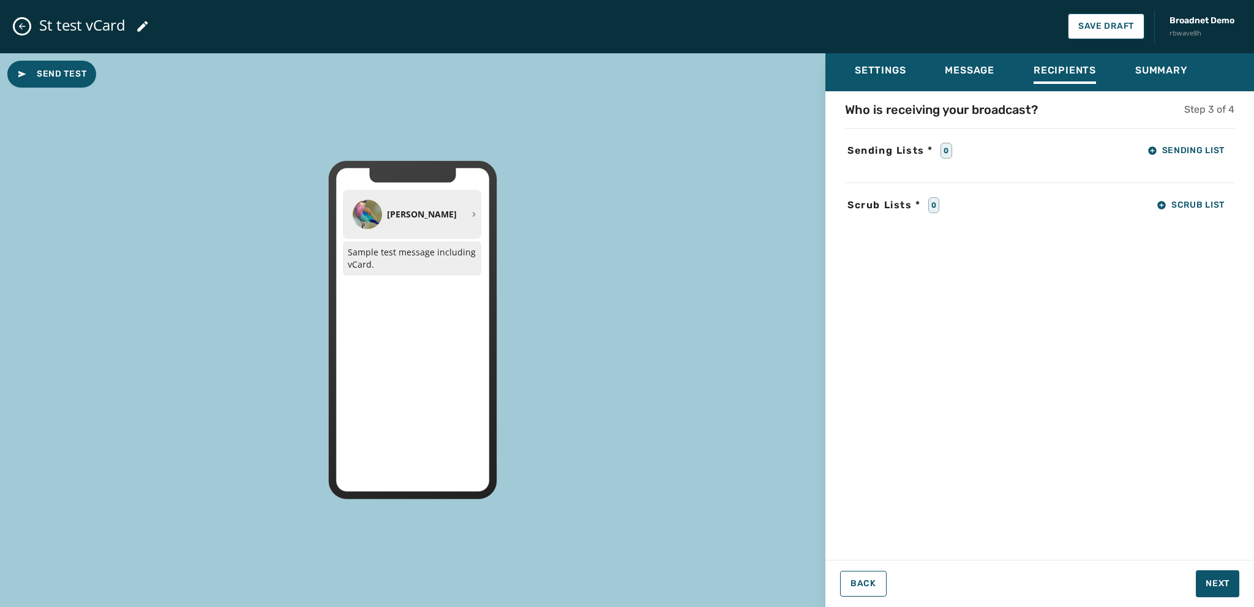
click at [1156, 162] on div "Who is receiving your broadcast? Step 3 of 4 Sending Lists * 0 Sending List Scr…" at bounding box center [1039, 321] width 429 height 441
click at [1163, 151] on span "Sending List" at bounding box center [1185, 151] width 77 height 10
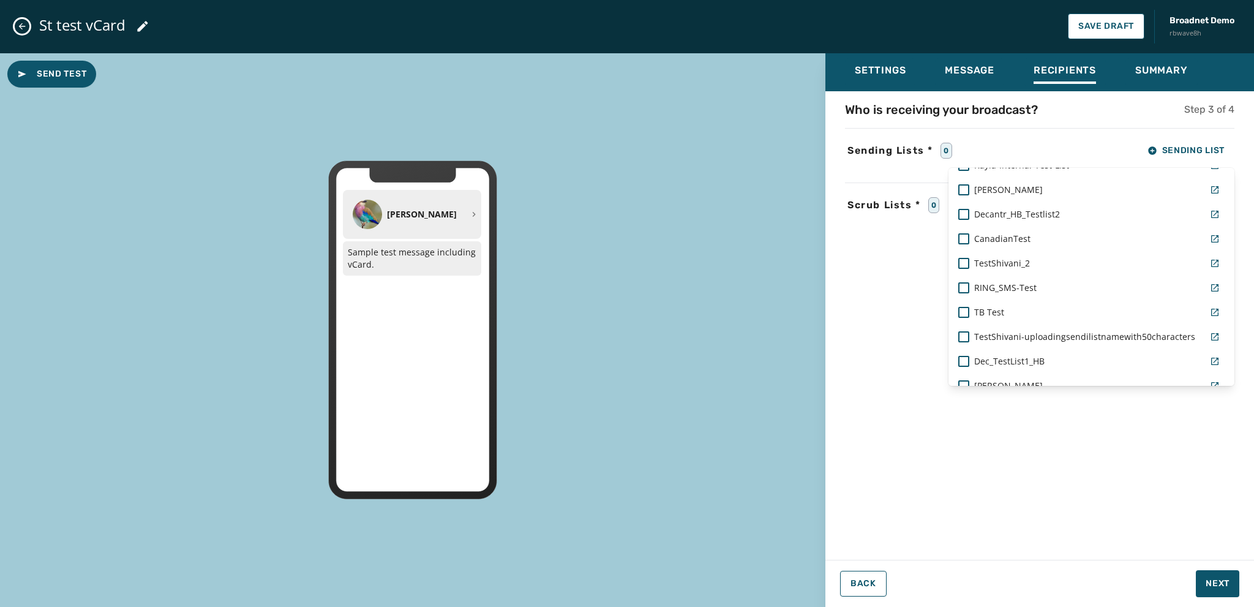
scroll to position [465, 0]
click at [962, 341] on div at bounding box center [963, 337] width 11 height 11
click at [1211, 572] on div "Settings Message Recipients Summary Who is receiving your broadcast? Step 3 of …" at bounding box center [1039, 325] width 429 height 544
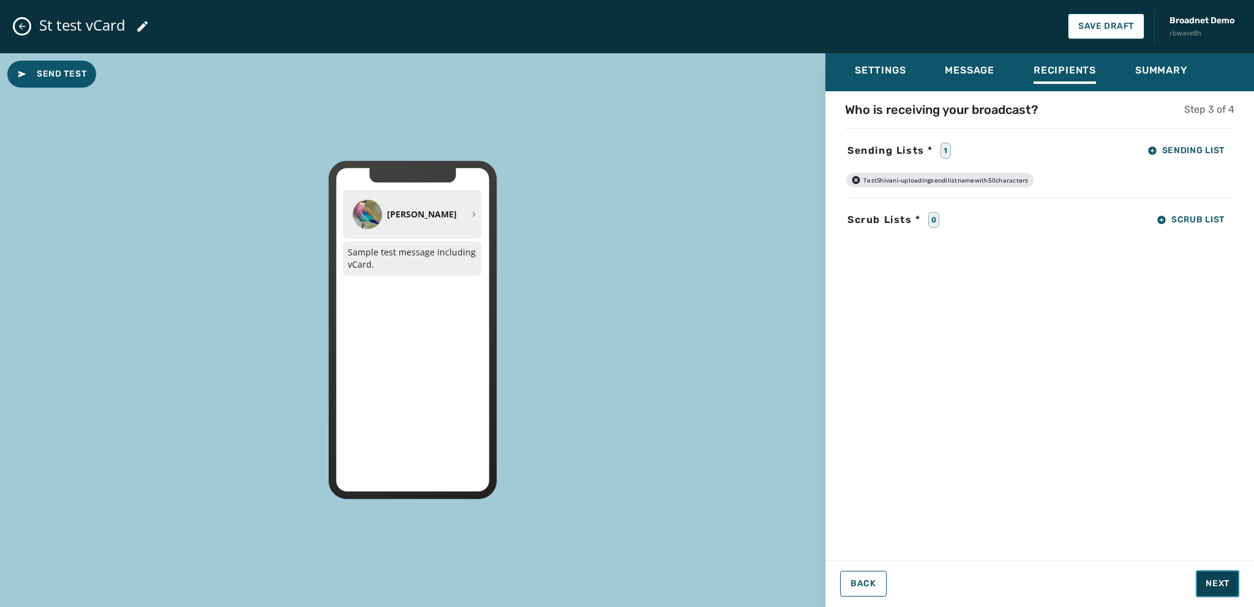
click at [1211, 583] on span "Next" at bounding box center [1217, 583] width 24 height 12
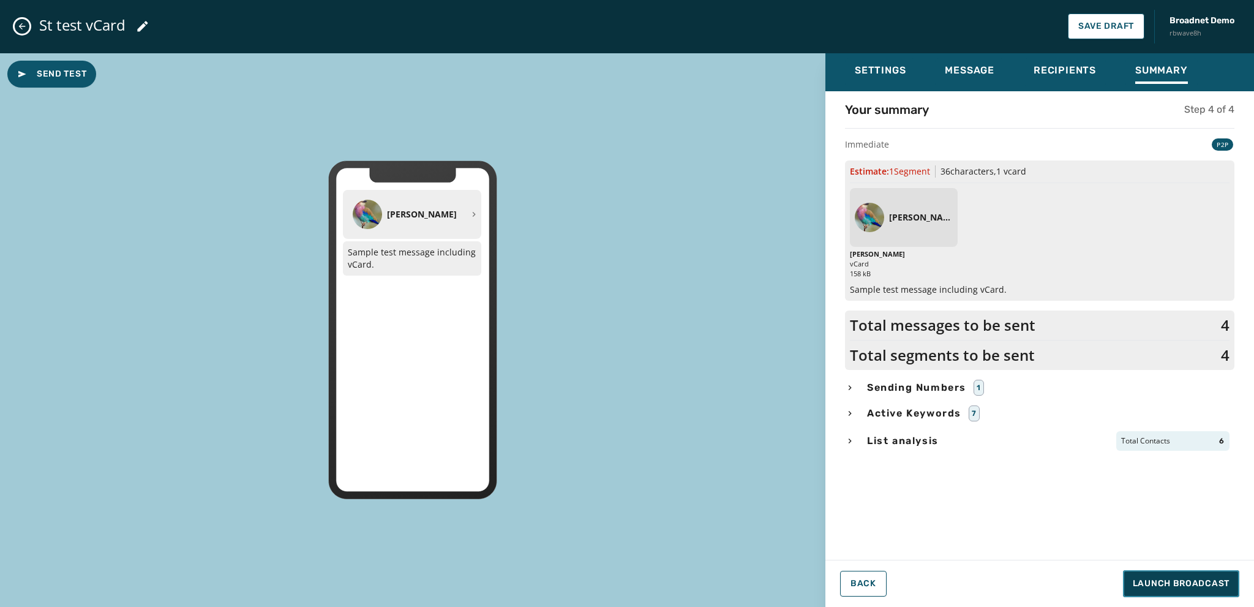
click at [1211, 583] on span "Launch Broadcast" at bounding box center [1181, 583] width 97 height 12
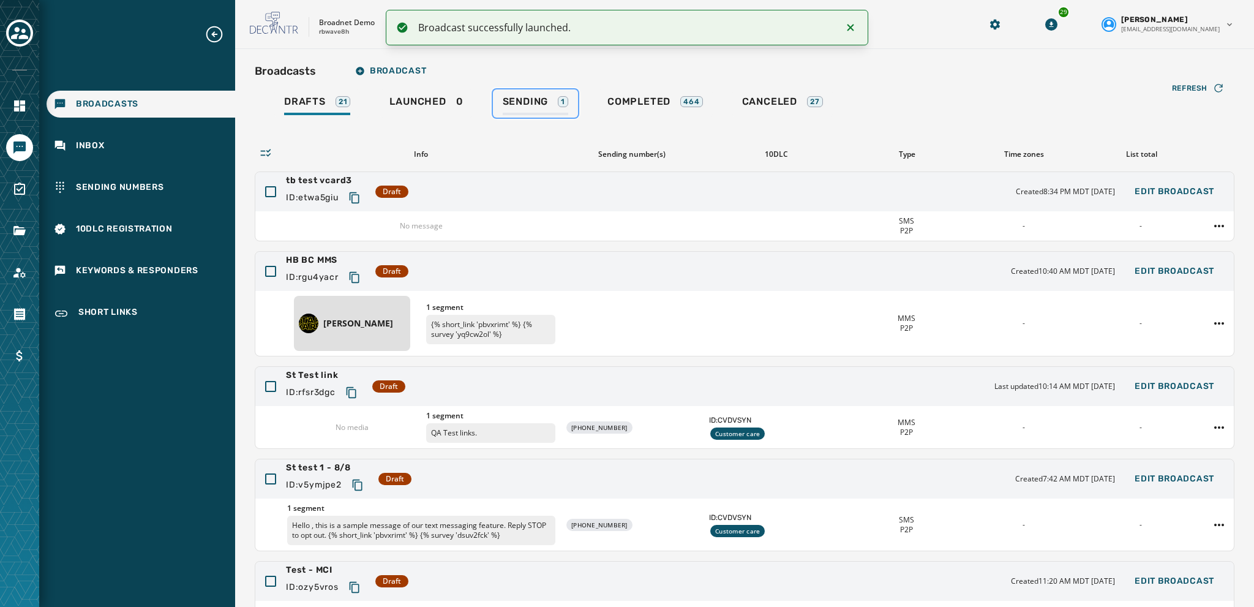
click at [525, 100] on span "Sending" at bounding box center [526, 101] width 46 height 12
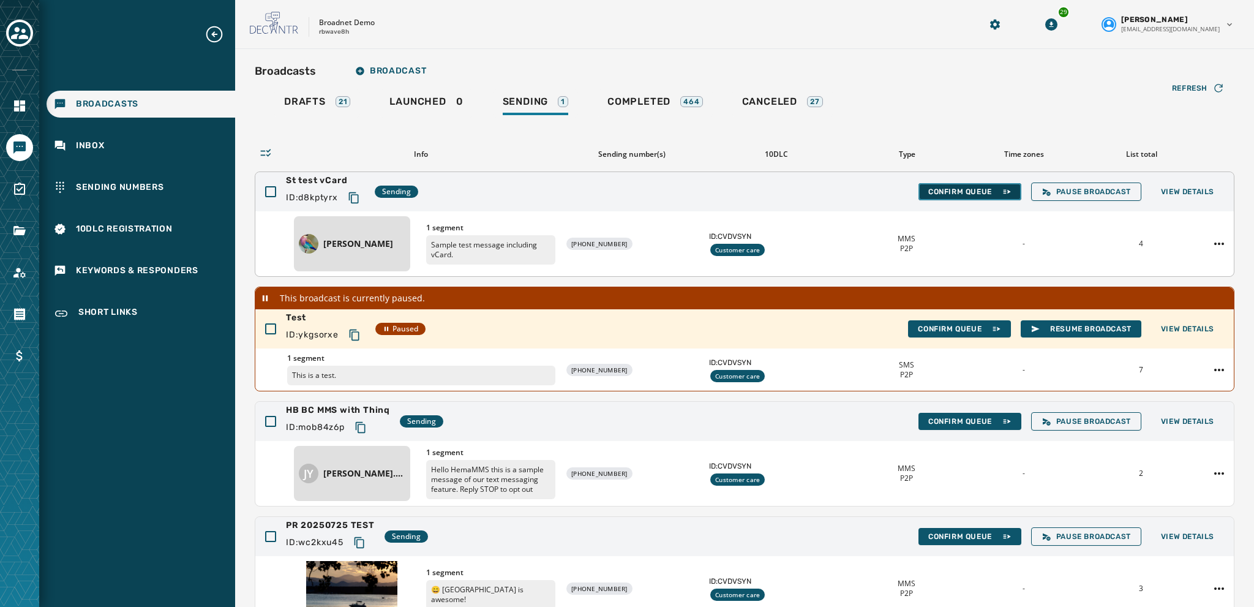
click at [954, 190] on span "Confirm Queue" at bounding box center [969, 192] width 83 height 10
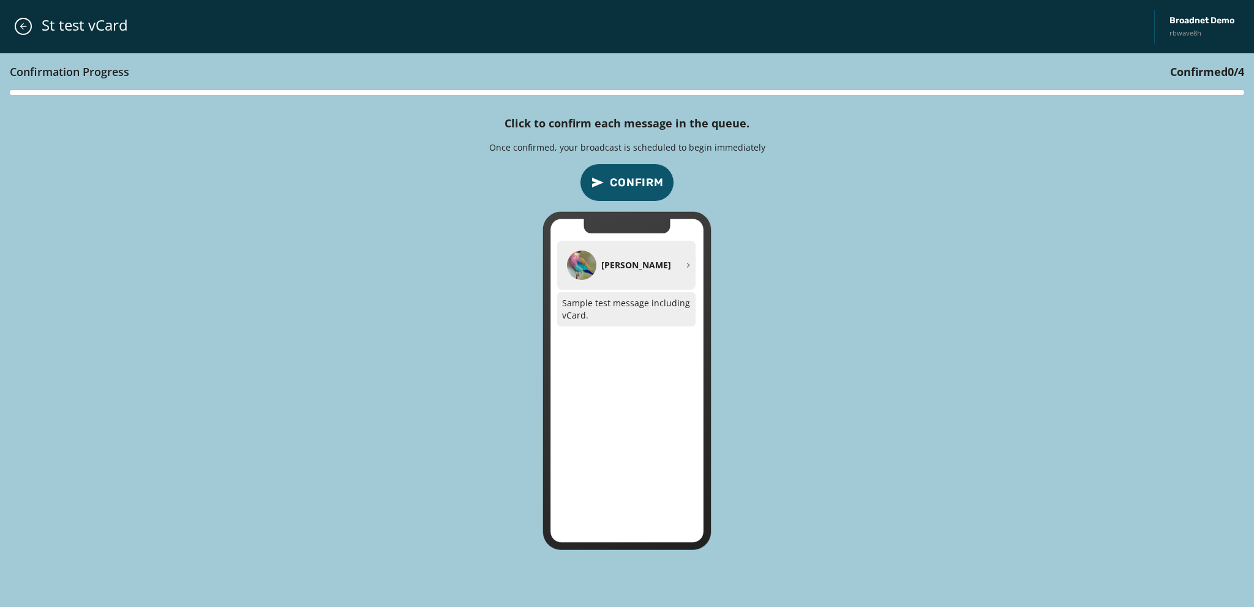
click at [629, 185] on span "Confirm" at bounding box center [637, 182] width 54 height 17
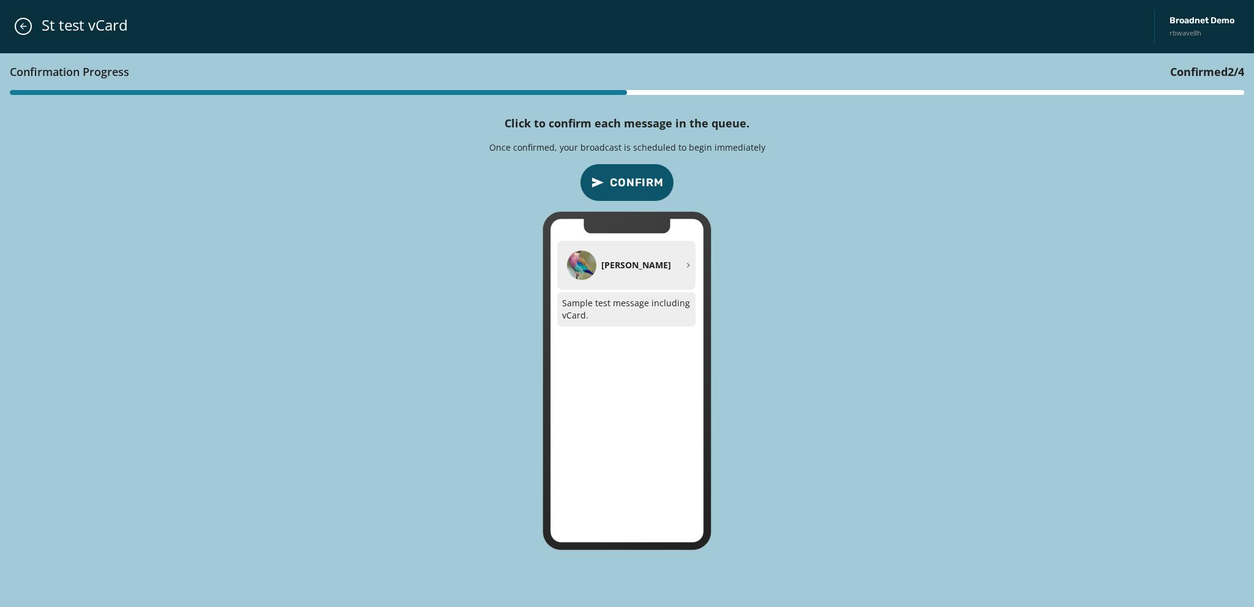
click at [629, 185] on span "Confirm" at bounding box center [637, 182] width 54 height 17
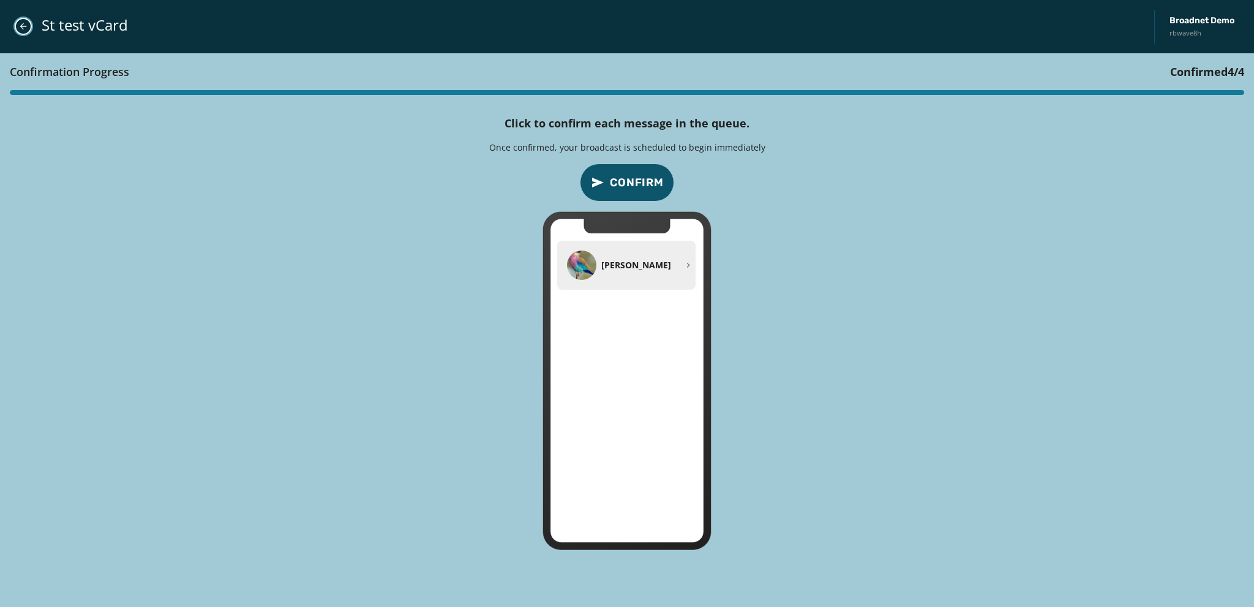
click at [24, 28] on icon "Close admin drawer" at bounding box center [23, 26] width 10 height 10
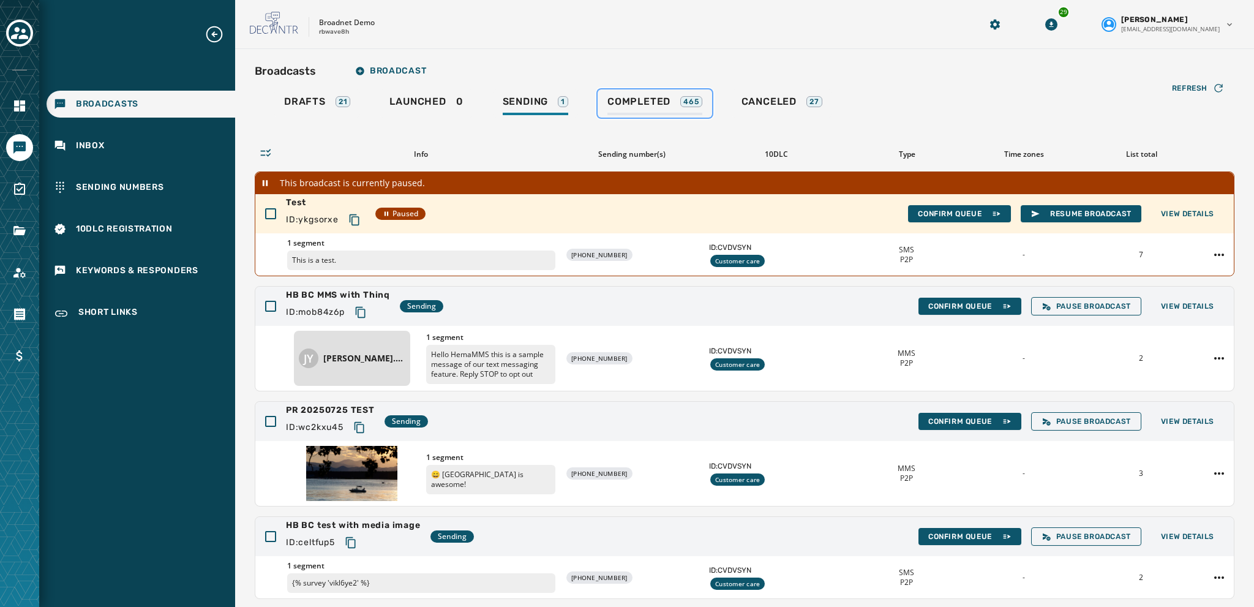
click at [638, 103] on span "Completed" at bounding box center [638, 101] width 63 height 12
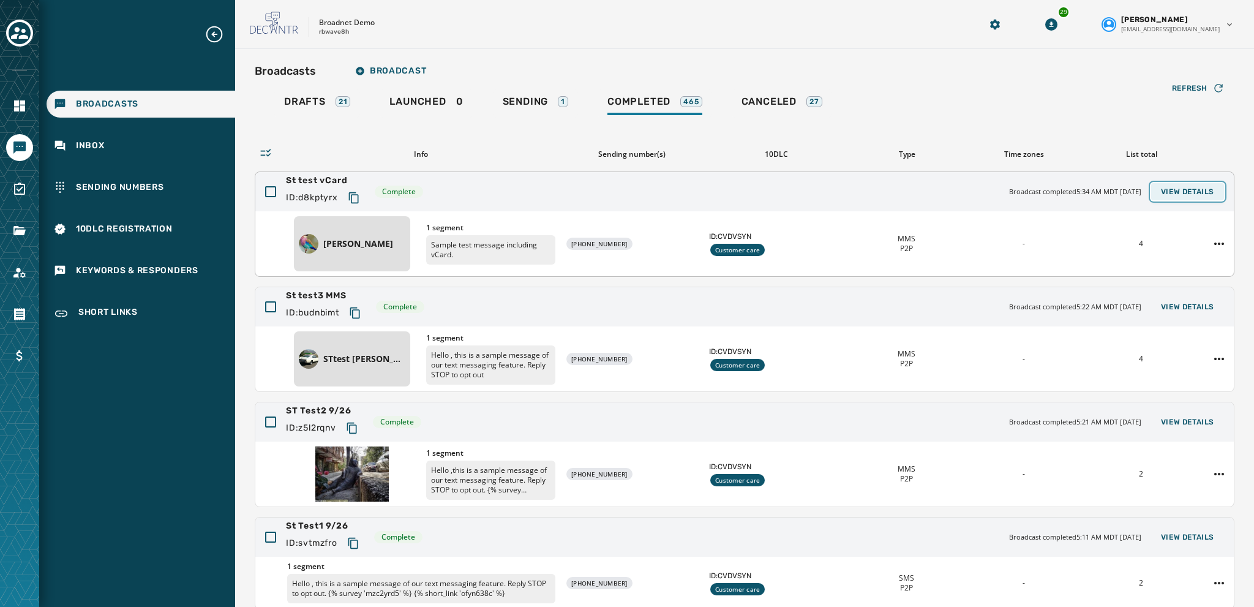
click at [1176, 189] on span "View Details" at bounding box center [1187, 192] width 53 height 10
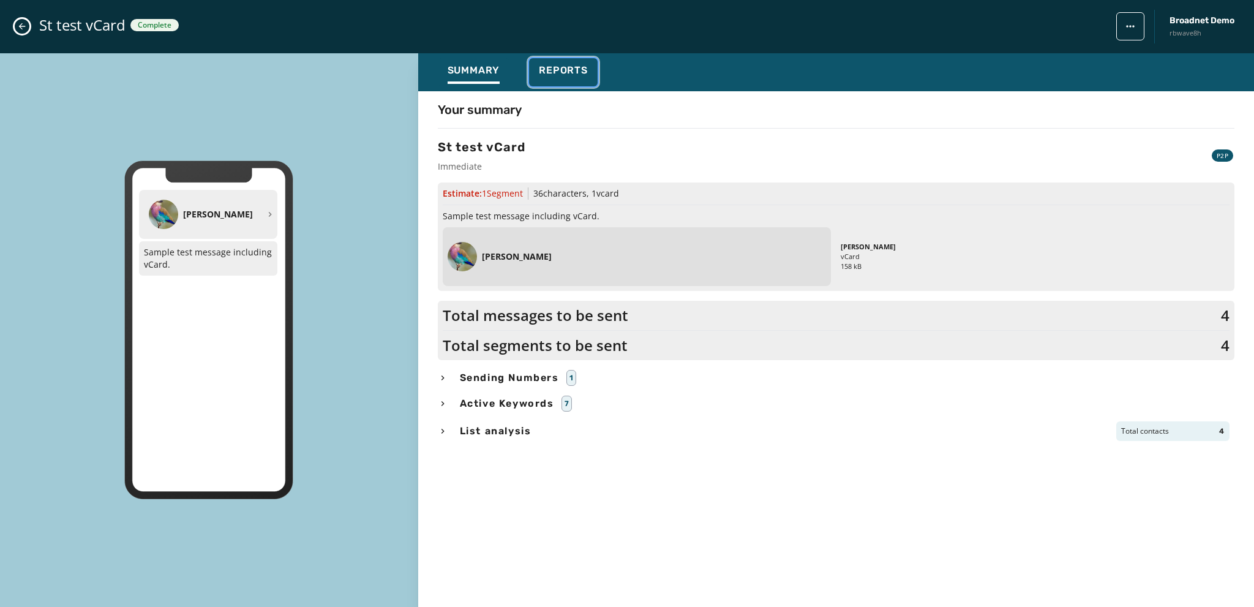
click at [551, 71] on span "Reports" at bounding box center [563, 70] width 49 height 12
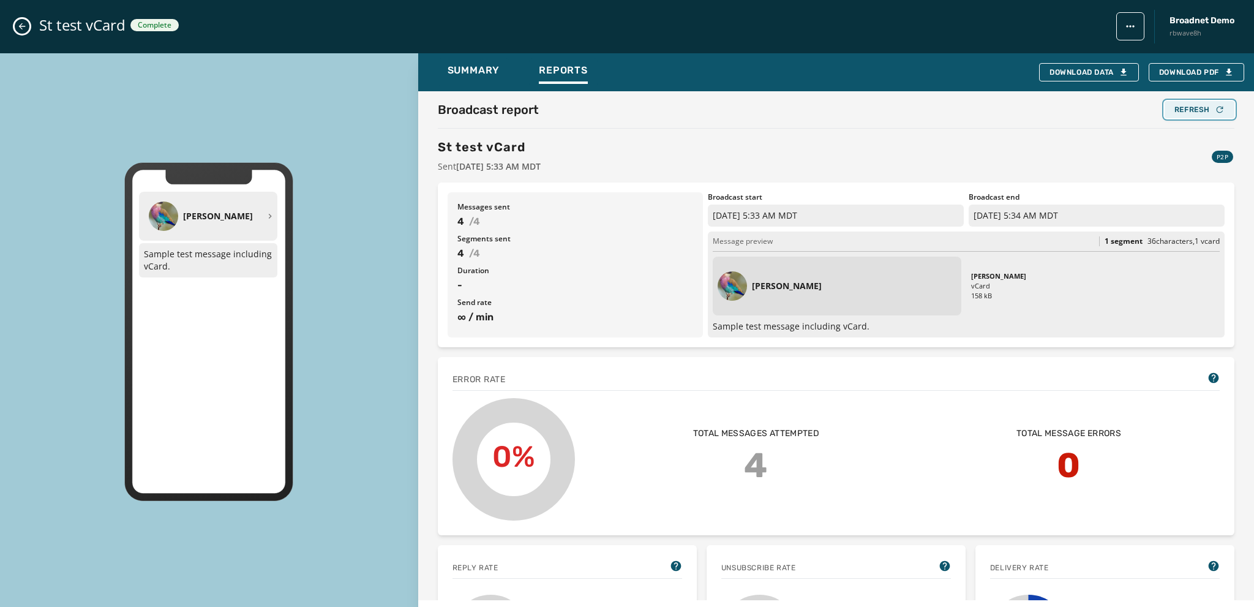
click at [1180, 107] on div "Refresh" at bounding box center [1199, 110] width 50 height 10
click at [24, 24] on icon "Close admin drawer" at bounding box center [22, 26] width 10 height 10
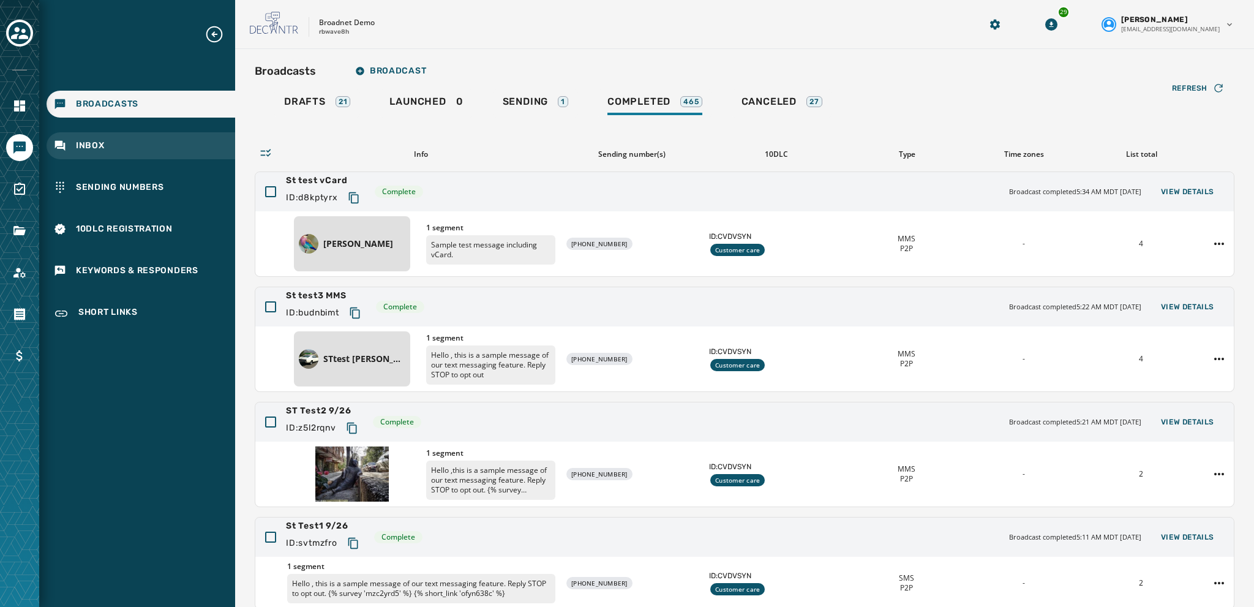
click at [89, 151] on span "Inbox" at bounding box center [90, 146] width 29 height 12
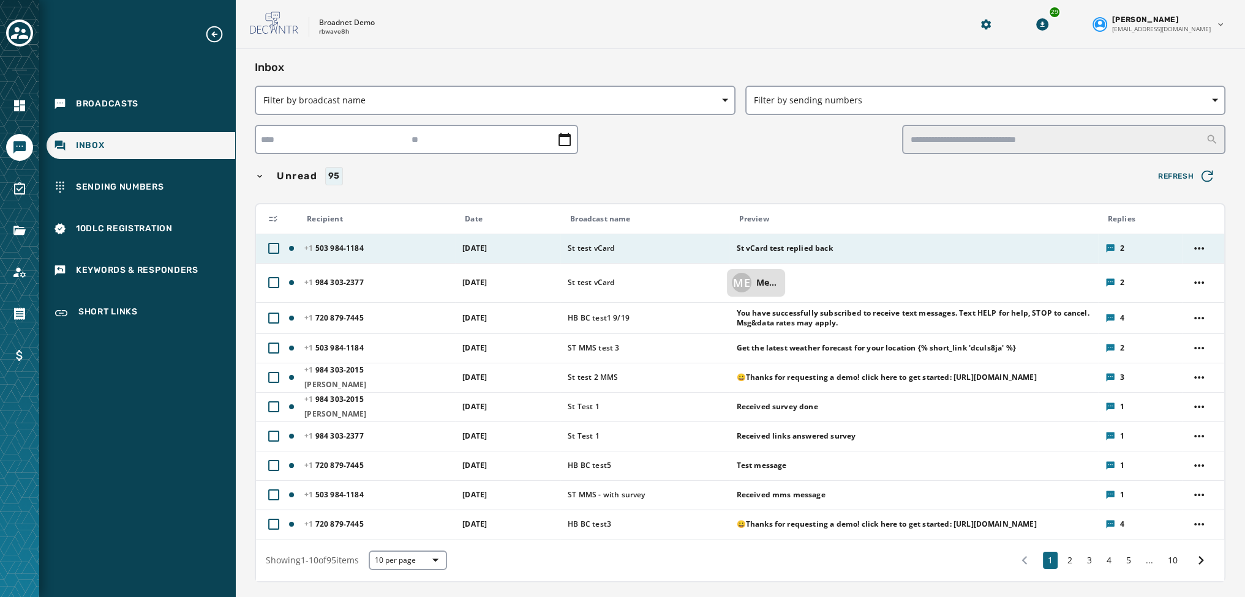
click at [748, 248] on span "St vCard test replied back" at bounding box center [916, 249] width 361 height 10
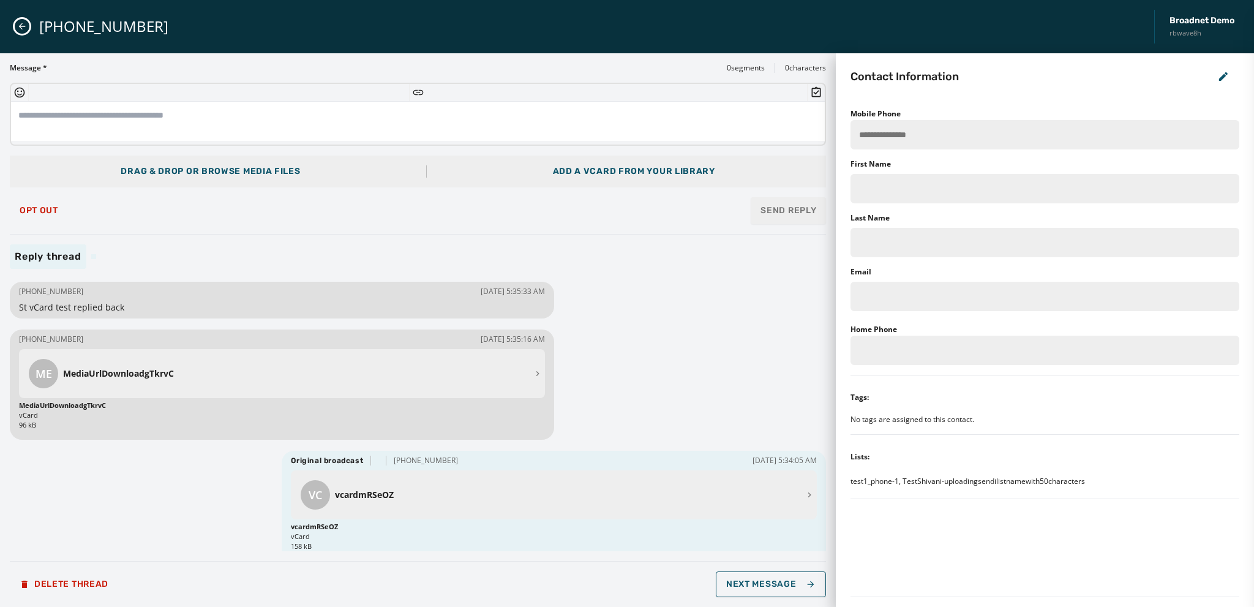
click at [81, 303] on span "St vCard test replied back" at bounding box center [282, 307] width 526 height 12
click at [20, 24] on icon "Close admin drawer" at bounding box center [22, 26] width 10 height 10
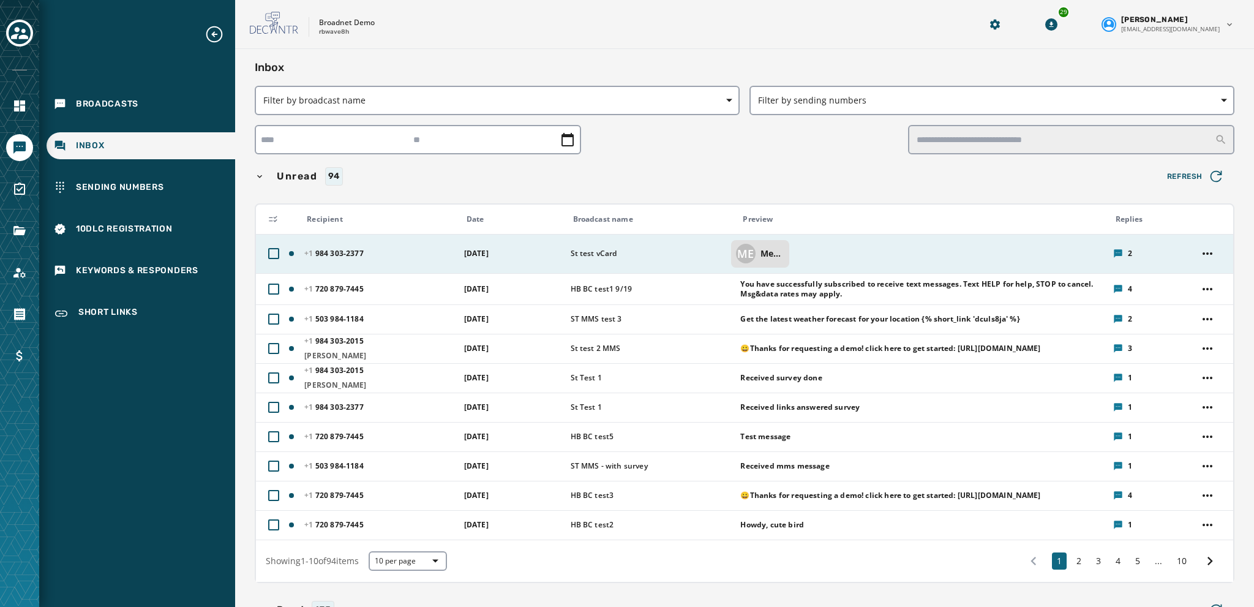
click at [772, 253] on p "MediaUrlDownloadQmzw3Y" at bounding box center [772, 253] width 24 height 12
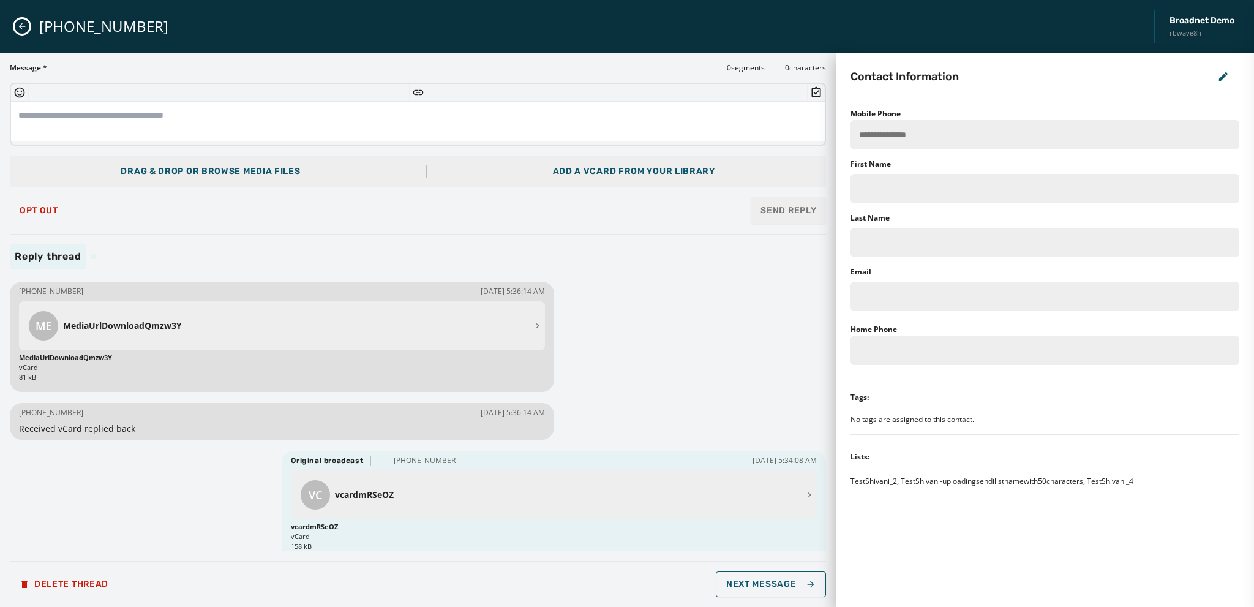
click at [33, 328] on div "ME" at bounding box center [43, 325] width 29 height 29
click at [533, 323] on icon at bounding box center [538, 326] width 10 height 10
click at [533, 324] on icon at bounding box center [538, 326] width 10 height 10
click at [349, 499] on p "vcardmRSeOZ" at bounding box center [567, 495] width 465 height 12
click at [312, 489] on span "VC" at bounding box center [315, 494] width 13 height 17
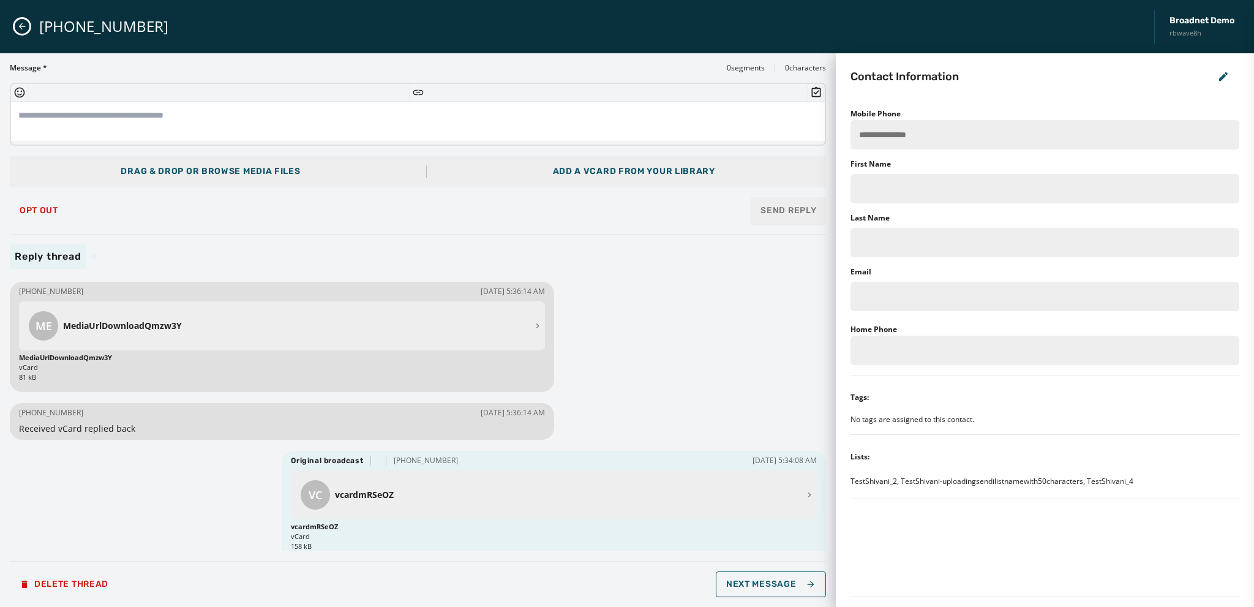
click at [802, 488] on div "VC vcardmRSeOZ" at bounding box center [554, 494] width 526 height 49
click at [804, 490] on icon at bounding box center [809, 495] width 10 height 10
click at [21, 26] on icon "Close admin drawer" at bounding box center [22, 26] width 10 height 10
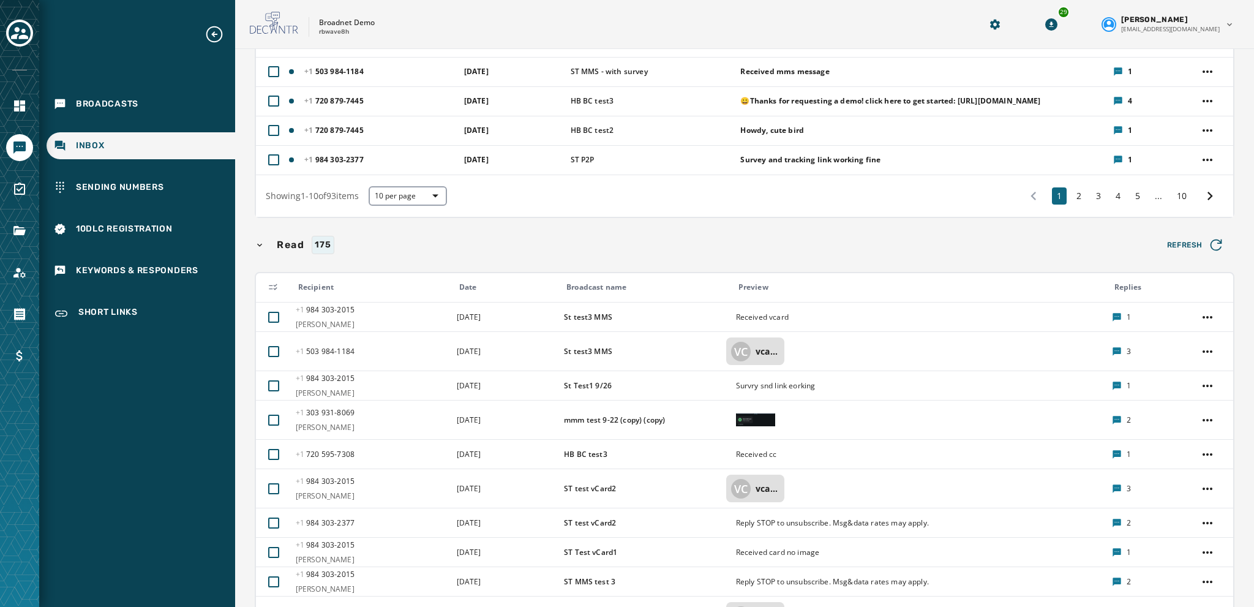
scroll to position [355, 0]
click at [1210, 245] on icon "button" at bounding box center [1215, 244] width 17 height 17
drag, startPoint x: 1210, startPoint y: 245, endPoint x: 1196, endPoint y: 242, distance: 13.8
click at [1196, 242] on span "Refresh" at bounding box center [1196, 244] width 58 height 17
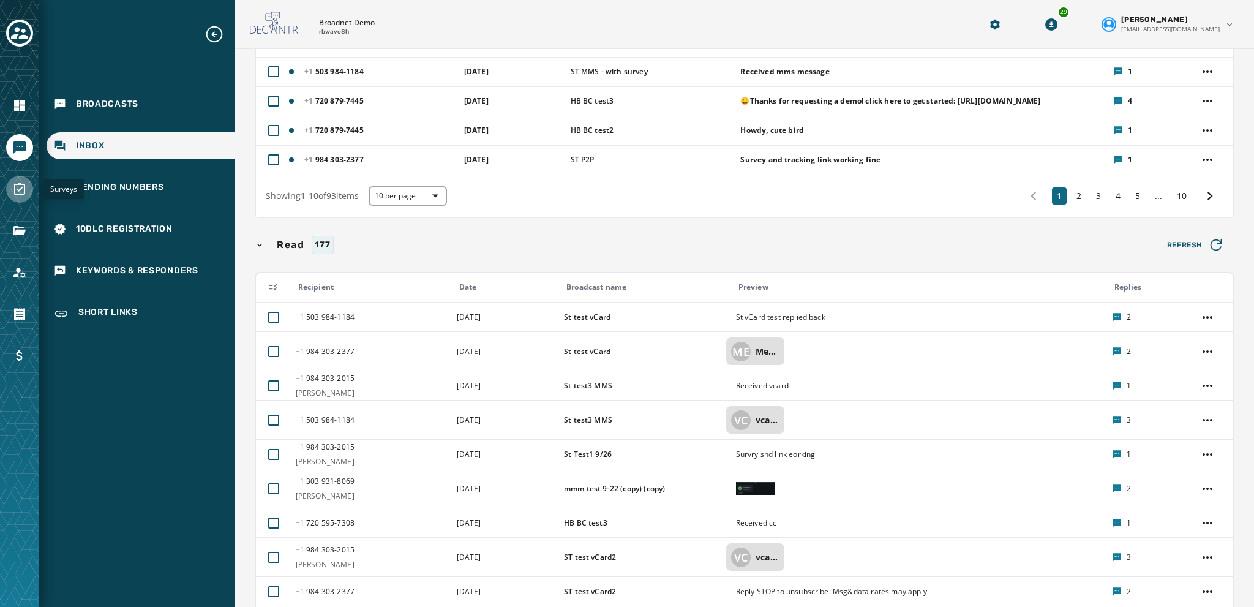
click at [17, 182] on icon "Navigate to Surveys" at bounding box center [19, 189] width 15 height 15
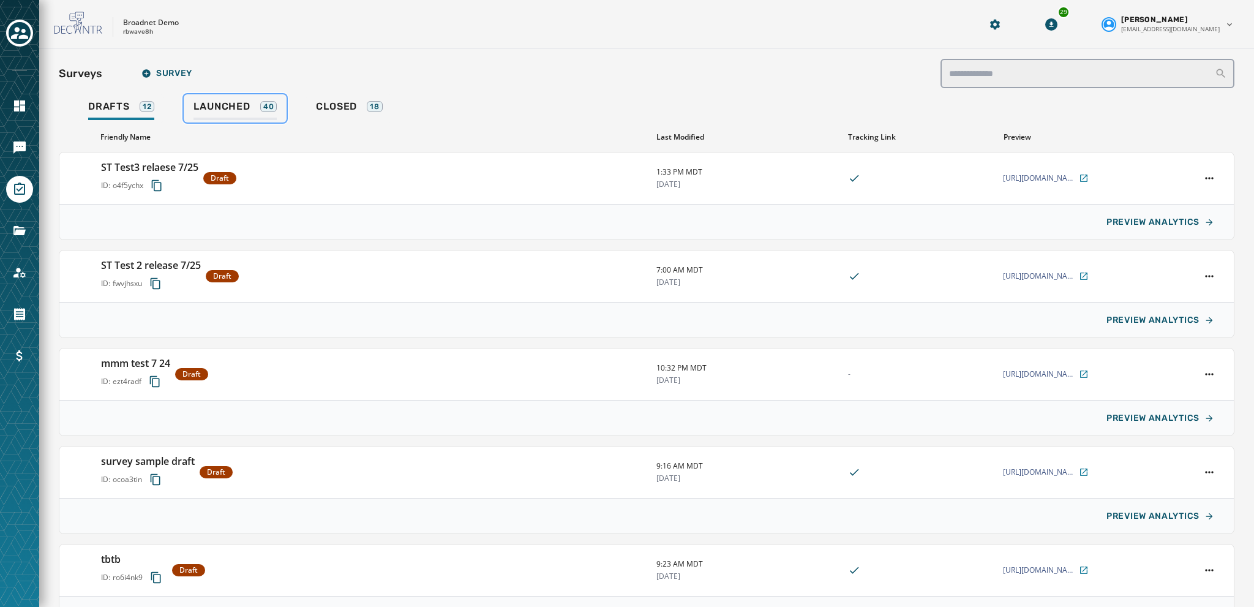
click at [230, 105] on span "Launched" at bounding box center [221, 106] width 56 height 12
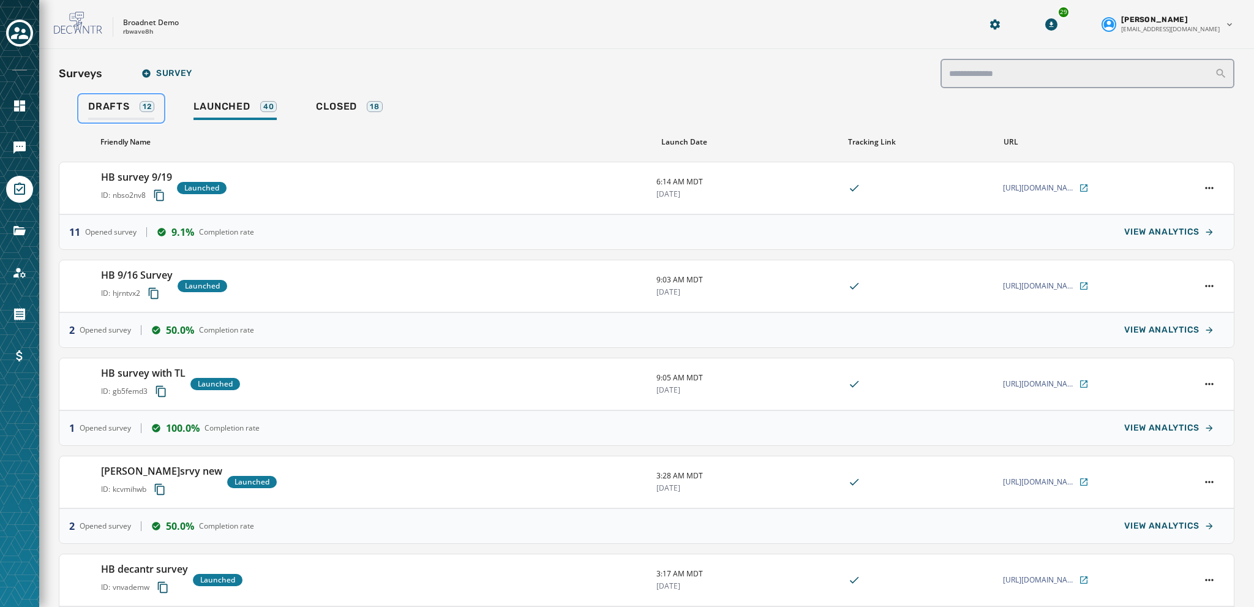
click at [108, 101] on span "Drafts" at bounding box center [109, 106] width 42 height 12
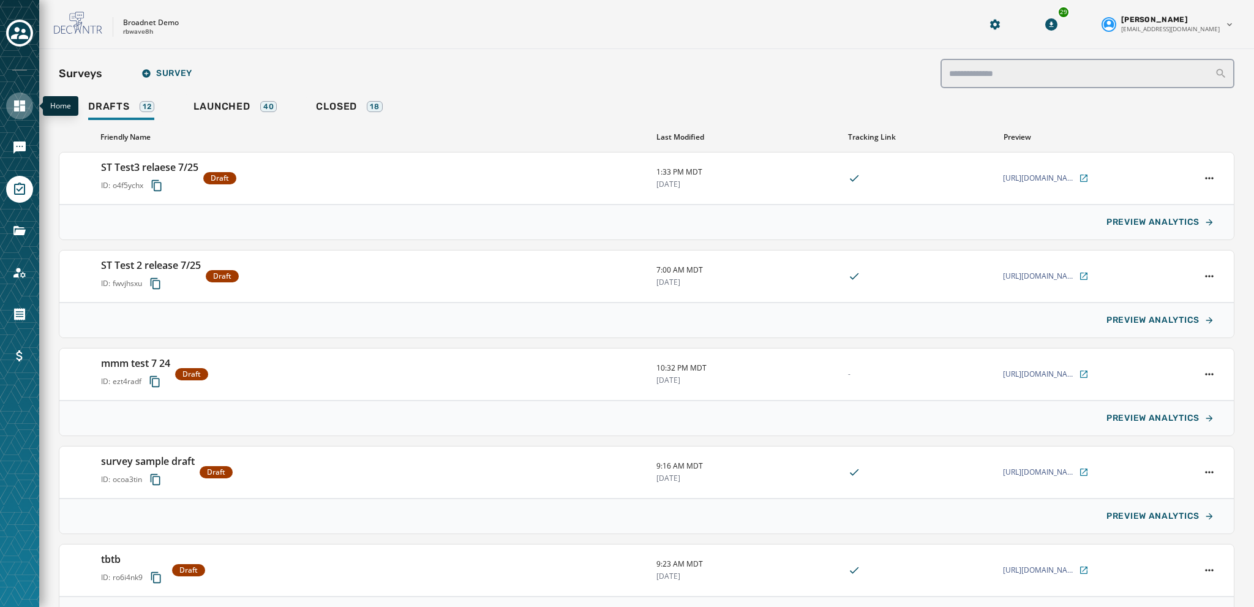
click at [20, 96] on link "Navigate to Home" at bounding box center [19, 105] width 27 height 27
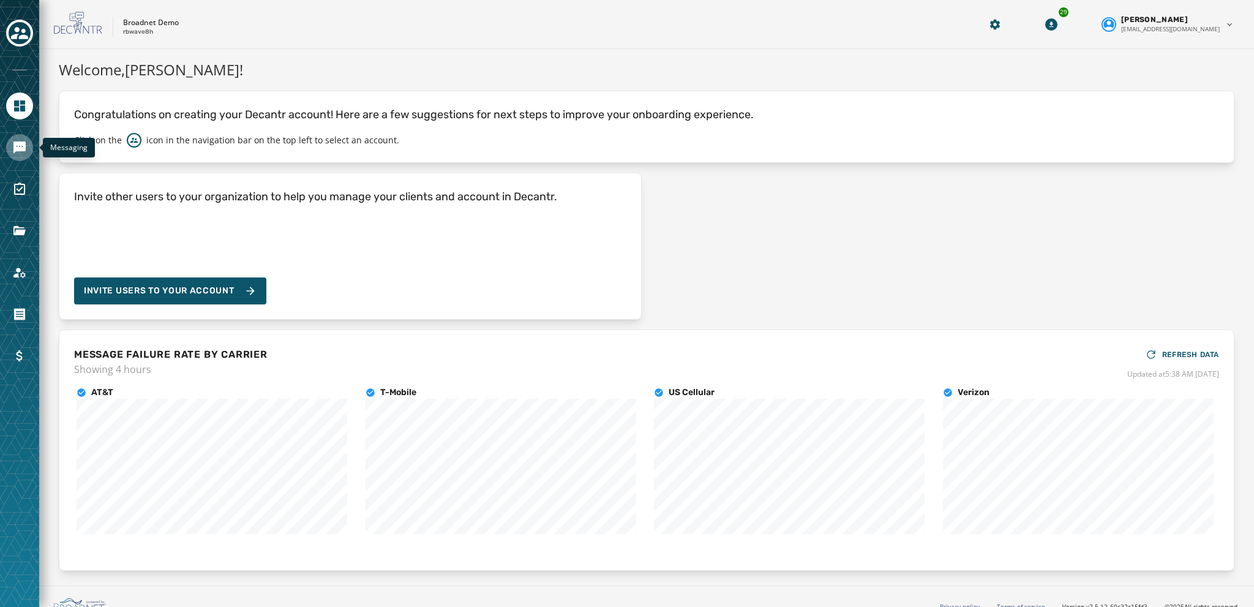
click at [22, 151] on icon "Navigate to Messaging" at bounding box center [19, 147] width 12 height 12
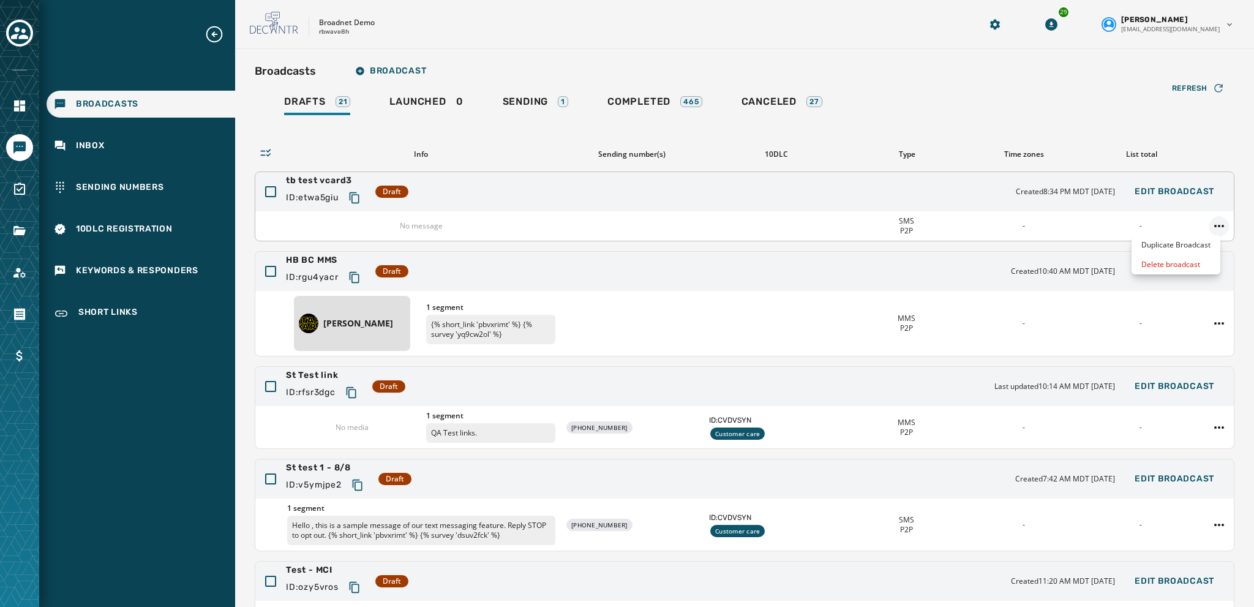
click at [1206, 220] on html "Broadcasts Inbox Sending Numbers 10DLC Registration Keywords & Responders Short…" at bounding box center [627, 303] width 1254 height 607
click at [632, 100] on html "Broadcasts Inbox Sending Numbers 10DLC Registration Keywords & Responders Short…" at bounding box center [627, 303] width 1254 height 607
click at [612, 108] on div "Completed 465" at bounding box center [654, 105] width 95 height 20
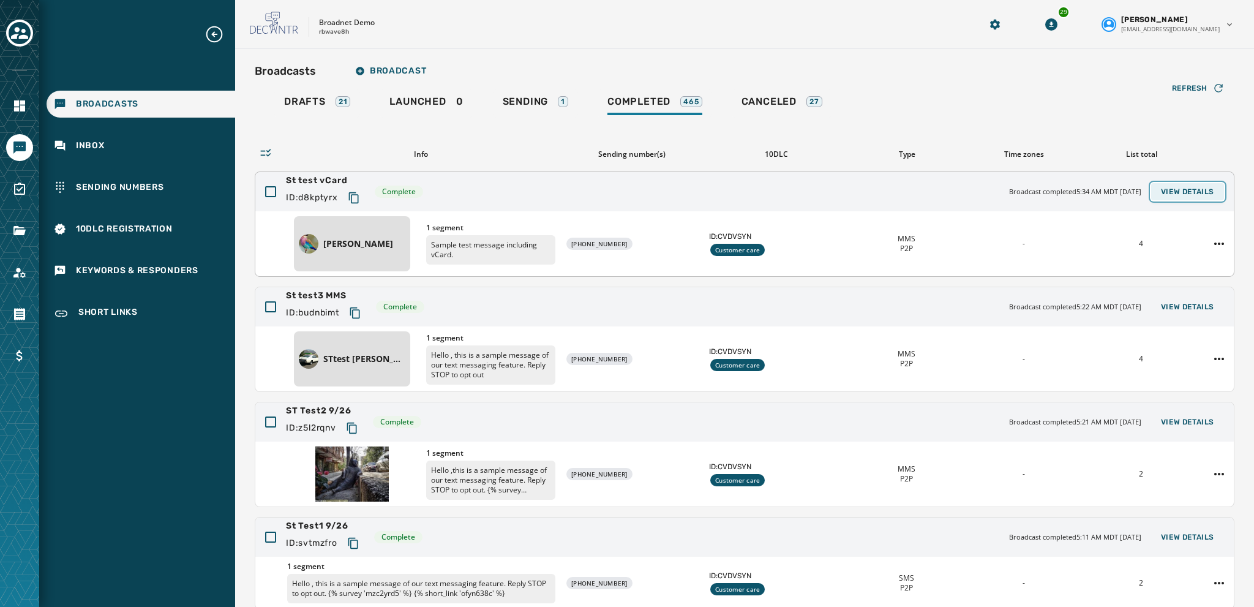
click at [1172, 196] on button "View Details" at bounding box center [1187, 191] width 73 height 17
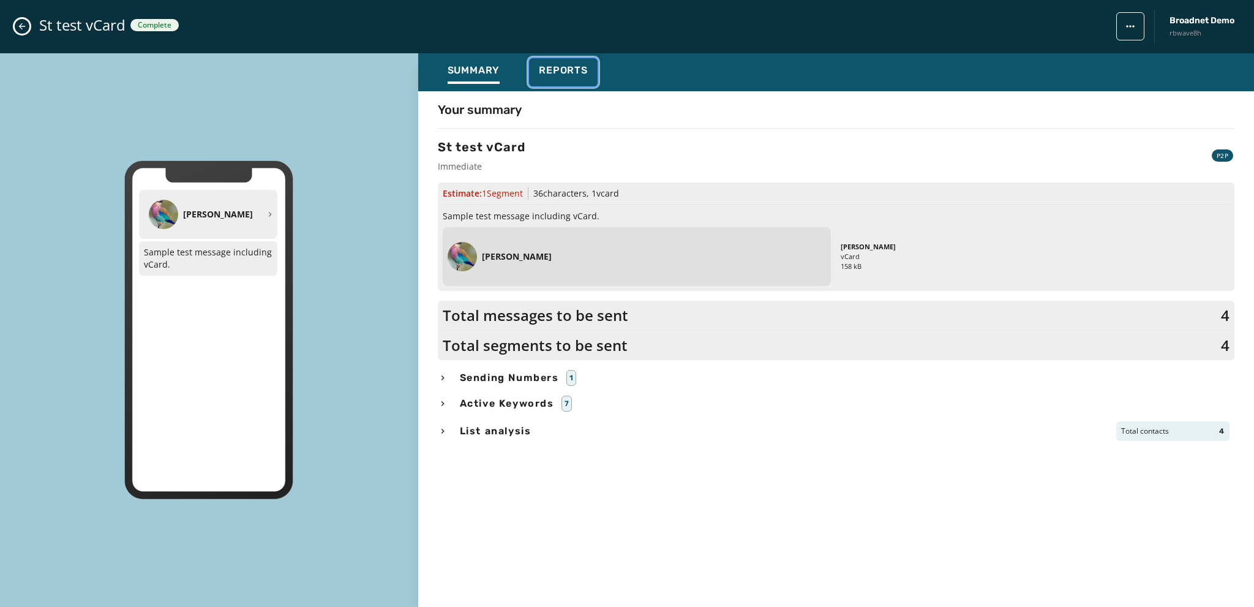
click at [572, 73] on span "Reports" at bounding box center [563, 70] width 49 height 12
